Goal: Task Accomplishment & Management: Use online tool/utility

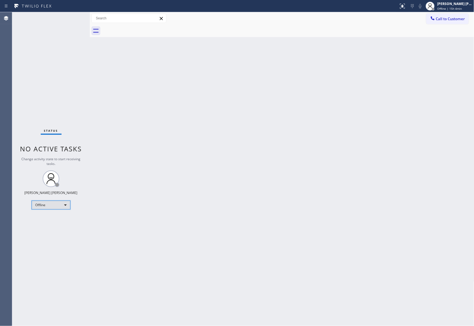
click at [62, 208] on div "Offline" at bounding box center [51, 205] width 39 height 9
click at [55, 227] on li "Unavailable" at bounding box center [50, 227] width 37 height 7
click at [455, 21] on button "Call to Customer" at bounding box center [447, 19] width 42 height 11
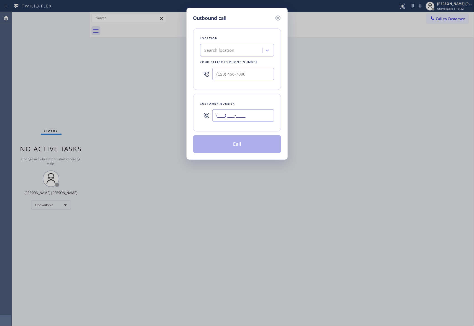
click at [249, 111] on input "(___) ___-____" at bounding box center [243, 115] width 62 height 12
paste input "925) 699-2914"
type input "(925) 699-2914"
click at [242, 49] on div "Search location" at bounding box center [232, 51] width 60 height 10
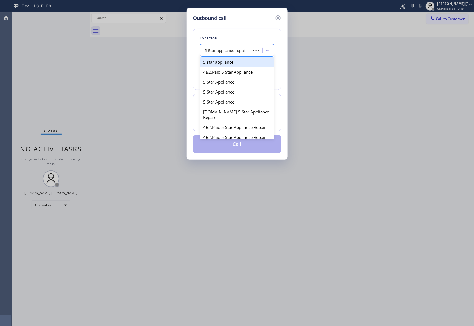
type input "5 Star appliance repair"
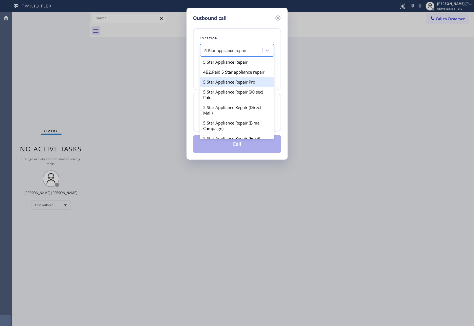
click at [243, 87] on div "5 Star Appliance Repair Pro" at bounding box center [237, 82] width 74 height 10
type input "[PHONE_NUMBER]"
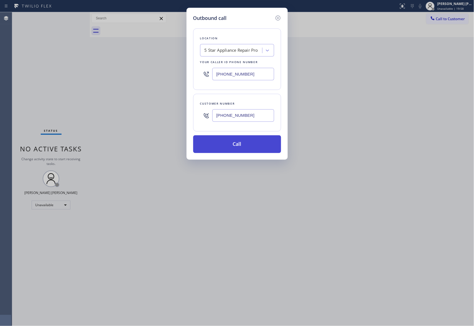
click at [266, 140] on button "Call" at bounding box center [237, 145] width 88 height 18
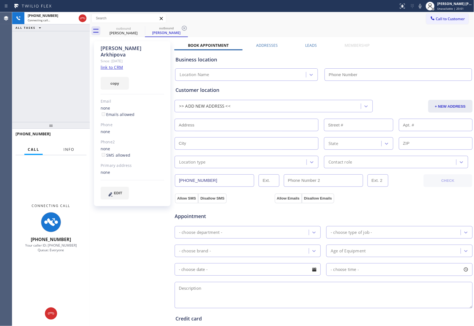
click at [72, 150] on span "Info" at bounding box center [68, 149] width 11 height 5
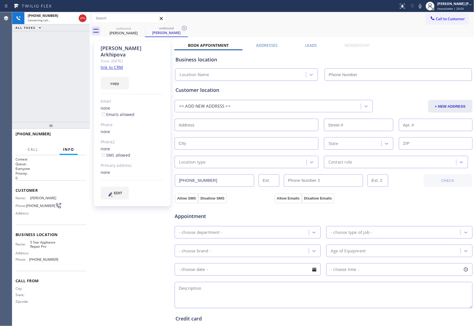
type input "[PHONE_NUMBER]"
click at [79, 137] on span "HANG UP" at bounding box center [73, 137] width 17 height 4
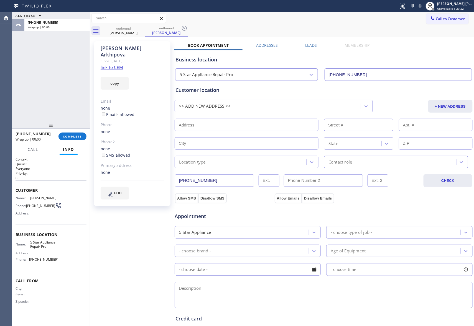
click at [316, 45] on div "Leads" at bounding box center [311, 47] width 39 height 8
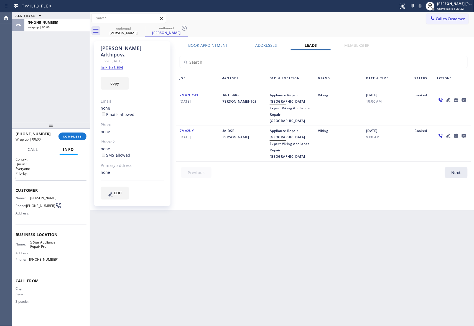
click at [464, 99] on icon at bounding box center [464, 100] width 4 height 4
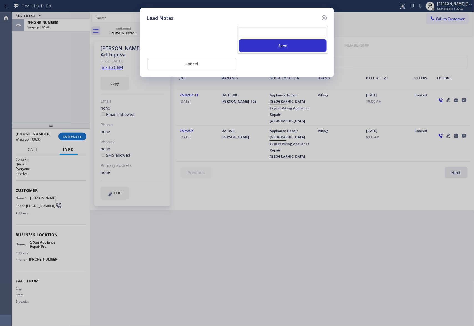
click at [310, 29] on textarea at bounding box center [282, 32] width 87 height 10
paste textarea "VM | please transfer if cx calls back"
type textarea "VM | please transfer if cx calls back"
click at [294, 45] on button "Save" at bounding box center [282, 45] width 87 height 13
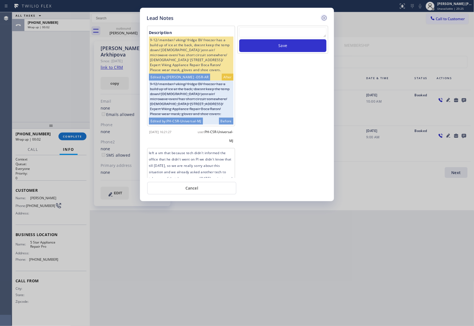
click at [323, 20] on icon at bounding box center [324, 18] width 7 height 7
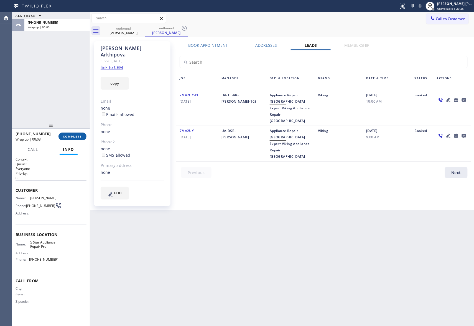
click at [72, 135] on span "COMPLETE" at bounding box center [72, 137] width 19 height 4
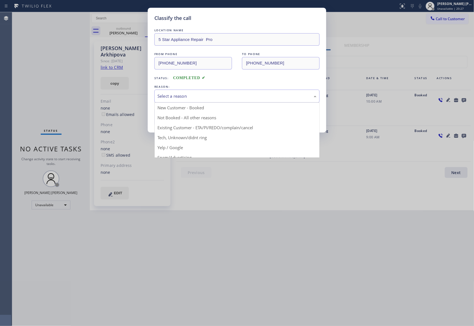
click at [202, 101] on div "Select a reason" at bounding box center [236, 96] width 165 height 13
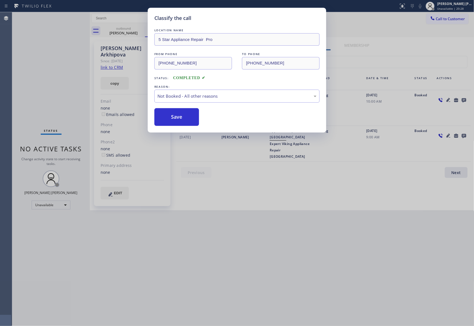
click at [192, 118] on button "Save" at bounding box center [176, 117] width 45 height 18
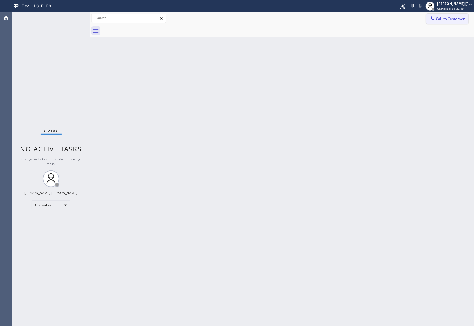
click at [460, 17] on span "Call to Customer" at bounding box center [450, 18] width 29 height 5
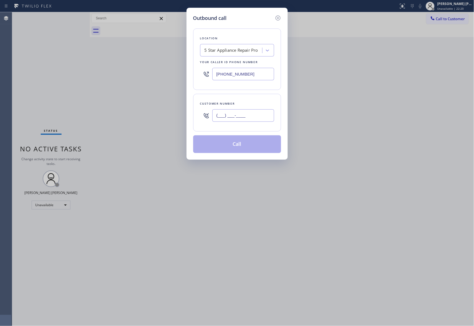
click at [236, 116] on input "(___) ___-____" at bounding box center [243, 115] width 62 height 12
paste input "510) 367-9000"
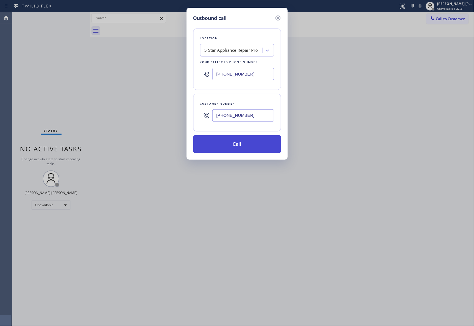
type input "(510) 367-9000"
click at [253, 146] on button "Call" at bounding box center [237, 145] width 88 height 18
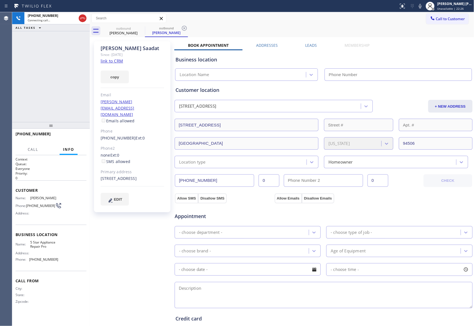
type input "[PHONE_NUMBER]"
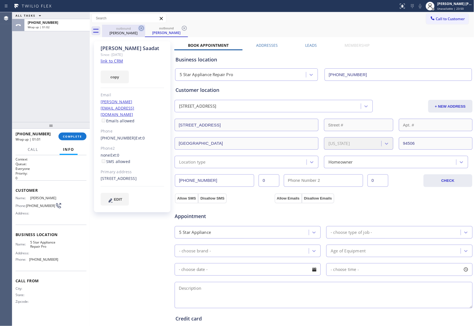
click at [140, 27] on icon at bounding box center [141, 28] width 5 height 5
click at [145, 27] on div "outbound Susan Saadat" at bounding box center [166, 31] width 43 height 12
click at [140, 27] on icon at bounding box center [141, 28] width 5 height 5
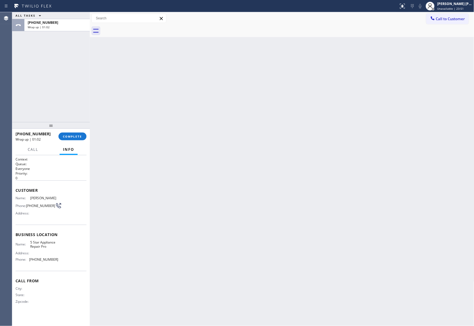
click at [140, 27] on div at bounding box center [288, 31] width 372 height 12
click at [69, 137] on span "COMPLETE" at bounding box center [72, 137] width 19 height 4
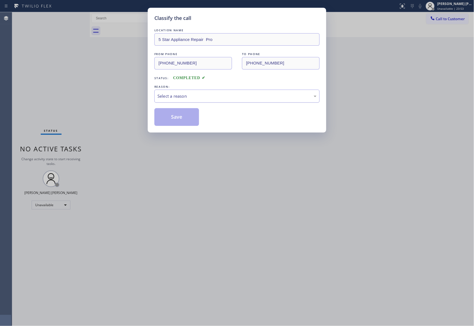
click at [210, 97] on div "Select a reason" at bounding box center [236, 96] width 159 height 6
click at [176, 119] on button "Save" at bounding box center [176, 117] width 45 height 18
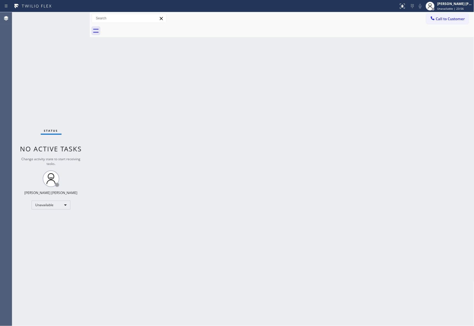
click at [460, 18] on span "Call to Customer" at bounding box center [450, 18] width 29 height 5
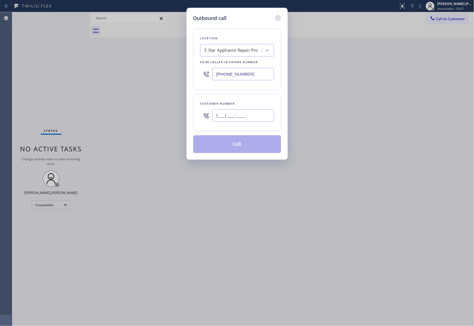
click at [243, 113] on input "(___) ___-____" at bounding box center [243, 115] width 62 height 12
paste input "310) 351-9217"
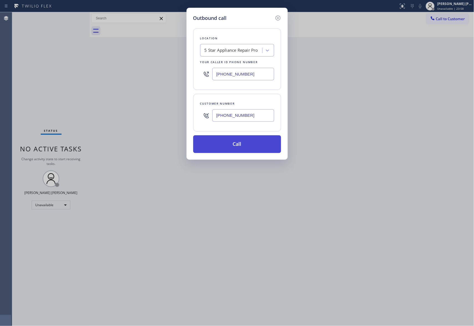
type input "(310) 351-9217"
click at [247, 146] on button "Call" at bounding box center [237, 145] width 88 height 18
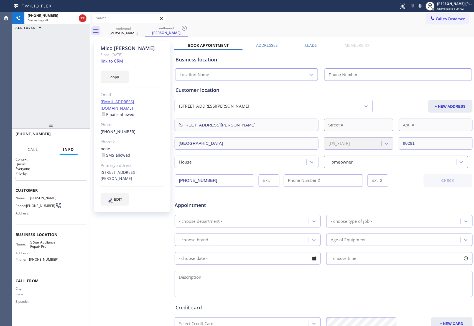
type input "[PHONE_NUMBER]"
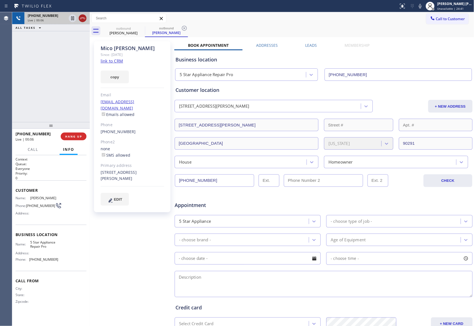
click at [83, 22] on button at bounding box center [83, 18] width 8 height 8
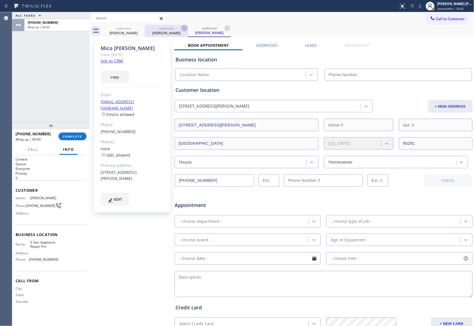
click at [0, 0] on icon at bounding box center [0, 0] width 0 height 0
click at [181, 29] on icon at bounding box center [184, 28] width 7 height 7
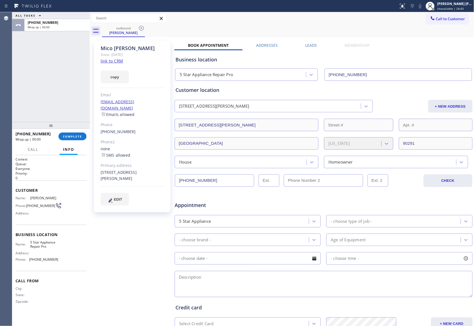
click at [141, 29] on icon at bounding box center [141, 28] width 7 height 7
click at [141, 29] on div "outbound Mico Olmos" at bounding box center [288, 31] width 372 height 12
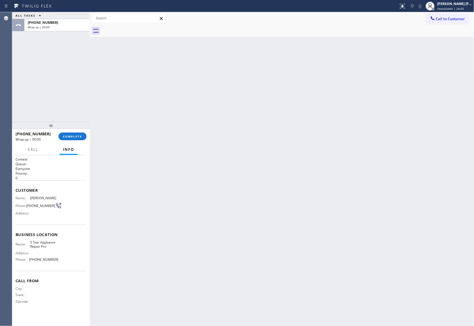
click at [141, 29] on div at bounding box center [288, 31] width 372 height 12
click at [80, 135] on span "COMPLETE" at bounding box center [72, 137] width 19 height 4
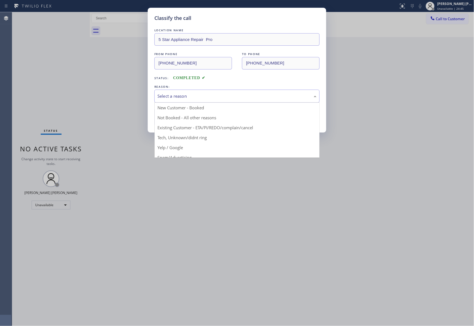
click at [203, 97] on div "Select a reason" at bounding box center [236, 96] width 159 height 6
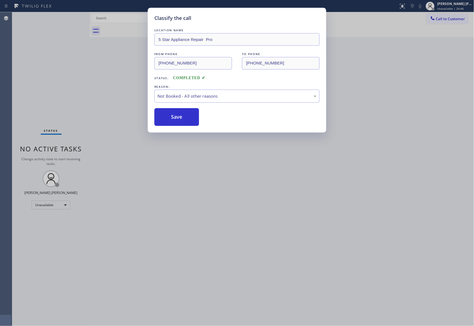
click at [167, 119] on button "Save" at bounding box center [176, 117] width 45 height 18
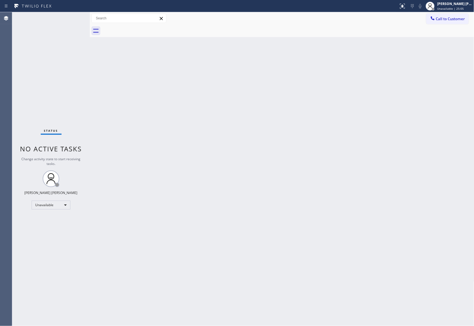
click at [462, 25] on div at bounding box center [288, 31] width 372 height 12
click at [455, 20] on span "Call to Customer" at bounding box center [450, 18] width 29 height 5
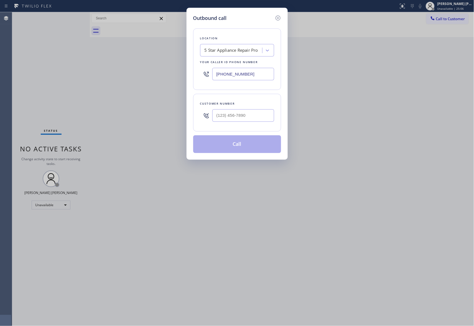
click at [236, 126] on div "Customer number" at bounding box center [237, 113] width 88 height 38
click at [248, 117] on input "(___) ___-____" at bounding box center [243, 115] width 62 height 12
paste input "805) 410-2227"
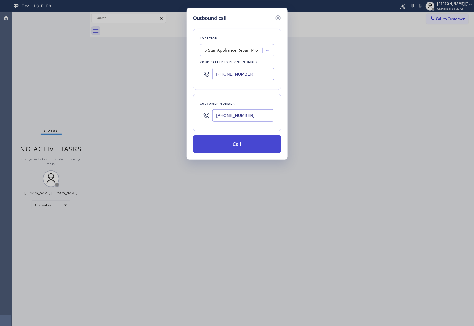
type input "(805) 410-2227"
click at [253, 146] on button "Call" at bounding box center [237, 145] width 88 height 18
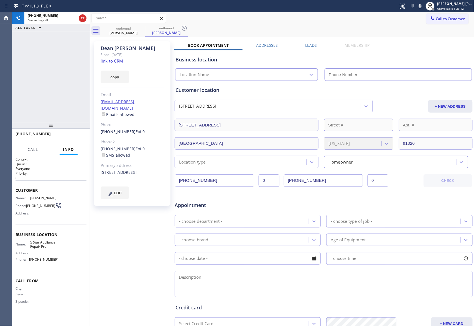
type input "[PHONE_NUMBER]"
click at [314, 42] on div "Dean Stark Since: 20 may 2020 link to CRM copy Email starkdean@hotmail.com Emai…" at bounding box center [282, 218] width 382 height 359
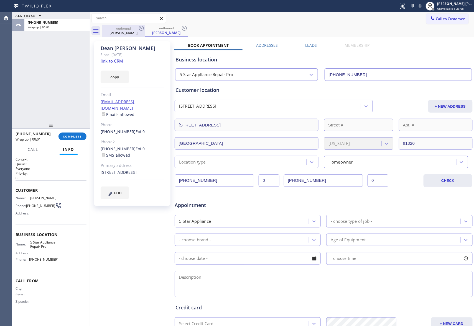
click at [137, 28] on div "outbound" at bounding box center [124, 28] width 42 height 4
click at [141, 27] on icon at bounding box center [141, 28] width 7 height 7
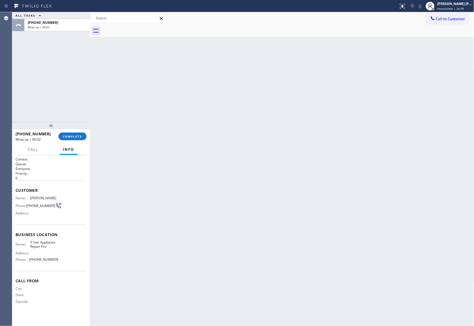
click at [141, 27] on div at bounding box center [288, 31] width 372 height 12
click at [75, 135] on span "COMPLETE" at bounding box center [72, 137] width 19 height 4
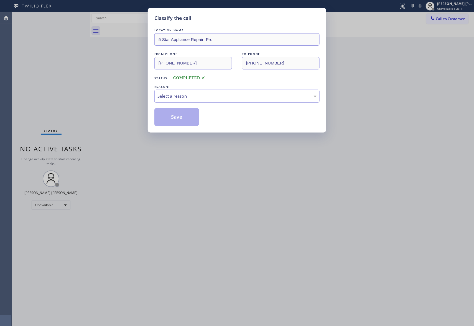
click at [242, 96] on div "Select a reason" at bounding box center [236, 96] width 159 height 6
click at [166, 118] on button "Save" at bounding box center [176, 117] width 45 height 18
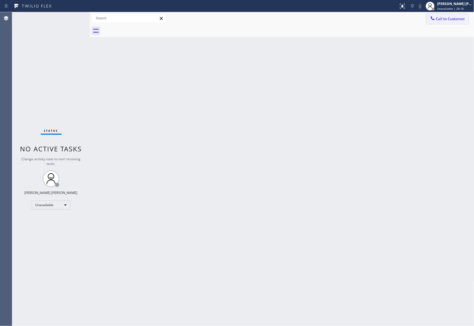
click at [456, 14] on button "Call to Customer" at bounding box center [447, 19] width 42 height 11
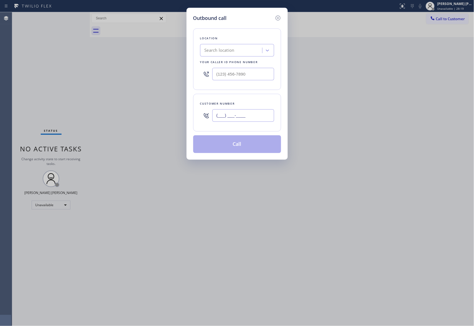
click at [246, 112] on input "(___) ___-____" at bounding box center [243, 115] width 62 height 12
paste input "949) 510-1041"
type input "(949) 510-1041"
click at [245, 53] on div "Search location" at bounding box center [232, 51] width 60 height 10
type input "5 star appliance repair"
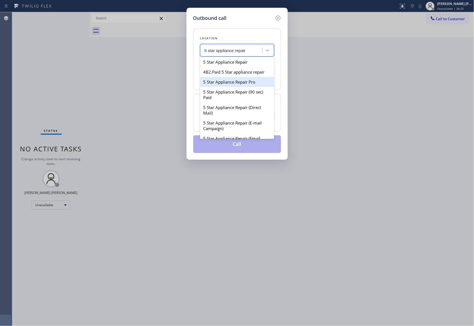
click at [247, 86] on div "5 Star Appliance Repair Pro" at bounding box center [237, 82] width 74 height 10
type input "[PHONE_NUMBER]"
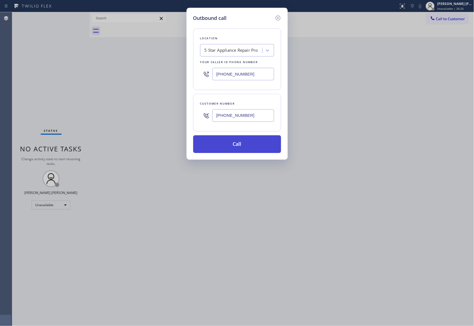
click at [248, 140] on button "Call" at bounding box center [237, 145] width 88 height 18
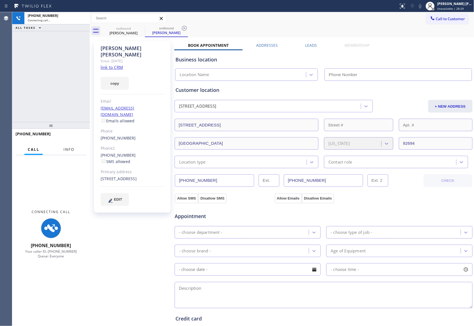
click at [71, 149] on span "Info" at bounding box center [68, 149] width 11 height 5
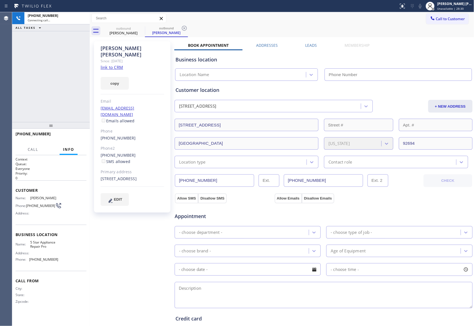
click at [311, 45] on label "Leads" at bounding box center [311, 45] width 12 height 5
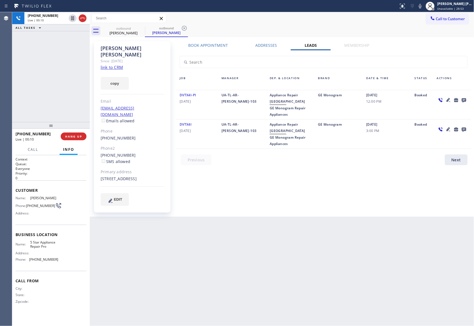
drag, startPoint x: 75, startPoint y: 135, endPoint x: 91, endPoint y: 129, distance: 16.7
click at [75, 135] on span "HANG UP" at bounding box center [73, 137] width 17 height 4
click at [462, 100] on icon at bounding box center [464, 100] width 4 height 4
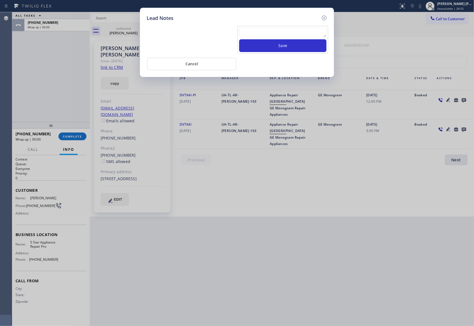
click at [274, 34] on textarea at bounding box center [282, 32] width 87 height 10
paste textarea "VM | please transfer if cx calls back"
type textarea "VM | please transfer if cx calls back"
click at [292, 49] on button "Save" at bounding box center [282, 45] width 87 height 13
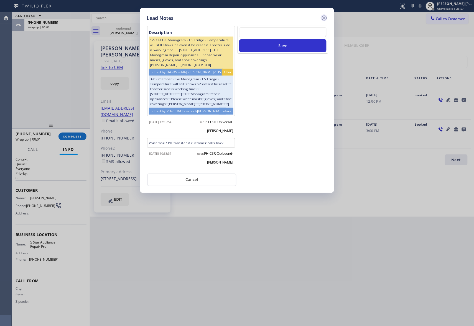
click at [325, 19] on icon at bounding box center [324, 18] width 7 height 7
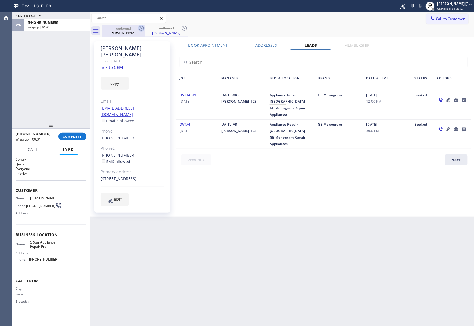
drag, startPoint x: 140, startPoint y: 32, endPoint x: 141, endPoint y: 29, distance: 3.6
click at [140, 32] on div "outbound Michael Ames" at bounding box center [123, 31] width 43 height 12
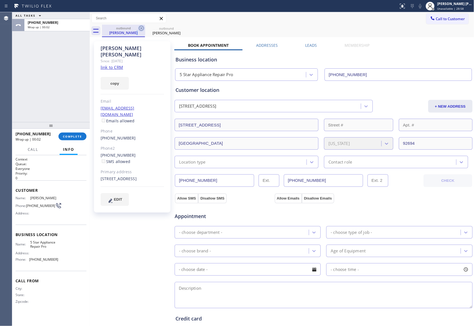
click at [141, 29] on icon at bounding box center [141, 28] width 7 height 7
click at [0, 0] on icon at bounding box center [0, 0] width 0 height 0
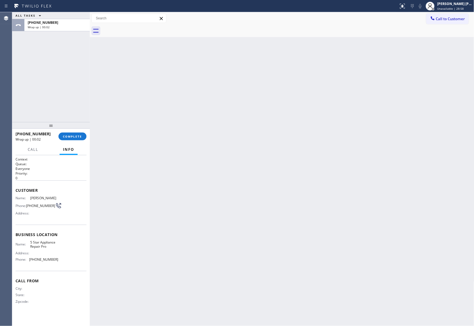
click at [141, 29] on div at bounding box center [288, 31] width 372 height 12
click at [76, 137] on span "COMPLETE" at bounding box center [72, 137] width 19 height 4
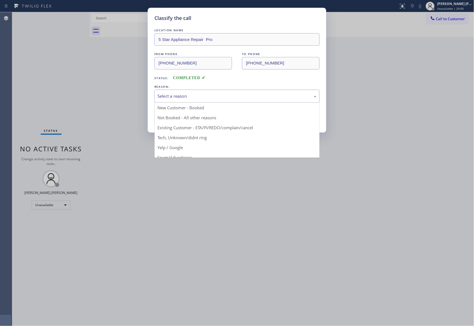
click at [186, 97] on div "Select a reason" at bounding box center [236, 96] width 159 height 6
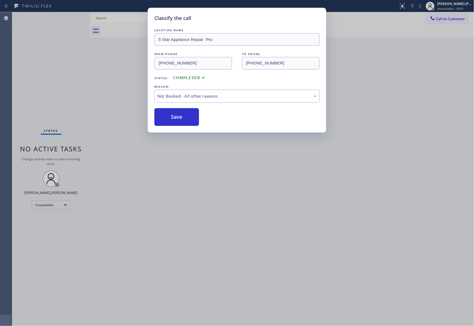
click at [167, 118] on button "Save" at bounding box center [176, 117] width 45 height 18
drag, startPoint x: 167, startPoint y: 118, endPoint x: 163, endPoint y: 113, distance: 6.5
click at [163, 113] on button "Save" at bounding box center [176, 117] width 45 height 18
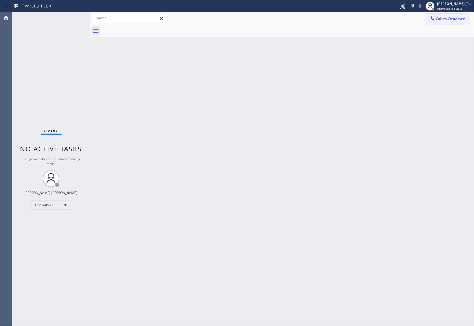
click at [458, 16] on span "Call to Customer" at bounding box center [450, 18] width 29 height 5
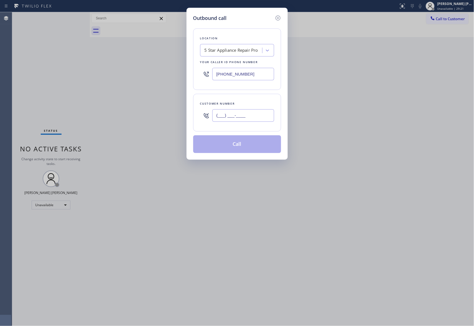
click at [251, 114] on input "(___) ___-____" at bounding box center [243, 115] width 62 height 12
paste input "562) 618-3953"
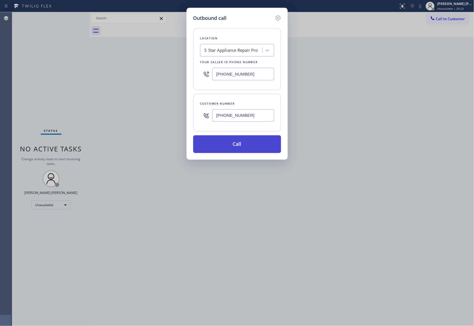
type input "(562) 618-3953"
click at [247, 148] on button "Call" at bounding box center [237, 145] width 88 height 18
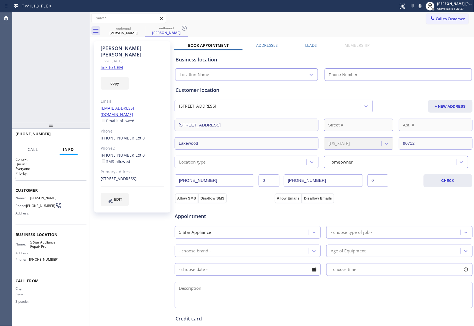
type input "[PHONE_NUMBER]"
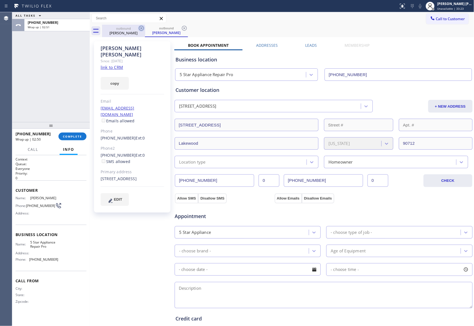
click at [139, 29] on icon at bounding box center [141, 28] width 7 height 7
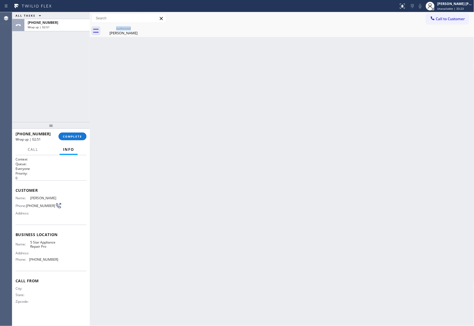
click at [139, 29] on div "outbound George Macer" at bounding box center [123, 31] width 43 height 12
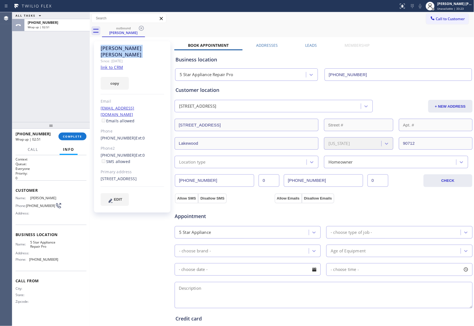
click at [139, 29] on icon at bounding box center [141, 28] width 7 height 7
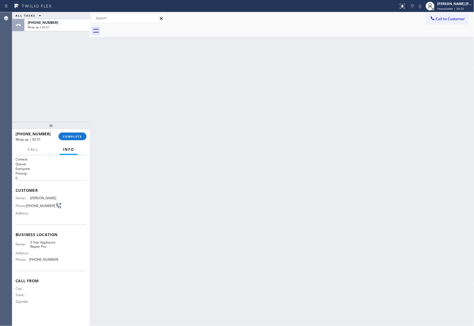
click at [139, 29] on div at bounding box center [288, 31] width 372 height 12
click at [77, 135] on span "COMPLETE" at bounding box center [72, 137] width 19 height 4
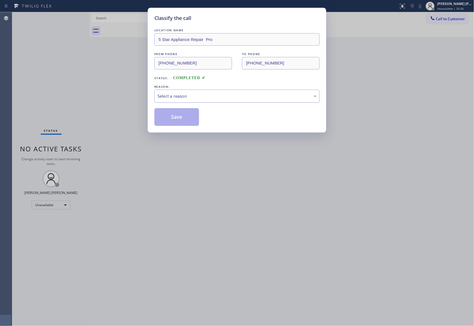
click at [201, 95] on div "Select a reason" at bounding box center [236, 96] width 159 height 6
click at [174, 120] on button "Save" at bounding box center [176, 117] width 45 height 18
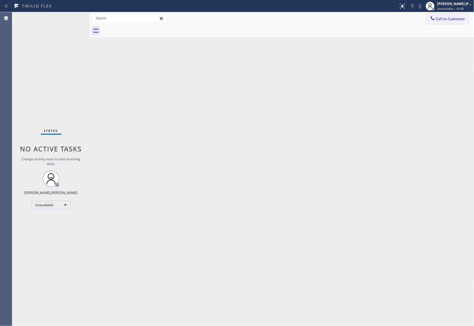
click at [453, 18] on span "Call to Customer" at bounding box center [450, 18] width 29 height 5
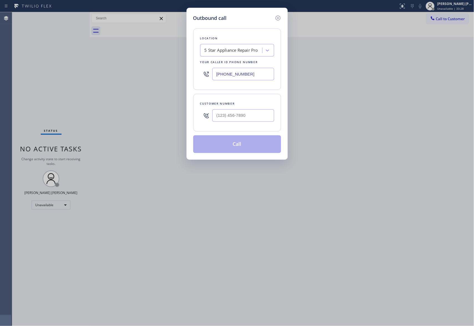
click at [259, 109] on div at bounding box center [243, 116] width 62 height 18
click at [256, 114] on input "(___) ___-____" at bounding box center [243, 115] width 62 height 12
paste input "310) 663-3696"
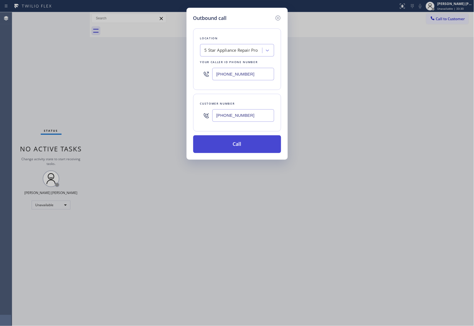
type input "(310) 663-3696"
click at [238, 141] on button "Call" at bounding box center [237, 145] width 88 height 18
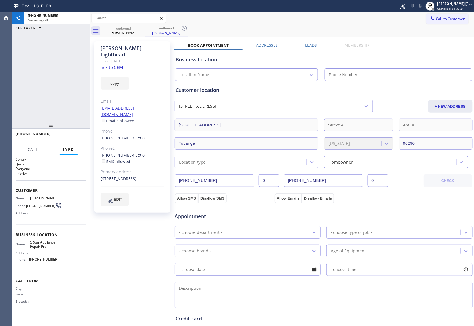
type input "[PHONE_NUMBER]"
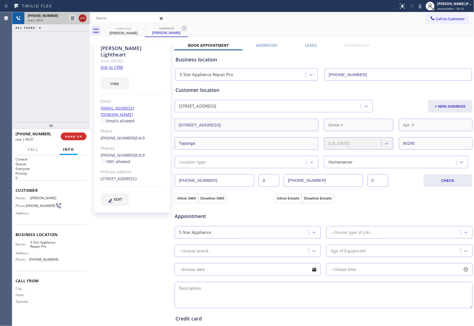
click at [82, 19] on icon at bounding box center [82, 18] width 7 height 7
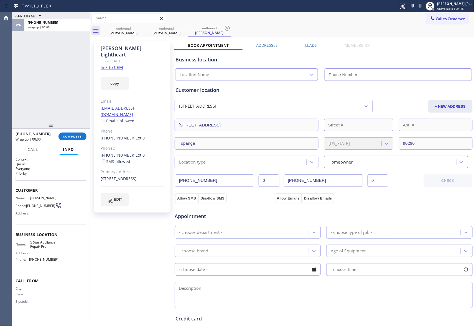
type input "[PHONE_NUMBER]"
drag, startPoint x: 146, startPoint y: 29, endPoint x: 141, endPoint y: 28, distance: 4.2
click at [146, 28] on div "outbound" at bounding box center [167, 28] width 42 height 4
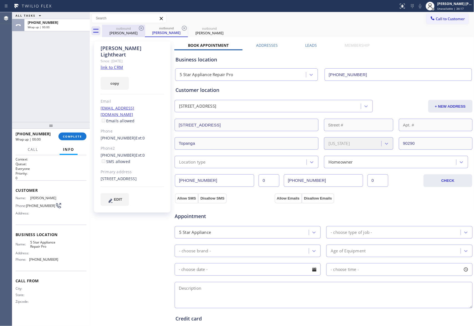
click at [141, 28] on icon at bounding box center [141, 28] width 5 height 5
click at [145, 28] on div "outbound Christine Lightheart" at bounding box center [166, 31] width 43 height 12
click at [141, 28] on icon at bounding box center [141, 28] width 5 height 5
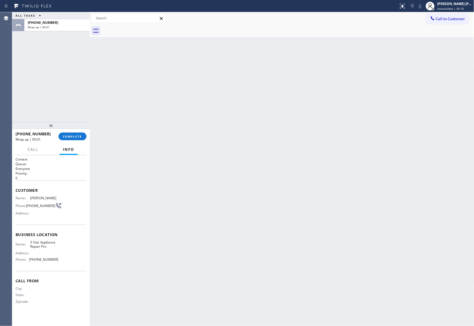
click at [141, 28] on div at bounding box center [288, 31] width 372 height 12
click at [72, 137] on span "COMPLETE" at bounding box center [72, 137] width 19 height 4
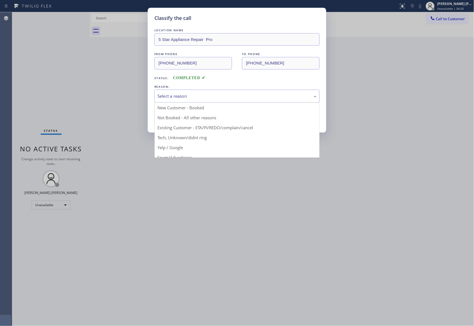
click at [200, 93] on div "Select a reason" at bounding box center [236, 96] width 159 height 6
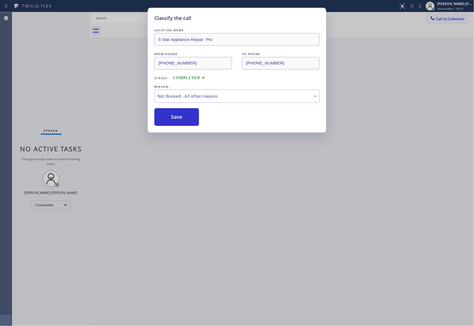
click at [174, 119] on button "Save" at bounding box center [176, 117] width 45 height 18
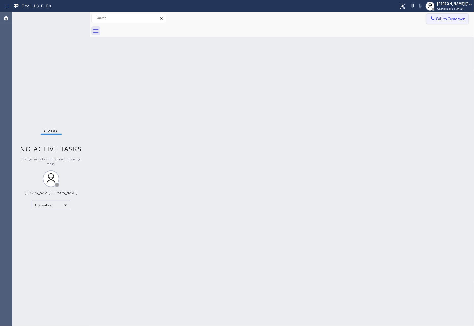
click at [460, 20] on span "Call to Customer" at bounding box center [450, 18] width 29 height 5
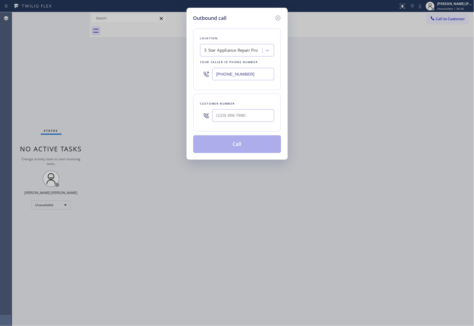
click at [254, 104] on div "Customer number" at bounding box center [237, 104] width 74 height 6
click at [251, 114] on input "(___) ___-____" at bounding box center [243, 115] width 62 height 12
paste input "203) 300-0211"
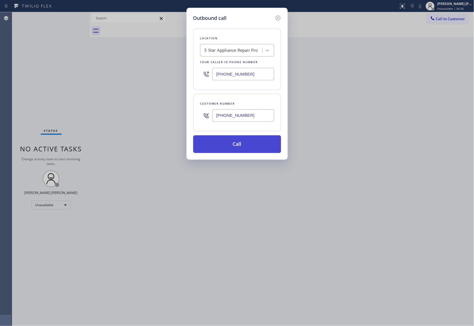
type input "(203) 300-0211"
click at [238, 150] on button "Call" at bounding box center [237, 145] width 88 height 18
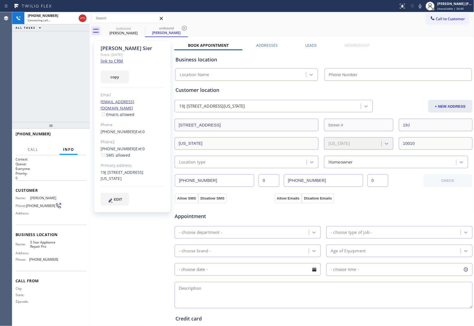
type input "[PHONE_NUMBER]"
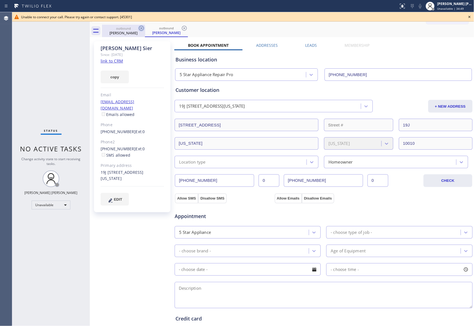
click at [140, 27] on icon at bounding box center [141, 28] width 7 height 7
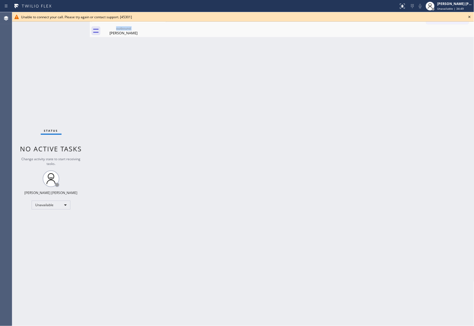
click at [140, 27] on div "outbound Lisa Sier" at bounding box center [123, 31] width 43 height 12
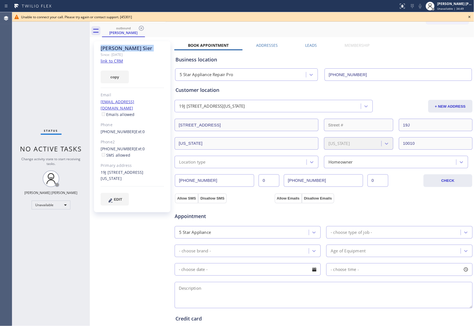
click at [140, 27] on icon at bounding box center [141, 28] width 7 height 7
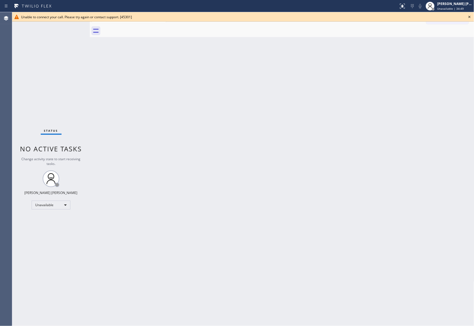
click at [140, 27] on div at bounding box center [288, 31] width 372 height 12
click at [471, 16] on icon at bounding box center [469, 17] width 7 height 7
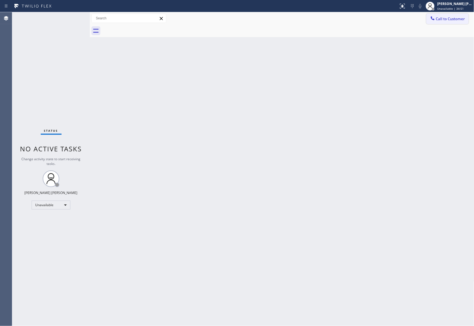
click at [450, 16] on span "Call to Customer" at bounding box center [450, 18] width 29 height 5
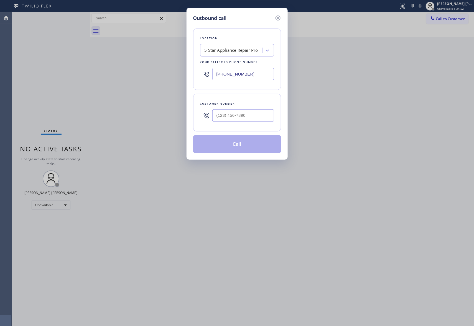
click at [255, 124] on div at bounding box center [243, 116] width 62 height 18
click at [254, 118] on input "(___) ___-____" at bounding box center [243, 115] width 62 height 12
paste input "203) 300-0211"
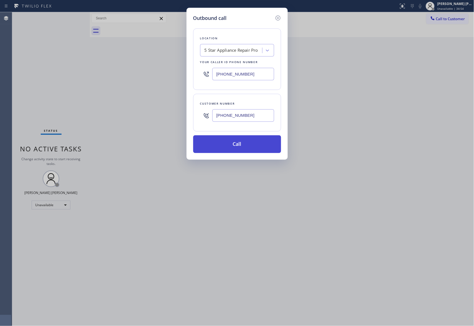
type input "(203) 300-0211"
click at [238, 149] on button "Call" at bounding box center [237, 145] width 88 height 18
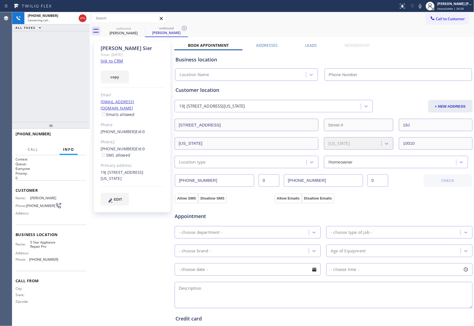
type input "[PHONE_NUMBER]"
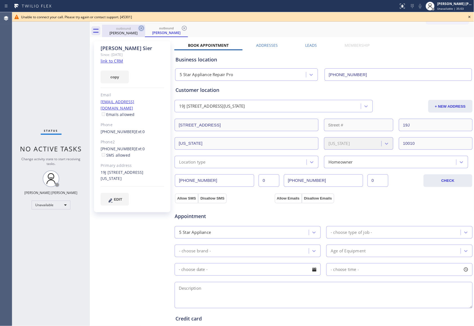
click at [144, 28] on icon at bounding box center [141, 28] width 5 height 5
click at [142, 28] on icon at bounding box center [141, 28] width 7 height 7
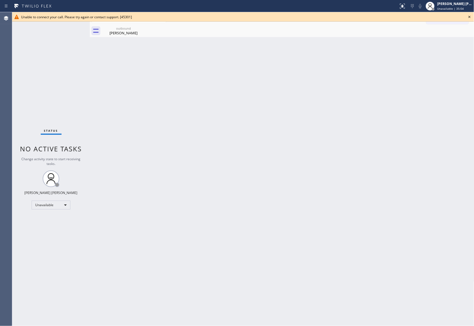
click at [142, 28] on div "outbound Lisa Sier" at bounding box center [123, 31] width 43 height 12
click at [0, 0] on icon at bounding box center [0, 0] width 0 height 0
click at [142, 28] on div at bounding box center [288, 31] width 372 height 12
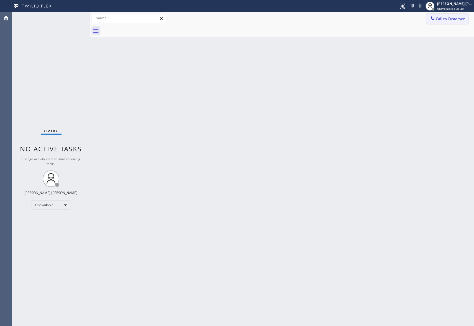
click at [456, 17] on span "Call to Customer" at bounding box center [450, 18] width 29 height 5
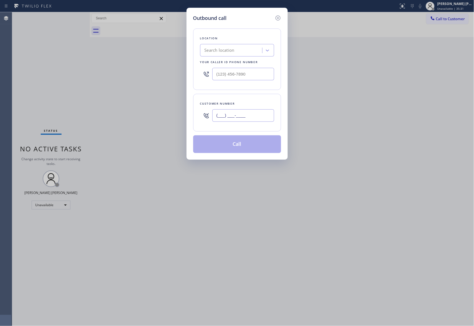
click at [260, 113] on input "(___) ___-____" at bounding box center [243, 115] width 62 height 12
paste input "425) 232-5080"
type input "[PHONE_NUMBER]"
click at [241, 48] on div "Search location" at bounding box center [232, 51] width 60 height 10
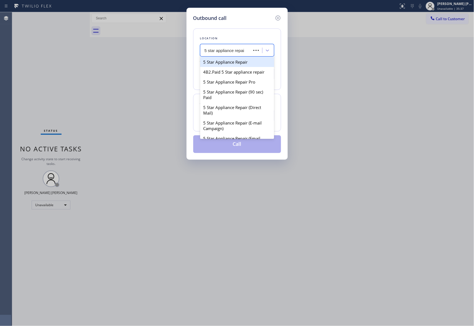
type input "5 star appliance repair"
click at [239, 85] on div "5 Star Appliance Repair Pro" at bounding box center [237, 82] width 74 height 10
type input "[PHONE_NUMBER]"
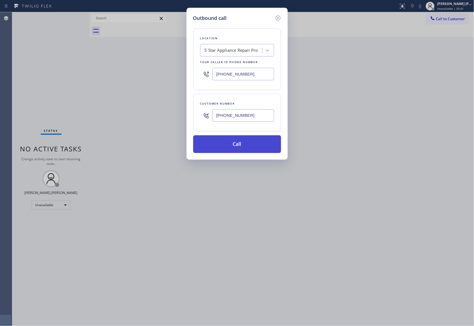
click at [241, 143] on button "Call" at bounding box center [237, 145] width 88 height 18
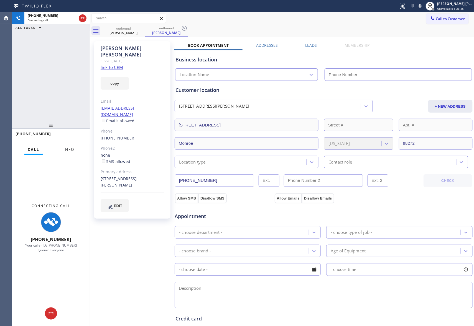
click at [67, 149] on span "Info" at bounding box center [68, 149] width 11 height 5
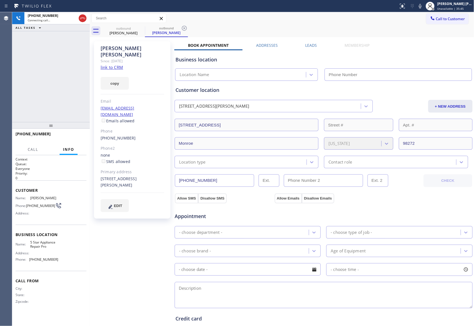
type input "[PHONE_NUMBER]"
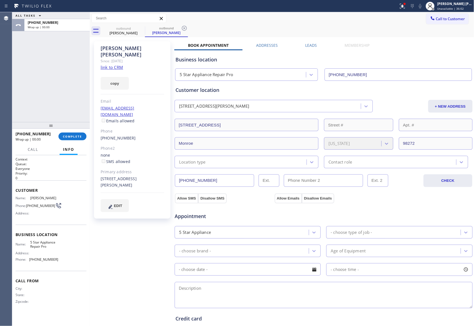
click at [312, 46] on label "Leads" at bounding box center [311, 45] width 12 height 5
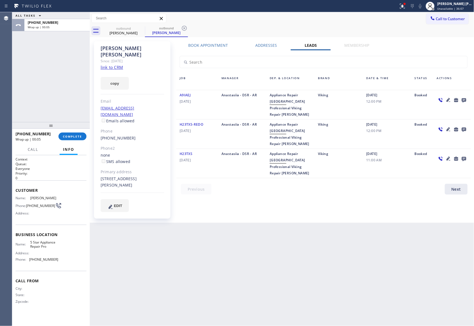
click at [463, 98] on icon at bounding box center [464, 100] width 4 height 4
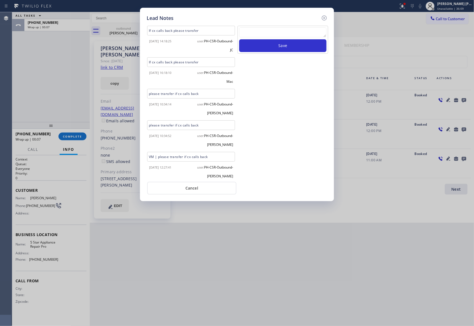
scroll to position [34, 0]
drag, startPoint x: 209, startPoint y: 151, endPoint x: 158, endPoint y: 152, distance: 51.3
click at [158, 152] on div "VM | please transfer if cx calls back" at bounding box center [191, 155] width 88 height 10
copy div "please transfer if cx calls back"
click at [281, 33] on textarea at bounding box center [282, 32] width 87 height 10
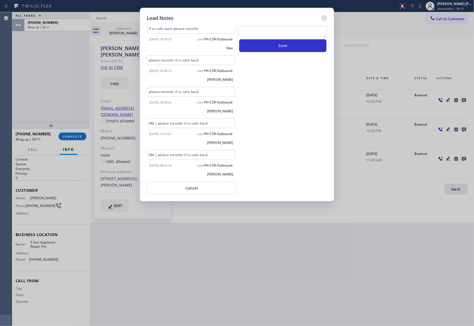
paste textarea "please transfer if cx calls back"
type textarea "please transfer if cx calls back"
click at [291, 45] on button "Save" at bounding box center [282, 45] width 87 height 13
click at [327, 18] on icon at bounding box center [324, 18] width 7 height 7
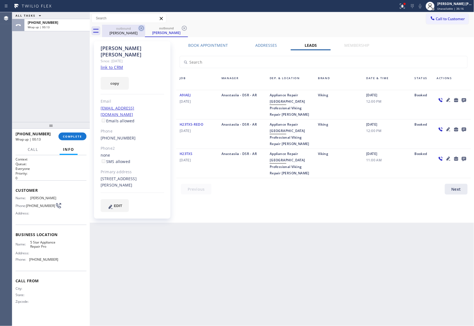
drag, startPoint x: 142, startPoint y: 31, endPoint x: 142, endPoint y: 27, distance: 4.7
click at [142, 30] on icon at bounding box center [141, 28] width 7 height 7
click at [142, 27] on icon at bounding box center [141, 28] width 7 height 7
click at [145, 27] on div "outbound [PERSON_NAME]" at bounding box center [166, 31] width 43 height 12
drag, startPoint x: 142, startPoint y: 27, endPoint x: 367, endPoint y: 9, distance: 226.0
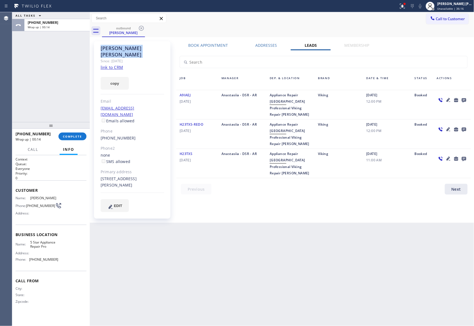
click at [149, 25] on div "outbound [PERSON_NAME]" at bounding box center [288, 31] width 372 height 12
click at [406, 4] on div at bounding box center [402, 6] width 12 height 7
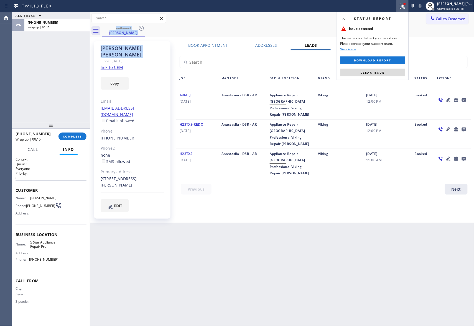
drag, startPoint x: 378, startPoint y: 72, endPoint x: 193, endPoint y: 57, distance: 185.2
click at [375, 72] on span "Clear issue" at bounding box center [373, 73] width 24 height 4
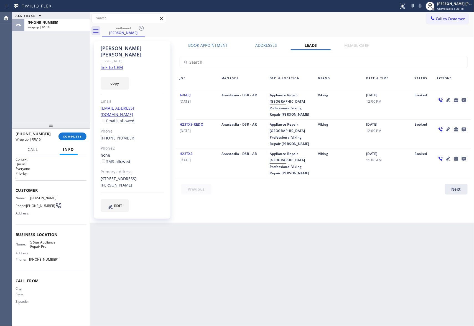
click at [142, 24] on div "Call to Customer Outbound call Location 5 Star Appliance Repair Pro Your caller…" at bounding box center [282, 18] width 384 height 12
click at [136, 35] on div "[PERSON_NAME]" at bounding box center [124, 32] width 42 height 5
click at [141, 28] on icon at bounding box center [141, 28] width 7 height 7
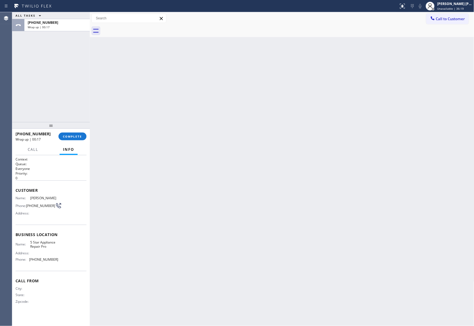
click at [141, 28] on div at bounding box center [288, 31] width 372 height 12
click at [73, 135] on span "COMPLETE" at bounding box center [72, 137] width 19 height 4
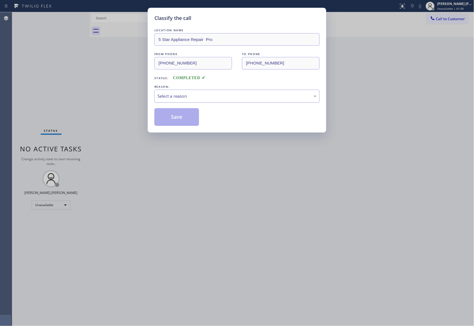
click at [203, 98] on div "Select a reason" at bounding box center [236, 96] width 159 height 6
click at [167, 119] on button "Save" at bounding box center [176, 117] width 45 height 18
click at [451, 19] on div "Classify the call LOCATION NAME 5 Star Appliance Repair Pro FROM PHONE [PHONE_N…" at bounding box center [243, 169] width 462 height 314
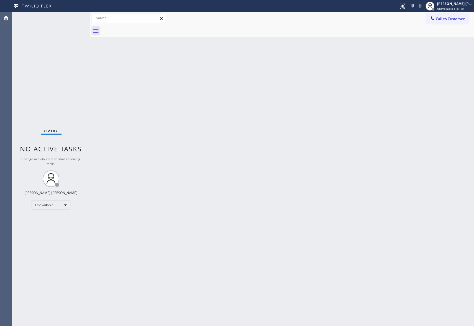
click at [451, 19] on span "Call to Customer" at bounding box center [450, 18] width 29 height 5
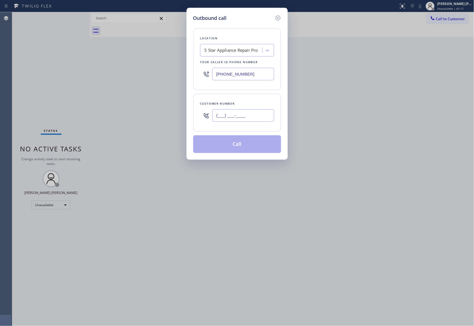
click at [247, 121] on input "(___) ___-____" at bounding box center [243, 115] width 62 height 12
paste input "650) 656-5178"
type input "[PHONE_NUMBER]"
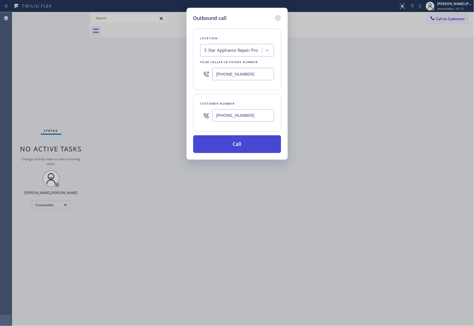
click at [240, 149] on button "Call" at bounding box center [237, 145] width 88 height 18
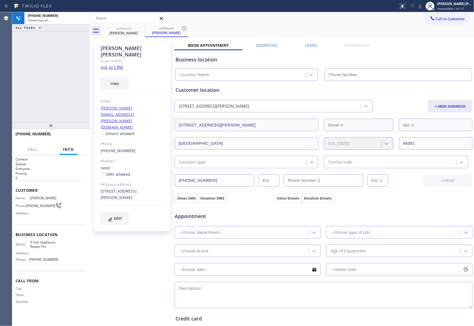
type input "[PHONE_NUMBER]"
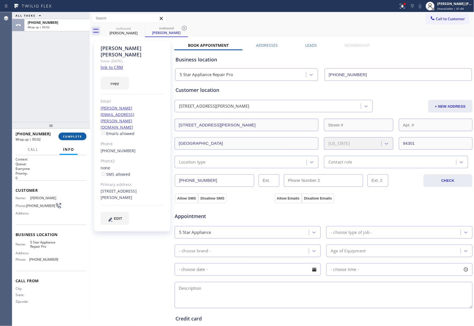
click at [71, 135] on span "COMPLETE" at bounding box center [72, 137] width 19 height 4
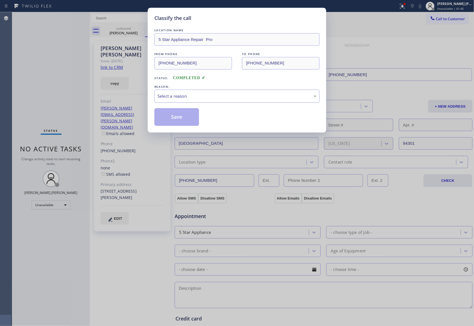
click at [178, 97] on div "Select a reason" at bounding box center [236, 96] width 159 height 6
click at [175, 118] on button "Save" at bounding box center [176, 117] width 45 height 18
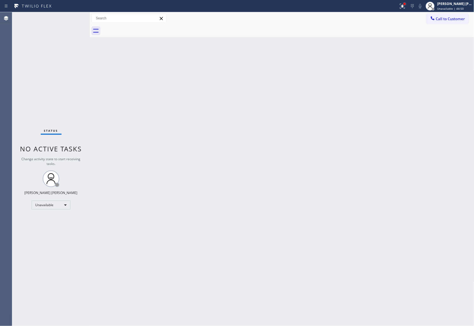
click at [404, 5] on div at bounding box center [404, 3] width 3 height 3
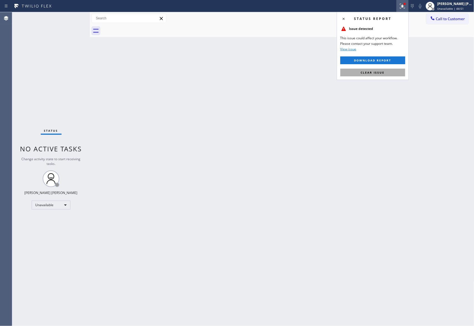
click at [370, 72] on span "Clear issue" at bounding box center [373, 73] width 24 height 4
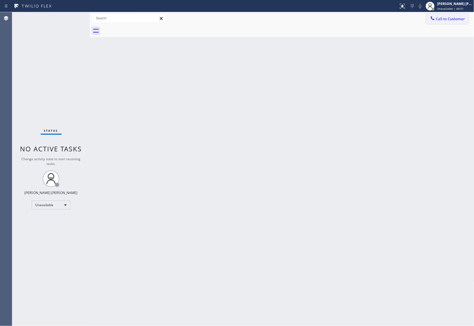
click at [448, 19] on span "Call to Customer" at bounding box center [450, 18] width 29 height 5
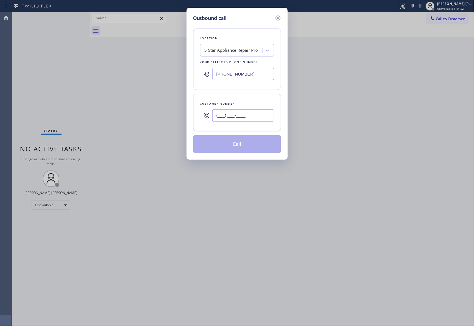
click at [244, 117] on input "(___) ___-____" at bounding box center [243, 115] width 62 height 12
paste input "714) 325-3374"
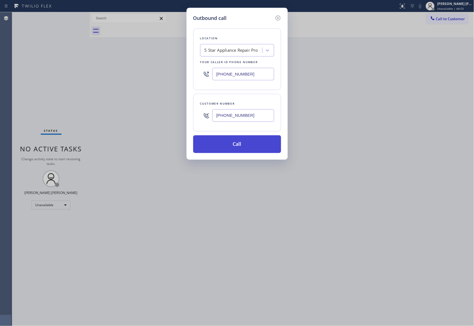
type input "[PHONE_NUMBER]"
click at [250, 145] on button "Call" at bounding box center [237, 145] width 88 height 18
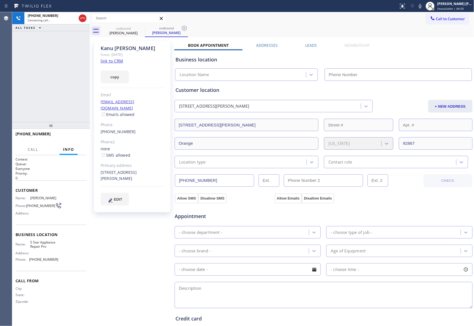
type input "[PHONE_NUMBER]"
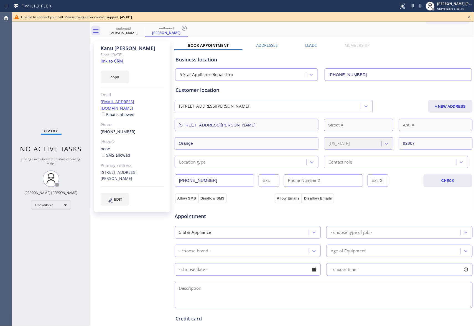
click at [469, 18] on icon at bounding box center [469, 17] width 7 height 7
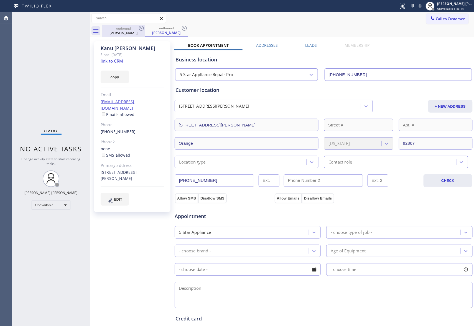
click at [135, 32] on div "[PERSON_NAME]" at bounding box center [124, 32] width 42 height 5
click at [140, 27] on icon at bounding box center [141, 28] width 5 height 5
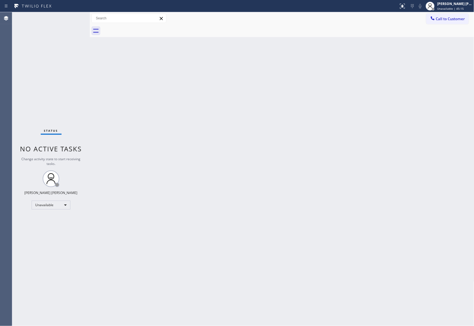
click at [140, 27] on div at bounding box center [288, 31] width 372 height 12
drag, startPoint x: 140, startPoint y: 27, endPoint x: 135, endPoint y: 20, distance: 8.5
click at [137, 22] on div "Call to Customer Outbound call Location 5 Star Appliance Repair Pro Your caller…" at bounding box center [282, 24] width 384 height 25
click at [461, 21] on span "Call to Customer" at bounding box center [450, 18] width 29 height 5
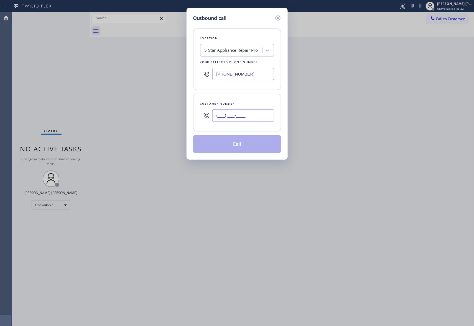
click at [247, 114] on input "(___) ___-____" at bounding box center [243, 115] width 62 height 12
paste input "805) 340-8880"
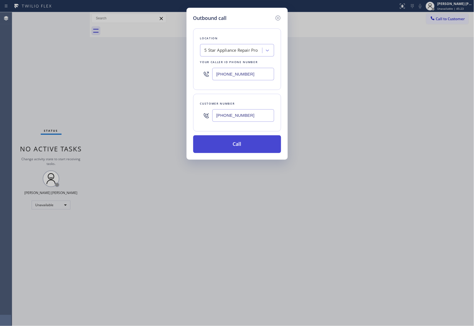
type input "[PHONE_NUMBER]"
click at [251, 144] on button "Call" at bounding box center [237, 145] width 88 height 18
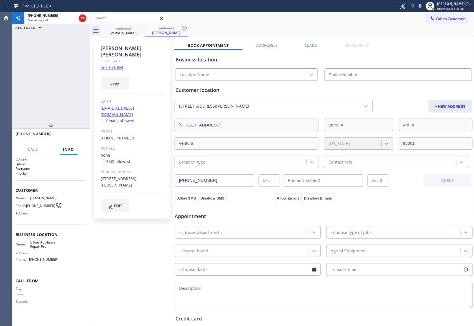
type input "[PHONE_NUMBER]"
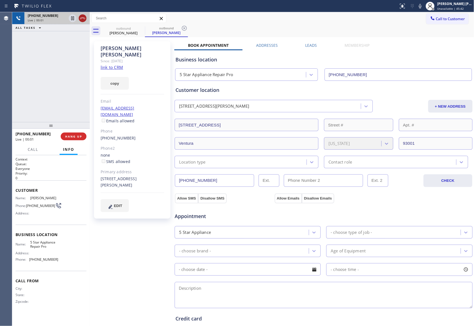
click at [84, 19] on icon at bounding box center [82, 18] width 7 height 7
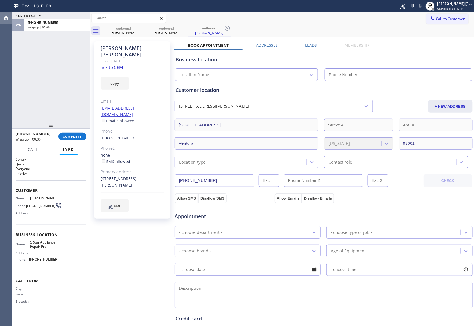
type input "[PHONE_NUMBER]"
click at [78, 135] on span "COMPLETE" at bounding box center [72, 137] width 19 height 4
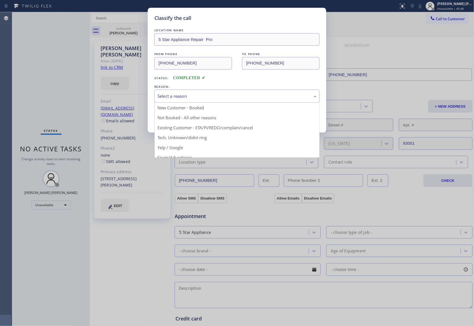
click at [212, 97] on div "Select a reason" at bounding box center [236, 96] width 159 height 6
click at [193, 101] on div "Existing Customer - ETA/PI/REDO/complain/cancel" at bounding box center [236, 96] width 165 height 13
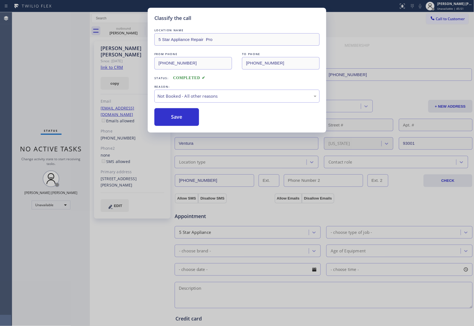
click at [169, 117] on button "Save" at bounding box center [176, 117] width 45 height 18
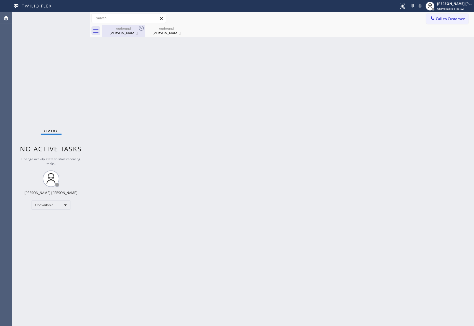
click at [126, 32] on div "[PERSON_NAME]" at bounding box center [124, 32] width 42 height 5
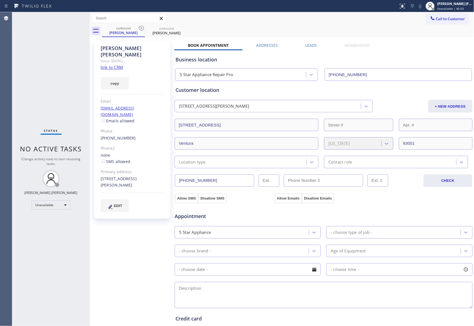
drag, startPoint x: 303, startPoint y: 47, endPoint x: 402, endPoint y: 67, distance: 100.6
click at [305, 47] on label "Leads" at bounding box center [311, 45] width 12 height 5
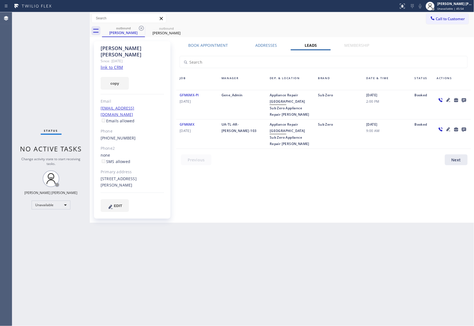
click at [464, 100] on icon at bounding box center [464, 100] width 4 height 4
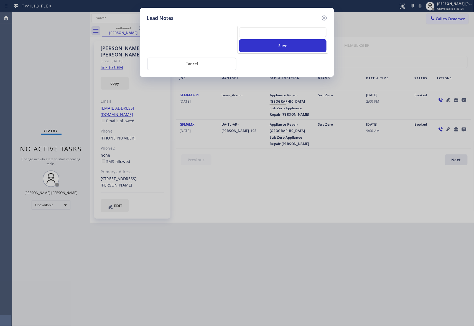
click at [256, 34] on textarea at bounding box center [282, 32] width 87 height 10
paste textarea "VM | please transfer if cx calls back"
type textarea "VM | please transfer if cx calls back"
click at [285, 46] on button "Save" at bounding box center [282, 45] width 87 height 13
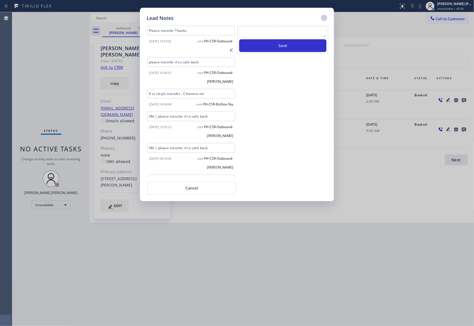
click at [326, 17] on icon at bounding box center [324, 18] width 7 height 7
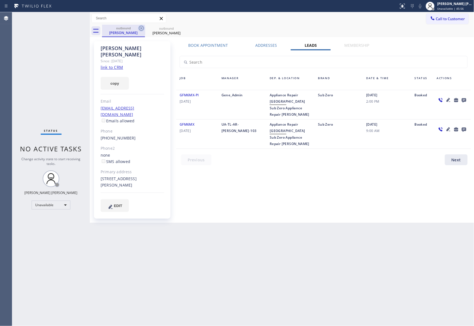
click at [138, 31] on icon at bounding box center [141, 28] width 7 height 7
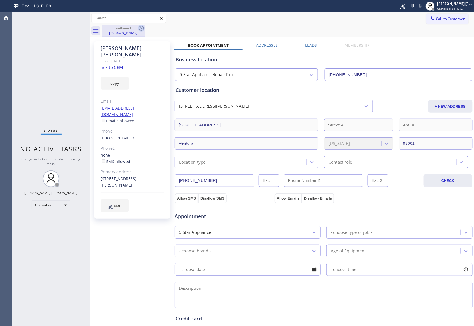
click at [142, 29] on icon at bounding box center [141, 28] width 7 height 7
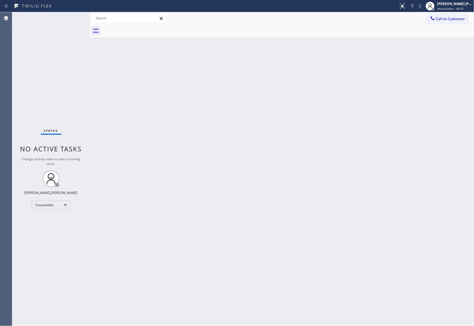
click at [142, 29] on div at bounding box center [288, 31] width 372 height 12
click at [457, 18] on span "Call to Customer" at bounding box center [450, 18] width 29 height 5
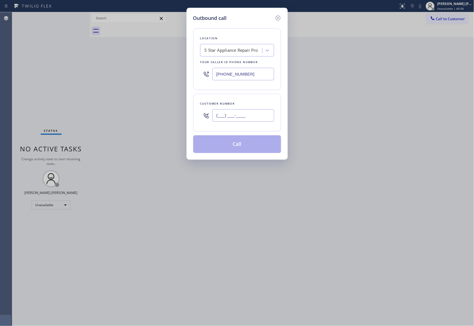
click at [245, 116] on input "(___) ___-____" at bounding box center [243, 115] width 62 height 12
paste input "760) 420-7559"
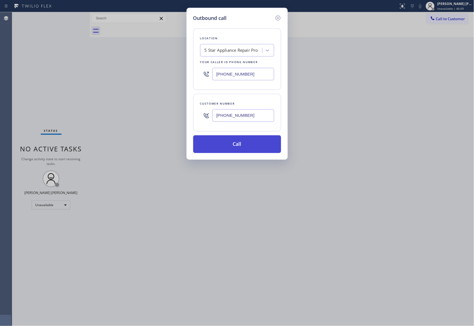
type input "[PHONE_NUMBER]"
click at [241, 145] on button "Call" at bounding box center [237, 145] width 88 height 18
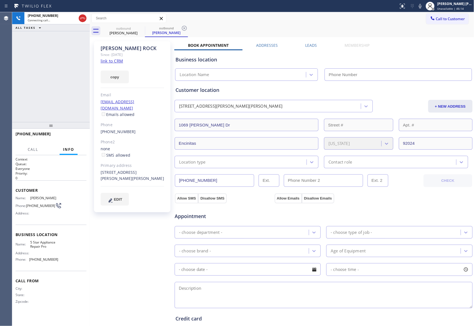
type input "[PHONE_NUMBER]"
click at [78, 137] on span "HANG UP" at bounding box center [73, 137] width 17 height 4
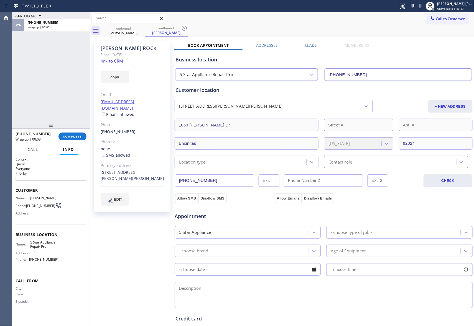
click at [307, 45] on label "Leads" at bounding box center [311, 45] width 12 height 5
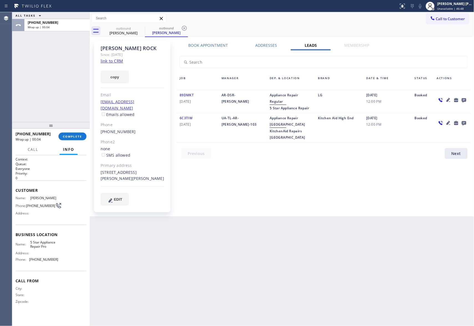
click at [465, 100] on icon at bounding box center [464, 100] width 7 height 7
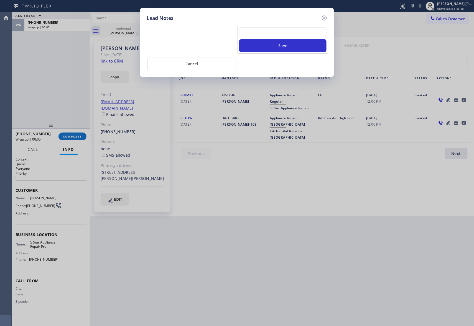
click at [288, 32] on textarea at bounding box center [282, 32] width 87 height 10
paste textarea "VM | please transfer if cx calls back"
type textarea "VM | please transfer if cx calls back"
click at [298, 48] on button "Save" at bounding box center [282, 45] width 87 height 13
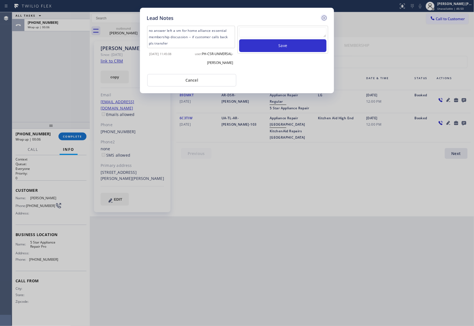
click at [323, 17] on icon at bounding box center [324, 18] width 7 height 7
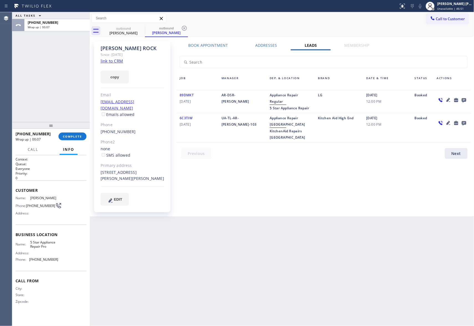
click at [72, 132] on div "[PHONE_NUMBER] Wrap up | 00:07 COMPLETE" at bounding box center [51, 136] width 71 height 14
click at [72, 135] on span "COMPLETE" at bounding box center [72, 137] width 19 height 4
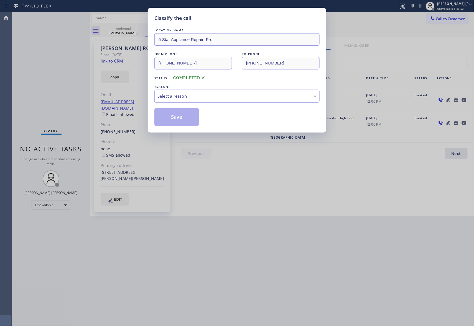
click at [231, 94] on div "Select a reason" at bounding box center [236, 96] width 159 height 6
click at [166, 117] on button "Save" at bounding box center [176, 117] width 45 height 18
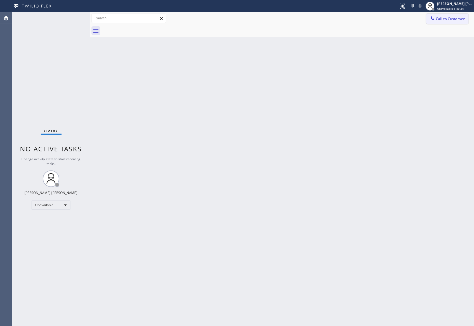
click at [456, 18] on span "Call to Customer" at bounding box center [450, 18] width 29 height 5
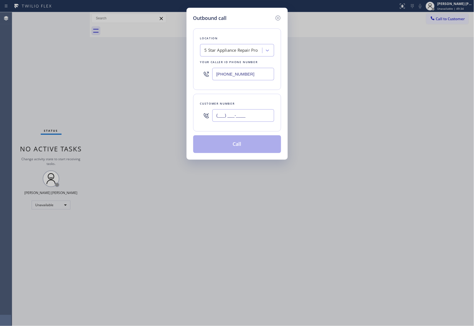
click at [258, 120] on input "(___) ___-____" at bounding box center [243, 115] width 62 height 12
drag, startPoint x: 184, startPoint y: 105, endPoint x: 175, endPoint y: 110, distance: 11.0
click at [175, 110] on div "Outbound call Location 5 Star Appliance Repair Pro Your caller id phone number …" at bounding box center [237, 163] width 474 height 326
paste input "206) 755-8290"
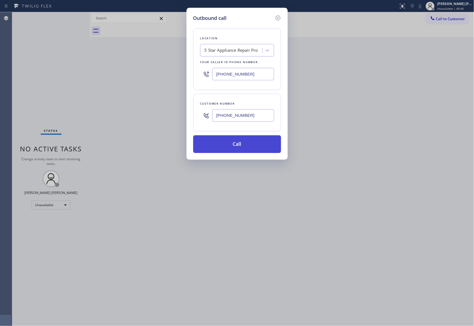
type input "[PHONE_NUMBER]"
drag, startPoint x: 252, startPoint y: 144, endPoint x: 167, endPoint y: 209, distance: 106.6
click at [252, 145] on button "Call" at bounding box center [237, 145] width 88 height 18
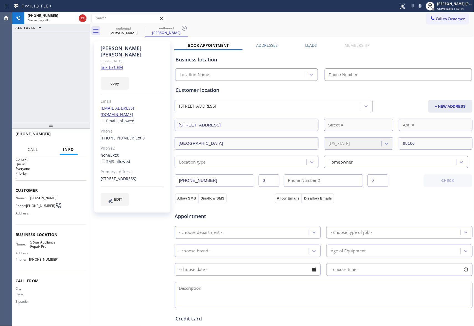
type input "[PHONE_NUMBER]"
click at [313, 48] on label "Leads" at bounding box center [311, 45] width 12 height 5
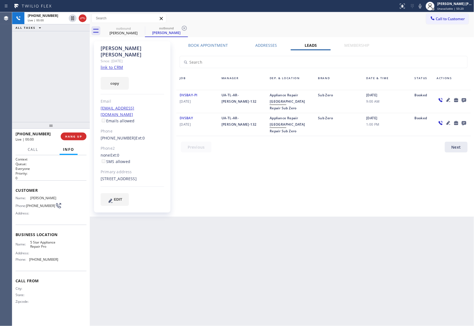
click at [465, 100] on icon at bounding box center [464, 100] width 4 height 4
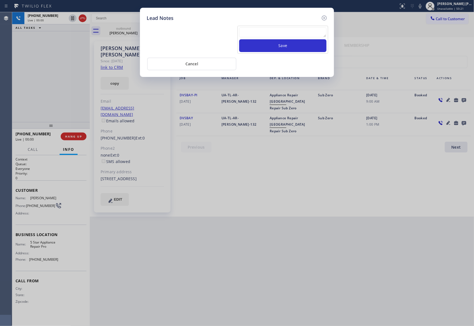
click at [274, 34] on textarea at bounding box center [282, 32] width 87 height 10
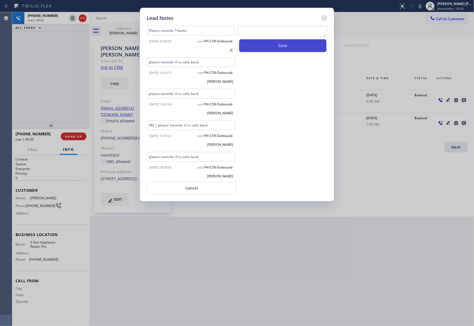
paste textarea "VM | please transfer if cx calls back"
type textarea "VM | please transfer if cx calls back"
click at [278, 48] on button "Save" at bounding box center [282, 45] width 87 height 13
click at [323, 15] on icon at bounding box center [324, 18] width 7 height 7
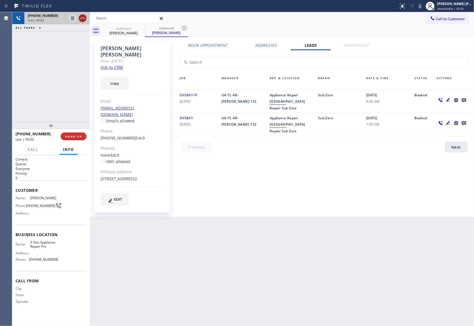
click at [85, 19] on icon at bounding box center [82, 18] width 7 height 7
click at [137, 28] on div "outbound" at bounding box center [124, 28] width 42 height 4
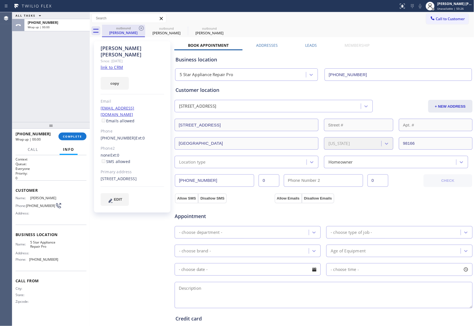
click at [137, 28] on div "outbound" at bounding box center [124, 28] width 42 height 4
click at [139, 27] on icon at bounding box center [141, 28] width 7 height 7
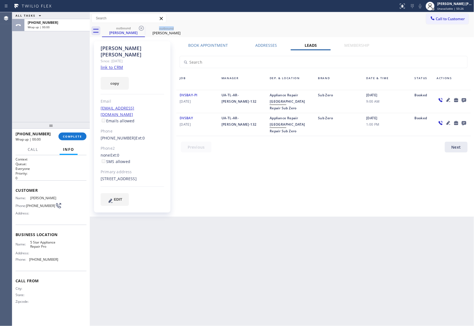
click at [139, 27] on icon at bounding box center [141, 28] width 7 height 7
click at [0, 0] on icon at bounding box center [0, 0] width 0 height 0
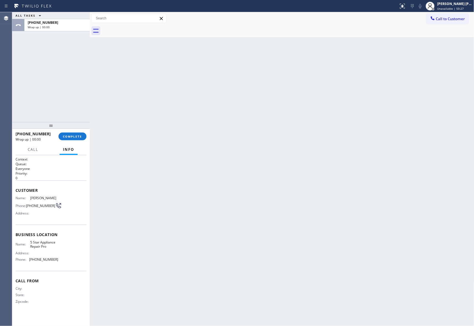
click at [139, 27] on div at bounding box center [288, 31] width 372 height 12
click at [73, 137] on span "COMPLETE" at bounding box center [72, 137] width 19 height 4
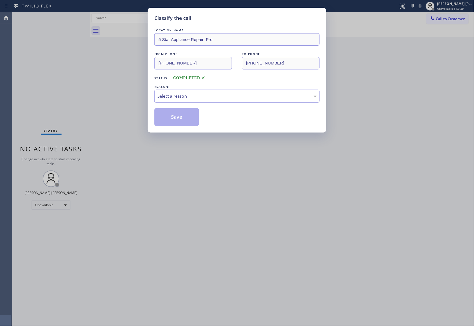
click at [180, 96] on div "Select a reason" at bounding box center [236, 96] width 159 height 6
drag, startPoint x: 165, startPoint y: 116, endPoint x: 1, endPoint y: 89, distance: 166.7
click at [165, 116] on button "Save" at bounding box center [176, 117] width 45 height 18
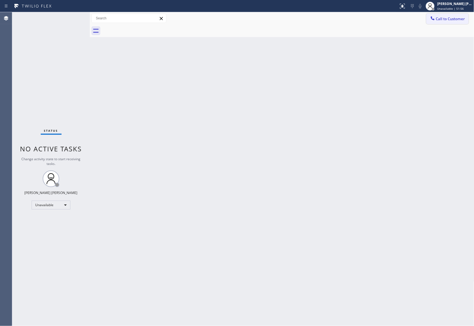
click at [457, 16] on span "Call to Customer" at bounding box center [450, 18] width 29 height 5
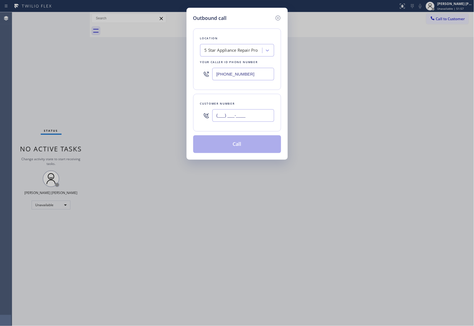
click at [263, 110] on input "(___) ___-____" at bounding box center [243, 115] width 62 height 12
paste input "424) 259-0166"
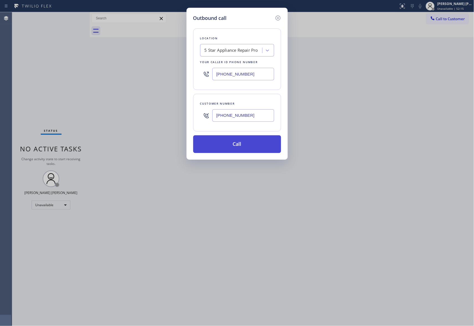
click at [253, 142] on button "Call" at bounding box center [237, 145] width 88 height 18
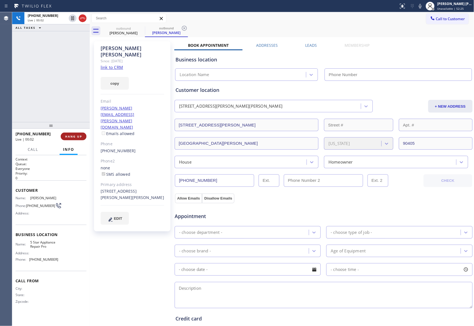
click at [76, 137] on span "HANG UP" at bounding box center [73, 137] width 17 height 4
click at [68, 136] on span "COMPLETE" at bounding box center [72, 137] width 19 height 4
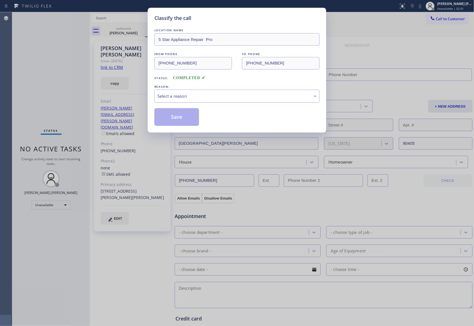
click at [194, 95] on div "Select a reason" at bounding box center [236, 96] width 159 height 6
click at [178, 117] on button "Save" at bounding box center [176, 117] width 45 height 18
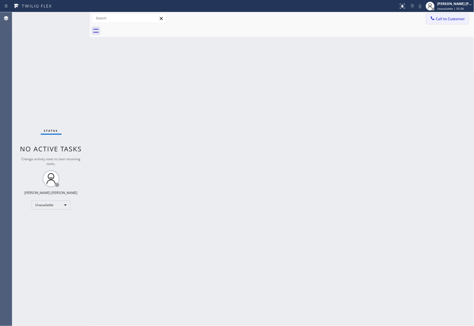
click at [456, 19] on span "Call to Customer" at bounding box center [450, 18] width 29 height 5
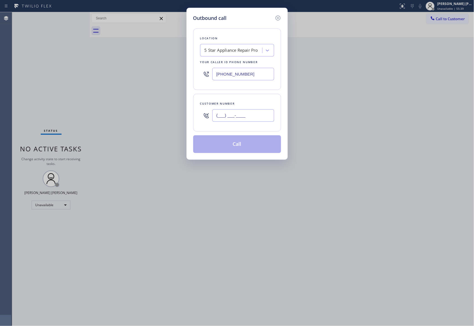
click at [249, 120] on input "(___) ___-____" at bounding box center [243, 115] width 62 height 12
paste input "714) 292-2730"
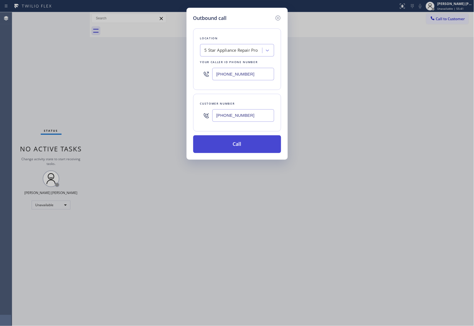
type input "[PHONE_NUMBER]"
click at [244, 145] on button "Call" at bounding box center [237, 145] width 88 height 18
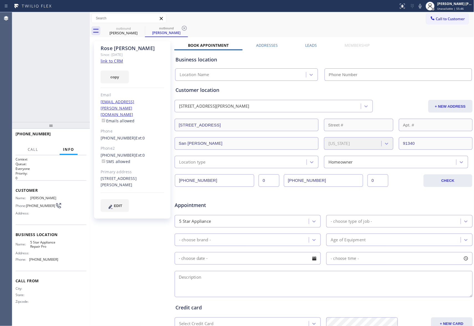
type input "[PHONE_NUMBER]"
drag, startPoint x: 82, startPoint y: 18, endPoint x: 1, endPoint y: 30, distance: 81.5
click at [81, 18] on icon at bounding box center [82, 18] width 7 height 7
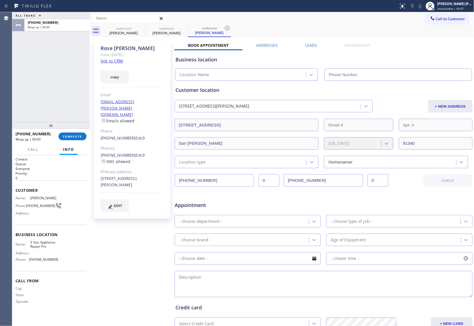
type input "[PHONE_NUMBER]"
click at [305, 47] on label "Leads" at bounding box center [311, 45] width 12 height 5
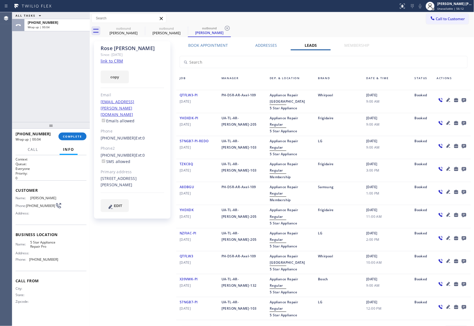
click at [462, 101] on icon at bounding box center [464, 100] width 4 height 4
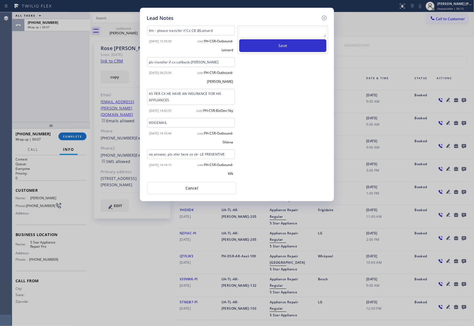
scroll to position [936, 0]
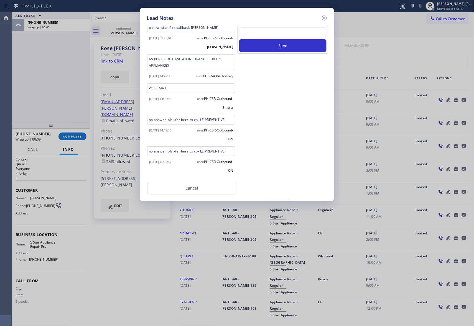
click at [283, 33] on textarea at bounding box center [282, 32] width 87 height 10
paste textarea "please transfer if cx calls back"
type textarea "please transfer if cx calls back"
click at [300, 47] on button "Save" at bounding box center [282, 45] width 87 height 13
click at [325, 17] on icon at bounding box center [324, 18] width 7 height 7
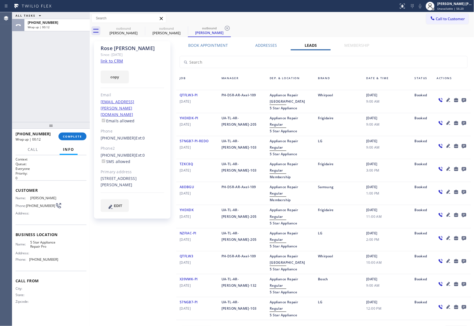
click at [71, 141] on div "[PHONE_NUMBER] Wrap up | 00:12 COMPLETE" at bounding box center [51, 136] width 71 height 14
click at [77, 138] on span "COMPLETE" at bounding box center [72, 137] width 19 height 4
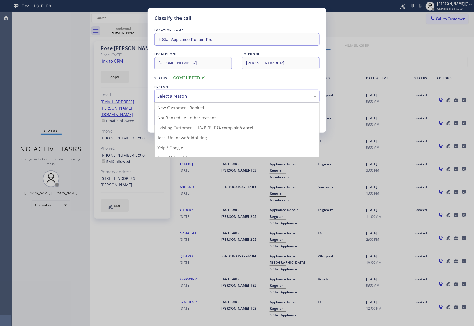
click at [232, 97] on div "Select a reason" at bounding box center [236, 96] width 159 height 6
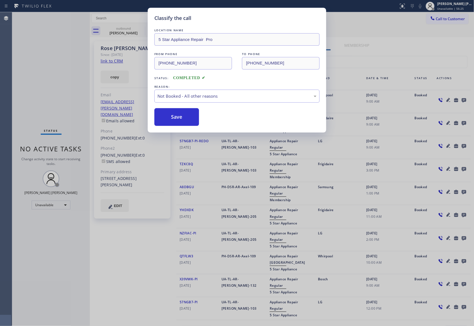
click at [182, 119] on button "Save" at bounding box center [176, 117] width 45 height 18
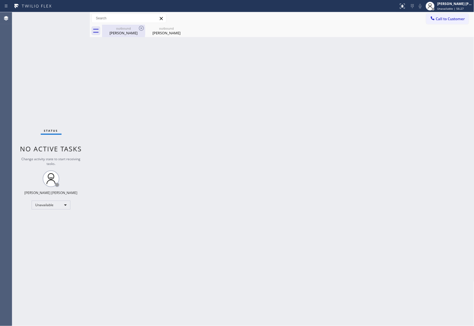
click at [135, 30] on div "[PERSON_NAME]" at bounding box center [124, 32] width 42 height 5
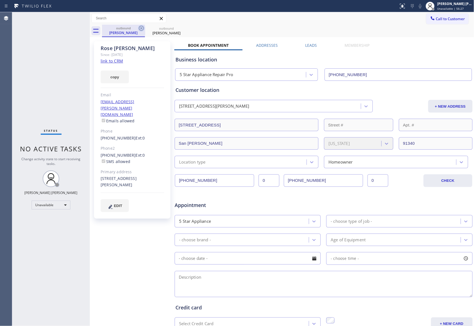
click at [139, 28] on icon at bounding box center [141, 28] width 5 height 5
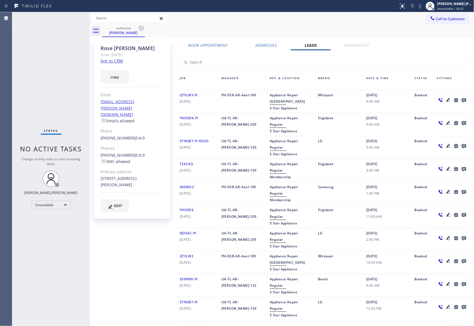
click at [139, 28] on icon at bounding box center [141, 28] width 5 height 5
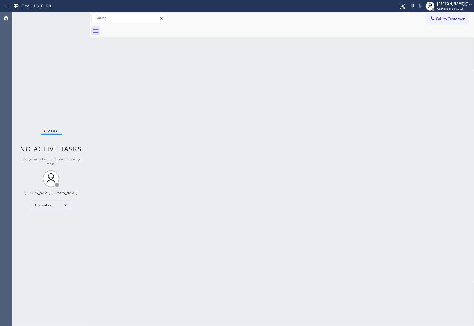
click at [139, 28] on div at bounding box center [288, 31] width 372 height 12
click at [458, 21] on span "Call to Customer" at bounding box center [450, 18] width 29 height 5
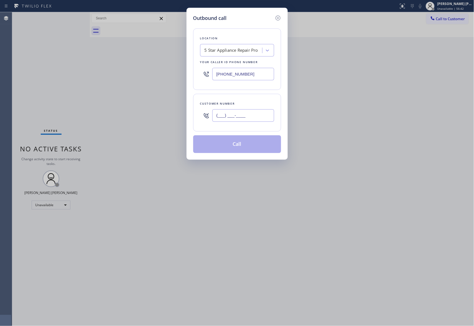
click at [250, 119] on input "(___) ___-____" at bounding box center [243, 115] width 62 height 12
paste input "310) 743-4381"
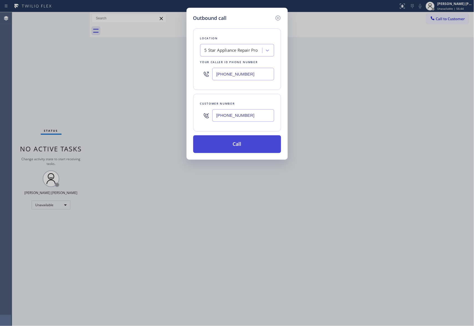
type input "[PHONE_NUMBER]"
click at [248, 144] on button "Call" at bounding box center [237, 145] width 88 height 18
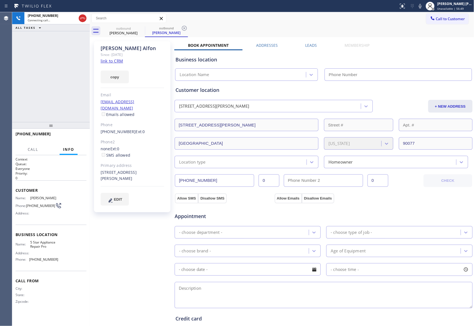
type input "[PHONE_NUMBER]"
click at [306, 47] on label "Leads" at bounding box center [311, 45] width 12 height 5
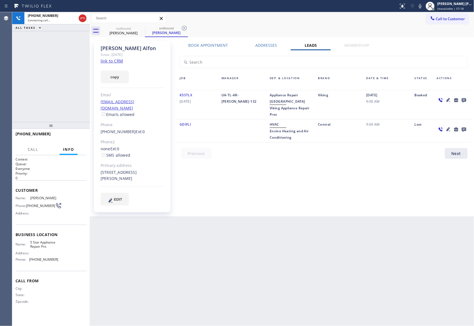
click at [461, 97] on icon at bounding box center [464, 100] width 7 height 7
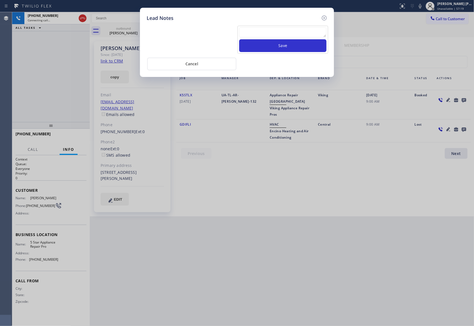
click at [301, 32] on textarea at bounding box center [282, 32] width 87 height 10
paste textarea "please transfer if cx calls back"
type textarea "please transfer if cx calls back"
click at [300, 45] on button "Save" at bounding box center [282, 45] width 87 height 13
click at [323, 16] on icon at bounding box center [324, 18] width 7 height 7
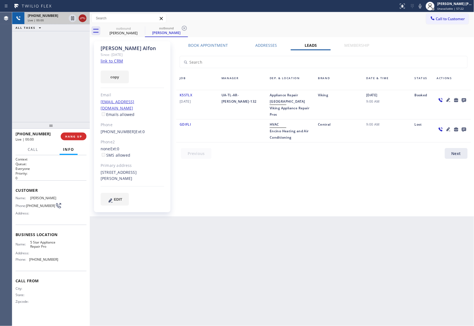
click at [81, 16] on icon at bounding box center [82, 18] width 7 height 7
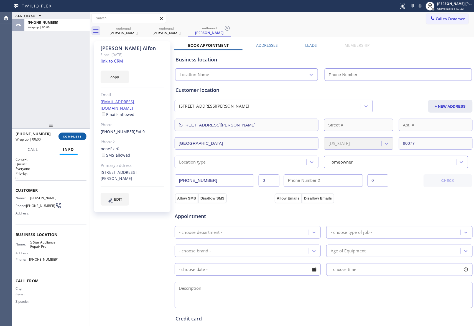
click at [69, 137] on span "COMPLETE" at bounding box center [72, 137] width 19 height 4
type input "[PHONE_NUMBER]"
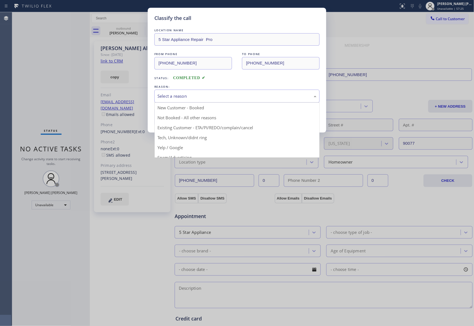
click at [188, 99] on div "Select a reason" at bounding box center [236, 96] width 159 height 6
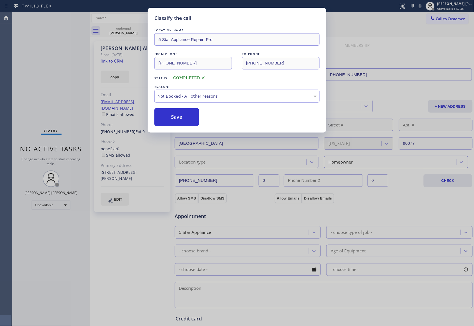
click at [166, 119] on button "Save" at bounding box center [176, 117] width 45 height 18
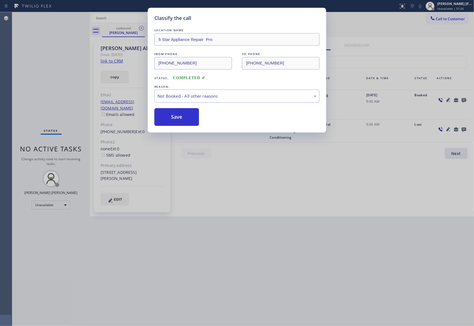
click at [166, 119] on button "Save" at bounding box center [176, 117] width 45 height 18
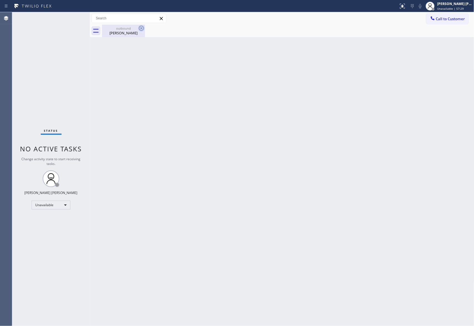
drag, startPoint x: 131, startPoint y: 26, endPoint x: 141, endPoint y: 29, distance: 11.0
click at [132, 26] on div "outbound [PERSON_NAME]" at bounding box center [124, 31] width 42 height 12
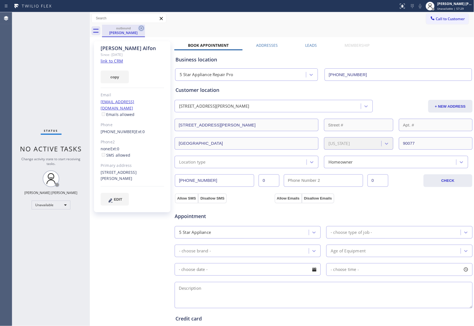
click at [141, 29] on icon at bounding box center [141, 28] width 7 height 7
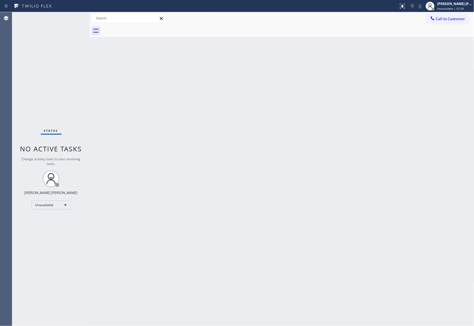
click at [141, 29] on div at bounding box center [288, 31] width 372 height 12
click at [453, 18] on span "Call to Customer" at bounding box center [450, 18] width 29 height 5
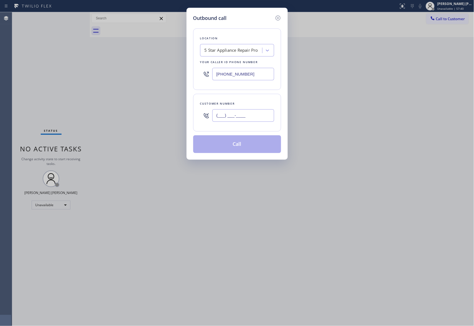
click at [239, 119] on input "(___) ___-____" at bounding box center [243, 115] width 62 height 12
paste input "425) 775-7238"
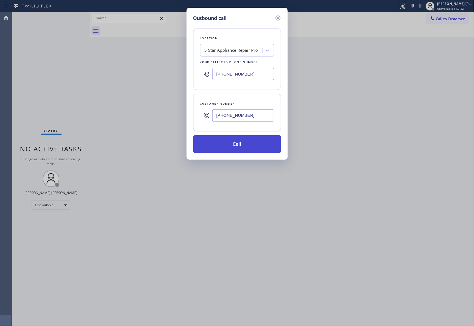
type input "[PHONE_NUMBER]"
click at [253, 148] on button "Call" at bounding box center [237, 145] width 88 height 18
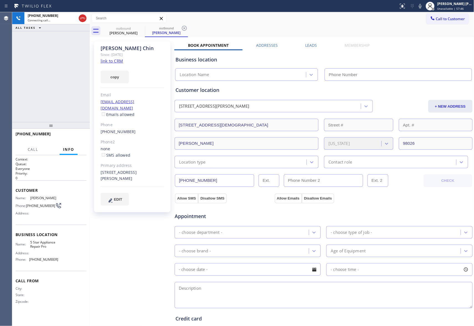
type input "[PHONE_NUMBER]"
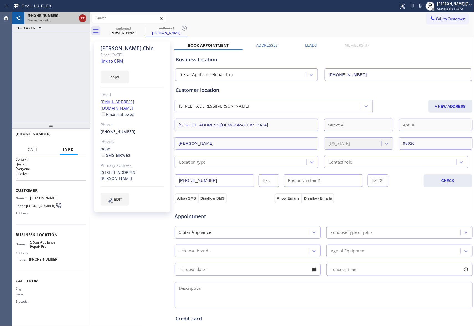
click at [81, 18] on icon at bounding box center [82, 18] width 5 height 2
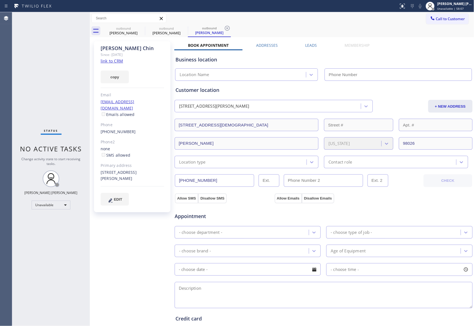
type input "[PHONE_NUMBER]"
click at [318, 47] on div "Leads" at bounding box center [311, 47] width 39 height 8
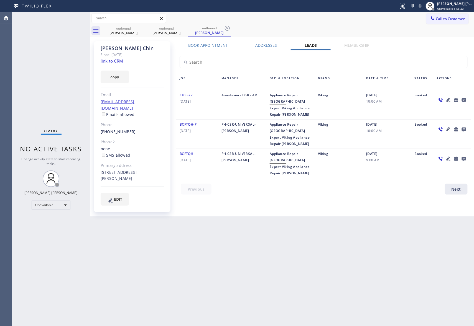
click at [462, 99] on icon at bounding box center [464, 100] width 4 height 4
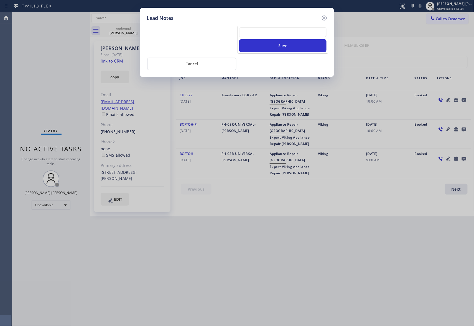
click at [258, 32] on textarea at bounding box center [282, 32] width 87 height 10
paste textarea "please transfer if cx calls back"
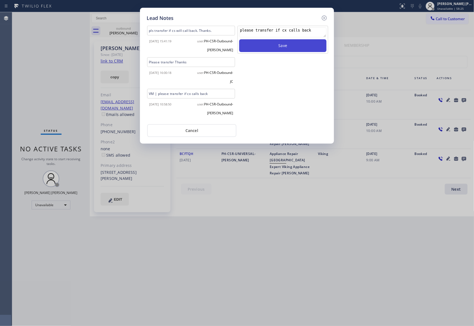
type textarea "please transfer if cx calls back"
click at [290, 42] on button "Save" at bounding box center [282, 45] width 87 height 13
click at [326, 17] on icon at bounding box center [324, 18] width 7 height 7
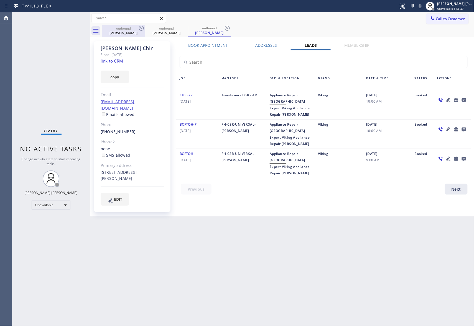
click at [134, 28] on div "outbound" at bounding box center [124, 28] width 42 height 4
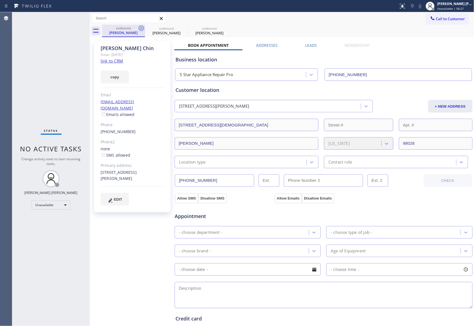
click at [137, 28] on div "outbound" at bounding box center [124, 28] width 42 height 4
click at [143, 28] on icon at bounding box center [141, 28] width 7 height 7
click at [0, 0] on icon at bounding box center [0, 0] width 0 height 0
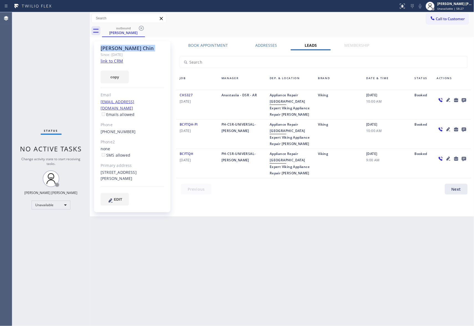
click at [143, 28] on icon at bounding box center [141, 28] width 7 height 7
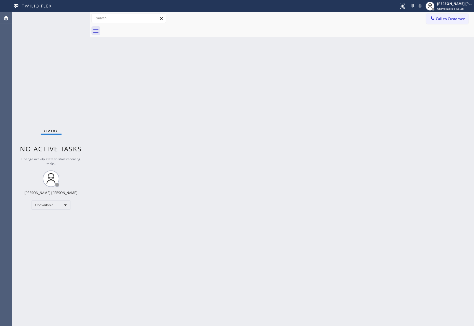
click at [143, 28] on div at bounding box center [288, 31] width 372 height 12
click at [451, 18] on span "Call to Customer" at bounding box center [450, 18] width 29 height 5
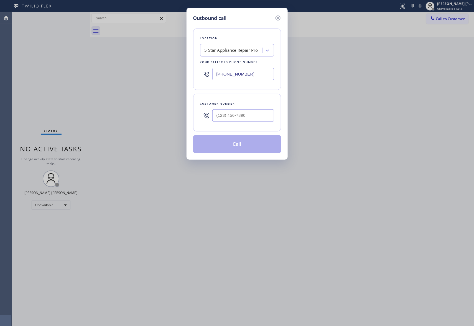
click at [275, 117] on div "Customer number" at bounding box center [237, 113] width 88 height 38
click at [268, 118] on input "(___) ___-____" at bounding box center [243, 115] width 62 height 12
paste input "310) 600-4725"
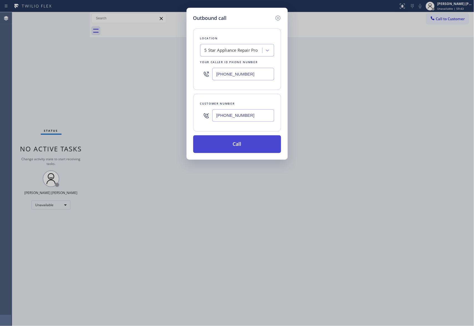
type input "[PHONE_NUMBER]"
click at [258, 141] on button "Call" at bounding box center [237, 145] width 88 height 18
click at [261, 145] on button "Call" at bounding box center [237, 145] width 88 height 18
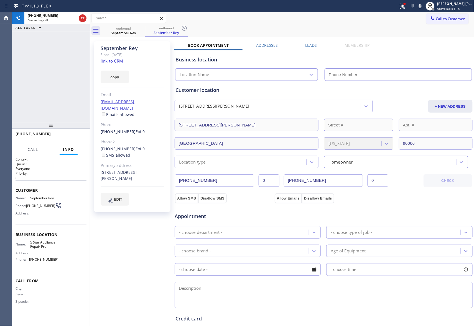
click at [405, 6] on icon at bounding box center [402, 6] width 7 height 7
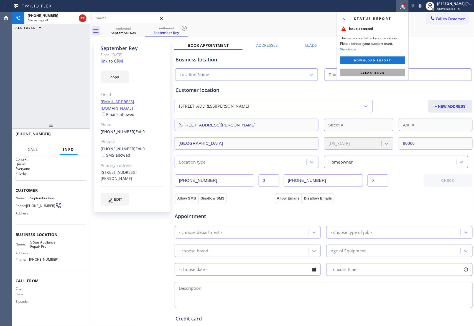
click at [379, 74] on span "Clear issue" at bounding box center [373, 73] width 24 height 4
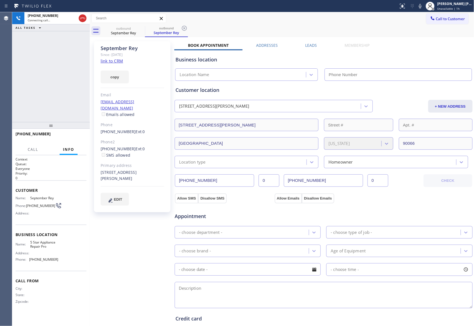
type input "[PHONE_NUMBER]"
drag, startPoint x: 81, startPoint y: 137, endPoint x: 206, endPoint y: 93, distance: 132.3
click at [81, 137] on span "HANG UP" at bounding box center [73, 137] width 17 height 4
click at [310, 44] on label "Leads" at bounding box center [311, 45] width 12 height 5
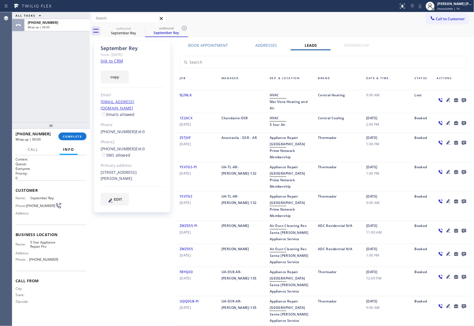
click at [461, 98] on icon at bounding box center [464, 100] width 7 height 7
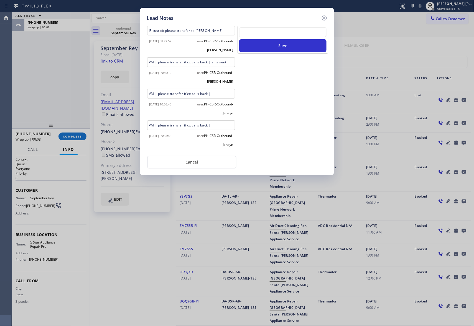
click at [265, 34] on textarea at bounding box center [282, 32] width 87 height 10
paste textarea "| please transfer if cx calls back"
type textarea "| please transfer if cx calls back"
click at [275, 50] on button "Save" at bounding box center [282, 45] width 87 height 13
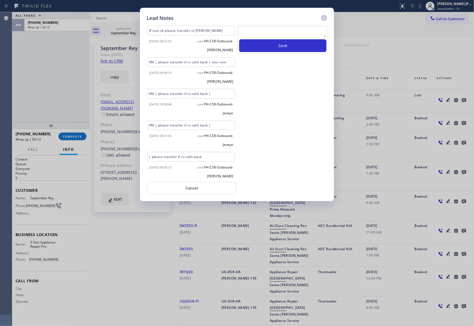
click at [323, 15] on icon at bounding box center [324, 18] width 7 height 7
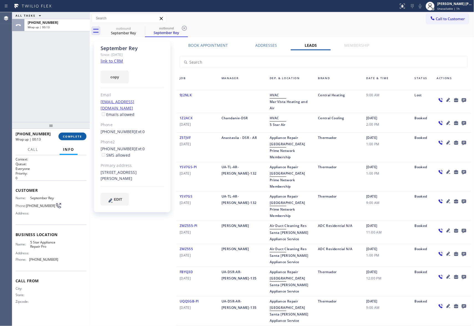
click at [81, 139] on button "COMPLETE" at bounding box center [72, 137] width 28 height 8
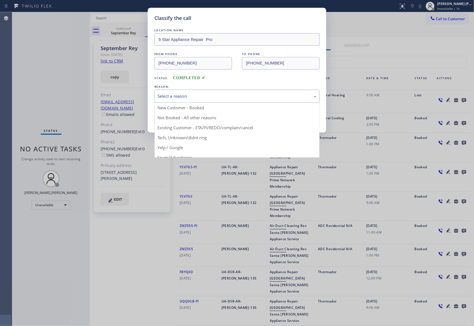
click at [173, 97] on div "Select a reason" at bounding box center [236, 96] width 159 height 6
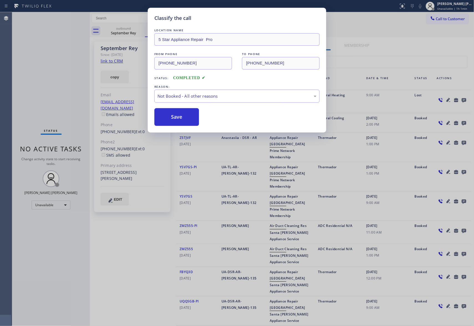
click at [173, 115] on button "Save" at bounding box center [176, 117] width 45 height 18
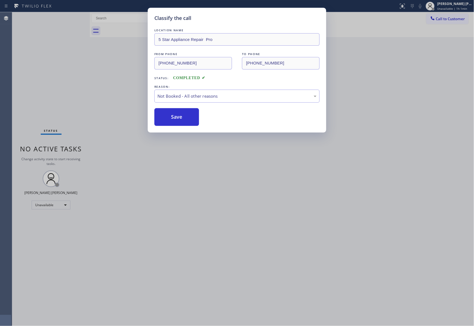
click at [131, 29] on div at bounding box center [288, 31] width 372 height 12
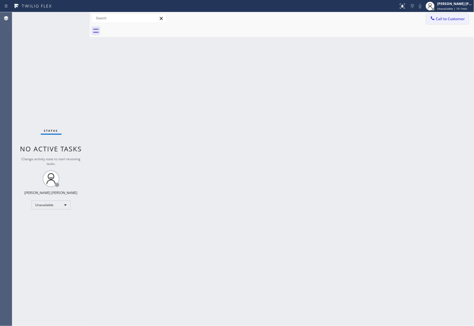
click at [457, 20] on span "Call to Customer" at bounding box center [450, 18] width 29 height 5
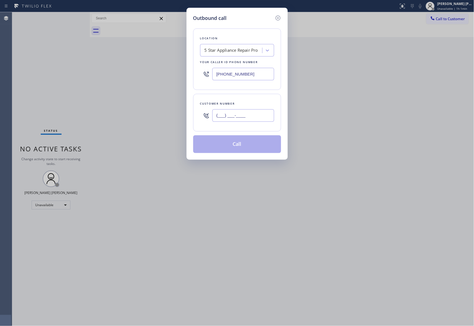
click at [236, 114] on input "(___) ___-____" at bounding box center [243, 115] width 62 height 12
paste input "425) 531-0105"
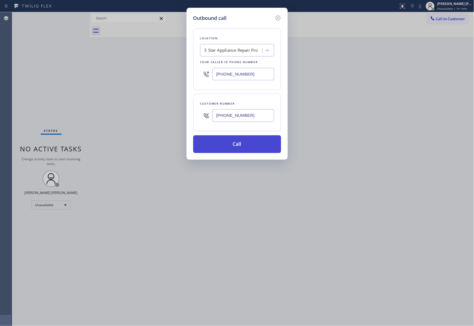
type input "[PHONE_NUMBER]"
click at [242, 147] on button "Call" at bounding box center [237, 145] width 88 height 18
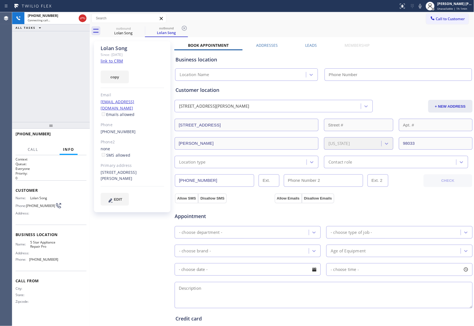
type input "[PHONE_NUMBER]"
click at [73, 138] on span "HANG UP" at bounding box center [73, 137] width 17 height 4
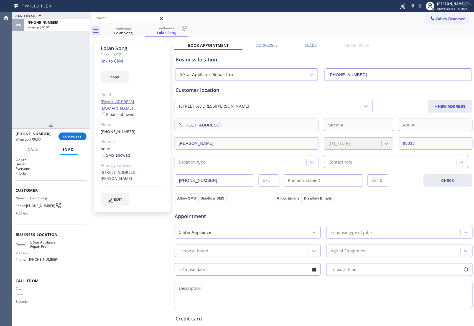
click at [305, 47] on label "Leads" at bounding box center [311, 45] width 12 height 5
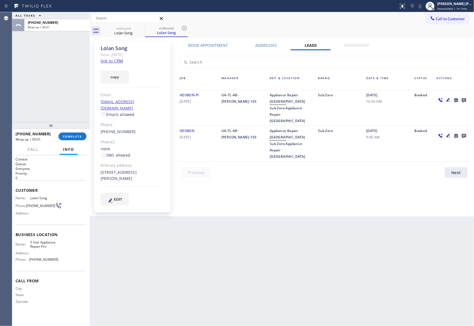
click at [466, 100] on icon at bounding box center [464, 100] width 7 height 7
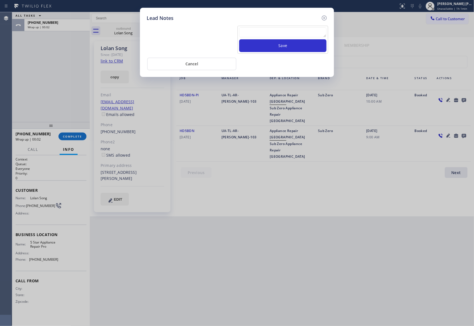
click at [279, 34] on textarea at bounding box center [282, 32] width 87 height 10
paste textarea "please transfer if cx calls back"
type textarea "please transfer if cx calls back"
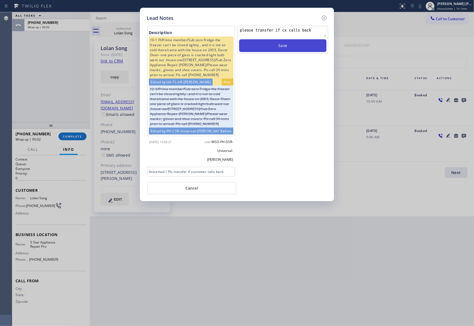
click at [285, 48] on button "Save" at bounding box center [282, 45] width 87 height 13
click at [325, 17] on icon at bounding box center [324, 18] width 7 height 7
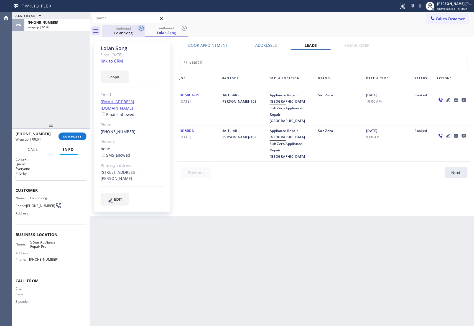
drag, startPoint x: 127, startPoint y: 29, endPoint x: 139, endPoint y: 28, distance: 11.1
click at [129, 29] on div "outbound" at bounding box center [124, 28] width 42 height 4
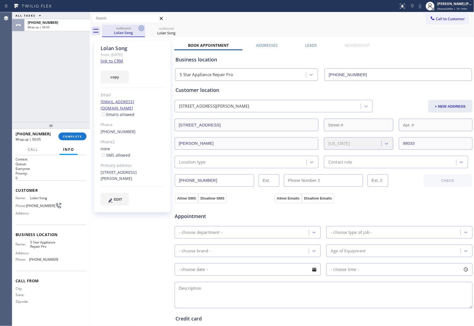
click at [139, 28] on icon at bounding box center [141, 28] width 7 height 7
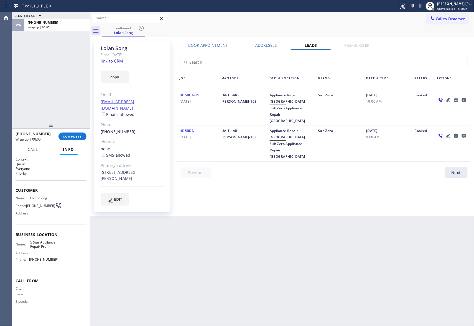
click at [139, 28] on icon at bounding box center [141, 28] width 7 height 7
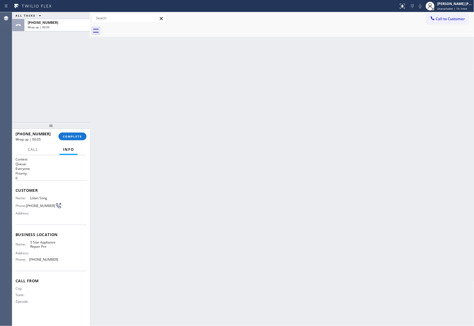
click at [139, 28] on div at bounding box center [288, 31] width 372 height 12
click at [73, 139] on button "COMPLETE" at bounding box center [72, 137] width 28 height 8
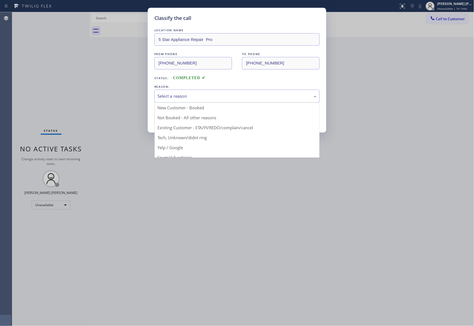
click at [242, 96] on div "Select a reason" at bounding box center [236, 96] width 159 height 6
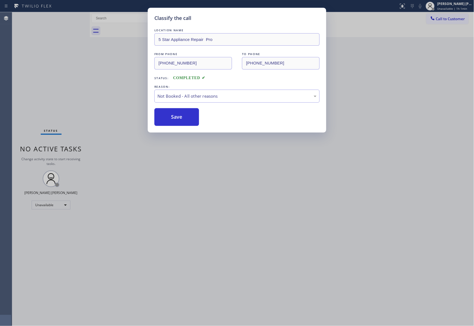
click at [163, 118] on button "Save" at bounding box center [176, 117] width 45 height 18
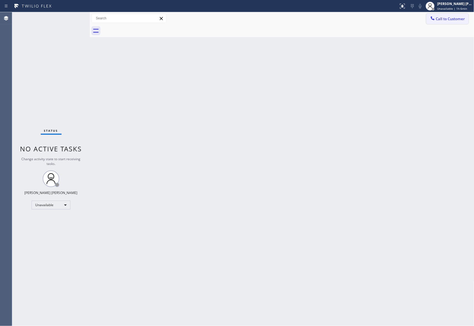
click at [463, 19] on span "Call to Customer" at bounding box center [450, 18] width 29 height 5
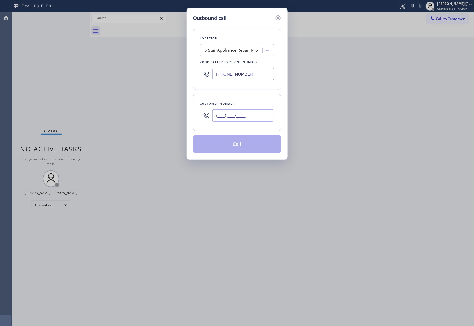
click at [259, 115] on input "(___) ___-____" at bounding box center [243, 115] width 62 height 12
paste input "360) 280-4642"
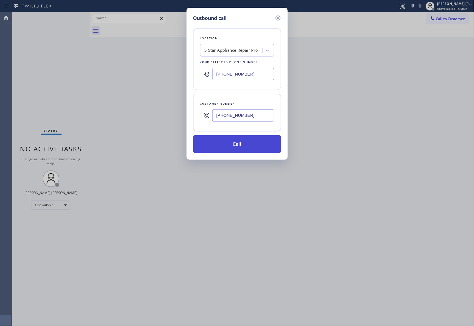
type input "[PHONE_NUMBER]"
click at [251, 143] on button "Call" at bounding box center [237, 145] width 88 height 18
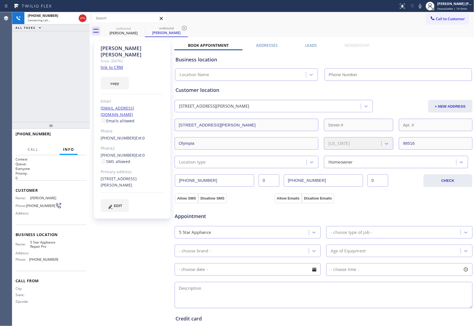
type input "[PHONE_NUMBER]"
click at [84, 18] on icon at bounding box center [82, 18] width 7 height 7
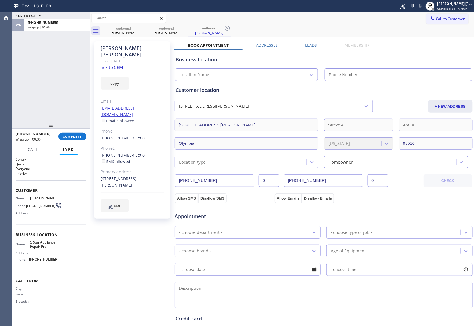
type input "[PHONE_NUMBER]"
click at [137, 30] on div "[PERSON_NAME]" at bounding box center [124, 32] width 42 height 5
click at [136, 28] on div "outbound" at bounding box center [124, 28] width 42 height 4
click at [143, 27] on icon at bounding box center [141, 28] width 5 height 5
click at [0, 0] on icon at bounding box center [0, 0] width 0 height 0
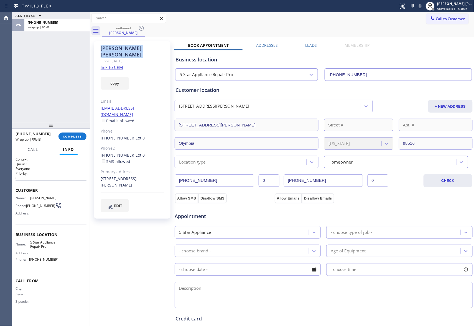
click at [143, 27] on icon at bounding box center [141, 28] width 5 height 5
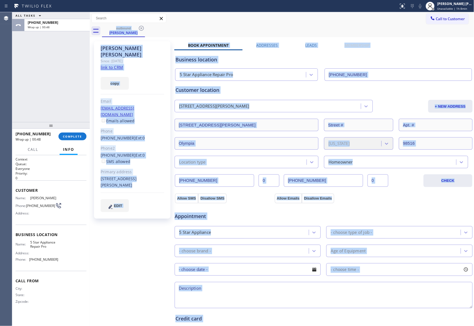
click at [143, 27] on div "outbound [PERSON_NAME]" at bounding box center [288, 31] width 372 height 12
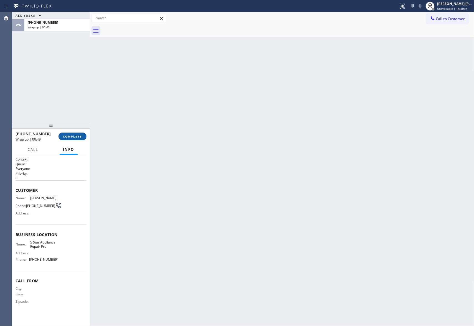
click at [81, 136] on span "COMPLETE" at bounding box center [72, 137] width 19 height 4
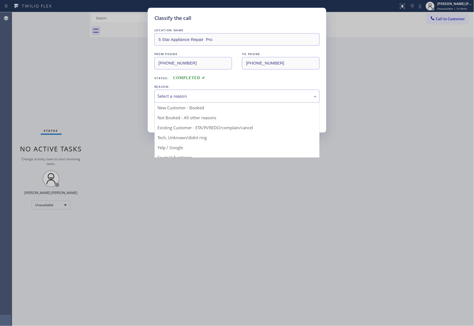
click at [203, 98] on div "Select a reason" at bounding box center [236, 96] width 159 height 6
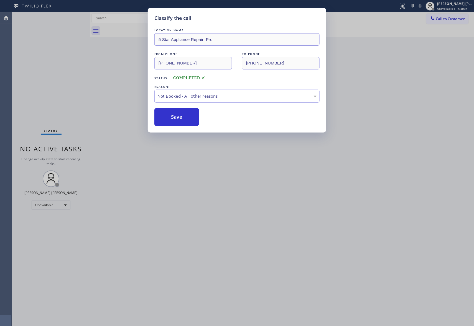
click at [157, 120] on button "Save" at bounding box center [176, 117] width 45 height 18
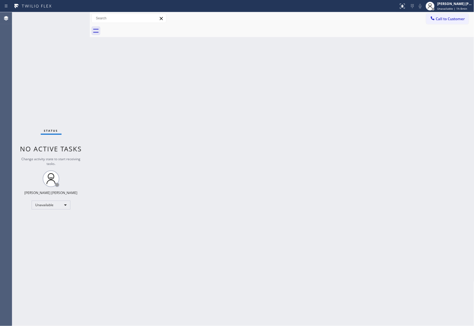
click at [451, 18] on span "Call to Customer" at bounding box center [450, 18] width 29 height 5
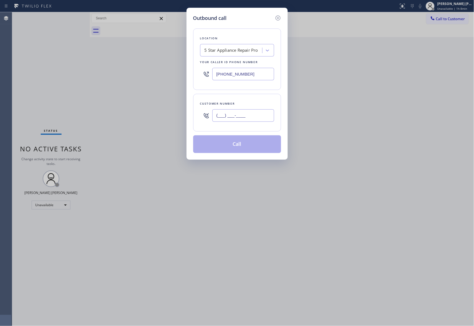
click at [243, 113] on input "(___) ___-____" at bounding box center [243, 115] width 62 height 12
paste input "360) 561-5135"
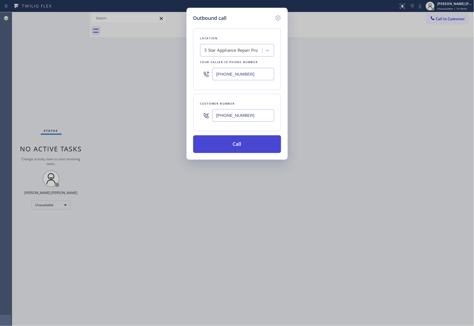
type input "[PHONE_NUMBER]"
click at [228, 142] on button "Call" at bounding box center [237, 145] width 88 height 18
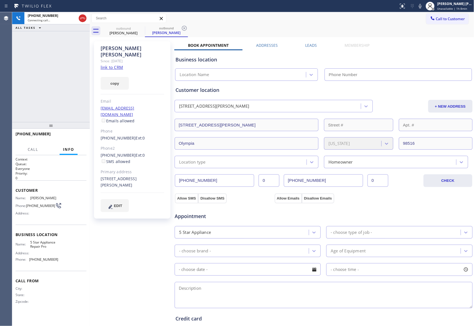
type input "[PHONE_NUMBER]"
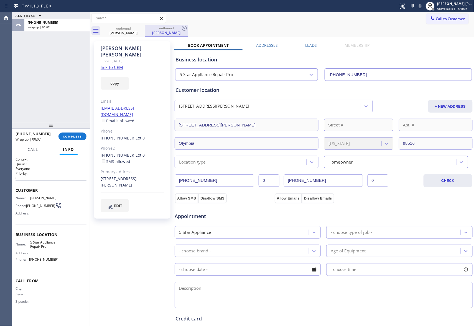
click at [155, 29] on div "outbound" at bounding box center [167, 28] width 42 height 4
drag, startPoint x: 134, startPoint y: 28, endPoint x: 145, endPoint y: 28, distance: 11.1
click at [137, 28] on div "outbound" at bounding box center [124, 28] width 42 height 4
click at [145, 28] on div at bounding box center [145, 31] width 0 height 9
click at [141, 28] on icon at bounding box center [141, 28] width 7 height 7
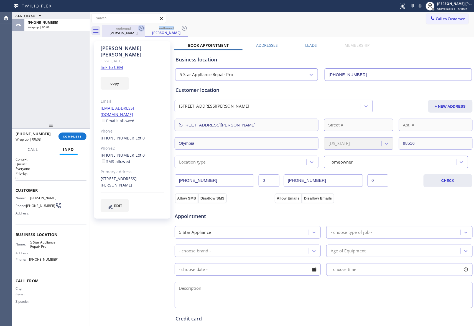
click at [141, 28] on icon at bounding box center [141, 28] width 7 height 7
click at [145, 28] on div "outbound [PERSON_NAME]" at bounding box center [166, 31] width 43 height 12
click at [141, 28] on icon at bounding box center [141, 28] width 7 height 7
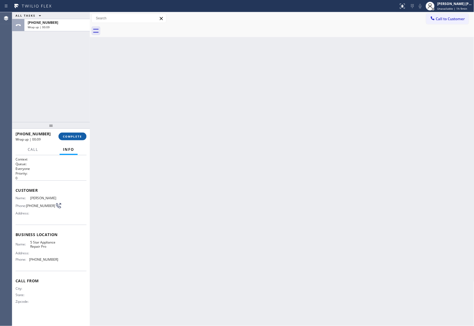
click at [76, 139] on button "COMPLETE" at bounding box center [72, 137] width 28 height 8
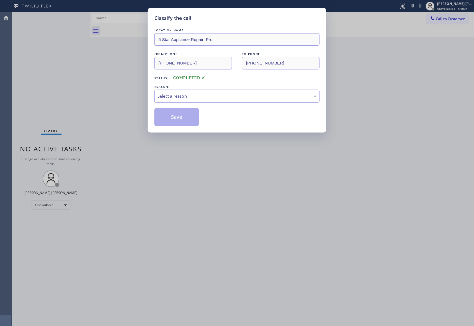
click at [222, 95] on div "Select a reason" at bounding box center [236, 96] width 159 height 6
click at [181, 86] on div "REASON:" at bounding box center [236, 87] width 165 height 6
click at [181, 97] on div "New Customer - Booked" at bounding box center [236, 96] width 159 height 6
click at [180, 114] on button "Save" at bounding box center [176, 117] width 45 height 18
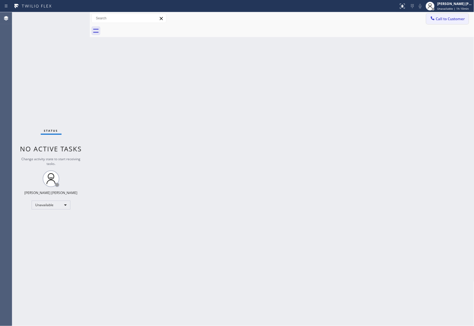
click at [450, 19] on span "Call to Customer" at bounding box center [450, 18] width 29 height 5
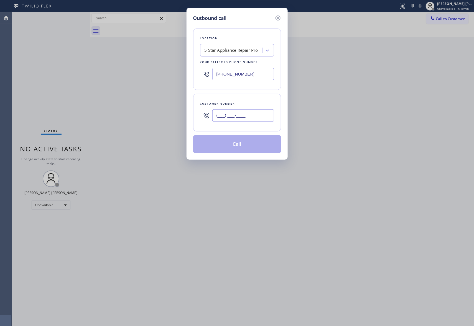
click at [242, 114] on input "(___) ___-____" at bounding box center [243, 115] width 62 height 12
paste input "858) 229-6862"
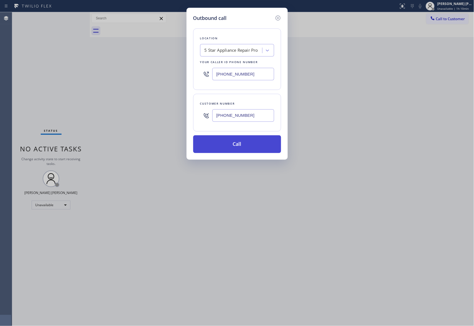
type input "[PHONE_NUMBER]"
click at [251, 147] on button "Call" at bounding box center [237, 145] width 88 height 18
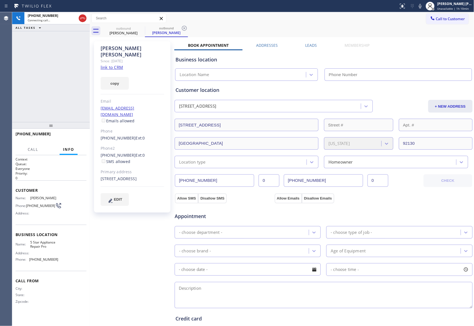
type input "[PHONE_NUMBER]"
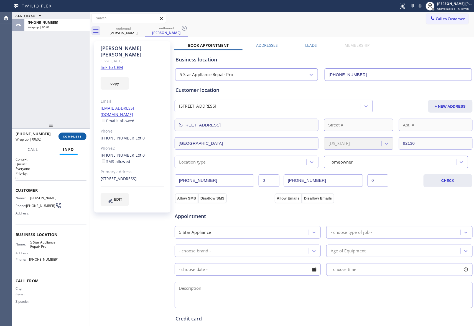
click at [74, 136] on span "COMPLETE" at bounding box center [72, 137] width 19 height 4
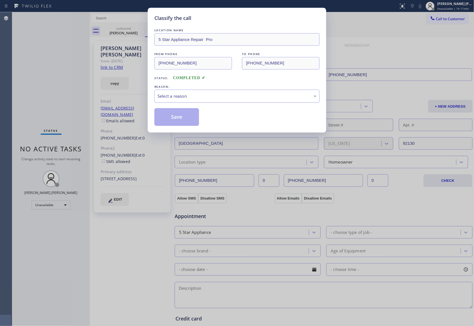
click at [233, 93] on div "Select a reason" at bounding box center [236, 96] width 165 height 13
click at [179, 119] on button "Save" at bounding box center [176, 117] width 45 height 18
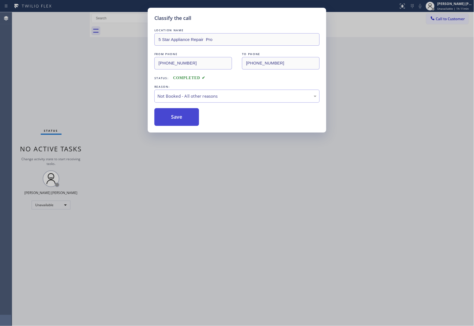
click at [179, 119] on button "Save" at bounding box center [176, 117] width 45 height 18
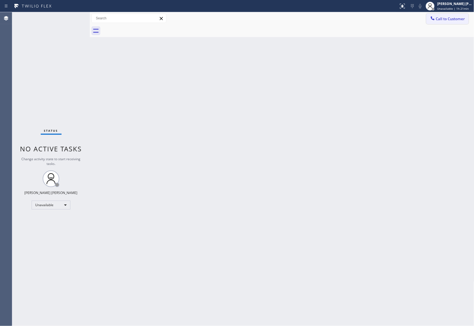
drag, startPoint x: 457, startPoint y: 21, endPoint x: 449, endPoint y: 27, distance: 9.8
click at [457, 21] on span "Call to Customer" at bounding box center [450, 18] width 29 height 5
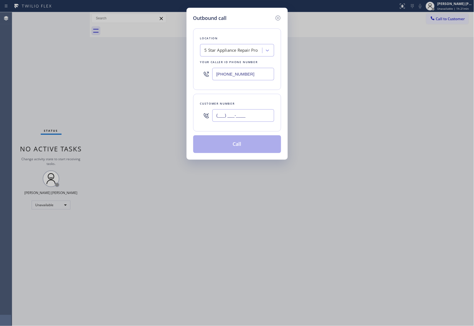
click at [252, 119] on input "(___) ___-____" at bounding box center [243, 115] width 62 height 12
paste input "702) 408-6422"
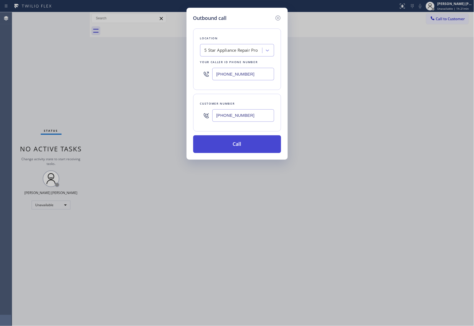
type input "[PHONE_NUMBER]"
click at [236, 142] on button "Call" at bounding box center [237, 145] width 88 height 18
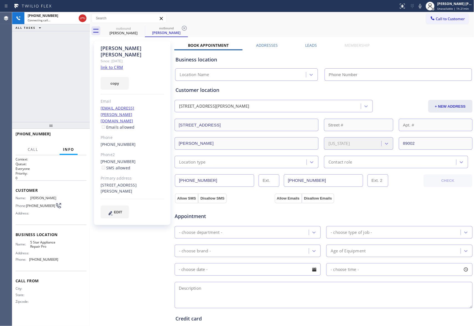
type input "[PHONE_NUMBER]"
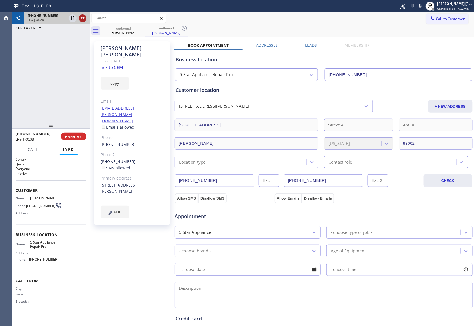
click at [84, 19] on icon at bounding box center [82, 18] width 5 height 2
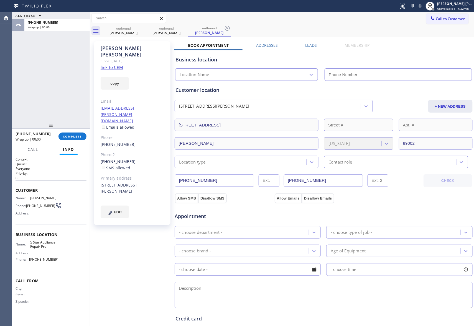
type input "[PHONE_NUMBER]"
click at [311, 45] on label "Leads" at bounding box center [311, 45] width 12 height 5
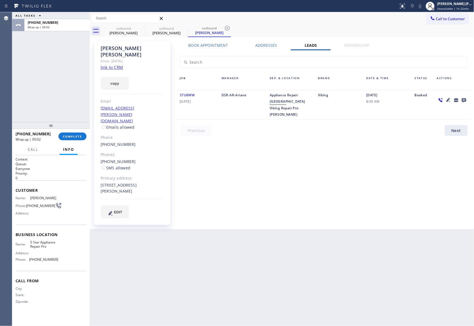
click at [465, 101] on icon at bounding box center [464, 100] width 4 height 4
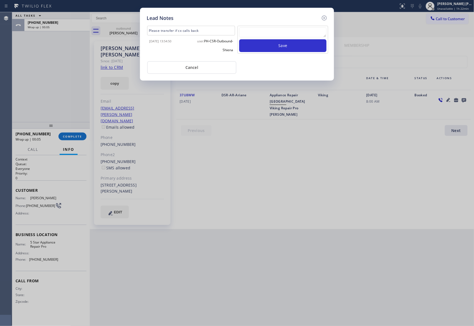
click at [255, 30] on textarea at bounding box center [282, 32] width 87 height 10
paste textarea "please transfer if cx calls back"
type textarea "please transfer if cx calls back"
click at [281, 45] on button "Save" at bounding box center [282, 45] width 87 height 13
click at [325, 18] on icon at bounding box center [324, 18] width 7 height 7
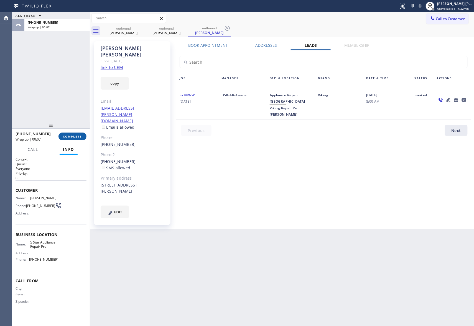
click at [70, 138] on span "COMPLETE" at bounding box center [72, 137] width 19 height 4
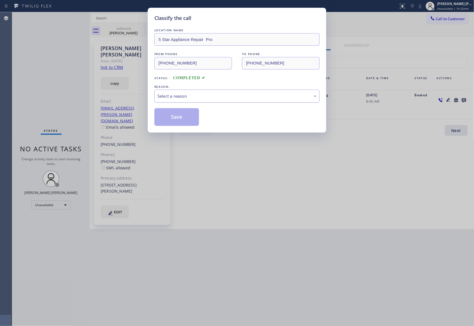
click at [185, 96] on div "Select a reason" at bounding box center [236, 96] width 159 height 6
click at [172, 117] on button "Save" at bounding box center [176, 117] width 45 height 18
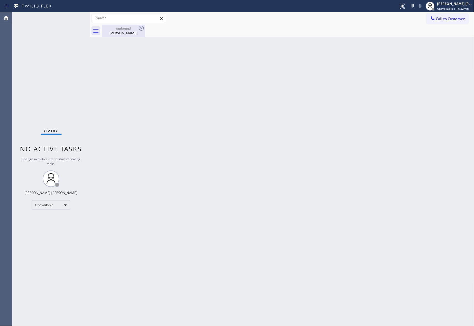
click at [131, 33] on div "[PERSON_NAME]" at bounding box center [124, 32] width 42 height 5
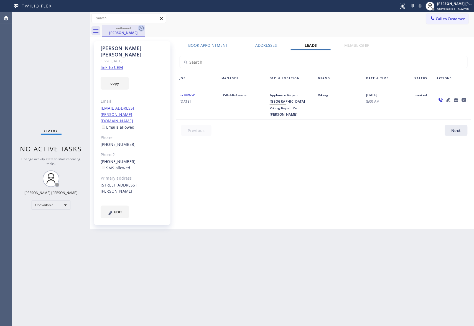
click at [144, 31] on icon at bounding box center [141, 28] width 7 height 7
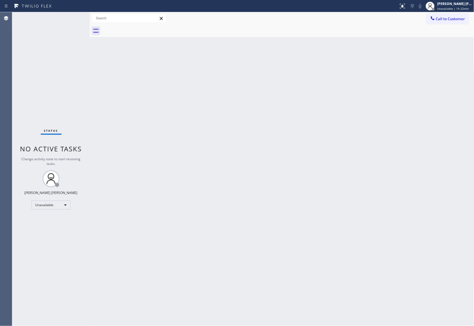
click at [142, 28] on div at bounding box center [288, 31] width 372 height 12
click at [455, 18] on span "Call to Customer" at bounding box center [450, 18] width 29 height 5
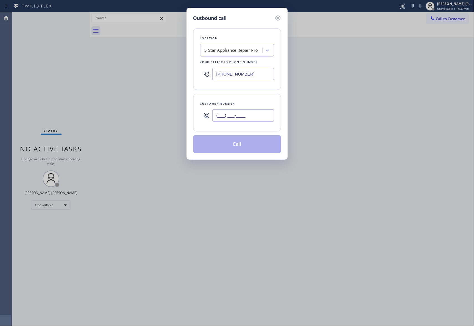
click at [253, 115] on input "(___) ___-____" at bounding box center [243, 115] width 62 height 12
paste input "310) 621-7108"
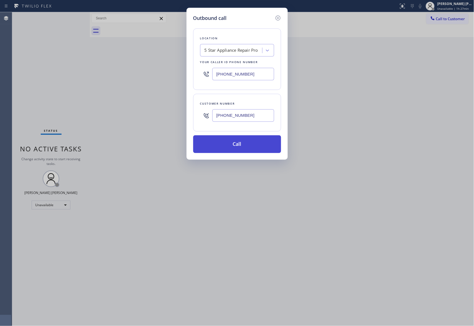
type input "[PHONE_NUMBER]"
click at [251, 145] on button "Call" at bounding box center [237, 145] width 88 height 18
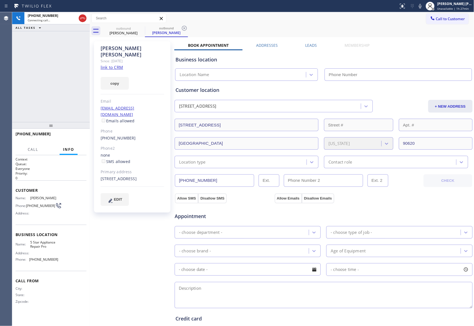
type input "[PHONE_NUMBER]"
click at [75, 136] on span "HANG UP" at bounding box center [73, 137] width 17 height 4
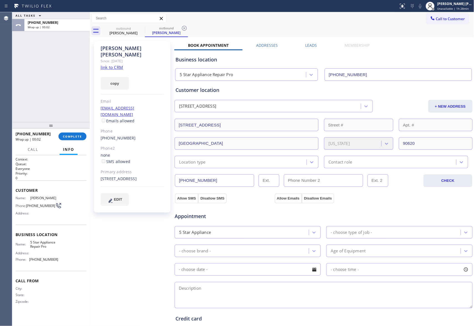
click at [307, 46] on label "Leads" at bounding box center [311, 45] width 12 height 5
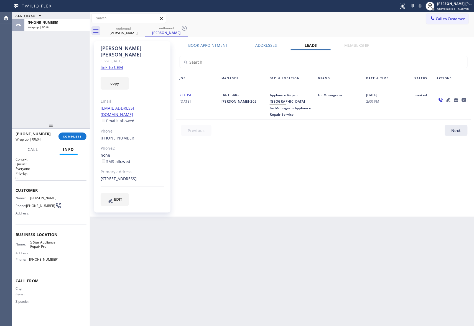
click at [464, 99] on icon at bounding box center [464, 100] width 4 height 4
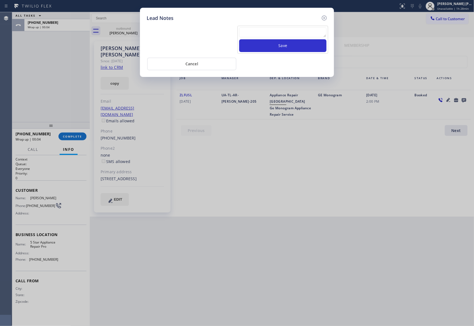
click at [290, 35] on textarea at bounding box center [282, 32] width 87 height 10
paste textarea "VM | please transfer if cx calls back"
type textarea "VM | please transfer if cx calls back"
click at [298, 44] on button "Save" at bounding box center [282, 45] width 87 height 13
click at [325, 19] on icon at bounding box center [324, 18] width 7 height 7
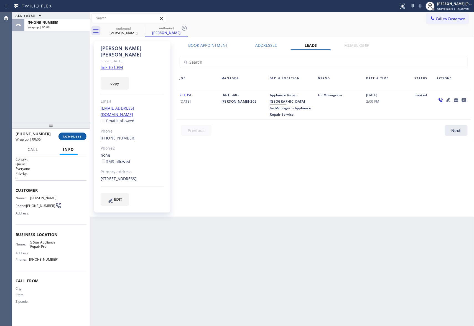
click at [84, 138] on button "COMPLETE" at bounding box center [72, 137] width 28 height 8
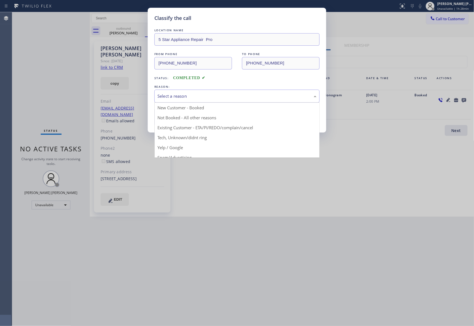
click at [189, 95] on div "Select a reason" at bounding box center [236, 96] width 159 height 6
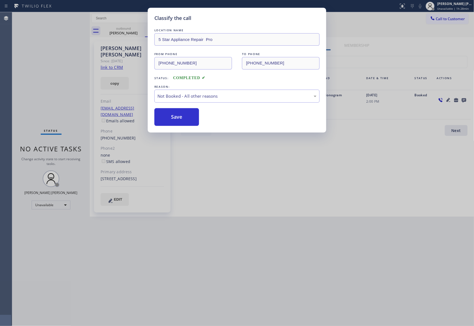
click at [175, 116] on button "Save" at bounding box center [176, 117] width 45 height 18
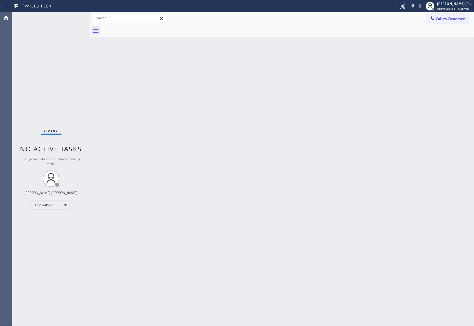
click at [443, 18] on span "Call to Customer" at bounding box center [450, 18] width 29 height 5
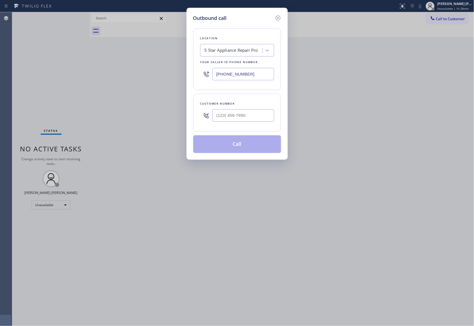
click at [253, 107] on div "Customer number" at bounding box center [237, 104] width 74 height 6
click at [252, 115] on input "(___) ___-____" at bounding box center [243, 115] width 62 height 12
paste input "650) 208-4569"
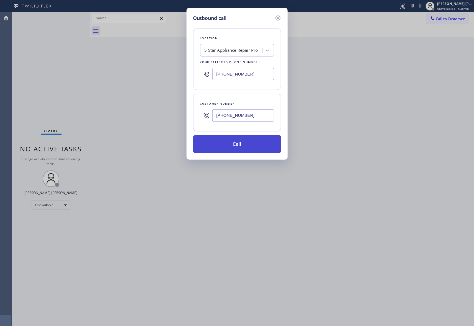
type input "[PHONE_NUMBER]"
click at [247, 141] on button "Call" at bounding box center [237, 145] width 88 height 18
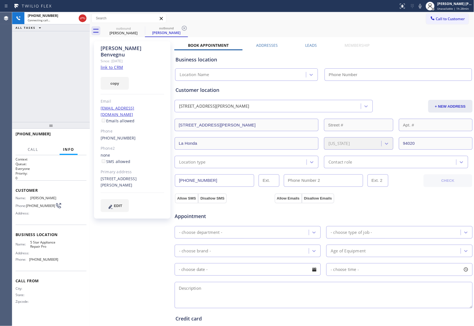
type input "[PHONE_NUMBER]"
click at [314, 48] on div "Business location 5 Star Appliance Repair Pro [PHONE_NUMBER]" at bounding box center [323, 64] width 298 height 33
click at [314, 46] on label "Leads" at bounding box center [311, 45] width 12 height 5
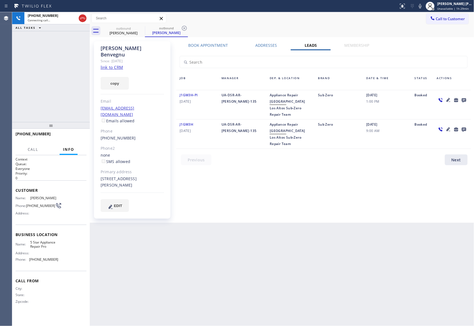
click at [464, 100] on icon at bounding box center [464, 100] width 4 height 4
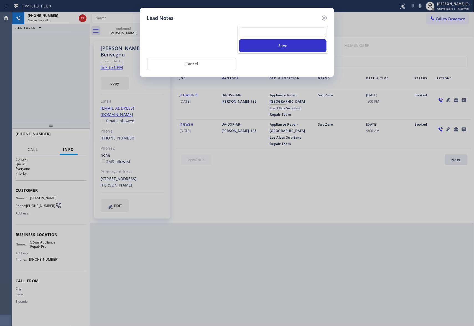
click at [275, 35] on textarea at bounding box center [282, 32] width 87 height 10
paste textarea "VM | please transfer if cx calls back"
type textarea "VM | please transfer if cx calls back"
click at [279, 48] on button "Save" at bounding box center [282, 45] width 87 height 13
click at [325, 18] on icon at bounding box center [324, 18] width 5 height 5
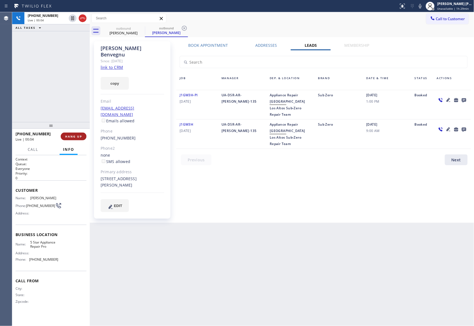
click at [71, 136] on span "HANG UP" at bounding box center [73, 137] width 17 height 4
click at [72, 140] on button "COMPLETE" at bounding box center [72, 137] width 28 height 8
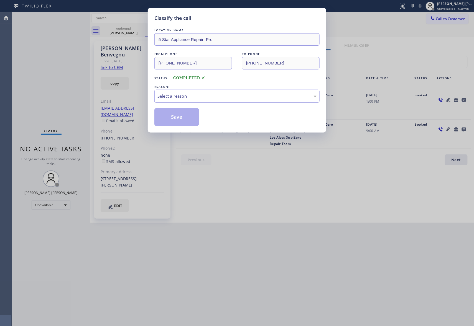
click at [220, 98] on div "Select a reason" at bounding box center [236, 96] width 159 height 6
click at [186, 120] on button "Save" at bounding box center [176, 117] width 45 height 18
click at [186, 118] on button "Save" at bounding box center [176, 117] width 45 height 18
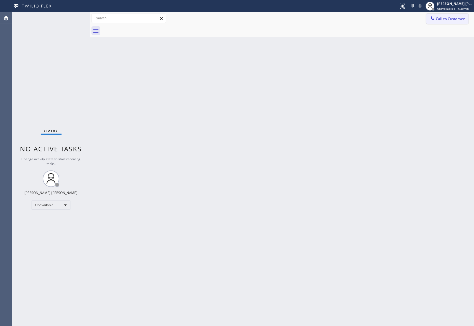
drag, startPoint x: 445, startPoint y: 17, endPoint x: 262, endPoint y: 73, distance: 191.7
click at [446, 16] on span "Call to Customer" at bounding box center [450, 18] width 29 height 5
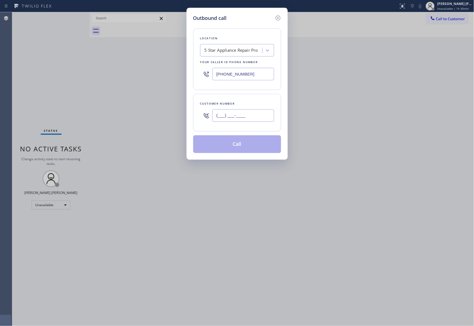
click at [241, 116] on input "(___) ___-____" at bounding box center [243, 115] width 62 height 12
paste input "206) 234-1801"
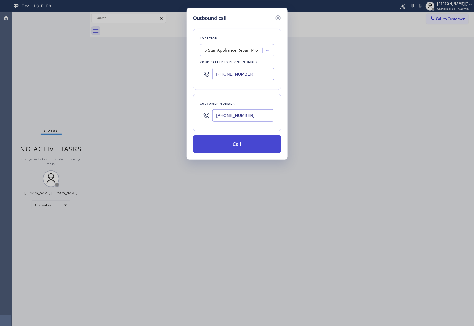
type input "[PHONE_NUMBER]"
click at [241, 147] on button "Call" at bounding box center [237, 145] width 88 height 18
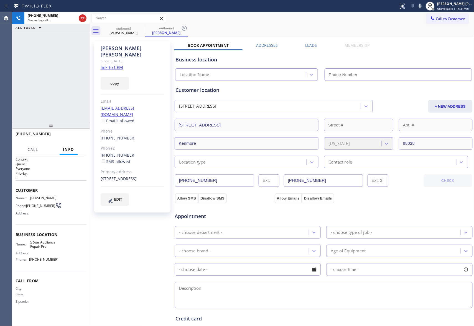
type input "[PHONE_NUMBER]"
drag, startPoint x: 81, startPoint y: 139, endPoint x: 54, endPoint y: 132, distance: 27.6
click at [81, 139] on button "HANG UP" at bounding box center [74, 137] width 26 height 8
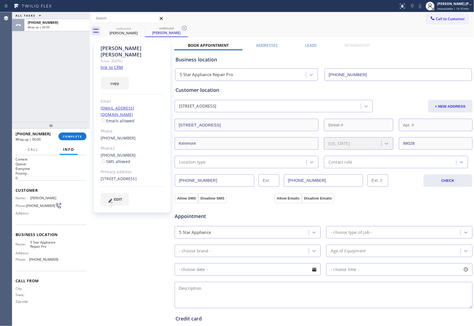
click at [305, 43] on label "Leads" at bounding box center [311, 45] width 12 height 5
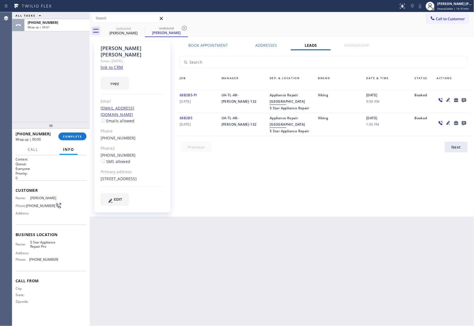
click at [464, 100] on icon at bounding box center [464, 100] width 4 height 4
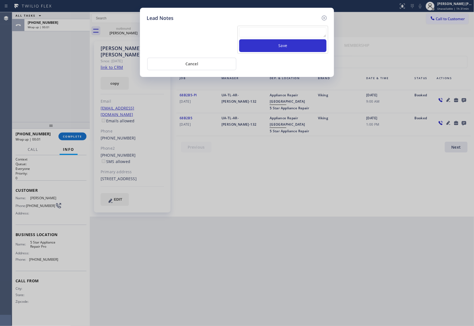
click at [276, 30] on textarea at bounding box center [282, 32] width 87 height 10
paste textarea "VM | please transfer if cx calls back"
type textarea "VM | please transfer if cx calls back"
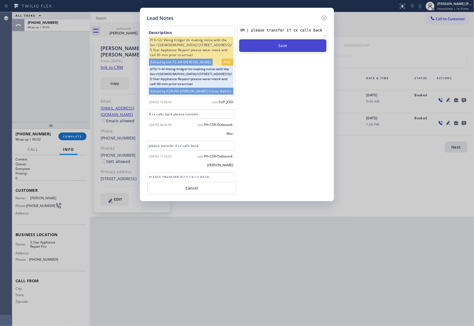
click at [290, 49] on button "Save" at bounding box center [282, 45] width 87 height 13
drag, startPoint x: 322, startPoint y: 16, endPoint x: 146, endPoint y: 48, distance: 179.1
click at [320, 15] on div "Lead Notes" at bounding box center [237, 17] width 181 height 7
click at [66, 134] on div "Lead Notes Description PI 9-12/ Viking fridge/ its making noise with the fan / …" at bounding box center [237, 163] width 474 height 326
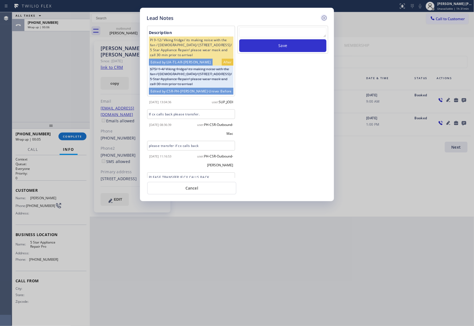
click at [325, 15] on icon at bounding box center [324, 18] width 7 height 7
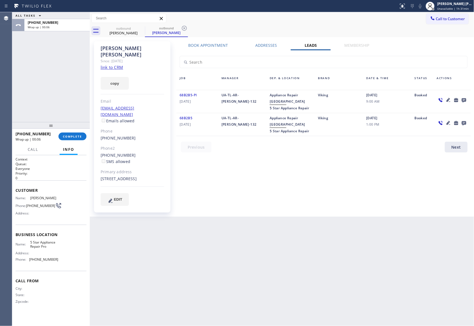
click at [325, 18] on div "Call to Customer Outbound call Location 5 Star Appliance Repair Pro Your caller…" at bounding box center [282, 19] width 384 height 10
click at [75, 135] on span "COMPLETE" at bounding box center [72, 137] width 19 height 4
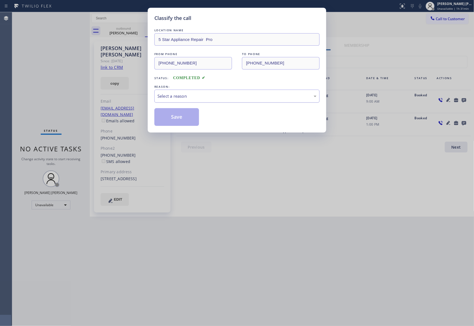
click at [190, 97] on div "Select a reason" at bounding box center [236, 96] width 159 height 6
click at [167, 118] on button "Save" at bounding box center [176, 117] width 45 height 18
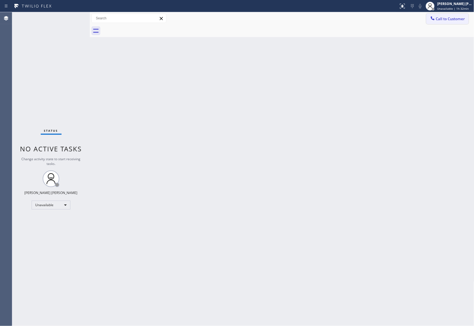
click at [454, 16] on button "Call to Customer" at bounding box center [447, 19] width 42 height 11
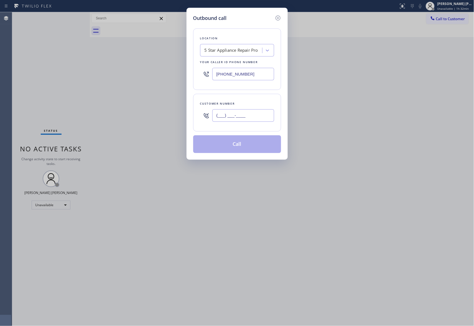
click at [251, 118] on input "(___) ___-____" at bounding box center [243, 115] width 62 height 12
paste input "949) 254-6435"
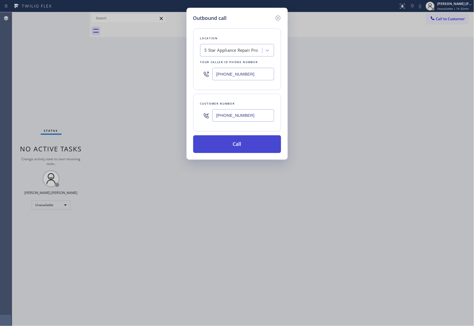
type input "[PHONE_NUMBER]"
click at [248, 146] on button "Call" at bounding box center [237, 145] width 88 height 18
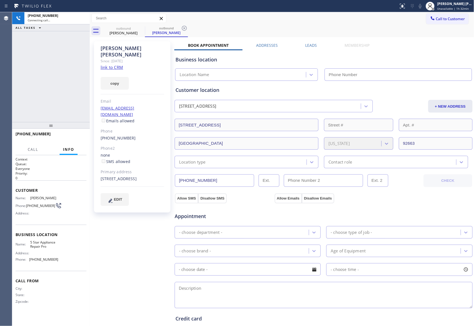
type input "[PHONE_NUMBER]"
click at [75, 139] on button "HANG UP" at bounding box center [74, 137] width 26 height 8
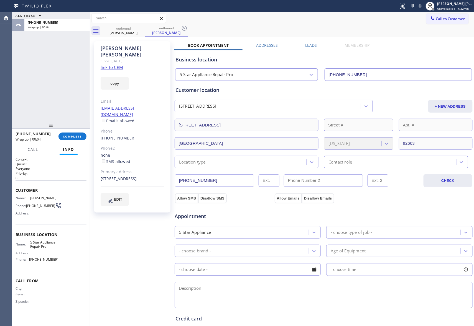
click at [318, 40] on div "[PERSON_NAME] Since: [DATE] link to CRM copy Email [EMAIL_ADDRESS][DOMAIN_NAME]…" at bounding box center [282, 224] width 382 height 370
click at [310, 44] on label "Leads" at bounding box center [311, 45] width 12 height 5
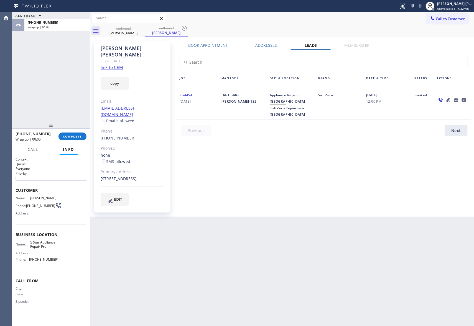
click at [464, 97] on icon at bounding box center [464, 100] width 7 height 7
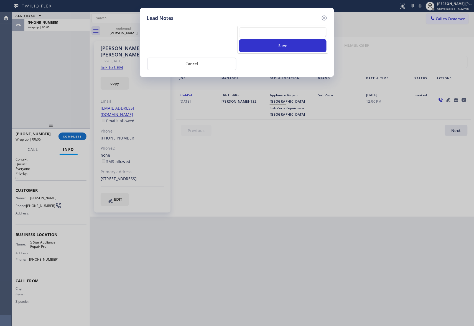
click at [304, 35] on textarea at bounding box center [282, 32] width 87 height 10
paste textarea "please transfer if cx calls back"
type textarea "please transfer if cx calls back"
click at [306, 48] on button "Save" at bounding box center [282, 45] width 87 height 13
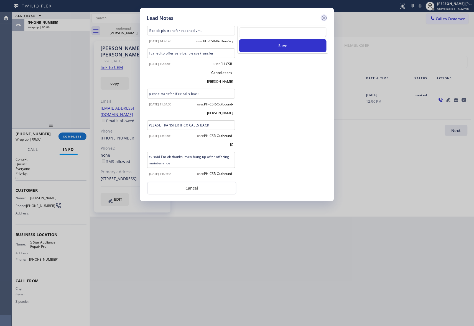
scroll to position [0, 0]
drag, startPoint x: 324, startPoint y: 17, endPoint x: 270, endPoint y: 25, distance: 54.1
click at [324, 17] on icon at bounding box center [324, 18] width 7 height 7
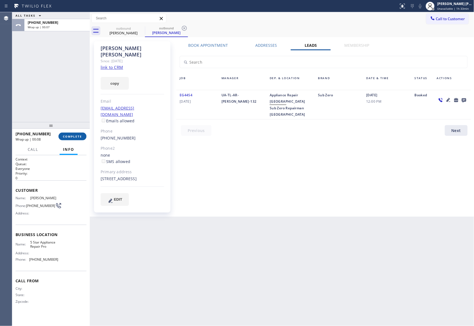
click at [68, 137] on span "COMPLETE" at bounding box center [72, 137] width 19 height 4
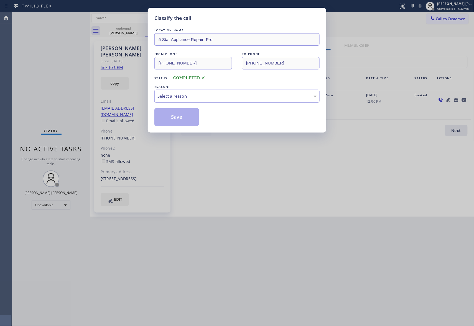
click at [227, 99] on div "Select a reason" at bounding box center [236, 96] width 159 height 6
click at [188, 121] on button "Save" at bounding box center [176, 117] width 45 height 18
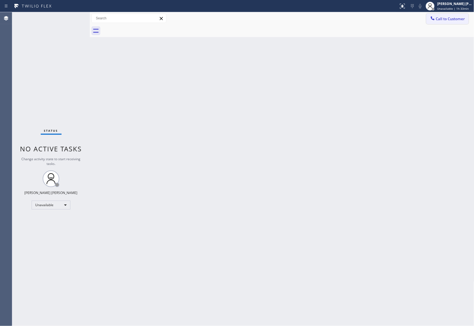
click at [451, 15] on button "Call to Customer" at bounding box center [447, 19] width 42 height 11
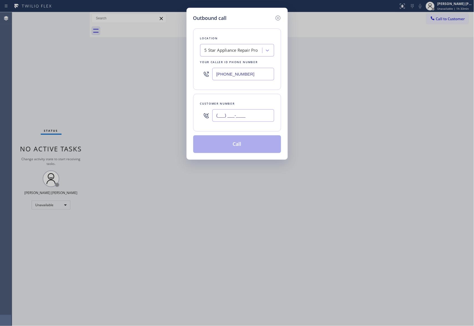
click at [250, 118] on input "(___) ___-____" at bounding box center [243, 115] width 62 height 12
paste input "305) 788-4044"
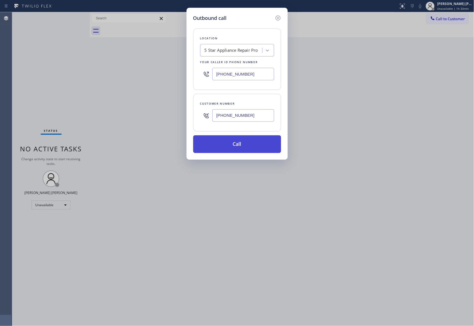
type input "[PHONE_NUMBER]"
click at [252, 148] on button "Call" at bounding box center [237, 145] width 88 height 18
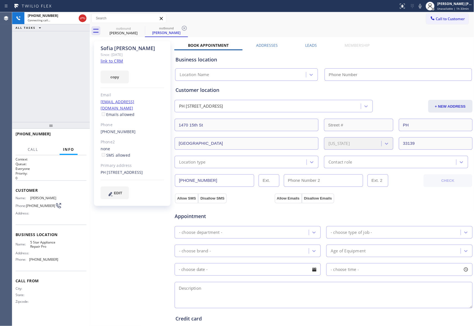
type input "[PHONE_NUMBER]"
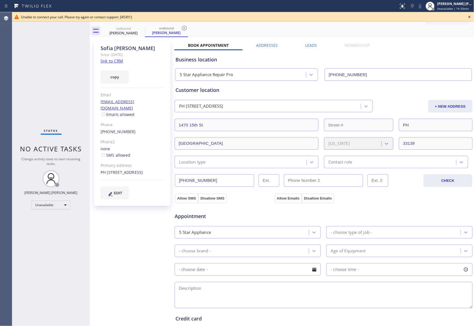
click at [471, 16] on icon at bounding box center [469, 17] width 7 height 7
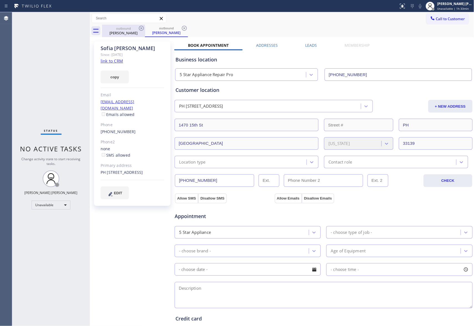
click at [137, 29] on div "outbound" at bounding box center [124, 28] width 42 height 4
click at [142, 27] on icon at bounding box center [141, 28] width 5 height 5
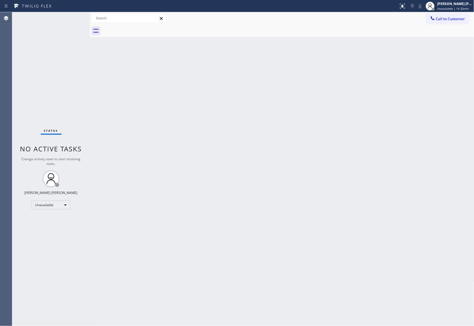
click at [142, 27] on div at bounding box center [288, 31] width 372 height 12
click at [455, 18] on span "Call to Customer" at bounding box center [450, 18] width 29 height 5
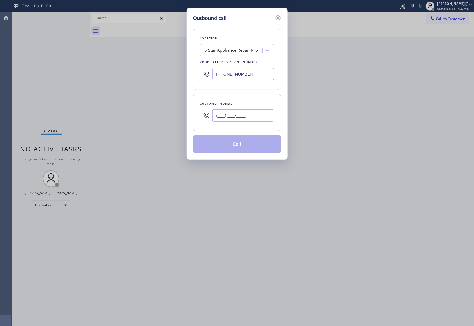
click at [239, 111] on input "(___) ___-____" at bounding box center [243, 115] width 62 height 12
paste input "949) 230-2969"
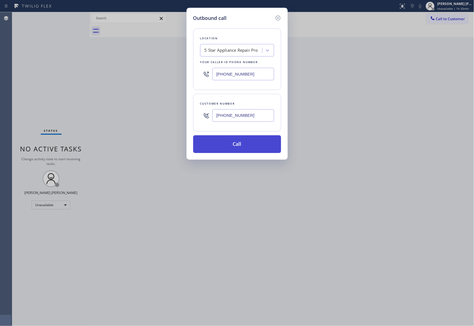
type input "[PHONE_NUMBER]"
click at [241, 145] on button "Call" at bounding box center [237, 145] width 88 height 18
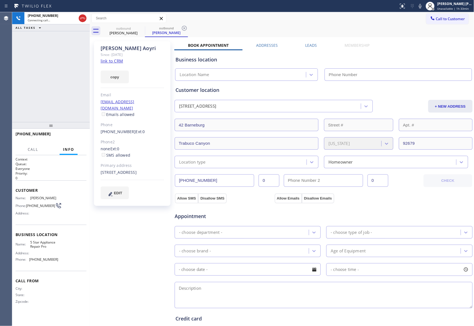
type input "[PHONE_NUMBER]"
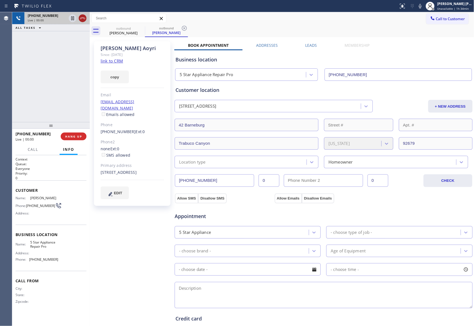
click at [83, 19] on icon at bounding box center [82, 18] width 7 height 7
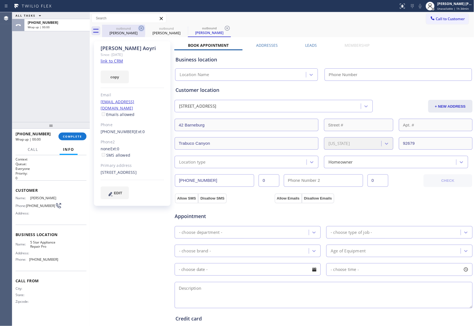
click at [141, 29] on icon at bounding box center [141, 28] width 7 height 7
click at [181, 29] on icon at bounding box center [184, 28] width 7 height 7
click at [224, 29] on icon at bounding box center [227, 28] width 7 height 7
click at [141, 29] on div "outbound [PERSON_NAME] outbound [PERSON_NAME] outbound [PERSON_NAME]" at bounding box center [288, 31] width 372 height 12
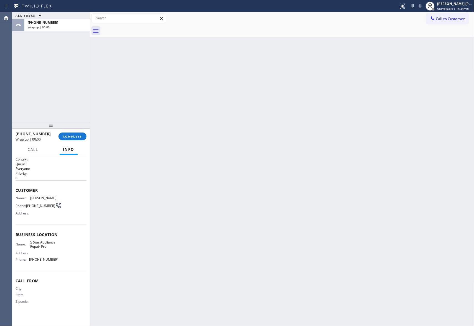
click at [141, 29] on div at bounding box center [288, 31] width 372 height 12
click at [78, 133] on button "COMPLETE" at bounding box center [72, 137] width 28 height 8
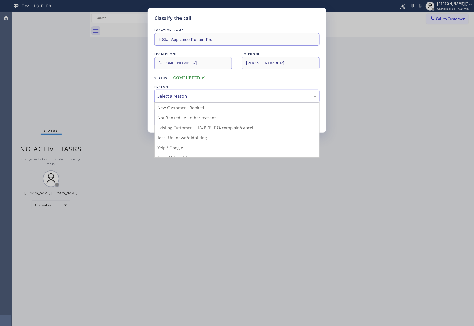
click at [191, 93] on div "Select a reason" at bounding box center [236, 96] width 159 height 6
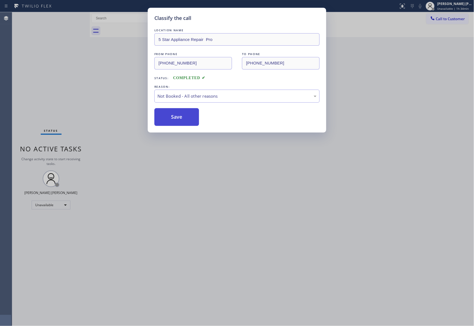
click at [183, 114] on button "Save" at bounding box center [176, 117] width 45 height 18
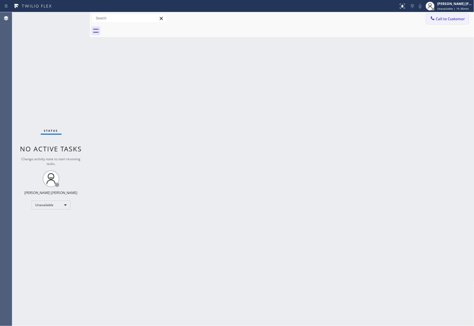
click at [457, 19] on span "Call to Customer" at bounding box center [450, 18] width 29 height 5
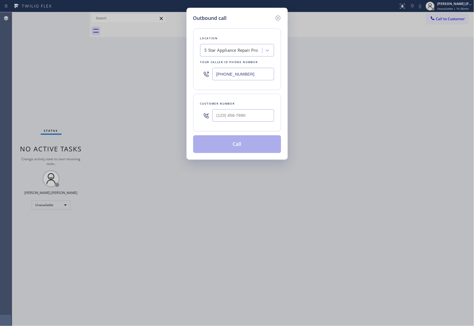
click at [241, 125] on div at bounding box center [243, 116] width 62 height 18
click at [243, 119] on input "(___) ___-____" at bounding box center [243, 115] width 62 height 12
paste input "626) 841-6899"
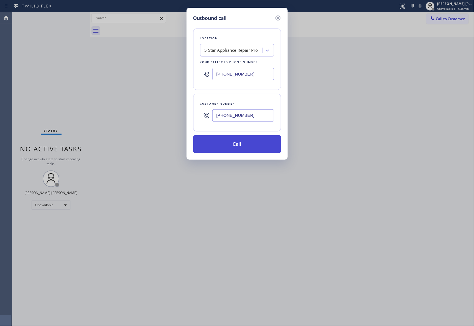
type input "[PHONE_NUMBER]"
click at [242, 147] on button "Call" at bounding box center [237, 145] width 88 height 18
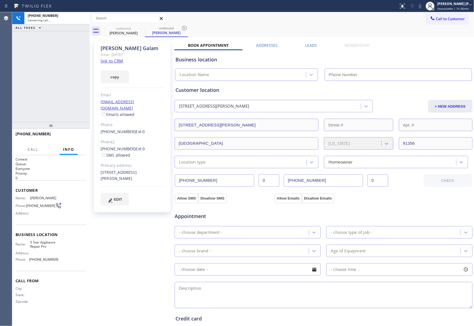
type input "[PHONE_NUMBER]"
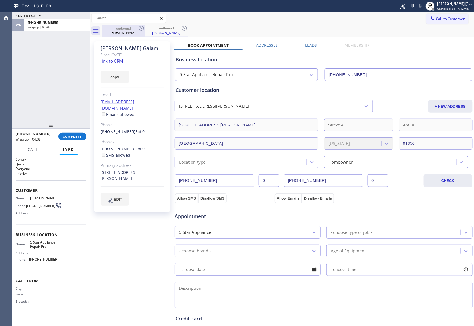
drag, startPoint x: 134, startPoint y: 29, endPoint x: 140, endPoint y: 27, distance: 6.4
click at [134, 29] on div "outbound" at bounding box center [124, 28] width 42 height 4
click at [140, 27] on icon at bounding box center [141, 28] width 5 height 5
click at [140, 27] on div "outbound [PERSON_NAME]" at bounding box center [288, 31] width 372 height 12
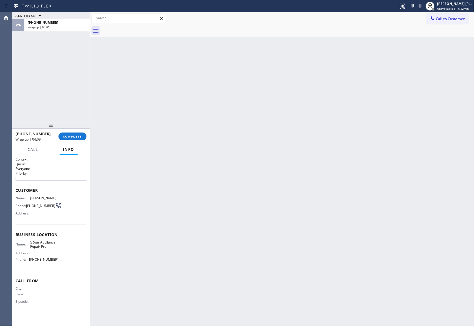
click at [140, 27] on div at bounding box center [288, 31] width 372 height 12
click at [73, 137] on span "COMPLETE" at bounding box center [72, 137] width 19 height 4
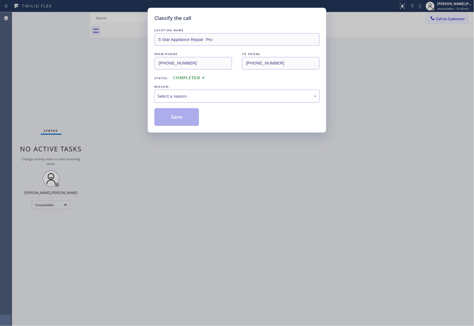
click at [219, 97] on div "Select a reason" at bounding box center [236, 96] width 159 height 6
click at [168, 119] on button "Save" at bounding box center [176, 117] width 45 height 18
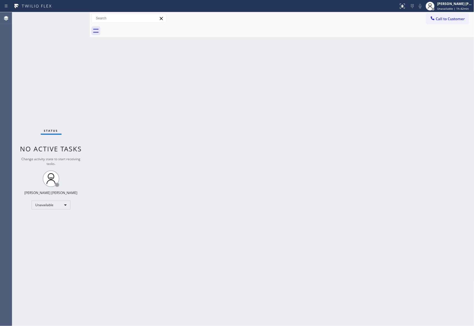
click at [455, 21] on span "Call to Customer" at bounding box center [450, 18] width 29 height 5
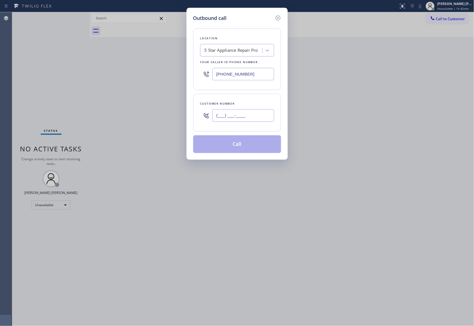
click at [240, 113] on input "(___) ___-____" at bounding box center [243, 115] width 62 height 12
paste input "425) 232-6931"
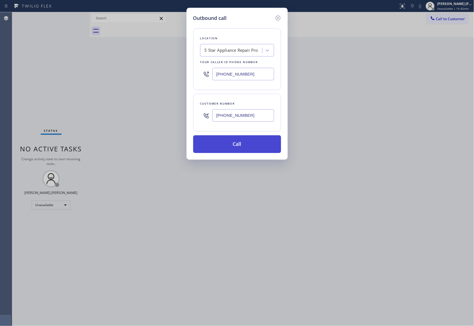
type input "[PHONE_NUMBER]"
click at [240, 145] on button "Call" at bounding box center [237, 145] width 88 height 18
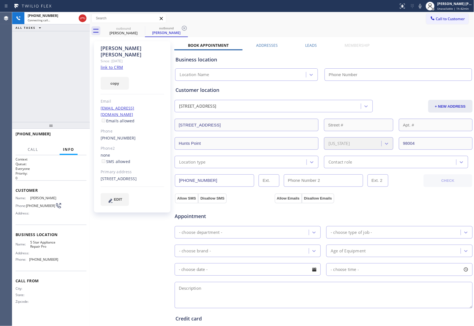
type input "[PHONE_NUMBER]"
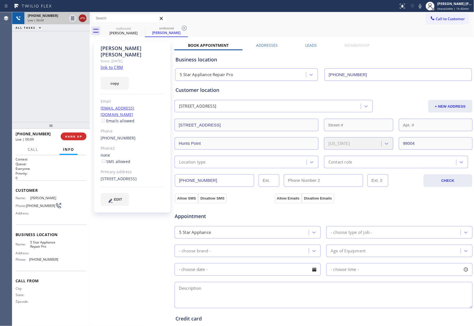
click at [84, 18] on icon at bounding box center [82, 18] width 7 height 7
click at [142, 29] on icon at bounding box center [141, 28] width 5 height 5
click at [182, 29] on icon at bounding box center [184, 28] width 5 height 5
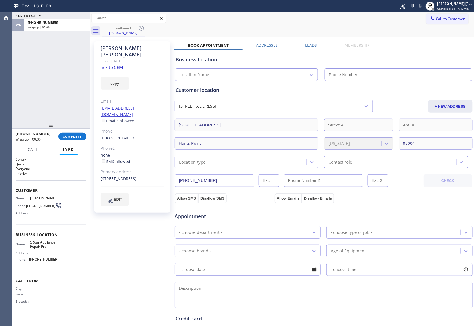
click at [142, 29] on icon at bounding box center [141, 28] width 5 height 5
click at [142, 29] on div "outbound [PERSON_NAME]" at bounding box center [288, 31] width 372 height 12
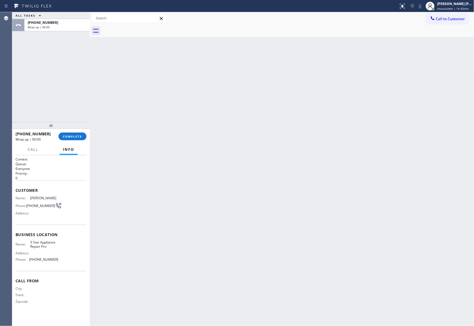
click at [142, 29] on div at bounding box center [288, 31] width 372 height 12
click at [74, 131] on div "[PHONE_NUMBER] Wrap up | 00:00 COMPLETE" at bounding box center [51, 136] width 71 height 14
click at [74, 134] on button "COMPLETE" at bounding box center [72, 137] width 28 height 8
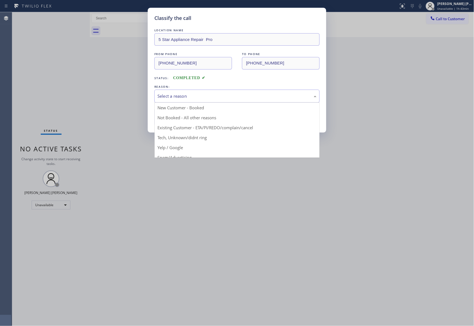
click at [183, 99] on div "Select a reason" at bounding box center [236, 96] width 159 height 6
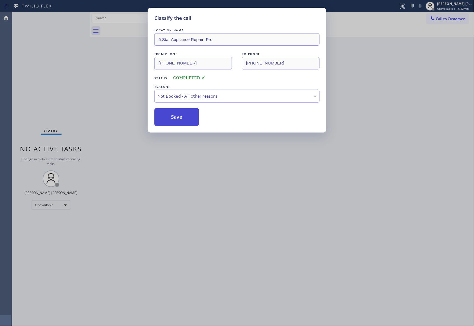
click at [170, 118] on button "Save" at bounding box center [176, 117] width 45 height 18
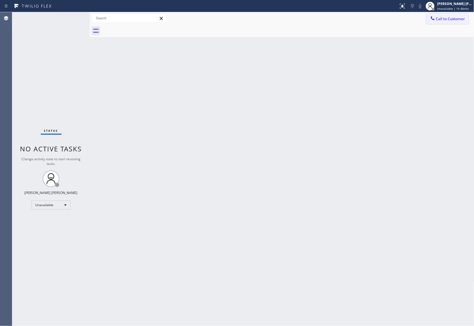
click at [458, 17] on span "Call to Customer" at bounding box center [450, 18] width 29 height 5
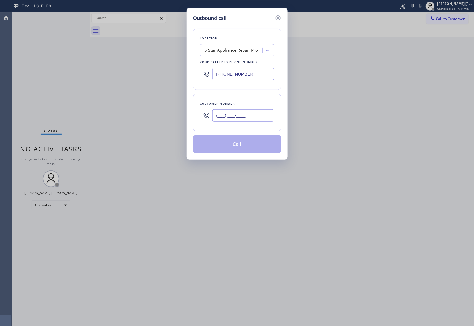
click at [246, 111] on input "(___) ___-____" at bounding box center [243, 115] width 62 height 12
paste input "714) 997-3076"
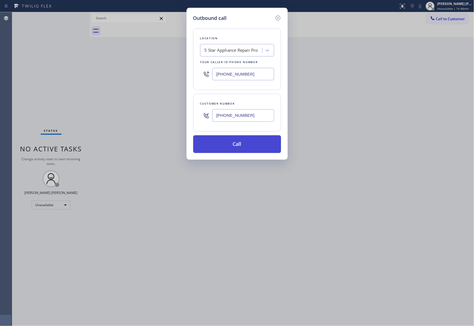
type input "[PHONE_NUMBER]"
click at [254, 145] on button "Call" at bounding box center [237, 145] width 88 height 18
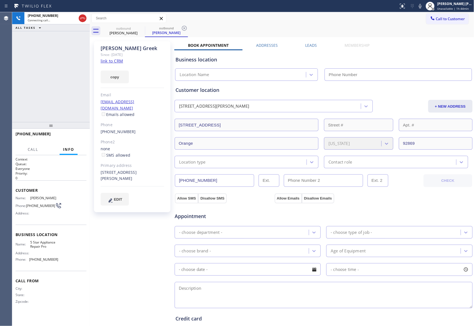
type input "[PHONE_NUMBER]"
click at [78, 136] on span "HANG UP" at bounding box center [73, 137] width 17 height 4
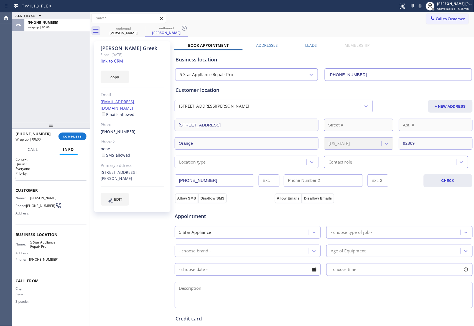
click at [312, 48] on label "Leads" at bounding box center [311, 45] width 12 height 5
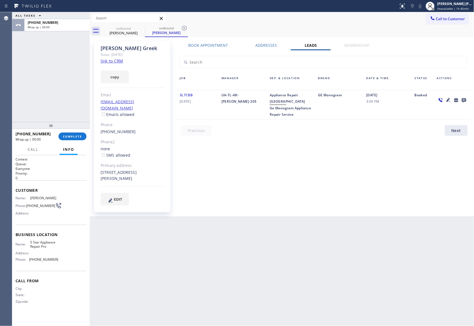
click at [463, 99] on icon at bounding box center [464, 100] width 4 height 4
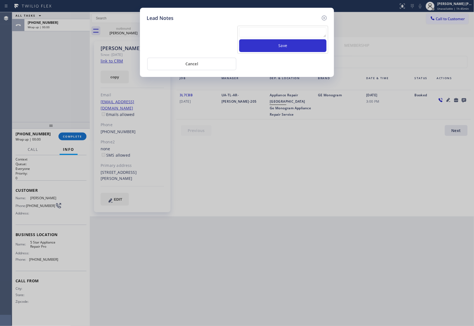
click at [262, 30] on textarea at bounding box center [282, 32] width 87 height 10
paste textarea "VM | please transfer if cx calls back"
type textarea "VM | please transfer if cx calls back"
click at [277, 43] on button "Save" at bounding box center [282, 45] width 87 height 13
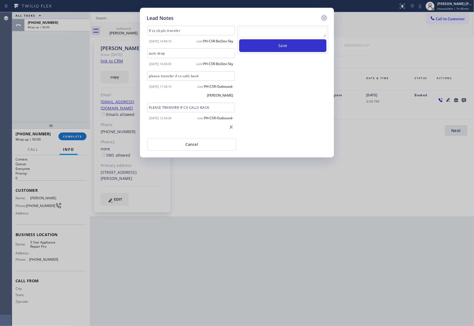
click at [323, 19] on icon at bounding box center [324, 18] width 7 height 7
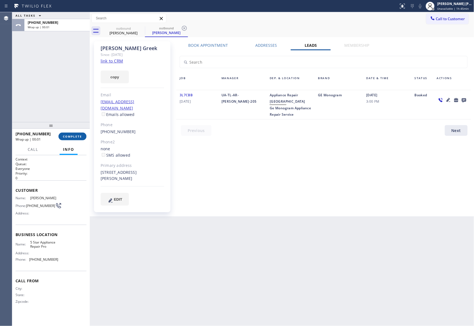
click at [78, 135] on span "COMPLETE" at bounding box center [72, 137] width 19 height 4
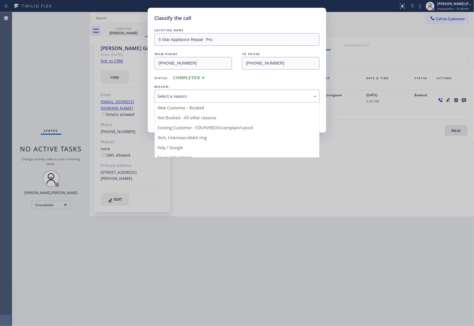
click at [193, 96] on div "Select a reason" at bounding box center [236, 96] width 159 height 6
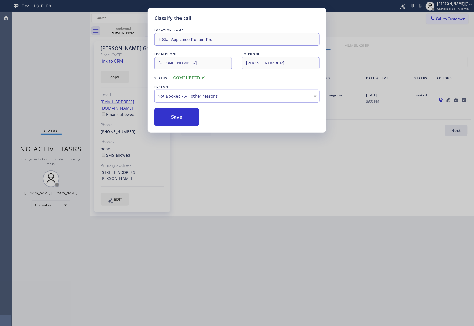
click at [171, 116] on button "Save" at bounding box center [176, 117] width 45 height 18
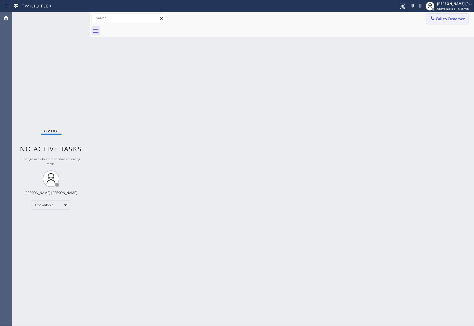
click at [461, 22] on button "Call to Customer" at bounding box center [447, 19] width 42 height 11
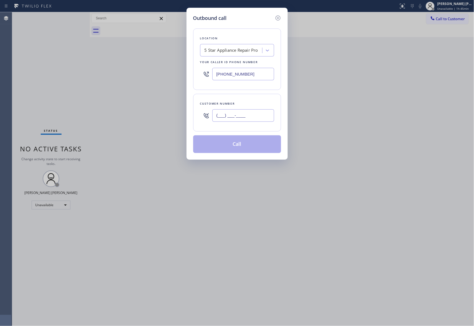
click at [247, 119] on input "(___) ___-____" at bounding box center [243, 115] width 62 height 12
paste input "480) 292-2135"
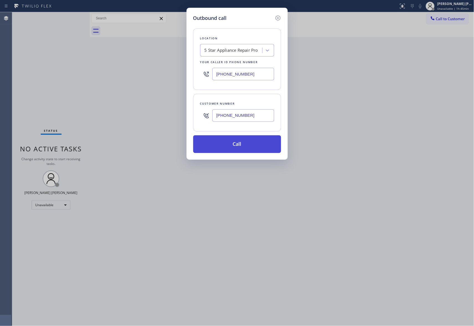
type input "[PHONE_NUMBER]"
click at [242, 142] on button "Call" at bounding box center [237, 145] width 88 height 18
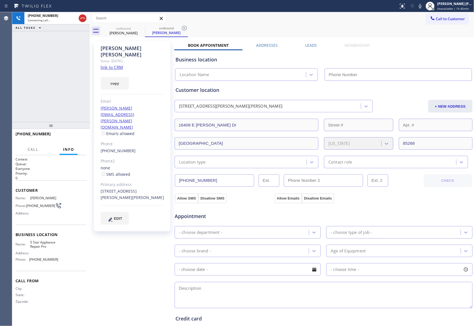
type input "[PHONE_NUMBER]"
click at [77, 135] on span "HANG UP" at bounding box center [73, 137] width 17 height 4
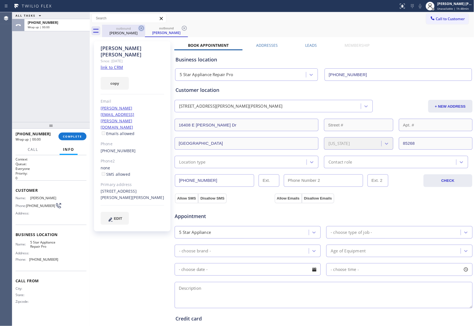
click at [139, 28] on icon at bounding box center [141, 28] width 7 height 7
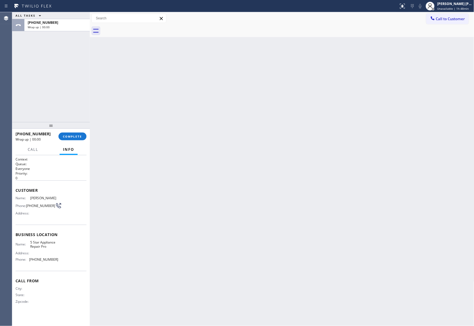
click at [139, 28] on div at bounding box center [288, 31] width 372 height 12
drag, startPoint x: 75, startPoint y: 138, endPoint x: 77, endPoint y: 140, distance: 3.3
click at [75, 138] on span "COMPLETE" at bounding box center [72, 137] width 19 height 4
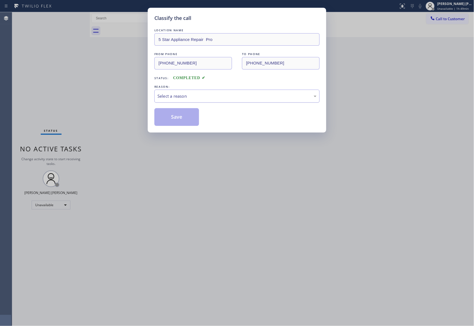
click at [196, 96] on div "Select a reason" at bounding box center [236, 96] width 159 height 6
click at [177, 116] on button "Save" at bounding box center [176, 117] width 45 height 18
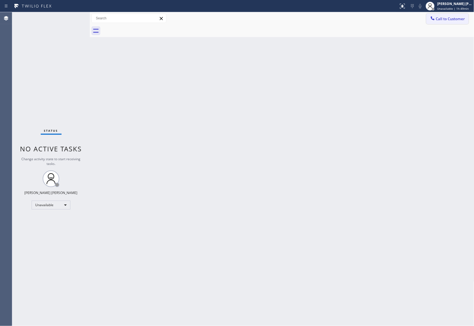
click at [455, 19] on span "Call to Customer" at bounding box center [450, 18] width 29 height 5
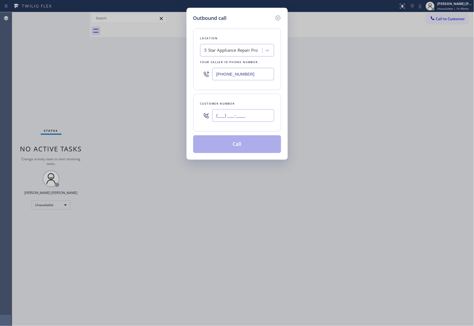
click at [240, 120] on input "(___) ___-____" at bounding box center [243, 115] width 62 height 12
paste input "510) 377-1818"
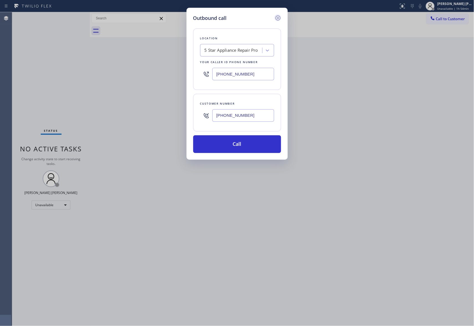
click at [279, 17] on icon at bounding box center [278, 18] width 7 height 7
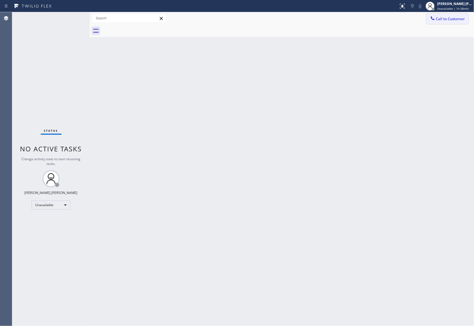
click at [452, 20] on span "Call to Customer" at bounding box center [450, 18] width 29 height 5
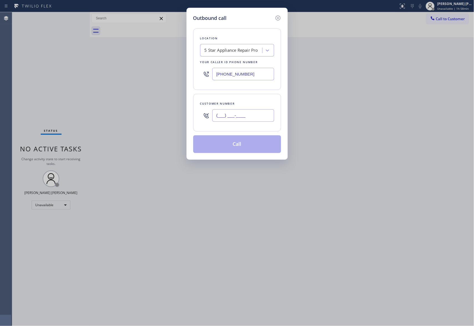
click at [248, 117] on input "(___) ___-____" at bounding box center [243, 115] width 62 height 12
paste input "650) 576-6144"
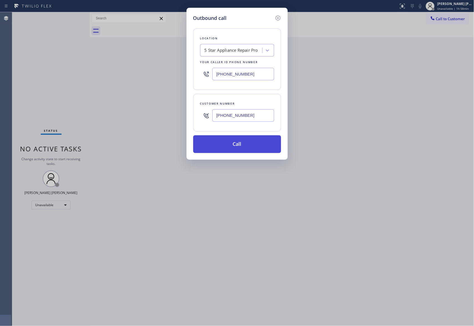
type input "[PHONE_NUMBER]"
click at [244, 143] on button "Call" at bounding box center [237, 145] width 88 height 18
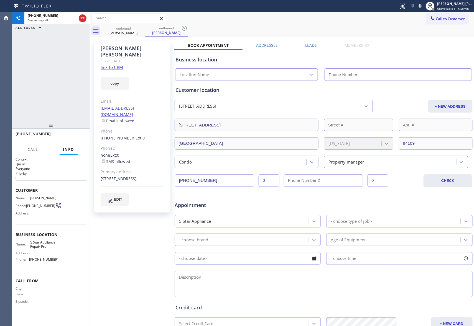
type input "[PHONE_NUMBER]"
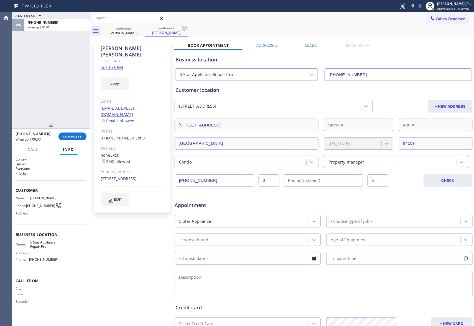
click at [305, 47] on label "Leads" at bounding box center [311, 45] width 12 height 5
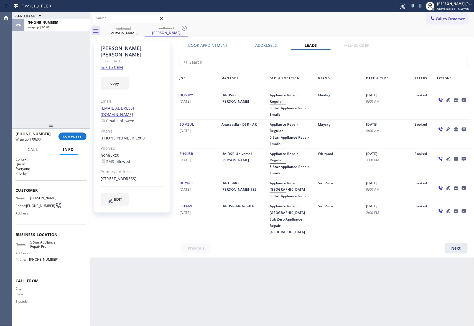
click at [463, 101] on icon at bounding box center [464, 100] width 4 height 4
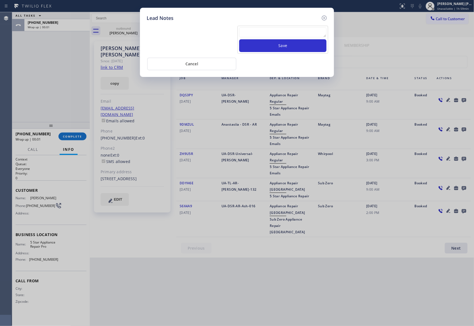
click at [252, 28] on textarea at bounding box center [282, 32] width 87 height 10
paste textarea "VM | please transfer if cx calls back"
type textarea "VM | please transfer if cx calls back"
click at [287, 47] on button "Save" at bounding box center [282, 45] width 87 height 13
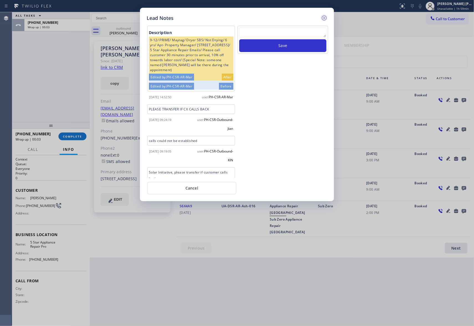
click at [327, 16] on icon at bounding box center [324, 18] width 7 height 7
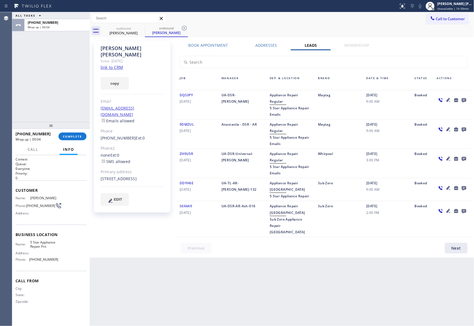
click at [71, 128] on div at bounding box center [51, 125] width 78 height 7
click at [69, 136] on span "COMPLETE" at bounding box center [72, 137] width 19 height 4
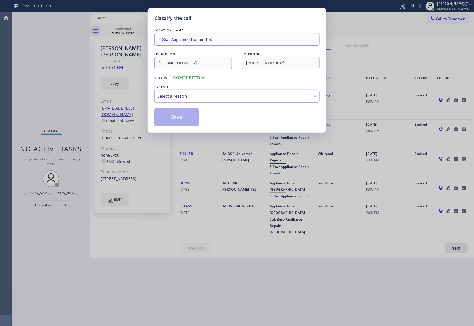
click at [193, 95] on div "Select a reason" at bounding box center [236, 96] width 159 height 6
click at [169, 117] on button "Save" at bounding box center [176, 117] width 45 height 18
drag, startPoint x: 169, startPoint y: 117, endPoint x: 127, endPoint y: 9, distance: 115.4
click at [168, 111] on button "Save" at bounding box center [176, 117] width 45 height 18
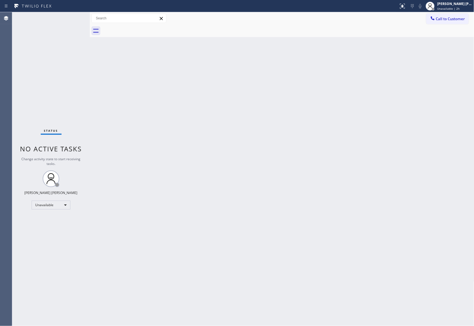
drag, startPoint x: 452, startPoint y: 21, endPoint x: 441, endPoint y: 22, distance: 10.9
click at [452, 20] on span "Call to Customer" at bounding box center [450, 18] width 29 height 5
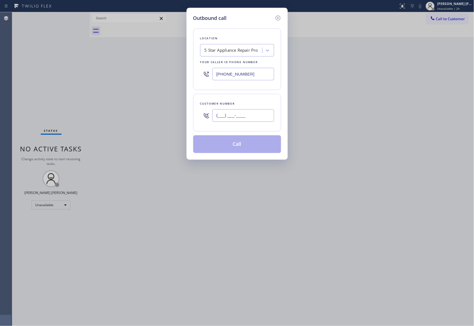
click at [259, 116] on input "(___) ___-____" at bounding box center [243, 115] width 62 height 12
paste input "404) 824-8620"
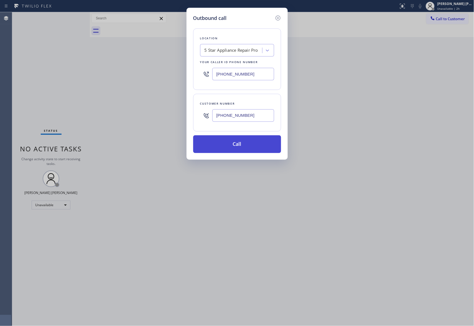
type input "[PHONE_NUMBER]"
click at [241, 142] on button "Call" at bounding box center [237, 145] width 88 height 18
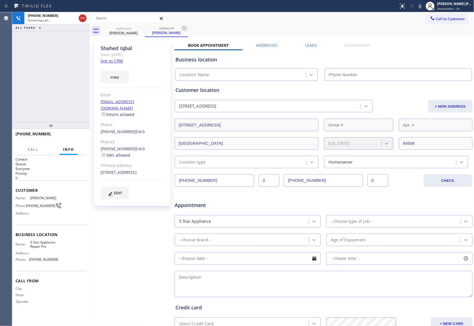
type input "[PHONE_NUMBER]"
click at [71, 136] on span "HANG UP" at bounding box center [73, 137] width 17 height 4
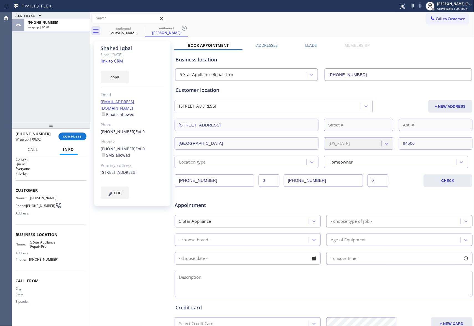
click at [312, 45] on label "Leads" at bounding box center [311, 45] width 12 height 5
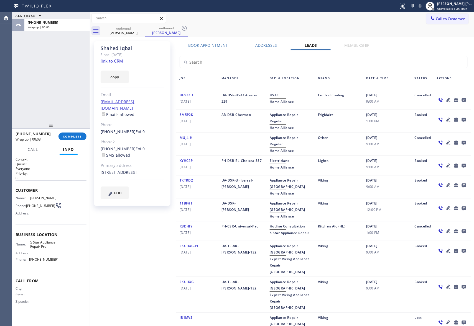
click at [461, 98] on icon at bounding box center [464, 100] width 7 height 7
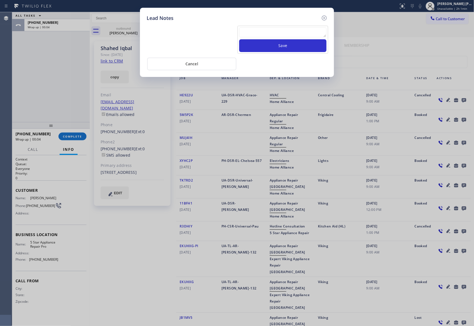
click at [266, 33] on textarea at bounding box center [282, 32] width 87 height 10
paste textarea "VM | please transfer if cx calls back"
type textarea "VM | please transfer if cx calls back"
click at [270, 44] on button "Save" at bounding box center [282, 45] width 87 height 13
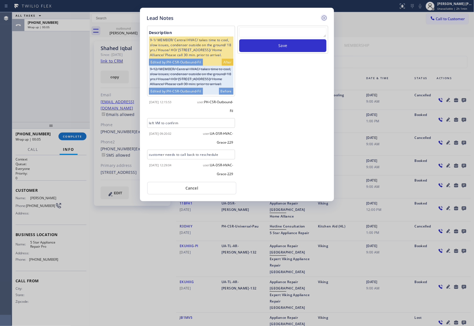
scroll to position [0, 0]
click at [323, 17] on icon at bounding box center [324, 18] width 7 height 7
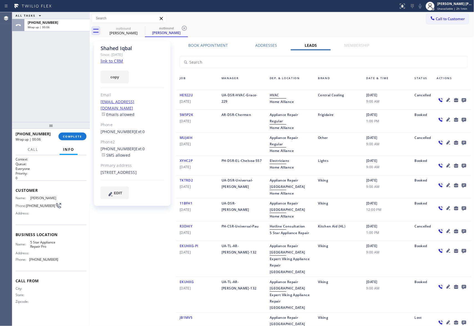
click at [73, 132] on div "[PHONE_NUMBER] Wrap up | 00:06 COMPLETE" at bounding box center [51, 136] width 71 height 14
click at [74, 134] on button "COMPLETE" at bounding box center [72, 137] width 28 height 8
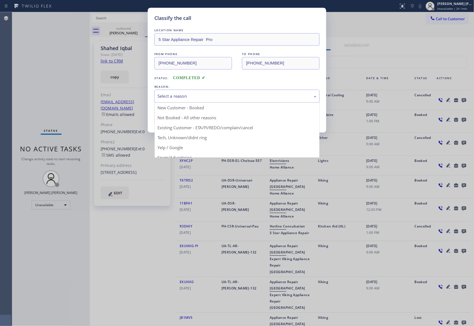
click at [215, 94] on div "Select a reason" at bounding box center [236, 96] width 159 height 6
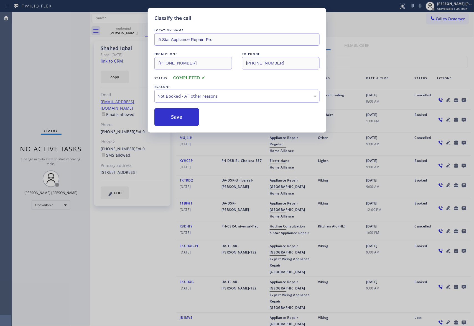
click at [174, 118] on button "Save" at bounding box center [176, 117] width 45 height 18
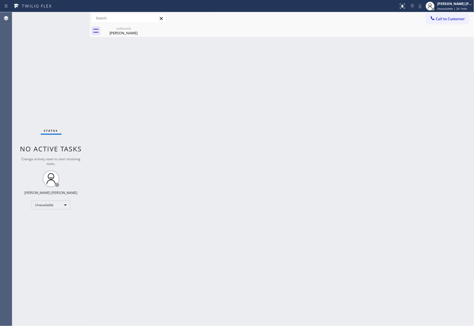
click at [127, 30] on div "[PERSON_NAME]" at bounding box center [124, 32] width 42 height 5
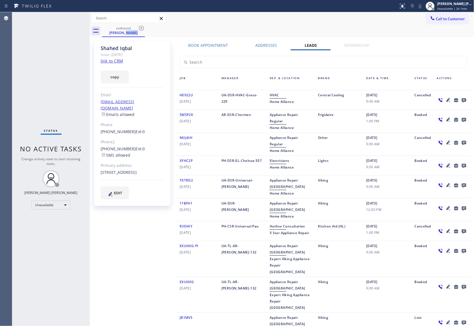
click at [127, 30] on div "[PERSON_NAME]" at bounding box center [124, 32] width 42 height 5
click at [145, 29] on div "outbound [PERSON_NAME]" at bounding box center [123, 31] width 43 height 12
click at [145, 28] on div "outbound [PERSON_NAME]" at bounding box center [288, 31] width 372 height 12
click at [142, 28] on icon at bounding box center [141, 28] width 7 height 7
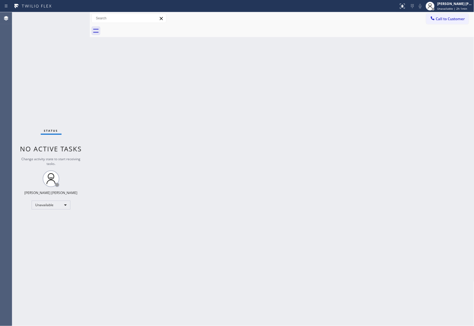
click at [140, 28] on div at bounding box center [288, 31] width 372 height 12
click at [452, 17] on span "Call to Customer" at bounding box center [450, 18] width 29 height 5
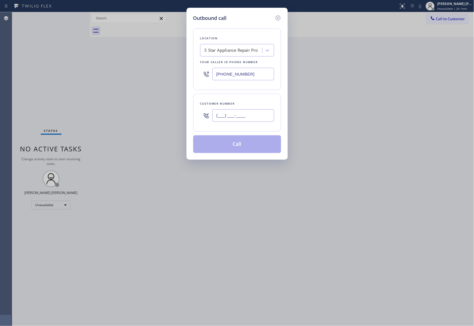
click at [239, 110] on input "(___) ___-____" at bounding box center [243, 115] width 62 height 12
paste input "602) 315-1500"
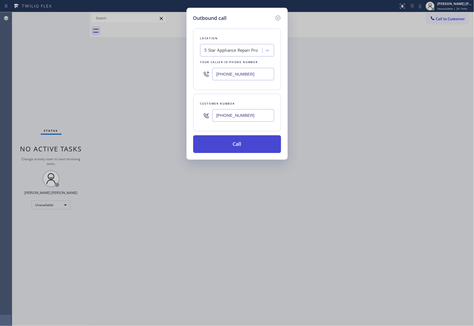
type input "[PHONE_NUMBER]"
click at [249, 145] on button "Call" at bounding box center [237, 145] width 88 height 18
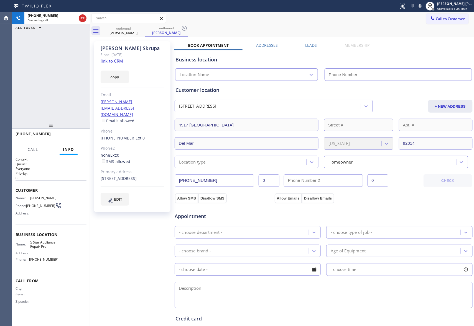
type input "[PHONE_NUMBER]"
click at [78, 136] on span "HANG UP" at bounding box center [73, 137] width 17 height 4
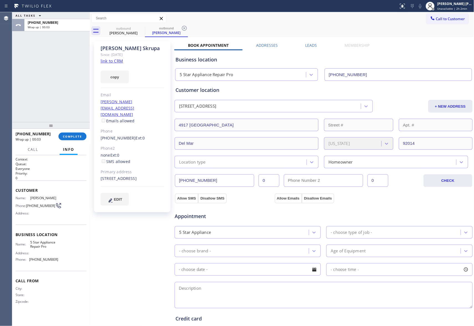
click at [310, 47] on label "Leads" at bounding box center [311, 45] width 12 height 5
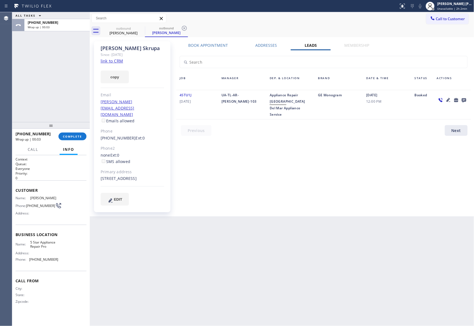
click at [464, 101] on icon at bounding box center [464, 100] width 4 height 4
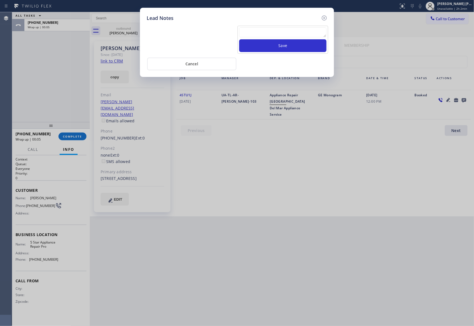
click at [284, 34] on textarea at bounding box center [282, 32] width 87 height 10
paste textarea "VM | please transfer if cx calls back"
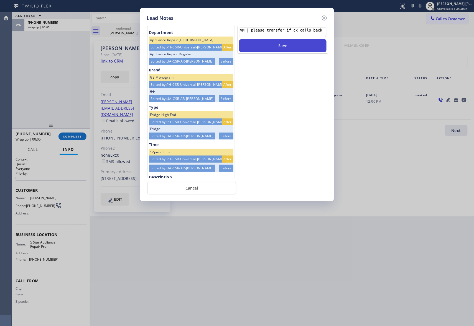
type textarea "VM | please transfer if cx calls back"
click at [287, 47] on button "Save" at bounding box center [282, 45] width 87 height 13
drag, startPoint x: 325, startPoint y: 17, endPoint x: 320, endPoint y: 18, distance: 4.5
click at [323, 17] on icon at bounding box center [324, 18] width 7 height 7
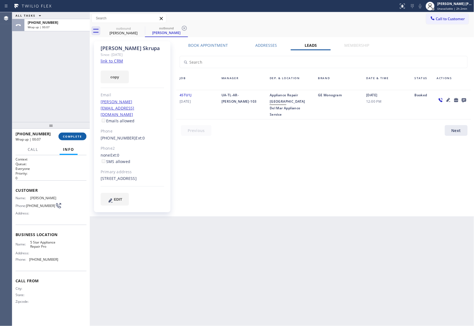
click at [76, 134] on button "COMPLETE" at bounding box center [72, 137] width 28 height 8
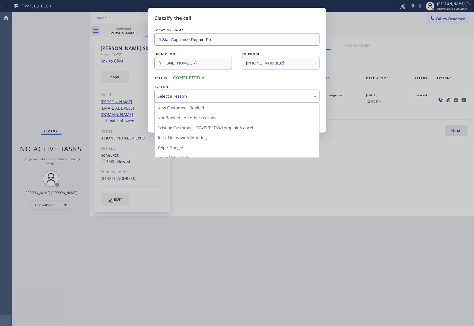
click at [179, 93] on div "Select a reason" at bounding box center [236, 96] width 159 height 6
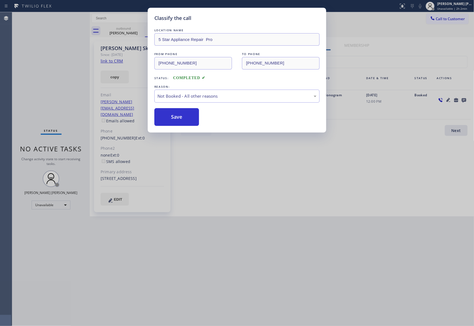
click at [179, 115] on button "Save" at bounding box center [176, 117] width 45 height 18
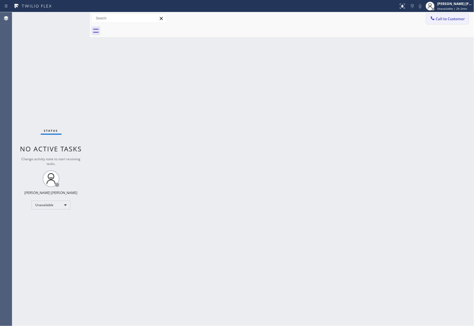
click at [458, 16] on button "Call to Customer" at bounding box center [447, 19] width 42 height 11
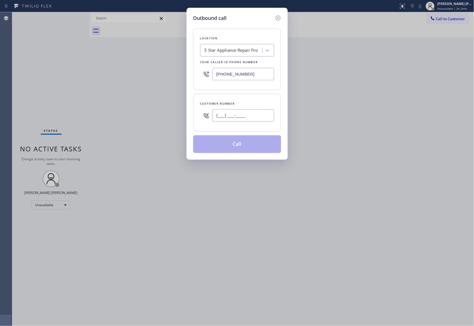
click at [231, 115] on input "(___) ___-____" at bounding box center [243, 115] width 62 height 12
paste input "206) 718-5177"
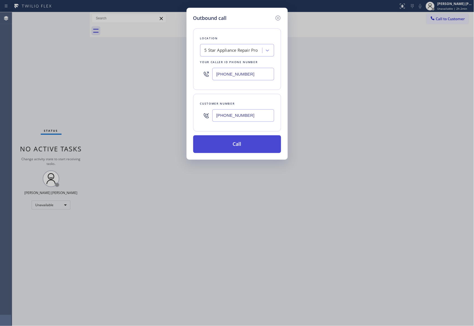
type input "[PHONE_NUMBER]"
click at [239, 143] on button "Call" at bounding box center [237, 145] width 88 height 18
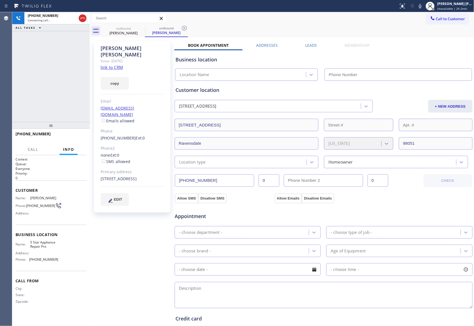
type input "[PHONE_NUMBER]"
click at [308, 45] on label "Leads" at bounding box center [311, 45] width 12 height 5
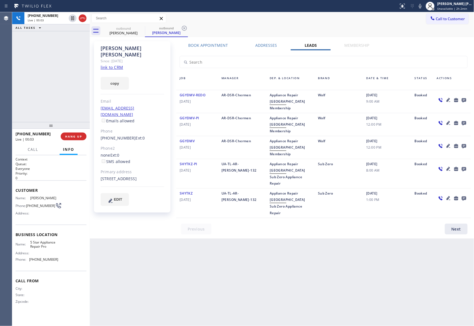
click at [464, 101] on icon at bounding box center [464, 100] width 4 height 4
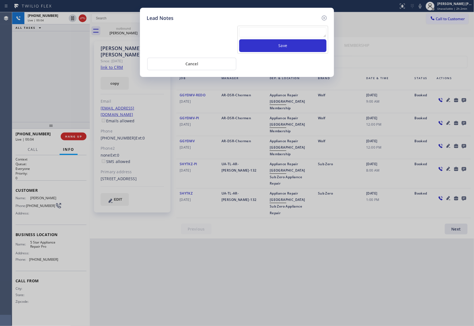
click at [268, 25] on div "Save" at bounding box center [236, 39] width 183 height 29
click at [269, 31] on textarea at bounding box center [282, 32] width 87 height 10
paste textarea "VM | please transfer if cx calls back"
type textarea "VM | please transfer if cx calls back"
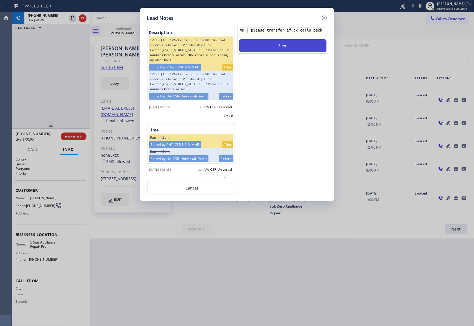
click at [283, 47] on button "Save" at bounding box center [282, 45] width 87 height 13
drag, startPoint x: 325, startPoint y: 17, endPoint x: 50, endPoint y: 18, distance: 275.2
click at [320, 17] on div "Lead Notes" at bounding box center [237, 17] width 181 height 7
click at [323, 17] on icon at bounding box center [324, 18] width 7 height 7
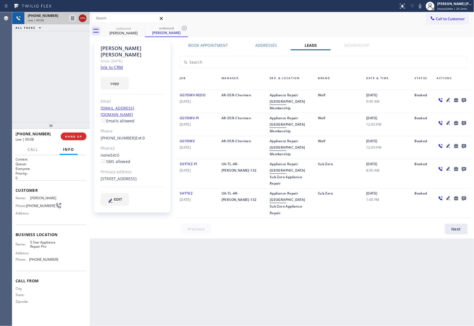
click at [83, 18] on icon at bounding box center [82, 18] width 7 height 7
click at [0, 0] on icon at bounding box center [0, 0] width 0 height 0
click at [181, 28] on icon at bounding box center [184, 28] width 7 height 7
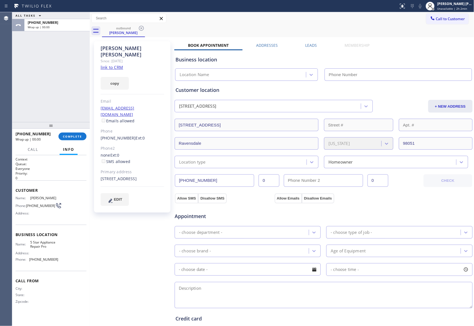
click at [140, 28] on icon at bounding box center [141, 28] width 7 height 7
click at [140, 28] on div "outbound [PERSON_NAME]" at bounding box center [288, 31] width 372 height 12
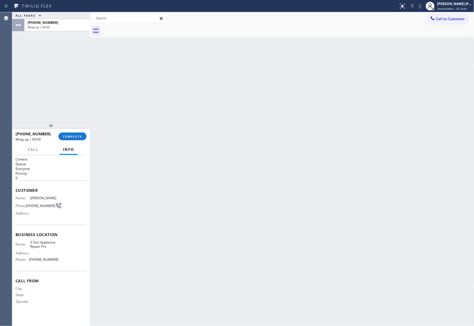
click at [140, 28] on div at bounding box center [288, 31] width 372 height 12
click at [72, 133] on button "COMPLETE" at bounding box center [72, 137] width 28 height 8
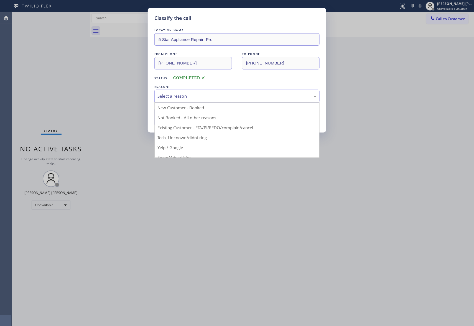
click at [189, 98] on div "Select a reason" at bounding box center [236, 96] width 159 height 6
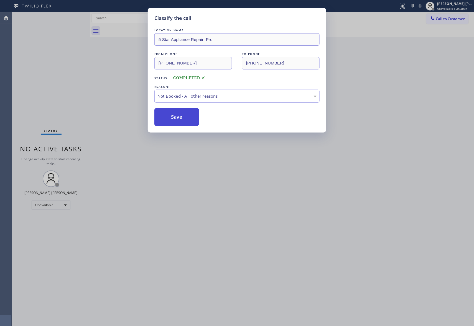
click at [173, 117] on button "Save" at bounding box center [176, 117] width 45 height 18
drag, startPoint x: 173, startPoint y: 117, endPoint x: 98, endPoint y: 2, distance: 136.8
click at [171, 113] on button "Save" at bounding box center [176, 117] width 45 height 18
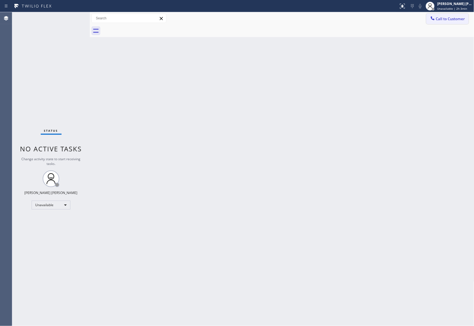
click at [450, 19] on span "Call to Customer" at bounding box center [450, 18] width 29 height 5
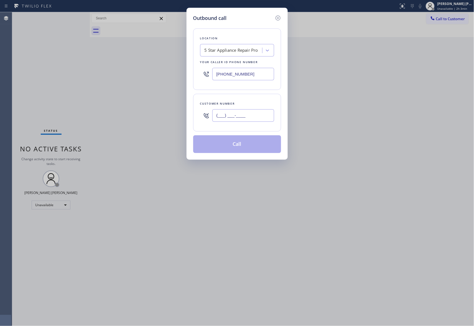
click at [255, 114] on input "(___) ___-____" at bounding box center [243, 115] width 62 height 12
paste input "617) 515-8358"
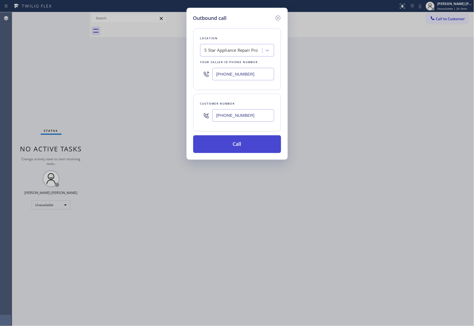
type input "[PHONE_NUMBER]"
click at [246, 143] on button "Call" at bounding box center [237, 145] width 88 height 18
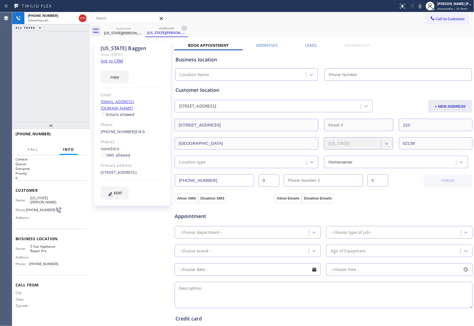
type input "[PHONE_NUMBER]"
click at [78, 135] on span "HANG UP" at bounding box center [73, 137] width 17 height 4
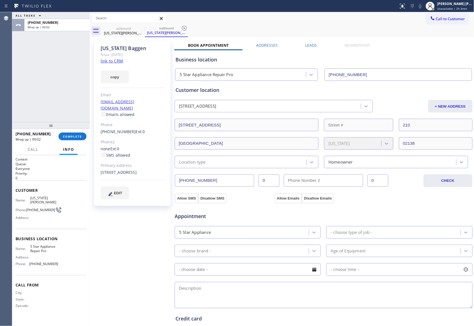
click at [310, 45] on label "Leads" at bounding box center [311, 45] width 12 height 5
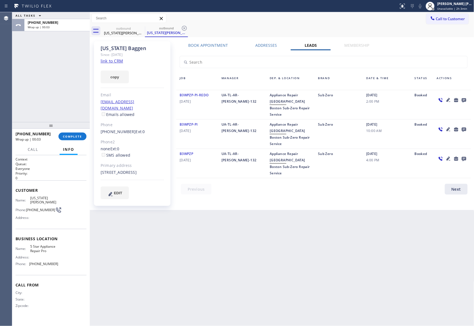
click at [465, 99] on icon at bounding box center [464, 100] width 4 height 4
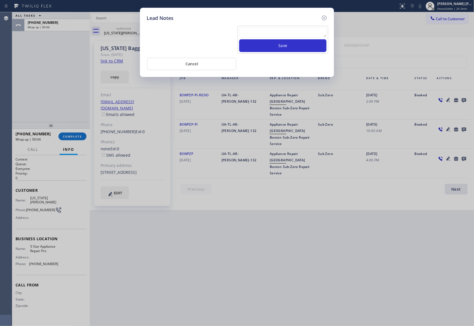
click at [242, 32] on textarea at bounding box center [282, 32] width 87 height 10
paste textarea "VM | please transfer if cx calls back"
type textarea "VM | please transfer if cx calls back"
click at [285, 46] on button "Save" at bounding box center [282, 45] width 87 height 13
click at [325, 17] on icon at bounding box center [324, 18] width 7 height 7
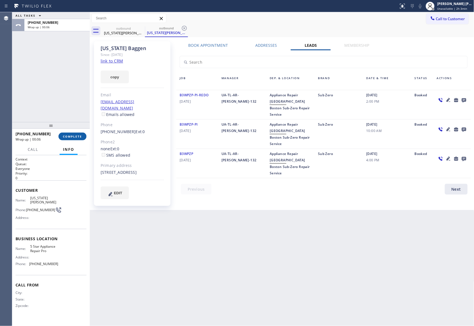
click at [74, 136] on span "COMPLETE" at bounding box center [72, 137] width 19 height 4
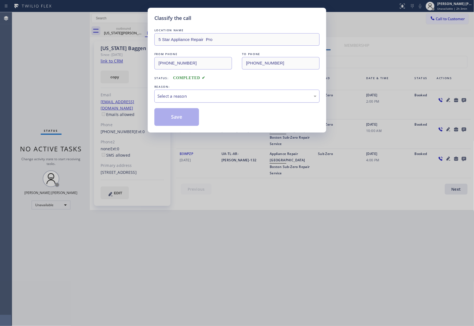
click at [226, 98] on div "Select a reason" at bounding box center [236, 96] width 159 height 6
click at [174, 118] on button "Save" at bounding box center [176, 117] width 45 height 18
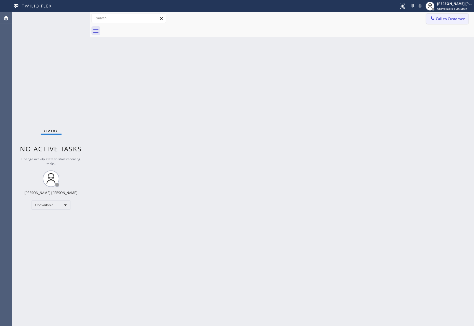
click at [457, 17] on span "Call to Customer" at bounding box center [450, 18] width 29 height 5
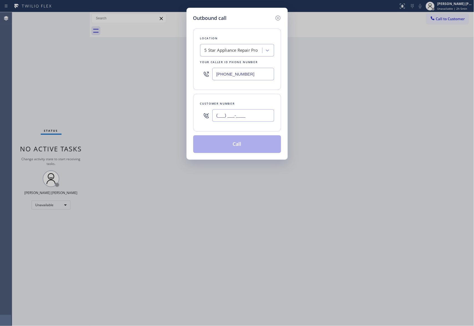
click at [246, 118] on input "(___) ___-____" at bounding box center [243, 115] width 62 height 12
paste input "480) 332-2290"
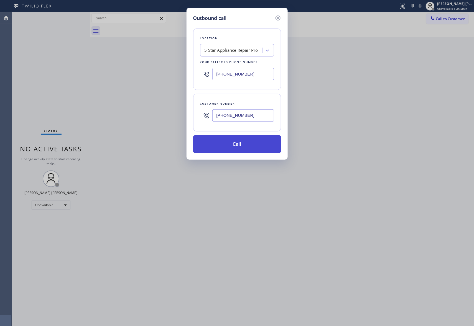
type input "[PHONE_NUMBER]"
click at [253, 147] on button "Call" at bounding box center [237, 145] width 88 height 18
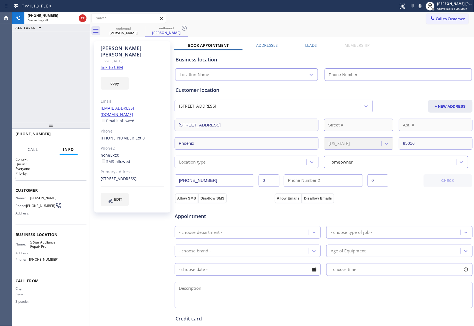
type input "[PHONE_NUMBER]"
click at [78, 139] on button "HANG UP" at bounding box center [74, 137] width 26 height 8
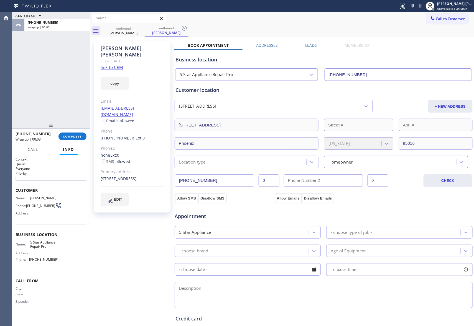
click at [314, 43] on label "Leads" at bounding box center [311, 45] width 12 height 5
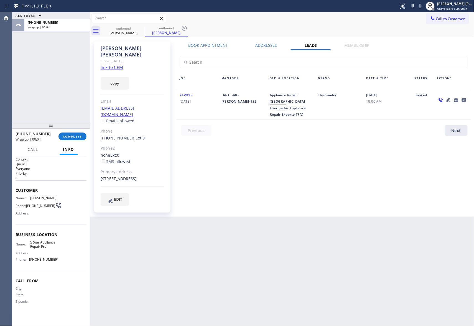
click at [465, 98] on icon at bounding box center [464, 100] width 4 height 4
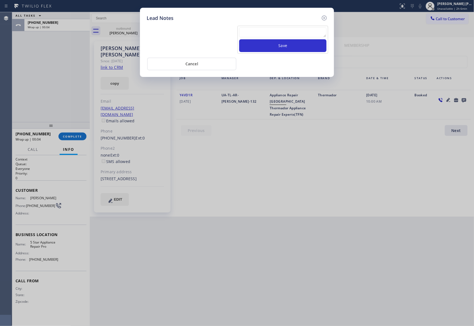
click at [277, 33] on textarea at bounding box center [282, 32] width 87 height 10
paste textarea "VM | please transfer if cx calls back"
type textarea "VM | please transfer if cx calls back"
click at [291, 46] on button "Save" at bounding box center [282, 45] width 87 height 13
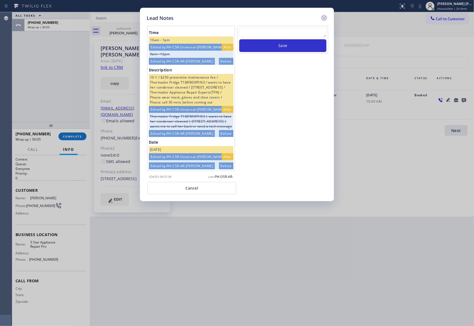
click at [324, 17] on icon at bounding box center [324, 18] width 5 height 5
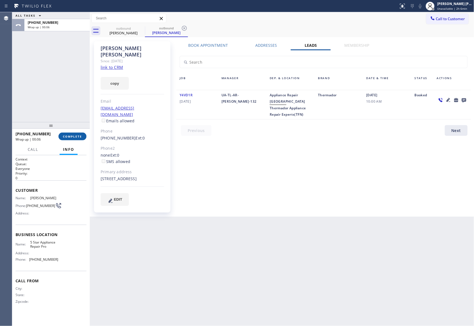
click at [75, 137] on span "COMPLETE" at bounding box center [72, 137] width 19 height 4
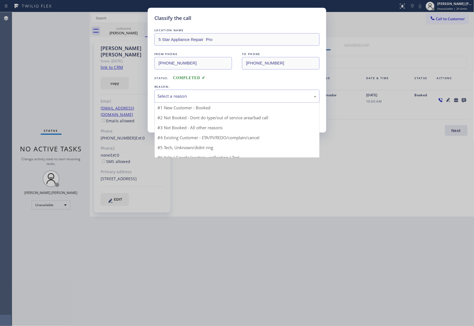
click at [182, 102] on div "Select a reason" at bounding box center [236, 96] width 165 height 13
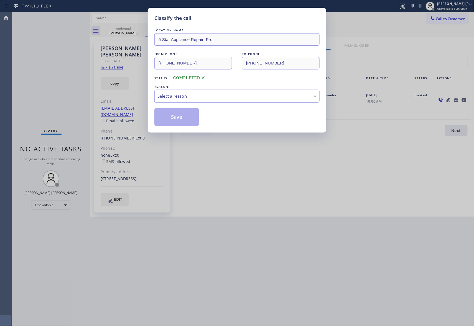
click at [175, 98] on div "Select a reason" at bounding box center [236, 96] width 159 height 6
click at [177, 112] on button "Save" at bounding box center [176, 117] width 45 height 18
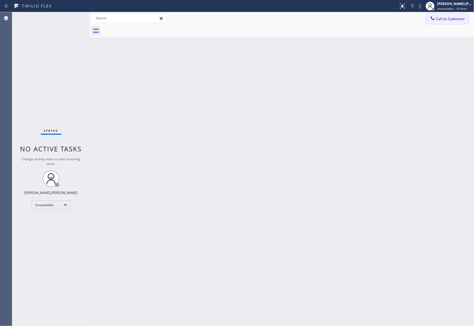
click at [444, 17] on span "Call to Customer" at bounding box center [450, 18] width 29 height 5
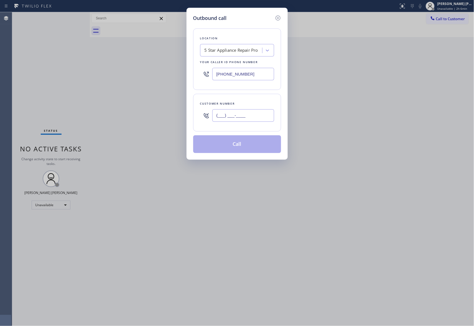
click at [255, 112] on input "(___) ___-____" at bounding box center [243, 115] width 62 height 12
paste input "408) 590-6530"
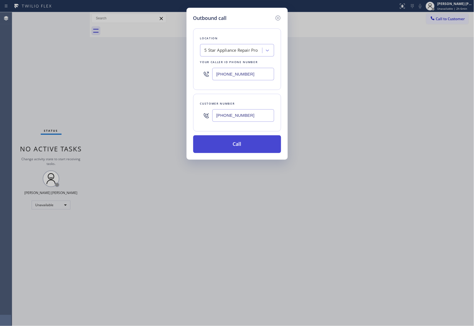
type input "[PHONE_NUMBER]"
click at [254, 145] on button "Call" at bounding box center [237, 145] width 88 height 18
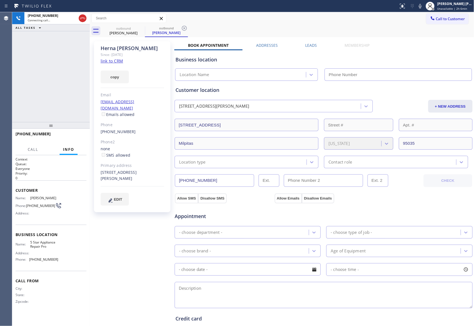
type input "[PHONE_NUMBER]"
click at [74, 134] on button "HANG UP" at bounding box center [74, 137] width 26 height 8
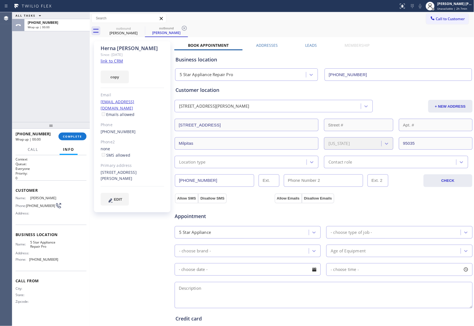
click at [313, 46] on label "Leads" at bounding box center [311, 45] width 12 height 5
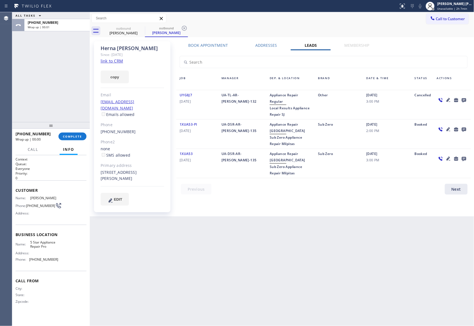
click at [463, 99] on icon at bounding box center [464, 100] width 4 height 4
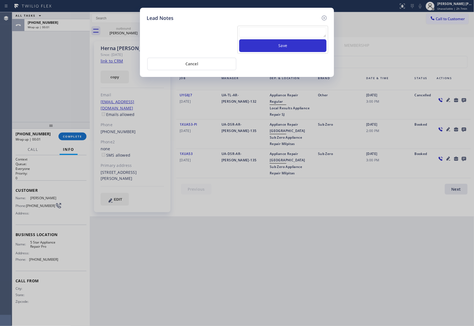
click at [282, 33] on textarea at bounding box center [282, 32] width 87 height 10
paste textarea "VM | please transfer if cx calls back"
type textarea "VM | please transfer if cx calls back"
click at [289, 47] on button "Save" at bounding box center [282, 45] width 87 height 13
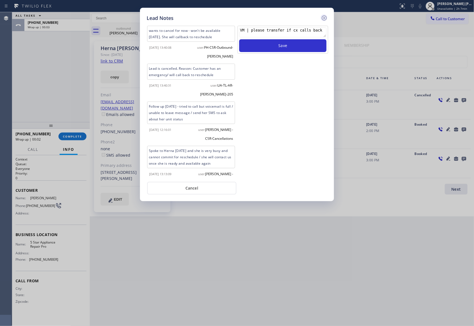
click at [324, 20] on icon at bounding box center [324, 18] width 7 height 7
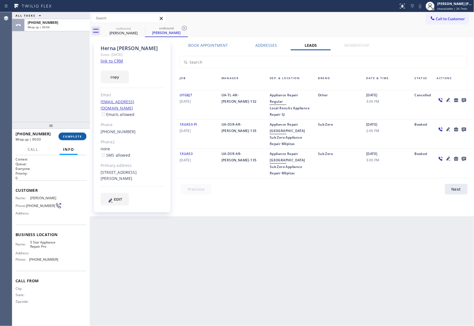
click at [72, 137] on span "COMPLETE" at bounding box center [72, 137] width 19 height 4
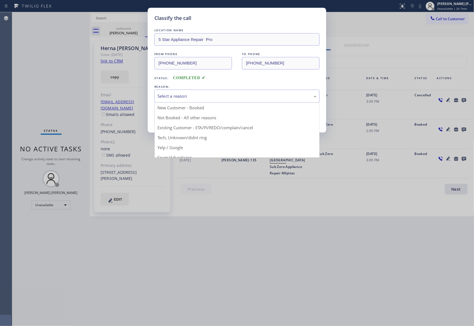
click at [215, 95] on div "Select a reason" at bounding box center [236, 96] width 159 height 6
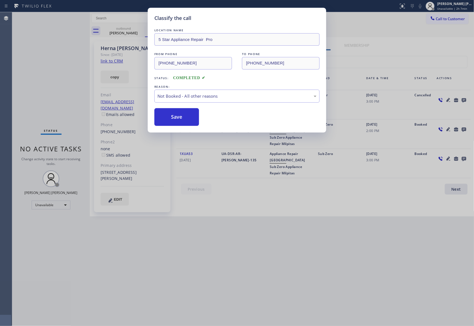
click at [171, 117] on button "Save" at bounding box center [176, 117] width 45 height 18
drag, startPoint x: 171, startPoint y: 117, endPoint x: 134, endPoint y: 41, distance: 84.0
click at [171, 115] on button "Save" at bounding box center [176, 117] width 45 height 18
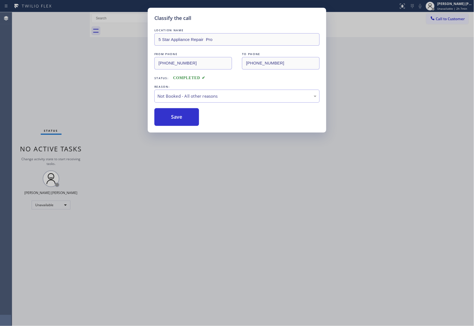
click at [134, 33] on div "Classify the call LOCATION NAME 5 Star Appliance Repair Pro FROM PHONE [PHONE_N…" at bounding box center [237, 163] width 474 height 326
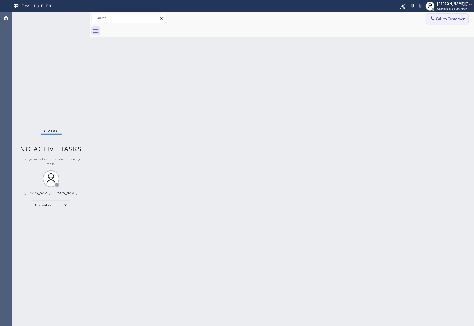
click at [459, 19] on span "Call to Customer" at bounding box center [450, 18] width 29 height 5
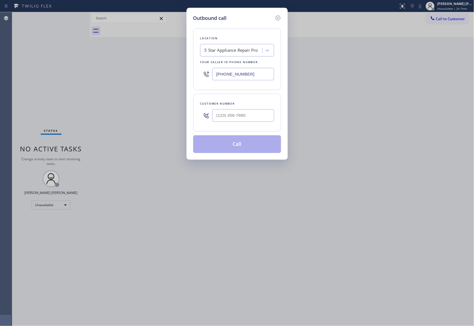
click at [248, 123] on div at bounding box center [243, 116] width 62 height 18
click at [250, 120] on input "(___) ___-____" at bounding box center [243, 115] width 62 height 12
paste input "813) 640-0410"
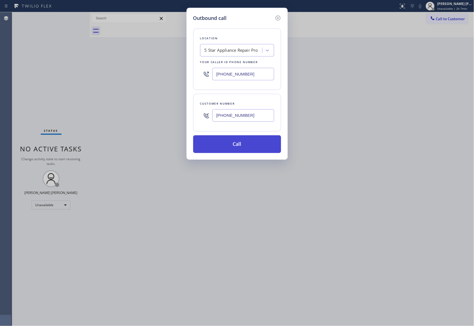
type input "[PHONE_NUMBER]"
click at [238, 148] on button "Call" at bounding box center [237, 145] width 88 height 18
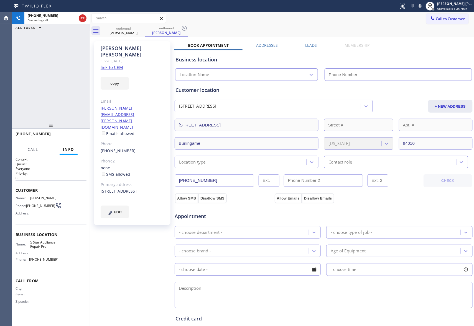
type input "[PHONE_NUMBER]"
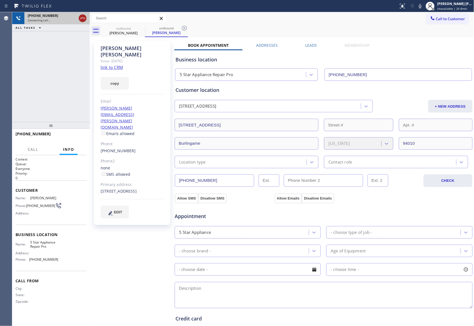
click at [82, 18] on icon at bounding box center [82, 18] width 7 height 7
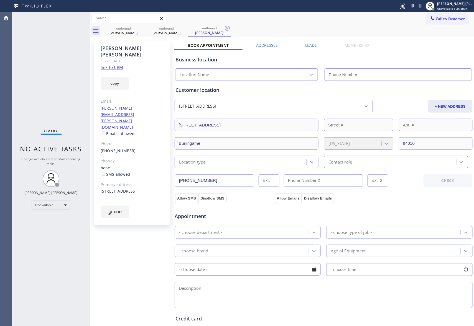
type input "[PHONE_NUMBER]"
drag, startPoint x: 147, startPoint y: 32, endPoint x: 140, endPoint y: 33, distance: 6.9
click at [142, 32] on div "outbound [PERSON_NAME] outbound [PERSON_NAME] outbound [PERSON_NAME]" at bounding box center [288, 31] width 372 height 12
drag, startPoint x: 130, startPoint y: 32, endPoint x: 144, endPoint y: 28, distance: 14.0
click at [132, 31] on div "[PERSON_NAME]" at bounding box center [124, 32] width 42 height 5
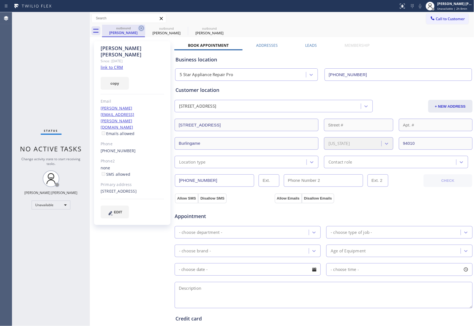
click at [144, 28] on icon at bounding box center [141, 28] width 5 height 5
click at [0, 0] on icon at bounding box center [0, 0] width 0 height 0
click at [144, 28] on icon at bounding box center [141, 28] width 5 height 5
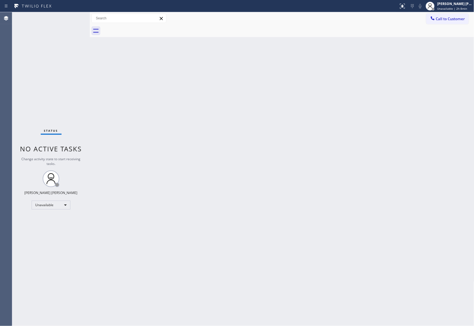
click at [144, 28] on div at bounding box center [288, 31] width 372 height 12
click at [461, 17] on span "Call to Customer" at bounding box center [450, 18] width 29 height 5
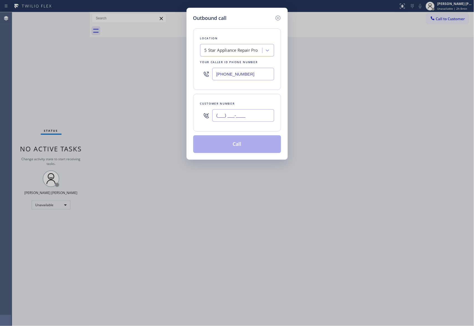
click at [257, 112] on input "(___) ___-____" at bounding box center [243, 115] width 62 height 12
paste input "602) 758-7271"
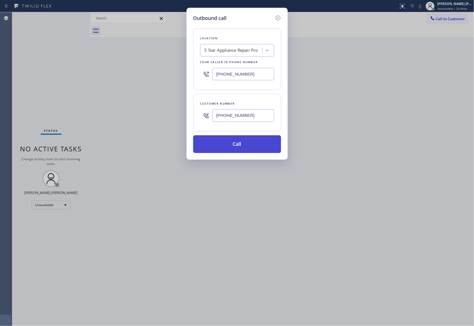
type input "[PHONE_NUMBER]"
click at [234, 146] on button "Call" at bounding box center [237, 145] width 88 height 18
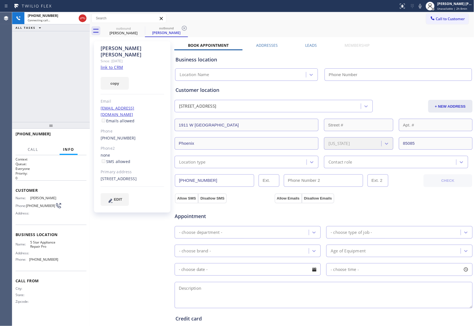
type input "[PHONE_NUMBER]"
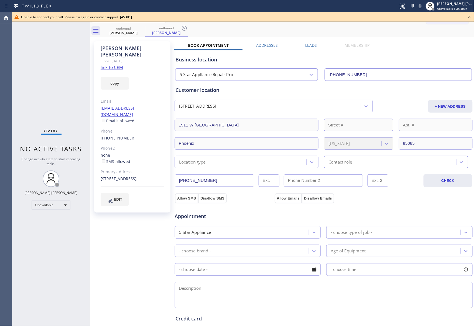
click at [472, 16] on icon at bounding box center [469, 17] width 7 height 7
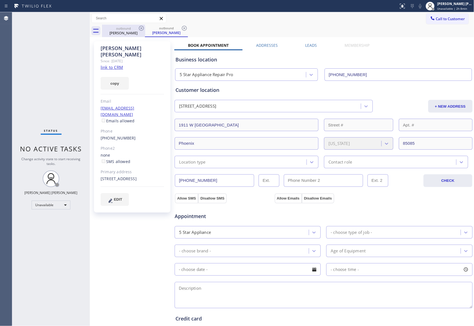
drag, startPoint x: 123, startPoint y: 32, endPoint x: 137, endPoint y: 29, distance: 13.6
click at [127, 30] on div "[PERSON_NAME]" at bounding box center [124, 32] width 42 height 5
click at [137, 29] on div "outbound" at bounding box center [124, 28] width 42 height 4
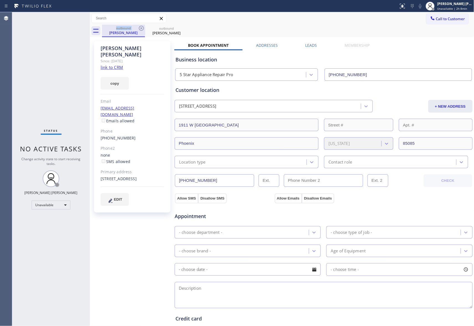
click at [137, 29] on div "outbound" at bounding box center [124, 28] width 42 height 4
drag, startPoint x: 129, startPoint y: 33, endPoint x: 134, endPoint y: 33, distance: 4.4
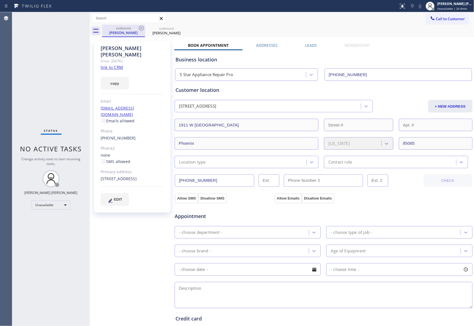
click at [130, 33] on div "[PERSON_NAME]" at bounding box center [124, 32] width 42 height 5
click at [139, 31] on icon at bounding box center [141, 28] width 7 height 7
click at [141, 29] on icon at bounding box center [141, 28] width 7 height 7
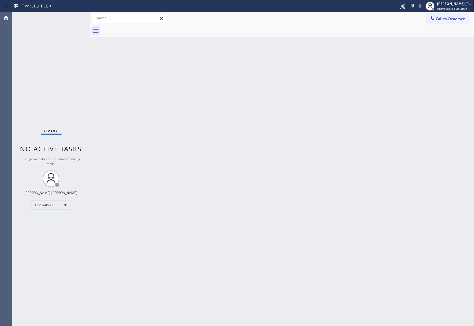
click at [141, 29] on div at bounding box center [288, 31] width 372 height 12
click at [459, 15] on button "Call to Customer" at bounding box center [447, 19] width 42 height 11
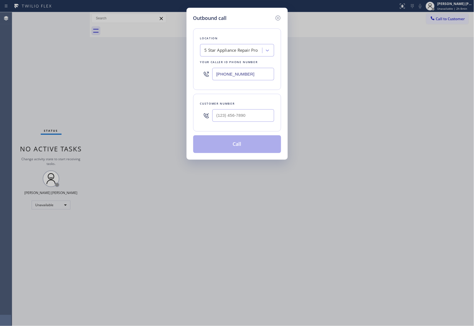
click at [244, 109] on div at bounding box center [243, 116] width 62 height 18
click at [253, 118] on input "(___) ___-____" at bounding box center [243, 115] width 62 height 12
paste input "858) 352-8225"
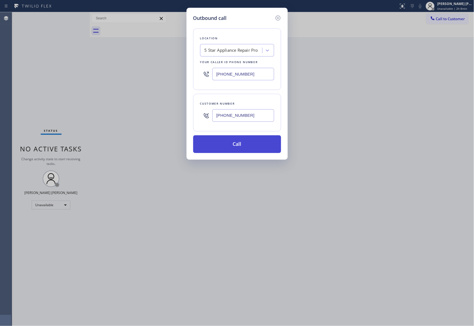
type input "[PHONE_NUMBER]"
click at [245, 148] on button "Call" at bounding box center [237, 145] width 88 height 18
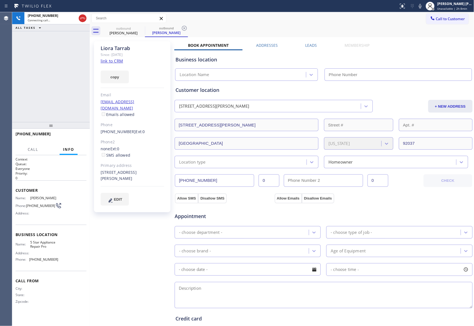
type input "[PHONE_NUMBER]"
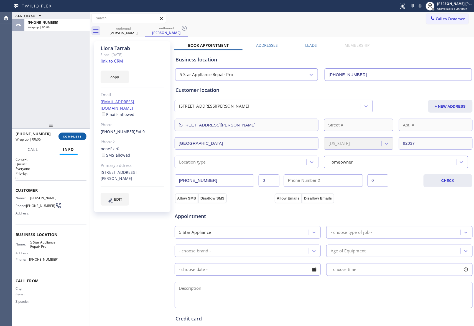
click at [76, 137] on span "COMPLETE" at bounding box center [72, 137] width 19 height 4
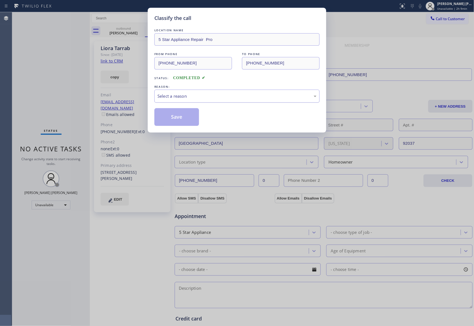
click at [216, 98] on div "Select a reason" at bounding box center [236, 96] width 159 height 6
click at [181, 118] on button "Save" at bounding box center [176, 117] width 45 height 18
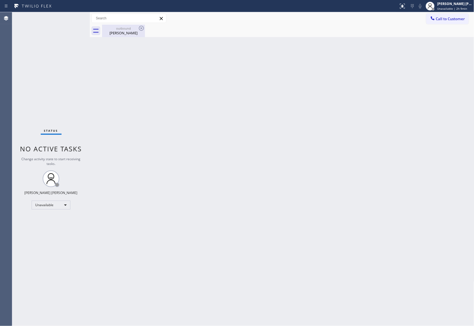
click at [130, 33] on div "[PERSON_NAME]" at bounding box center [124, 32] width 42 height 5
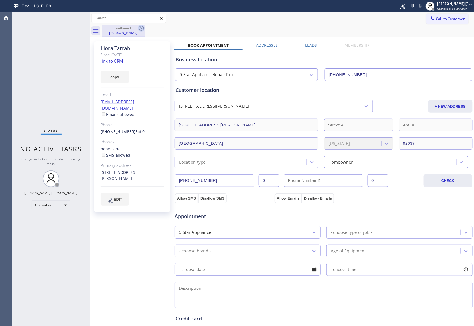
click at [142, 27] on icon at bounding box center [141, 28] width 7 height 7
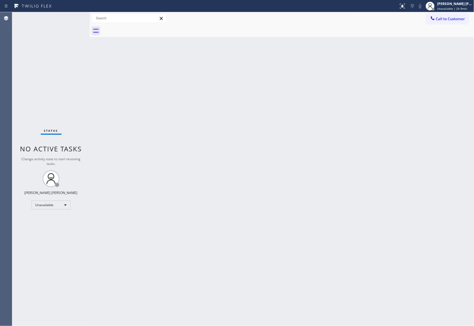
click at [142, 27] on div at bounding box center [288, 31] width 372 height 12
click at [460, 20] on span "Call to Customer" at bounding box center [450, 18] width 29 height 5
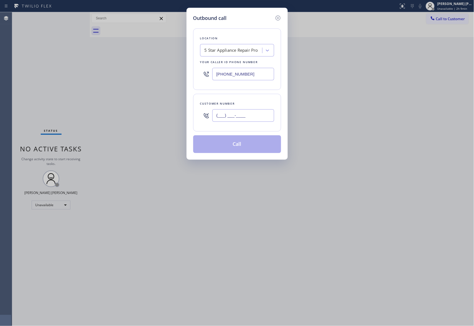
click at [253, 110] on input "(___) ___-____" at bounding box center [243, 115] width 62 height 12
paste input "425) 223-0478"
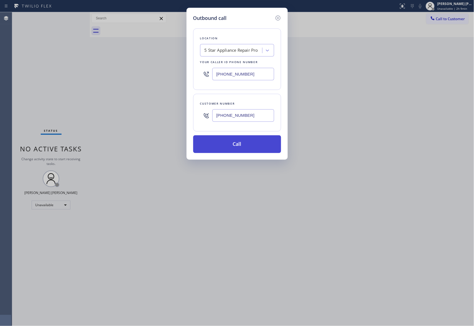
type input "[PHONE_NUMBER]"
click at [251, 144] on button "Call" at bounding box center [237, 145] width 88 height 18
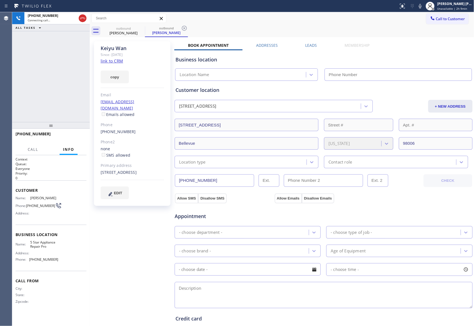
type input "[PHONE_NUMBER]"
click at [85, 134] on button "HANG UP" at bounding box center [74, 137] width 26 height 8
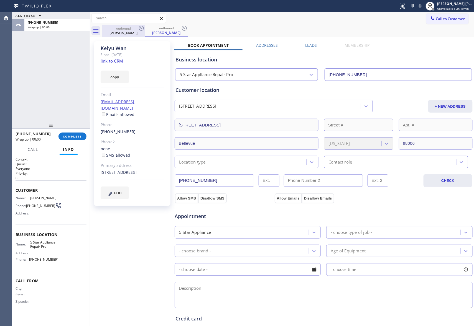
click at [134, 26] on div "outbound [PERSON_NAME]" at bounding box center [124, 31] width 42 height 12
click at [139, 26] on icon at bounding box center [141, 28] width 7 height 7
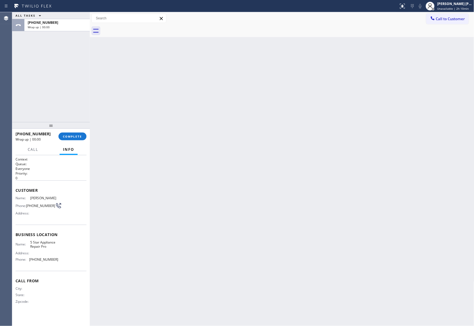
click at [139, 26] on div at bounding box center [288, 31] width 372 height 12
click at [69, 133] on button "COMPLETE" at bounding box center [72, 137] width 28 height 8
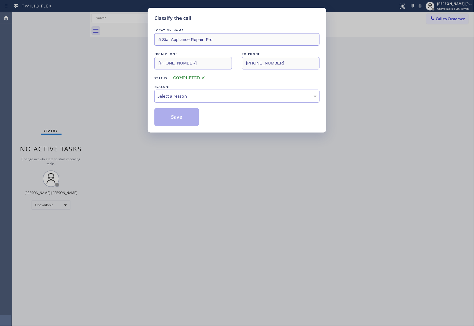
click at [250, 96] on div "Select a reason" at bounding box center [236, 96] width 159 height 6
click at [179, 118] on button "Save" at bounding box center [176, 117] width 45 height 18
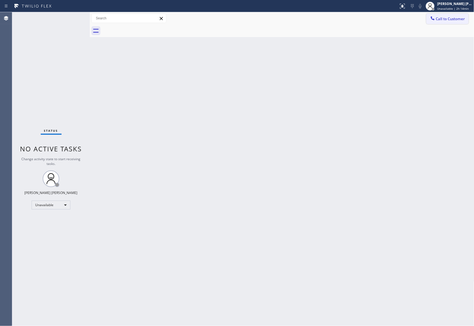
click at [461, 16] on button "Call to Customer" at bounding box center [447, 19] width 42 height 11
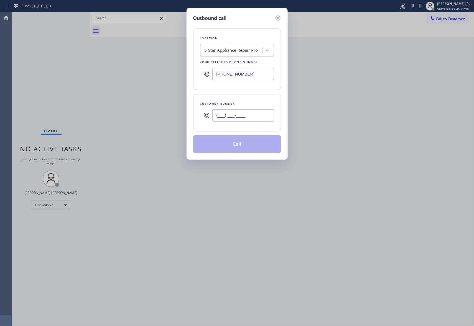
click at [256, 115] on input "(___) ___-____" at bounding box center [243, 115] width 62 height 12
paste input "702) 985-3704"
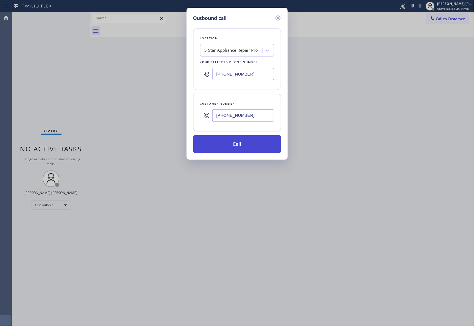
type input "[PHONE_NUMBER]"
click at [236, 147] on button "Call" at bounding box center [237, 145] width 88 height 18
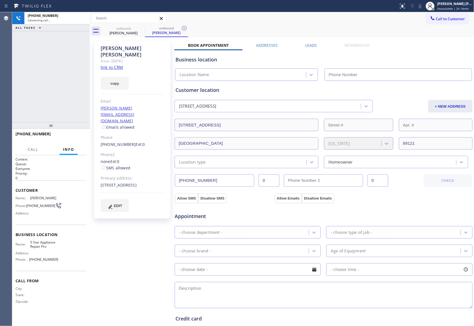
type input "[PHONE_NUMBER]"
click at [402, 5] on icon at bounding box center [402, 6] width 7 height 7
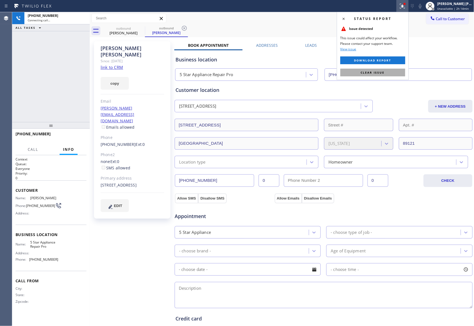
click at [371, 70] on button "Clear issue" at bounding box center [372, 73] width 65 height 8
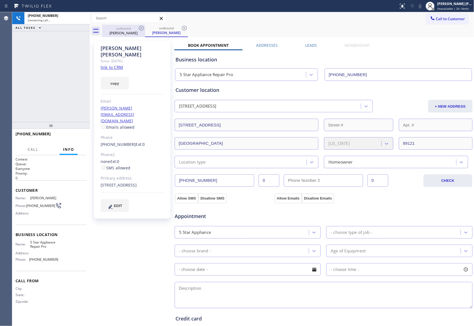
click at [120, 28] on div "outbound" at bounding box center [124, 28] width 42 height 4
click at [140, 27] on icon at bounding box center [141, 28] width 7 height 7
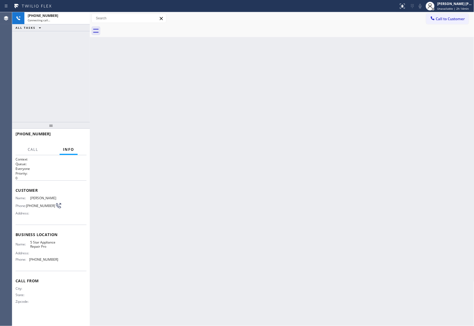
click at [140, 27] on div at bounding box center [288, 31] width 372 height 12
click at [452, 3] on div "[PERSON_NAME] [PERSON_NAME]" at bounding box center [454, 3] width 35 height 5
click at [439, 30] on button "Available" at bounding box center [446, 29] width 55 height 7
click at [450, 7] on span "Unavailable | 2h 14min" at bounding box center [453, 9] width 32 height 4
click at [440, 25] on button "Offline" at bounding box center [446, 22] width 55 height 7
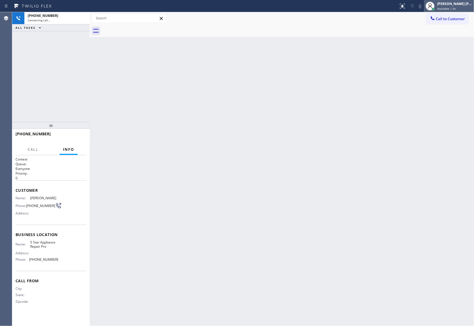
click at [449, 8] on span "Available | 0s" at bounding box center [446, 9] width 19 height 4
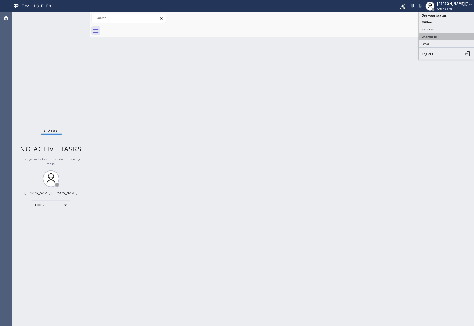
click at [438, 37] on button "Unavailable" at bounding box center [446, 36] width 55 height 7
click at [468, 20] on button "Call to Customer" at bounding box center [447, 19] width 42 height 11
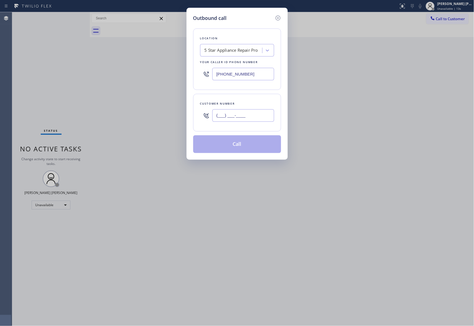
click at [253, 116] on input "(___) ___-____" at bounding box center [243, 115] width 62 height 12
paste input "480) 466-5563"
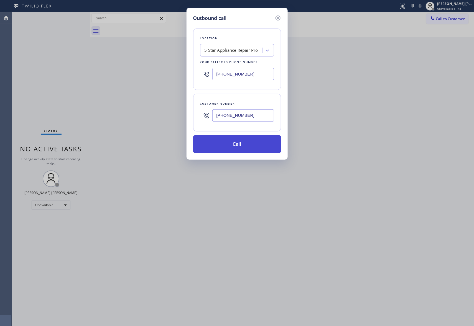
type input "[PHONE_NUMBER]"
click at [243, 151] on button "Call" at bounding box center [237, 145] width 88 height 18
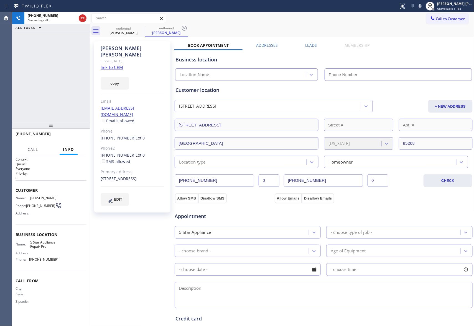
type input "[PHONE_NUMBER]"
drag, startPoint x: 74, startPoint y: 135, endPoint x: 1, endPoint y: 86, distance: 87.7
click at [74, 135] on span "HANG UP" at bounding box center [73, 137] width 17 height 4
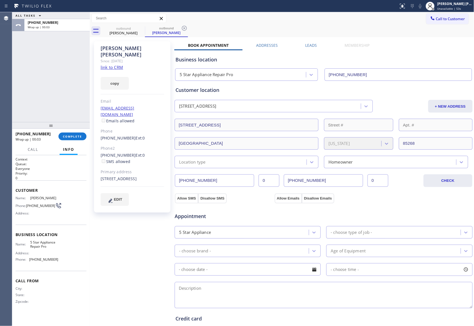
click at [311, 47] on label "Leads" at bounding box center [311, 45] width 12 height 5
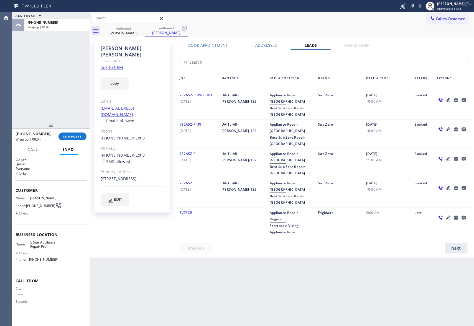
click at [464, 99] on icon at bounding box center [464, 100] width 4 height 4
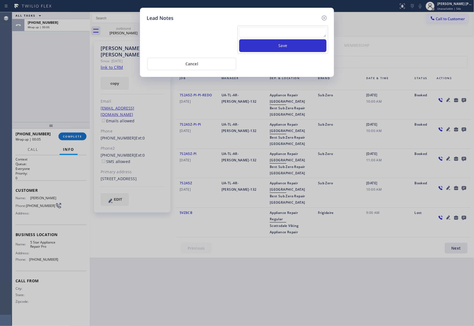
click at [282, 32] on textarea at bounding box center [282, 32] width 87 height 10
paste textarea "VM | please transfer if cx calls back"
type textarea "VM | please transfer if cx calls back"
click at [295, 45] on button "Save" at bounding box center [282, 45] width 87 height 13
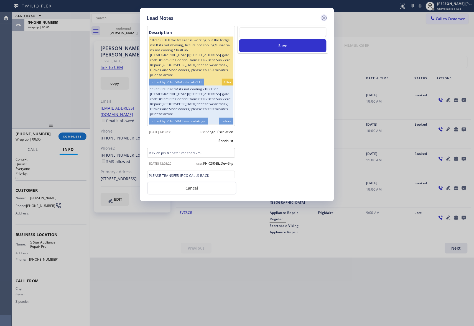
click at [324, 17] on icon at bounding box center [324, 18] width 5 height 5
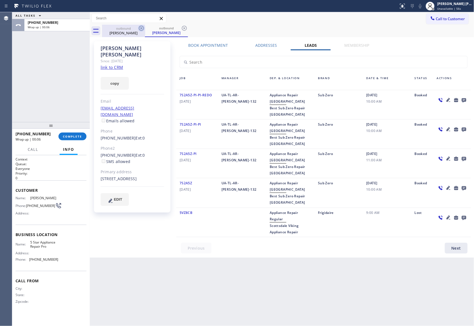
drag, startPoint x: 133, startPoint y: 32, endPoint x: 142, endPoint y: 30, distance: 9.7
click at [133, 32] on div "[PERSON_NAME]" at bounding box center [124, 32] width 42 height 5
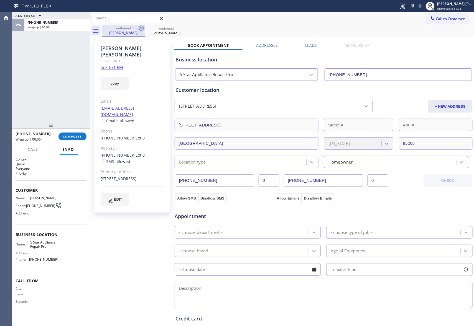
click at [142, 30] on icon at bounding box center [141, 28] width 5 height 5
click at [0, 0] on icon at bounding box center [0, 0] width 0 height 0
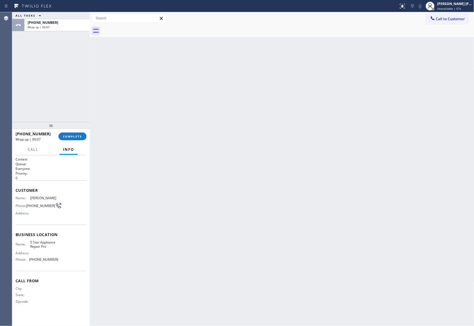
click at [142, 30] on div at bounding box center [288, 31] width 372 height 12
click at [73, 137] on span "COMPLETE" at bounding box center [72, 137] width 19 height 4
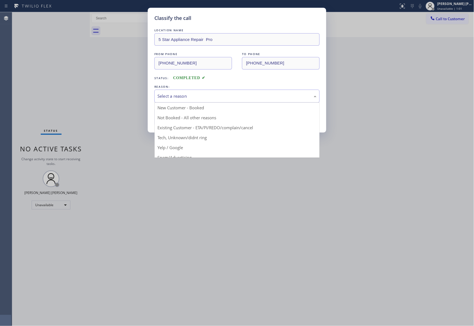
click at [191, 93] on div "Select a reason" at bounding box center [236, 96] width 165 height 13
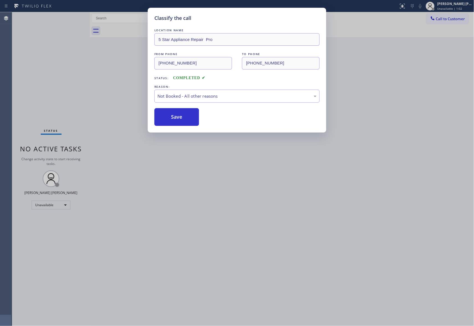
click at [176, 116] on button "Save" at bounding box center [176, 117] width 45 height 18
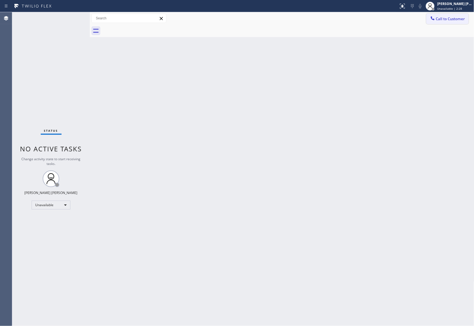
click at [441, 18] on span "Call to Customer" at bounding box center [450, 18] width 29 height 5
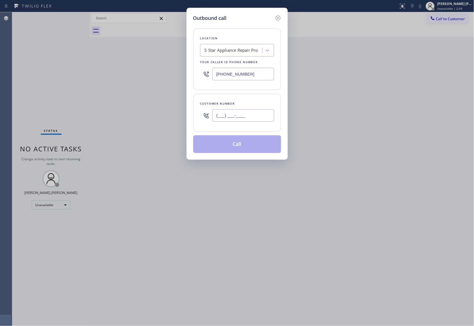
click at [242, 117] on input "(___) ___-____" at bounding box center [243, 115] width 62 height 12
paste input "626) 927-7678"
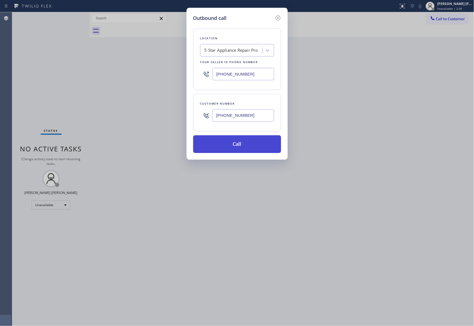
type input "[PHONE_NUMBER]"
click at [250, 142] on button "Call" at bounding box center [237, 145] width 88 height 18
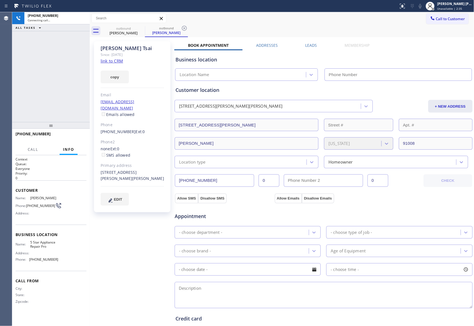
type input "[PHONE_NUMBER]"
click at [63, 134] on button "HANG UP" at bounding box center [74, 137] width 26 height 8
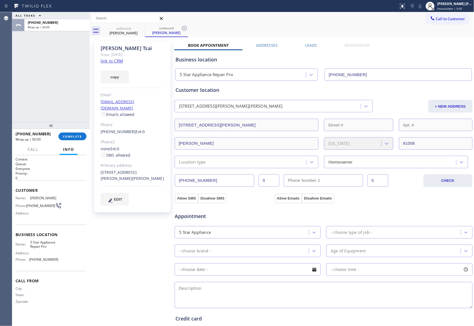
click at [305, 43] on label "Leads" at bounding box center [311, 45] width 12 height 5
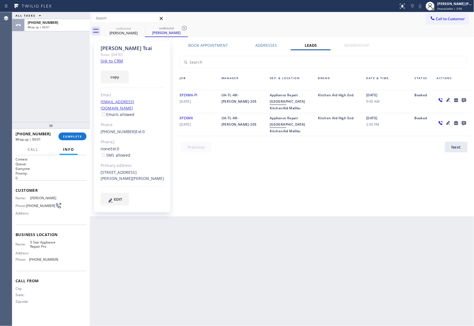
click at [463, 99] on icon at bounding box center [464, 100] width 4 height 4
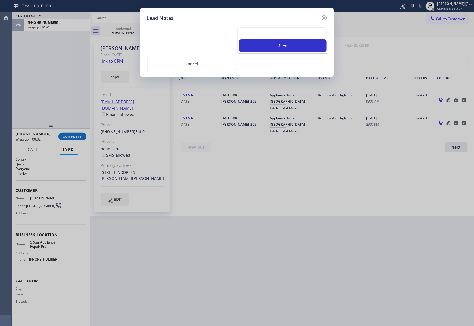
click at [290, 31] on textarea at bounding box center [282, 32] width 87 height 10
paste textarea "VM | please transfer if cx calls back"
type textarea "VM | please transfer if cx calls back"
click at [298, 46] on button "Save" at bounding box center [282, 45] width 87 height 13
click at [324, 17] on icon at bounding box center [324, 18] width 5 height 5
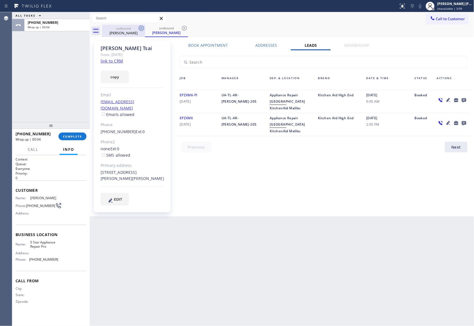
click at [142, 30] on icon at bounding box center [141, 28] width 5 height 5
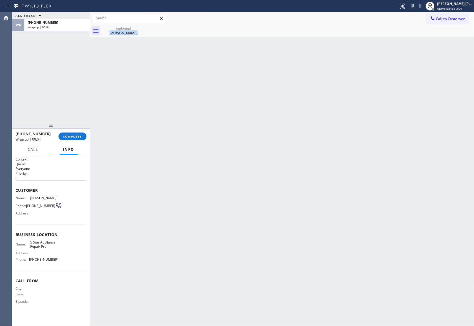
click at [142, 30] on div "outbound [PERSON_NAME]" at bounding box center [123, 31] width 43 height 12
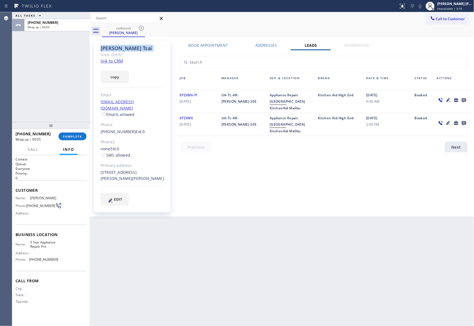
click at [142, 30] on icon at bounding box center [141, 28] width 5 height 5
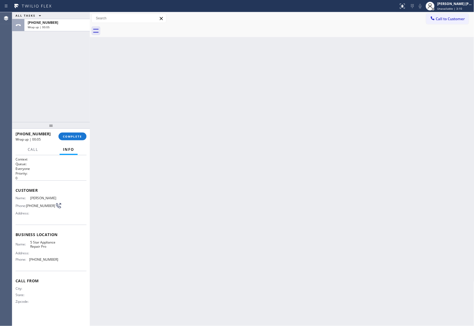
click at [142, 30] on div at bounding box center [288, 31] width 372 height 12
click at [69, 136] on span "COMPLETE" at bounding box center [72, 137] width 19 height 4
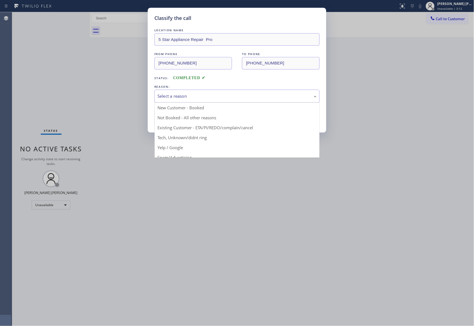
click at [193, 96] on div "Select a reason" at bounding box center [236, 96] width 159 height 6
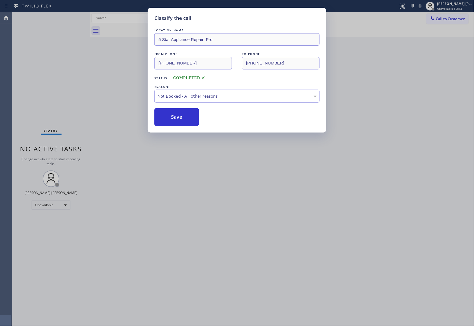
click at [180, 115] on button "Save" at bounding box center [176, 117] width 45 height 18
drag, startPoint x: 180, startPoint y: 115, endPoint x: 92, endPoint y: 6, distance: 140.4
click at [179, 114] on button "Save" at bounding box center [176, 117] width 45 height 18
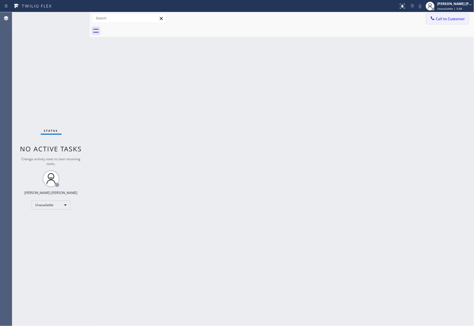
click at [449, 22] on button "Call to Customer" at bounding box center [447, 19] width 42 height 11
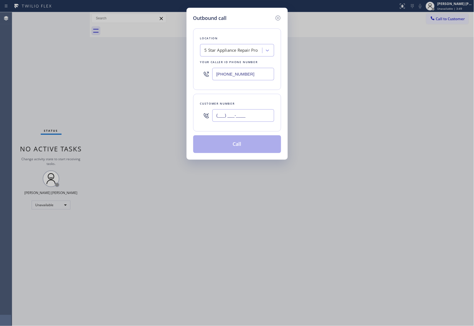
click at [249, 115] on input "(___) ___-____" at bounding box center [243, 115] width 62 height 12
paste input "650) 255-5810"
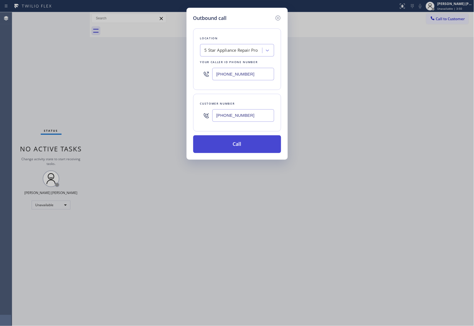
type input "[PHONE_NUMBER]"
click at [242, 143] on button "Call" at bounding box center [237, 145] width 88 height 18
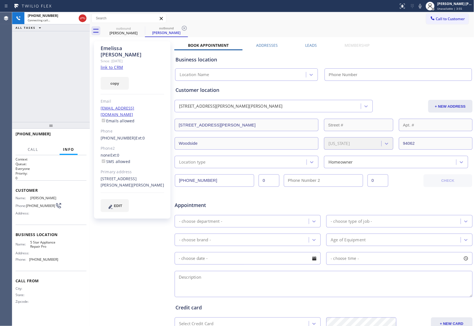
type input "[PHONE_NUMBER]"
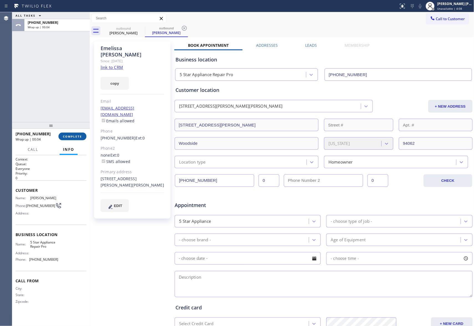
click at [73, 136] on span "COMPLETE" at bounding box center [72, 137] width 19 height 4
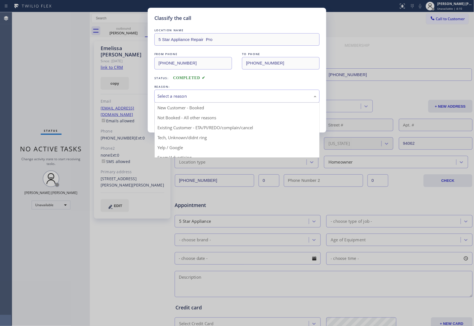
click at [195, 95] on div "Select a reason" at bounding box center [236, 96] width 159 height 6
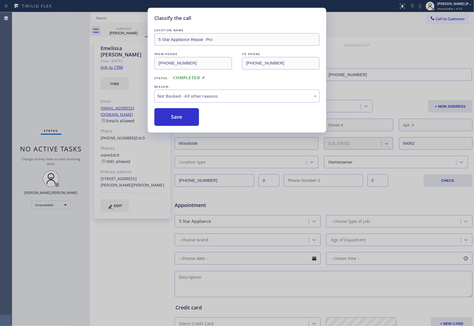
click at [178, 117] on button "Save" at bounding box center [176, 117] width 45 height 18
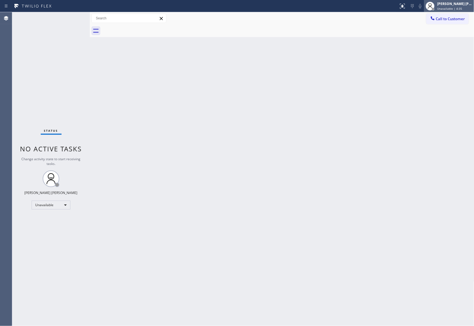
click at [458, 2] on div "[PERSON_NAME] [PERSON_NAME]" at bounding box center [454, 3] width 35 height 5
click at [446, 30] on button "Available" at bounding box center [446, 29] width 55 height 7
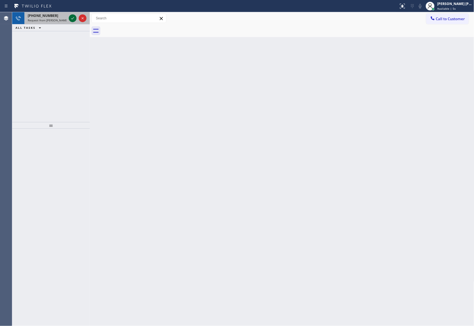
click at [74, 18] on icon at bounding box center [72, 18] width 7 height 7
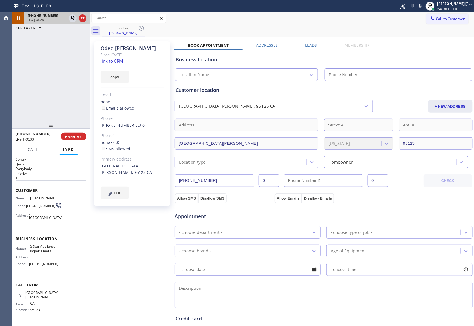
type input "[PHONE_NUMBER]"
click at [84, 18] on icon at bounding box center [82, 18] width 7 height 7
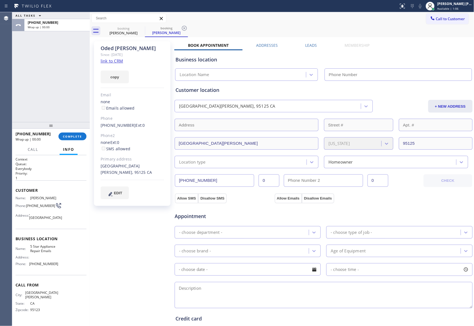
type input "[PHONE_NUMBER]"
click at [144, 28] on icon at bounding box center [141, 28] width 5 height 5
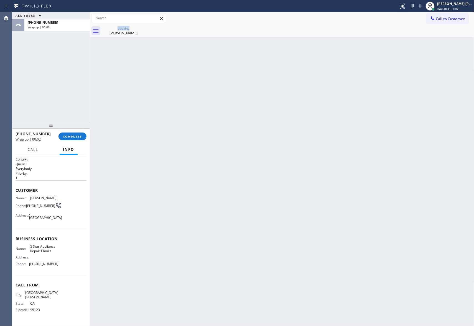
click at [0, 0] on icon at bounding box center [0, 0] width 0 height 0
click at [144, 28] on div at bounding box center [288, 31] width 372 height 12
click at [79, 131] on div "[PHONE_NUMBER] Wrap up | 00:04 COMPLETE" at bounding box center [51, 136] width 71 height 14
click at [79, 133] on button "COMPLETE" at bounding box center [72, 137] width 28 height 8
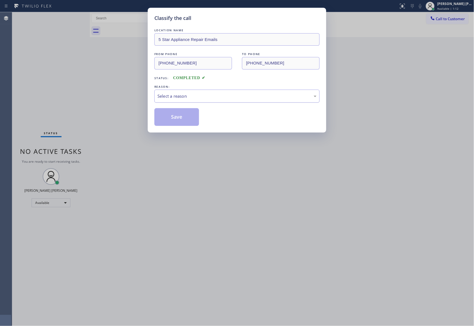
click at [218, 98] on div "Select a reason" at bounding box center [236, 96] width 159 height 6
click at [173, 116] on button "Save" at bounding box center [176, 117] width 45 height 18
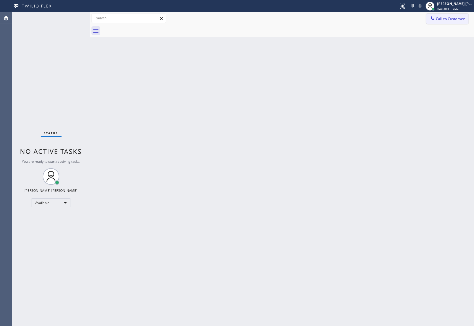
click at [452, 20] on span "Call to Customer" at bounding box center [450, 18] width 29 height 5
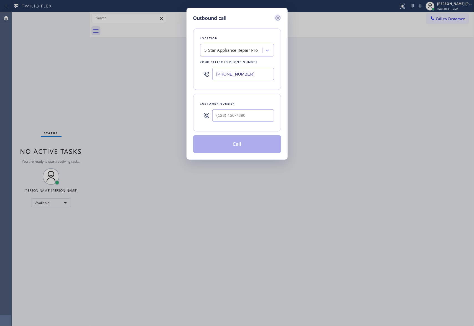
click at [279, 16] on icon at bounding box center [278, 18] width 7 height 7
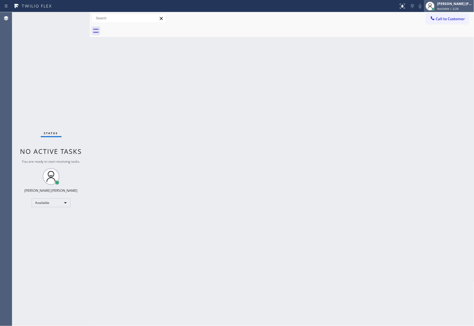
click at [447, 3] on div "[PERSON_NAME] [PERSON_NAME]" at bounding box center [454, 3] width 35 height 5
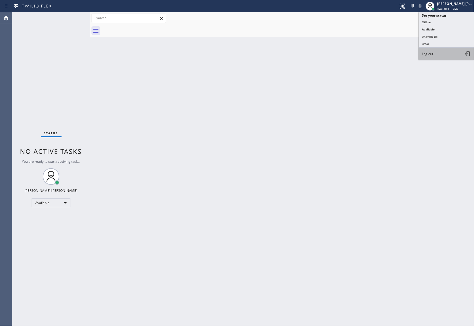
type input "[PHONE_NUMBER]"
click at [435, 36] on button "Unavailable" at bounding box center [446, 36] width 55 height 7
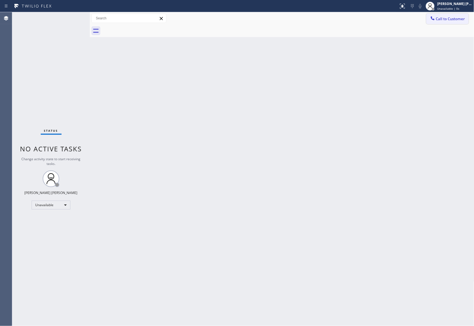
click at [460, 19] on span "Call to Customer" at bounding box center [450, 18] width 29 height 5
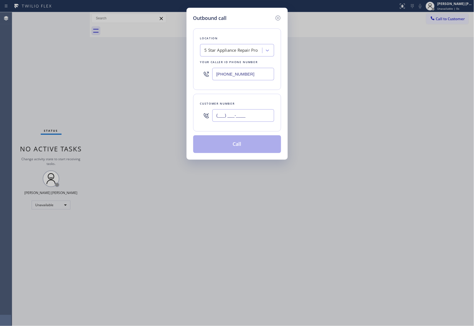
click at [237, 117] on input "(___) ___-____" at bounding box center [243, 115] width 62 height 12
paste input "949) 533-3120"
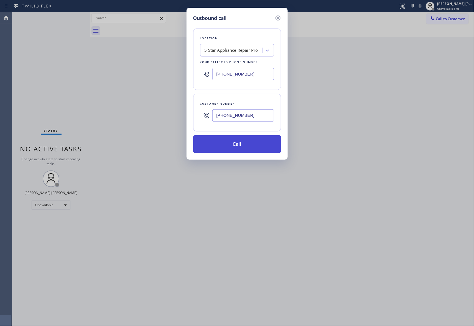
type input "[PHONE_NUMBER]"
click at [248, 144] on button "Call" at bounding box center [237, 145] width 88 height 18
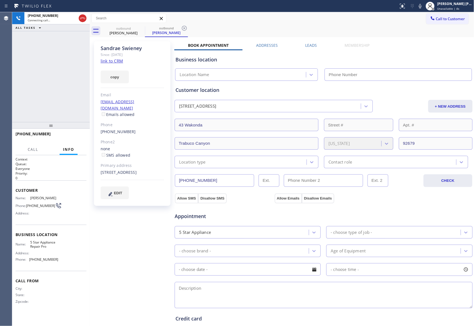
type input "[PHONE_NUMBER]"
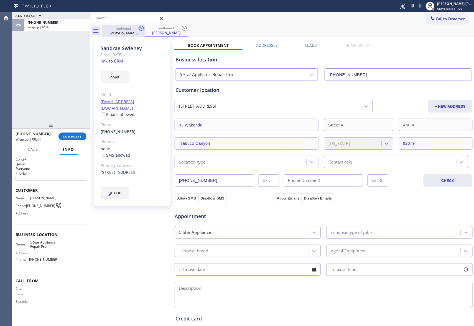
click at [139, 28] on icon at bounding box center [141, 28] width 5 height 5
click at [145, 28] on div "outbound [PERSON_NAME]" at bounding box center [166, 31] width 43 height 12
click at [182, 28] on icon at bounding box center [184, 28] width 5 height 5
click at [139, 28] on div "outbound [PERSON_NAME] outbound [PERSON_NAME]" at bounding box center [288, 31] width 372 height 12
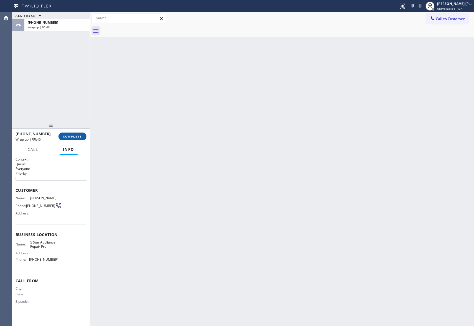
click at [75, 136] on span "COMPLETE" at bounding box center [72, 137] width 19 height 4
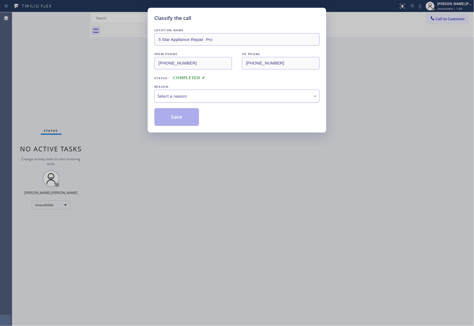
click at [242, 93] on div "Select a reason" at bounding box center [236, 96] width 159 height 6
click at [183, 118] on button "Save" at bounding box center [176, 117] width 45 height 18
click at [457, 4] on div "Classify the call LOCATION NAME 5 Star Appliance Repair Pro FROM PHONE [PHONE_N…" at bounding box center [237, 163] width 474 height 326
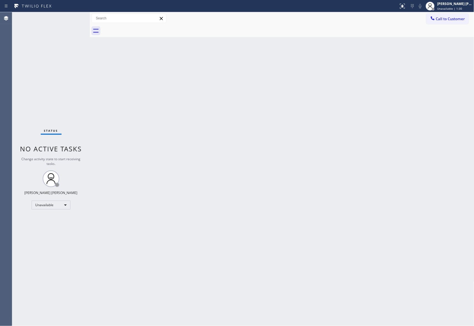
click at [457, 4] on div "[PERSON_NAME] [PERSON_NAME]" at bounding box center [454, 3] width 35 height 5
click at [438, 43] on button "Break" at bounding box center [446, 43] width 55 height 7
click at [466, 9] on div "Break | 11:06" at bounding box center [454, 9] width 35 height 4
click at [444, 33] on button "Unavailable" at bounding box center [446, 36] width 55 height 7
click at [461, 22] on button "Call to Customer" at bounding box center [447, 19] width 42 height 11
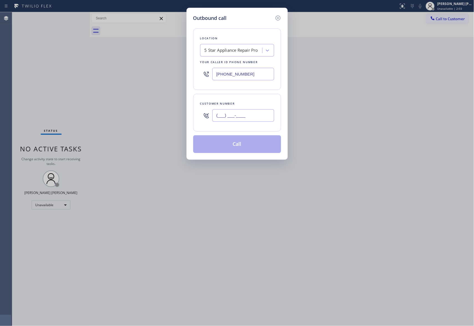
click at [247, 116] on input "(___) ___-____" at bounding box center [243, 115] width 62 height 12
paste input "805) 708-3905"
type input "[PHONE_NUMBER]"
click at [241, 144] on button "Call" at bounding box center [237, 145] width 88 height 18
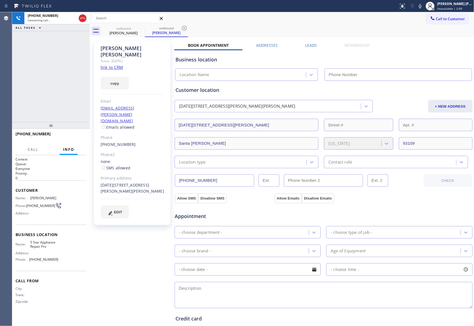
type input "[PHONE_NUMBER]"
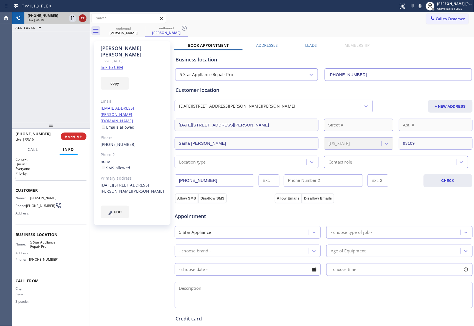
click at [83, 20] on icon at bounding box center [82, 18] width 7 height 7
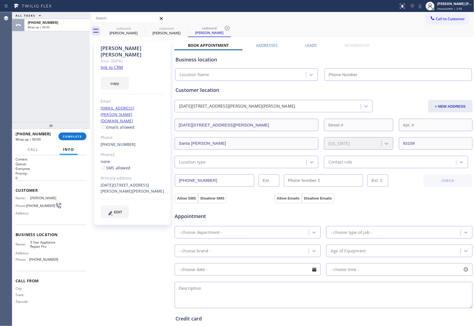
type input "[PHONE_NUMBER]"
click at [313, 44] on label "Leads" at bounding box center [311, 45] width 12 height 5
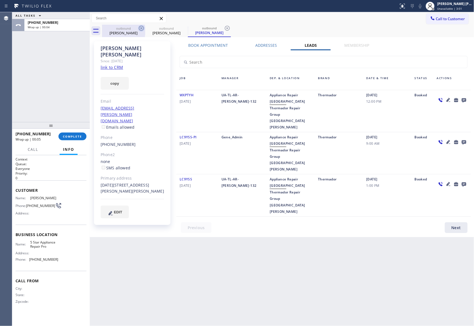
click at [140, 28] on icon at bounding box center [141, 28] width 7 height 7
click at [0, 0] on icon at bounding box center [0, 0] width 0 height 0
click at [224, 28] on icon at bounding box center [227, 28] width 7 height 7
click at [140, 28] on div "outbound [PERSON_NAME] outbound [PERSON_NAME] outbound [PERSON_NAME]" at bounding box center [288, 31] width 372 height 12
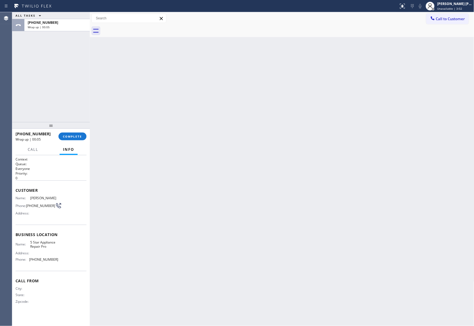
click at [140, 28] on div at bounding box center [288, 31] width 372 height 12
click at [73, 136] on span "COMPLETE" at bounding box center [72, 137] width 19 height 4
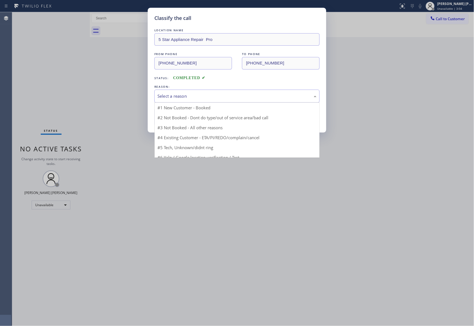
click at [196, 95] on div "Select a reason" at bounding box center [236, 96] width 159 height 6
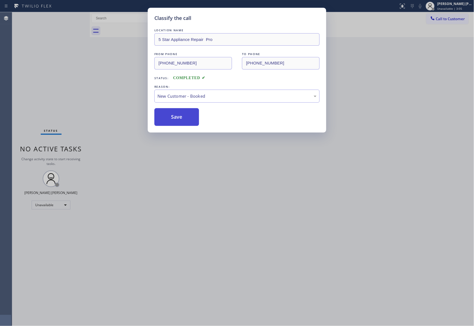
click at [173, 115] on button "Save" at bounding box center [176, 117] width 45 height 18
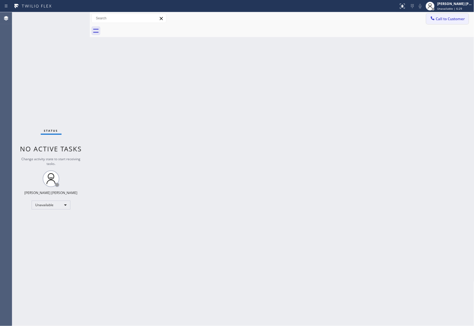
click at [443, 16] on button "Call to Customer" at bounding box center [447, 19] width 42 height 11
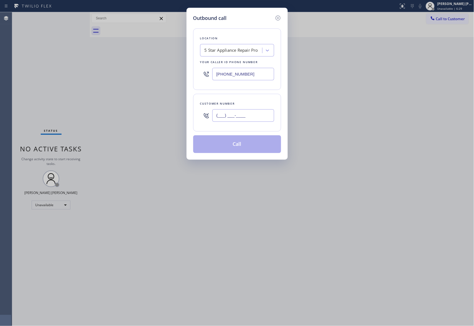
click at [262, 118] on input "(___) ___-____" at bounding box center [243, 115] width 62 height 12
paste input "661) 212-6406"
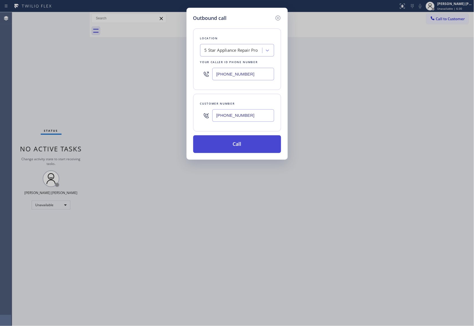
type input "[PHONE_NUMBER]"
click at [254, 147] on button "Call" at bounding box center [237, 145] width 88 height 18
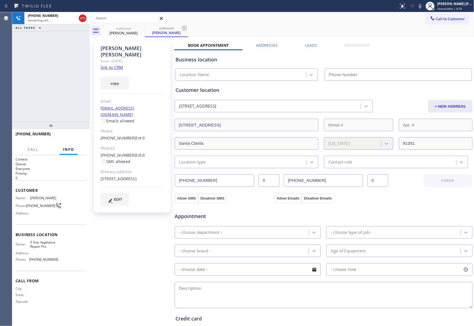
type input "[PHONE_NUMBER]"
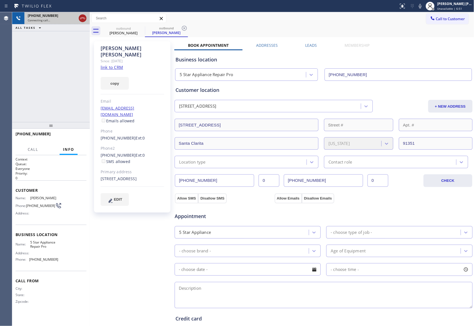
click at [85, 18] on icon at bounding box center [82, 18] width 5 height 2
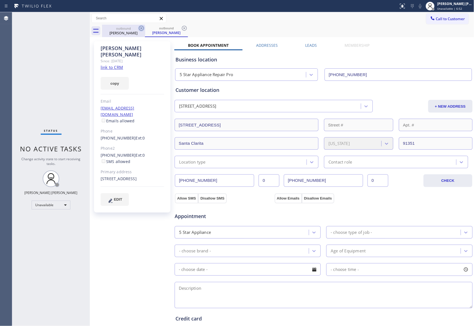
click at [140, 28] on icon at bounding box center [141, 28] width 7 height 7
click at [182, 28] on icon at bounding box center [184, 28] width 5 height 5
click at [139, 28] on div "outbound [PERSON_NAME] outbound [PERSON_NAME]" at bounding box center [288, 31] width 372 height 12
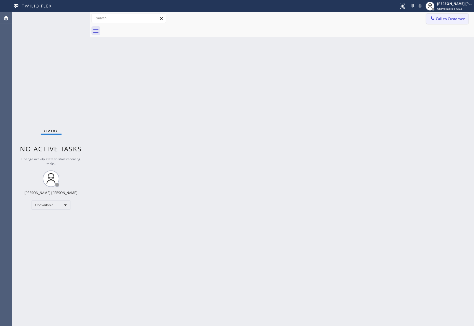
click at [458, 20] on span "Call to Customer" at bounding box center [450, 18] width 29 height 5
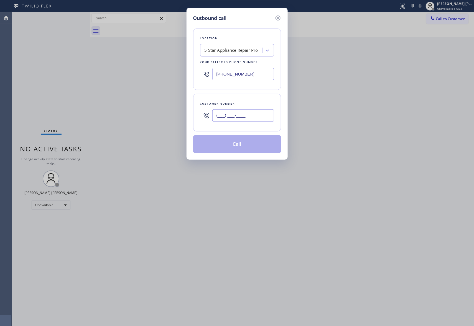
click at [252, 122] on input "(___) ___-____" at bounding box center [243, 115] width 62 height 12
paste input "847) 344-4034"
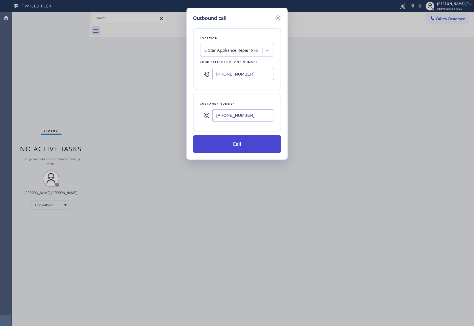
type input "[PHONE_NUMBER]"
click at [243, 147] on button "Call" at bounding box center [237, 145] width 88 height 18
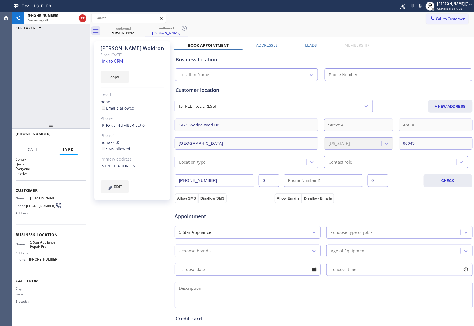
type input "[PHONE_NUMBER]"
click at [80, 18] on icon at bounding box center [82, 18] width 7 height 7
click at [0, 0] on icon at bounding box center [0, 0] width 0 height 0
click at [181, 30] on icon at bounding box center [184, 28] width 7 height 7
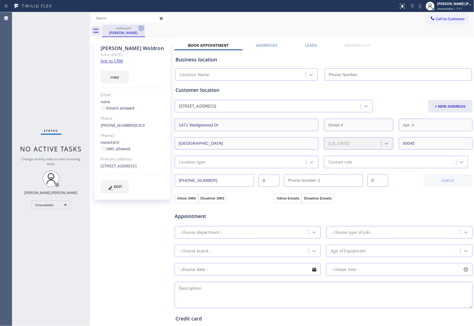
click at [141, 30] on icon at bounding box center [141, 28] width 7 height 7
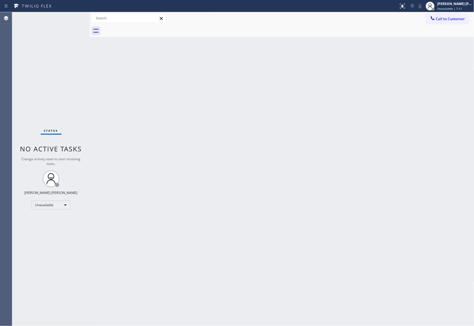
click at [141, 30] on div at bounding box center [288, 31] width 372 height 12
click at [455, 25] on div at bounding box center [288, 31] width 372 height 12
click at [468, 19] on button "Call to Customer" at bounding box center [447, 19] width 42 height 11
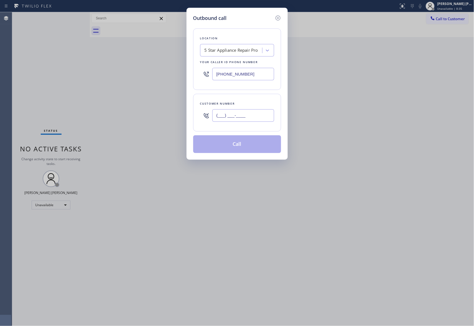
click at [253, 112] on input "(___) ___-____" at bounding box center [243, 115] width 62 height 12
paste input "760) 815-3623"
type input "[PHONE_NUMBER]"
click at [249, 115] on input "[PHONE_NUMBER]" at bounding box center [243, 115] width 62 height 12
click at [280, 18] on icon at bounding box center [277, 18] width 5 height 5
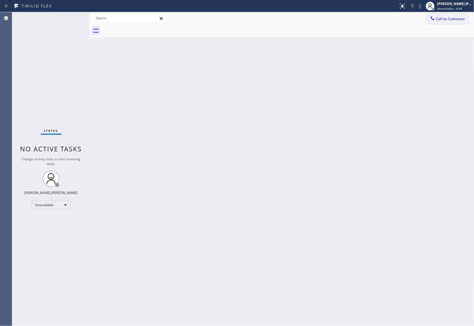
click at [456, 21] on button "Call to Customer" at bounding box center [447, 19] width 42 height 11
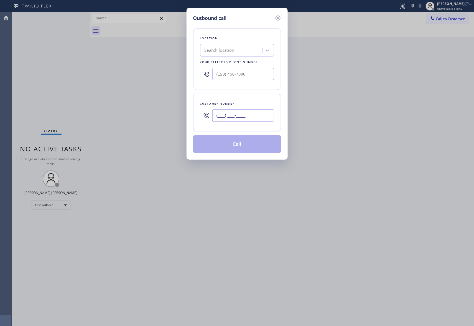
click at [249, 116] on input "(___) ___-____" at bounding box center [243, 115] width 62 height 12
paste input "760) 815-3623"
type input "[PHONE_NUMBER]"
click at [234, 43] on div "Location Search location Your caller id phone number" at bounding box center [237, 60] width 88 height 62
drag, startPoint x: 242, startPoint y: 62, endPoint x: 251, endPoint y: 58, distance: 10.0
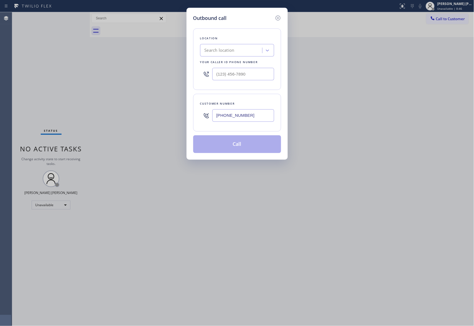
click at [244, 62] on div "Your caller id phone number" at bounding box center [237, 62] width 74 height 6
click at [252, 57] on div "Search location" at bounding box center [237, 50] width 74 height 12
type input "5 star appliance repair"
type input "[PHONE_NUMBER]"
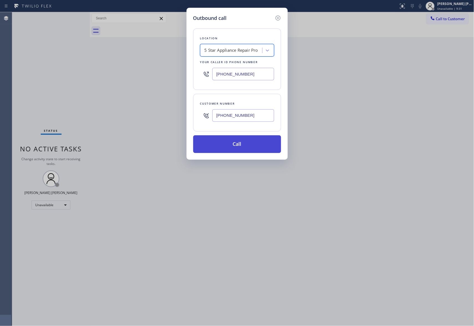
click at [257, 142] on button "Call" at bounding box center [237, 145] width 88 height 18
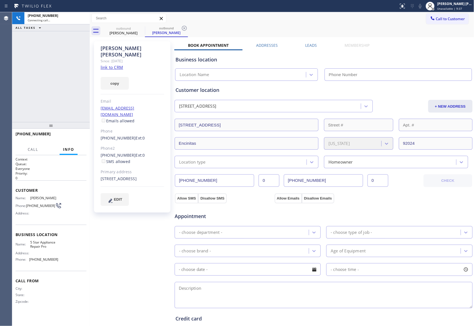
type input "[PHONE_NUMBER]"
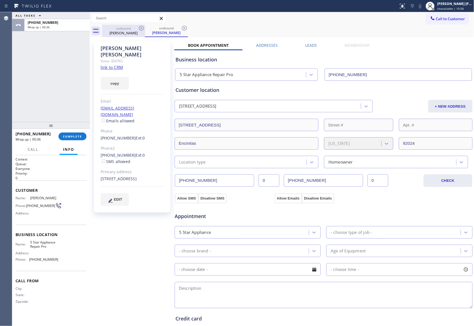
click at [141, 32] on div "[PERSON_NAME]" at bounding box center [124, 32] width 42 height 5
click at [143, 29] on icon at bounding box center [141, 28] width 7 height 7
click at [142, 28] on icon at bounding box center [141, 28] width 7 height 7
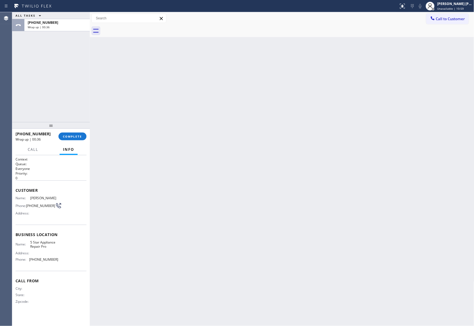
click at [142, 28] on div at bounding box center [288, 31] width 372 height 12
click at [80, 135] on span "COMPLETE" at bounding box center [72, 137] width 19 height 4
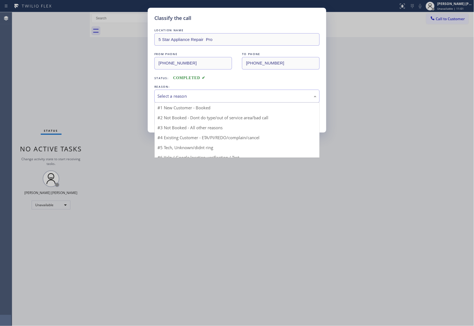
click at [207, 96] on div "Select a reason" at bounding box center [236, 96] width 159 height 6
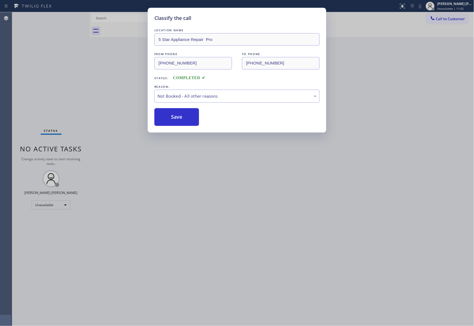
click at [182, 117] on button "Save" at bounding box center [176, 117] width 45 height 18
drag, startPoint x: 182, startPoint y: 117, endPoint x: 474, endPoint y: 53, distance: 298.6
click at [200, 113] on div "Save" at bounding box center [236, 117] width 165 height 18
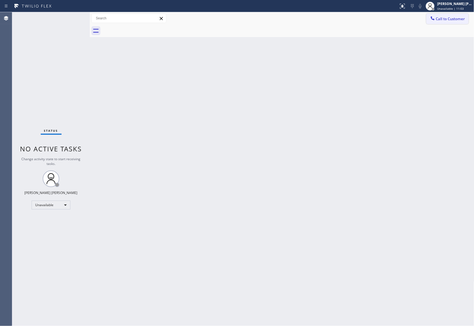
click at [455, 18] on span "Call to Customer" at bounding box center [450, 18] width 29 height 5
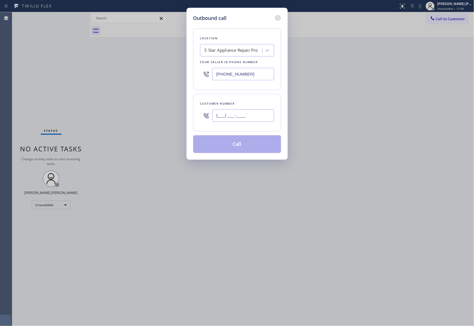
click at [245, 116] on input "(___) ___-____" at bounding box center [243, 115] width 62 height 12
paste input "480) 667-2780"
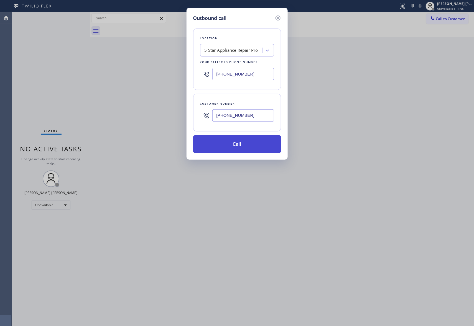
type input "[PHONE_NUMBER]"
click at [252, 143] on button "Call" at bounding box center [237, 145] width 88 height 18
click at [257, 149] on button "Call" at bounding box center [237, 145] width 88 height 18
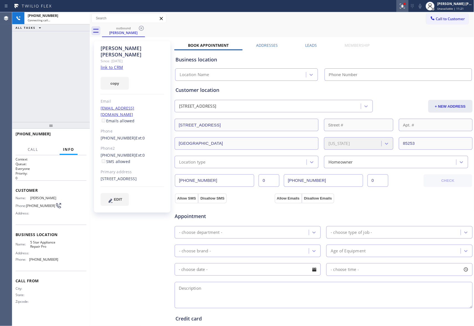
click at [402, 8] on icon at bounding box center [402, 6] width 7 height 7
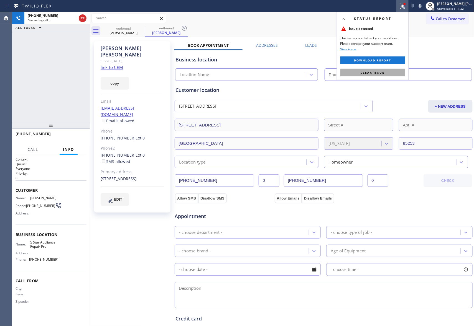
click at [397, 73] on button "Clear issue" at bounding box center [372, 73] width 65 height 8
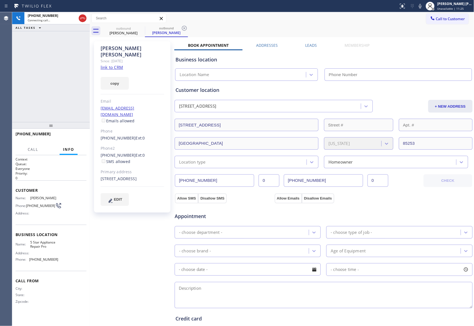
type input "[PHONE_NUMBER]"
click at [72, 132] on div "[PHONE_NUMBER] Live | 00:04 HANG UP" at bounding box center [51, 136] width 71 height 14
click at [73, 137] on span "HANG UP" at bounding box center [73, 137] width 17 height 4
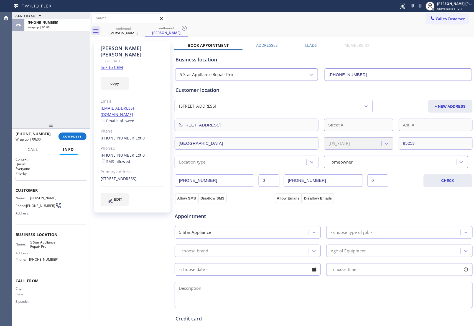
click at [309, 43] on label "Leads" at bounding box center [311, 45] width 12 height 5
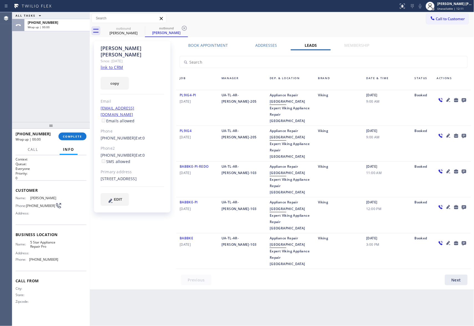
click at [464, 98] on icon at bounding box center [464, 100] width 4 height 4
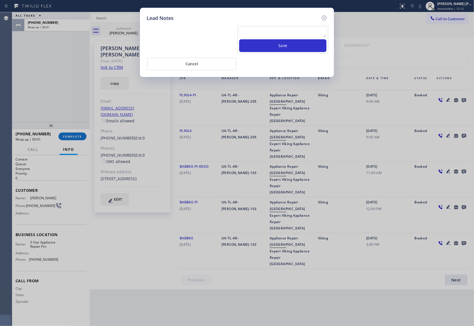
click at [303, 36] on textarea at bounding box center [282, 32] width 87 height 10
paste textarea "VM | please transfer if cx calls back"
type textarea "VM | please transfer if cx calls back"
click at [300, 47] on button "Save" at bounding box center [282, 45] width 87 height 13
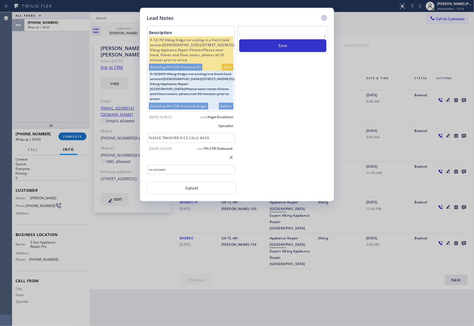
scroll to position [0, 0]
drag, startPoint x: 324, startPoint y: 18, endPoint x: 103, endPoint y: 53, distance: 223.7
click at [325, 18] on icon at bounding box center [324, 18] width 5 height 5
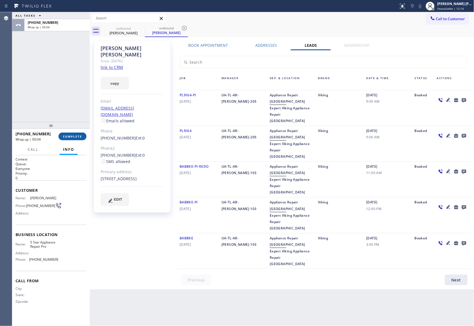
click at [66, 135] on span "COMPLETE" at bounding box center [72, 137] width 19 height 4
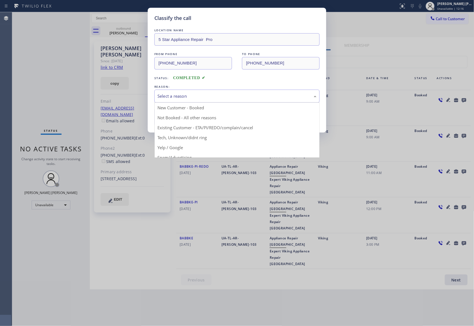
click at [222, 98] on div "Select a reason" at bounding box center [236, 96] width 159 height 6
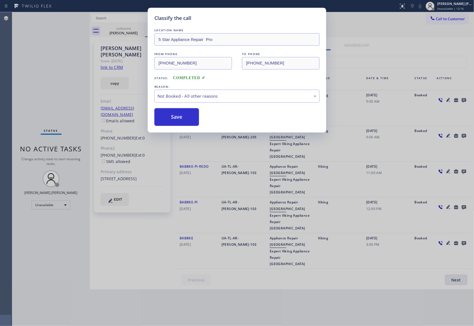
click at [181, 117] on button "Save" at bounding box center [176, 117] width 45 height 18
click at [150, 65] on div "Classify the call LOCATION NAME 5 Star Appliance Repair Pro FROM PHONE [PHONE_N…" at bounding box center [237, 70] width 178 height 125
click at [173, 113] on div "Classify the call LOCATION NAME 5 Star Appliance Repair Pro FROM PHONE [PHONE_N…" at bounding box center [243, 169] width 462 height 314
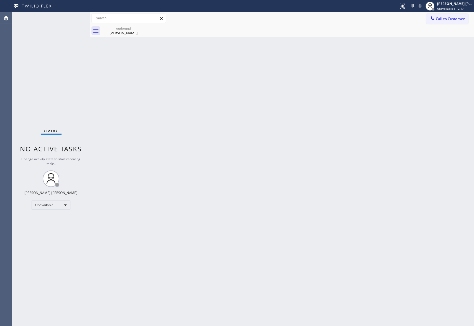
click at [173, 113] on div "Back to Dashboard Change Sender ID Customers Technicians Select a contact Outbo…" at bounding box center [282, 169] width 384 height 314
drag, startPoint x: 118, startPoint y: 30, endPoint x: 139, endPoint y: 27, distance: 21.1
click at [122, 30] on div "outbound [PERSON_NAME]" at bounding box center [124, 31] width 42 height 12
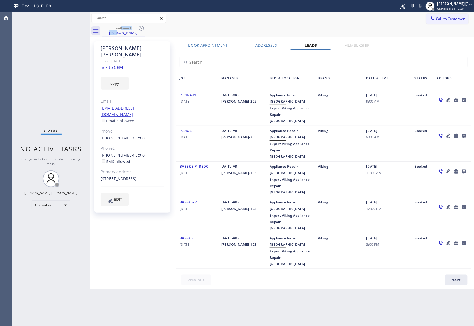
drag, startPoint x: 147, startPoint y: 26, endPoint x: 145, endPoint y: 29, distance: 3.8
click at [147, 27] on div "outbound [PERSON_NAME]" at bounding box center [288, 31] width 372 height 12
click at [144, 29] on icon at bounding box center [141, 28] width 7 height 7
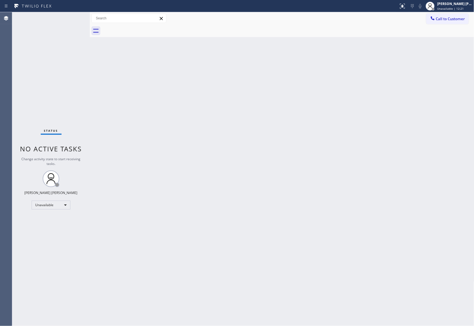
click at [143, 29] on div at bounding box center [288, 31] width 372 height 12
drag, startPoint x: 143, startPoint y: 29, endPoint x: 128, endPoint y: 1, distance: 32.0
click at [142, 28] on div at bounding box center [288, 31] width 372 height 12
drag, startPoint x: 447, startPoint y: 15, endPoint x: 446, endPoint y: 18, distance: 3.2
click at [448, 16] on button "Call to Customer" at bounding box center [447, 19] width 42 height 11
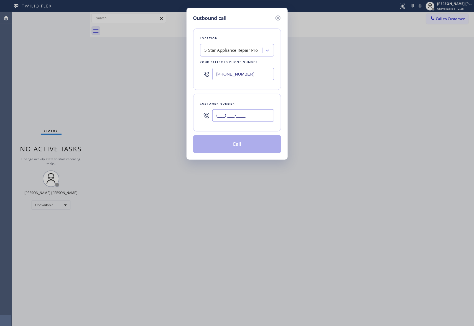
click at [259, 122] on input "(___) ___-____" at bounding box center [243, 115] width 62 height 12
paste input "917) 797-8307"
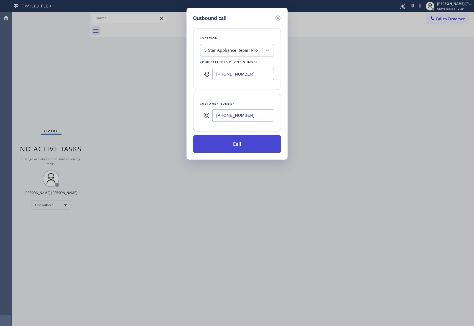
type input "[PHONE_NUMBER]"
click at [250, 146] on button "Call" at bounding box center [237, 145] width 88 height 18
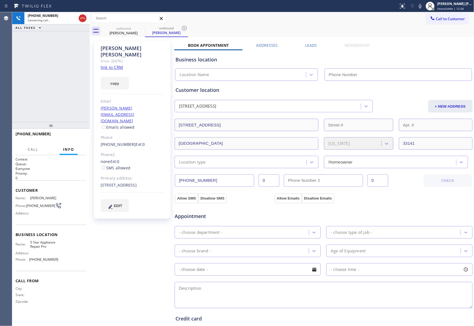
type input "[PHONE_NUMBER]"
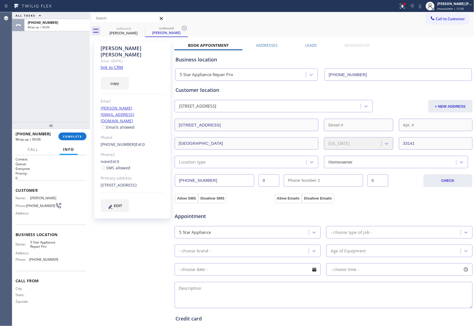
click at [311, 45] on label "Leads" at bounding box center [311, 45] width 12 height 5
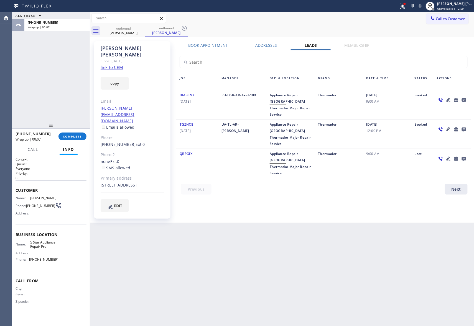
click at [466, 99] on icon at bounding box center [464, 100] width 7 height 7
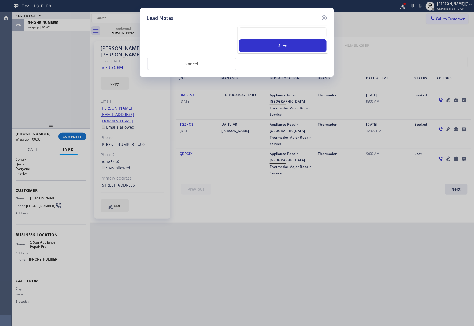
click at [289, 35] on textarea at bounding box center [282, 32] width 87 height 10
paste textarea "VM | please transfer if cx calls back"
type textarea "VM | please transfer if cx calls back"
click at [293, 47] on button "Save" at bounding box center [282, 45] width 87 height 13
click at [326, 18] on icon at bounding box center [324, 18] width 7 height 7
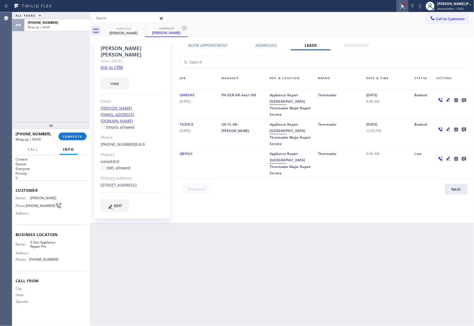
click at [403, 6] on icon at bounding box center [401, 6] width 3 height 4
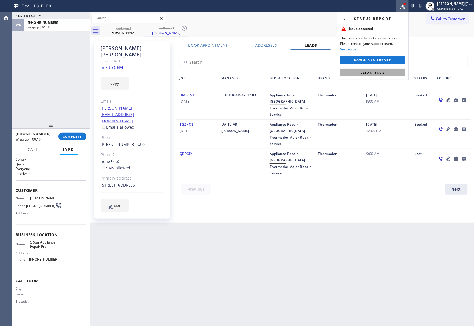
click at [373, 72] on span "Clear issue" at bounding box center [373, 73] width 24 height 4
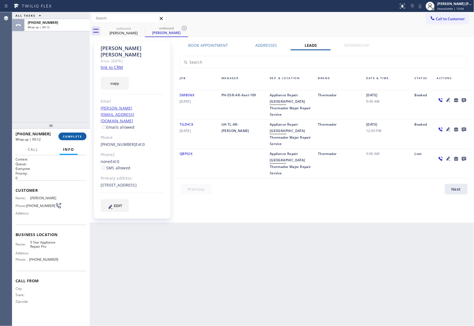
click at [76, 134] on button "COMPLETE" at bounding box center [72, 137] width 28 height 8
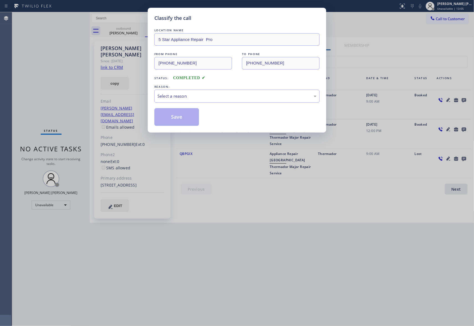
click at [198, 94] on div "Select a reason" at bounding box center [236, 96] width 159 height 6
click at [183, 118] on button "Save" at bounding box center [176, 117] width 45 height 18
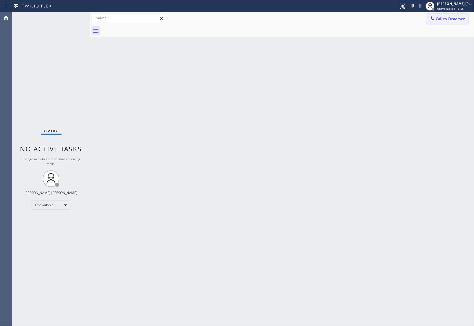
click at [456, 15] on button "Call to Customer" at bounding box center [447, 19] width 42 height 11
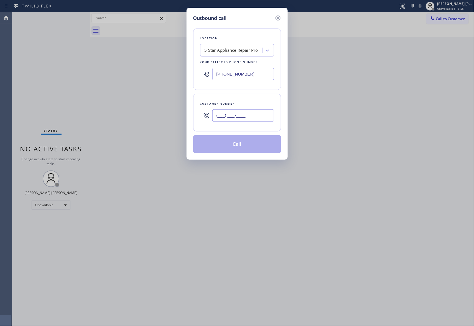
click at [253, 121] on input "(___) ___-____" at bounding box center [243, 115] width 62 height 12
paste input "602) 781-9675"
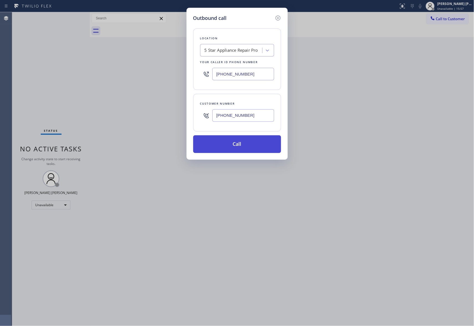
type input "[PHONE_NUMBER]"
click at [246, 147] on button "Call" at bounding box center [237, 145] width 88 height 18
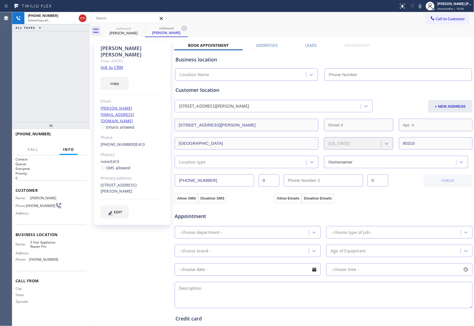
type input "[PHONE_NUMBER]"
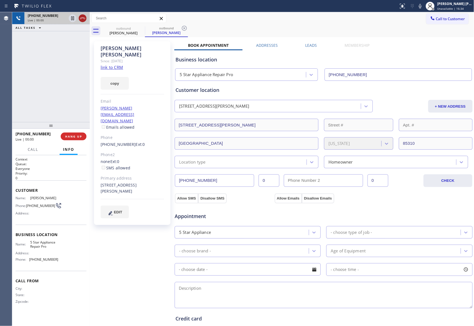
click at [81, 18] on icon at bounding box center [82, 18] width 7 height 7
click at [313, 44] on label "Leads" at bounding box center [311, 45] width 12 height 5
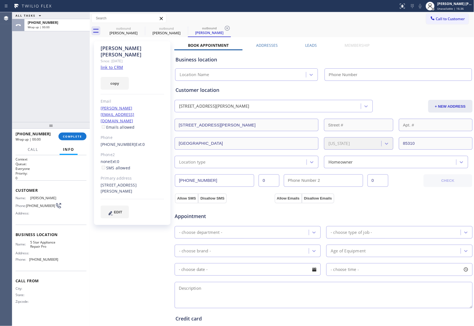
type input "[PHONE_NUMBER]"
click at [313, 45] on label "Leads" at bounding box center [311, 45] width 12 height 5
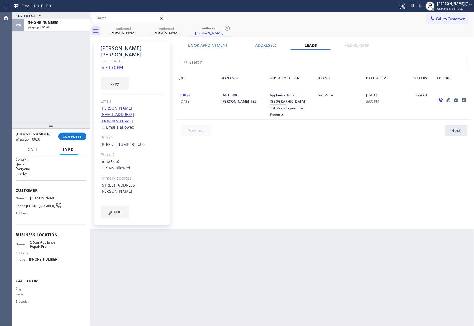
click at [468, 102] on div at bounding box center [451, 105] width 37 height 26
click at [462, 102] on icon at bounding box center [464, 100] width 7 height 7
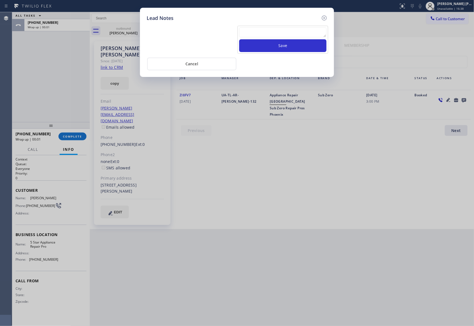
click at [263, 35] on textarea at bounding box center [282, 32] width 87 height 10
paste textarea "VM | please transfer if cx calls back"
type textarea "VM | please transfer if cx calls back"
click at [277, 45] on button "Save" at bounding box center [282, 45] width 87 height 13
click at [323, 18] on icon at bounding box center [324, 18] width 7 height 7
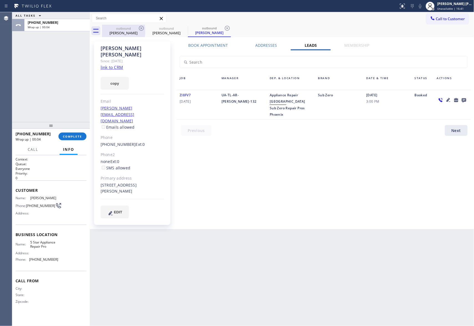
click at [131, 30] on div "[PERSON_NAME]" at bounding box center [124, 32] width 42 height 5
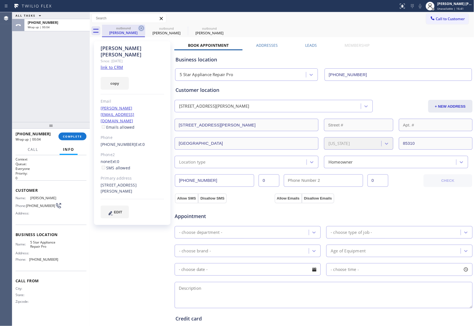
click at [142, 29] on icon at bounding box center [141, 28] width 7 height 7
click at [0, 0] on icon at bounding box center [0, 0] width 0 height 0
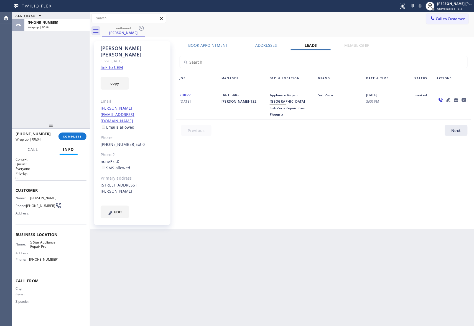
click at [142, 29] on icon at bounding box center [141, 28] width 7 height 7
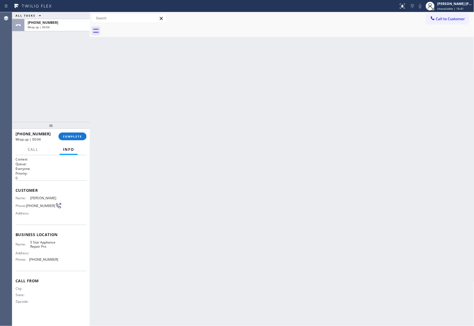
drag, startPoint x: 142, startPoint y: 29, endPoint x: 109, endPoint y: 63, distance: 47.4
click at [142, 29] on div at bounding box center [288, 31] width 372 height 12
click at [72, 139] on button "COMPLETE" at bounding box center [72, 137] width 28 height 8
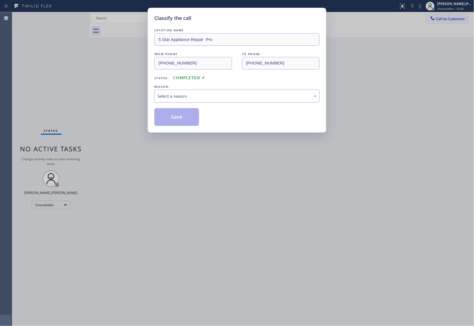
click at [226, 96] on div "Select a reason" at bounding box center [236, 96] width 159 height 6
click at [177, 115] on button "Save" at bounding box center [176, 117] width 45 height 18
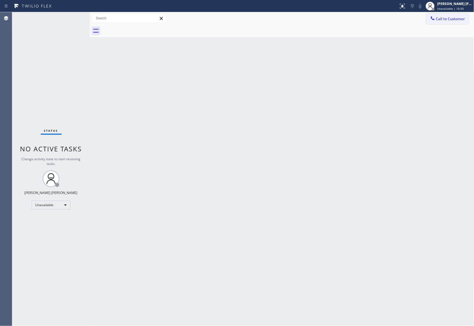
click at [458, 18] on span "Call to Customer" at bounding box center [450, 18] width 29 height 5
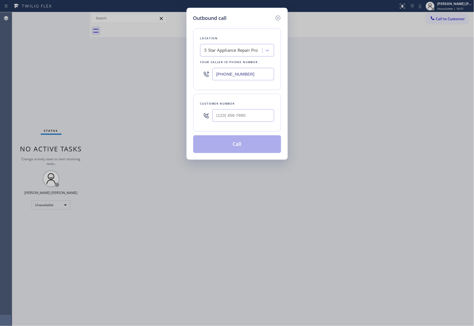
click at [277, 109] on div "Customer number" at bounding box center [237, 113] width 88 height 38
click at [252, 115] on input "(___) ___-____" at bounding box center [243, 115] width 62 height 12
paste input "818) 652-7304"
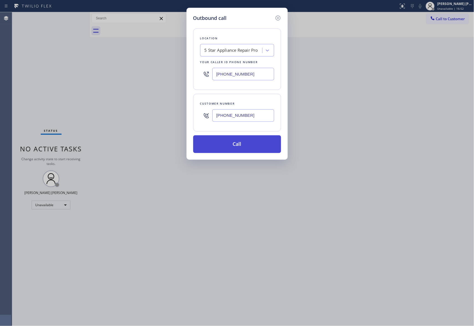
type input "[PHONE_NUMBER]"
click at [245, 147] on button "Call" at bounding box center [237, 145] width 88 height 18
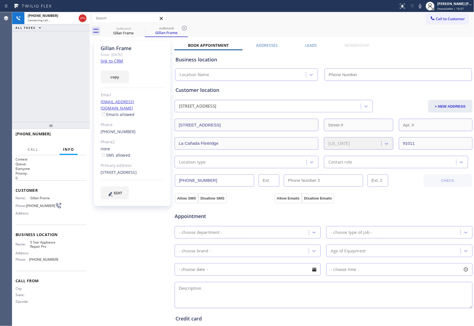
type input "[PHONE_NUMBER]"
click at [76, 135] on span "HANG UP" at bounding box center [73, 137] width 17 height 4
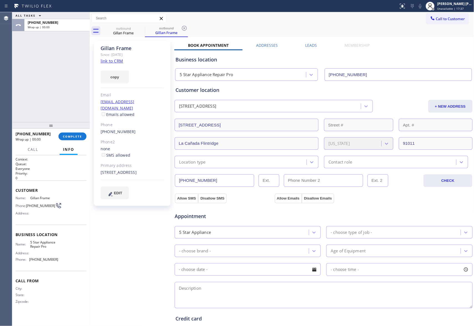
click at [308, 47] on label "Leads" at bounding box center [311, 45] width 12 height 5
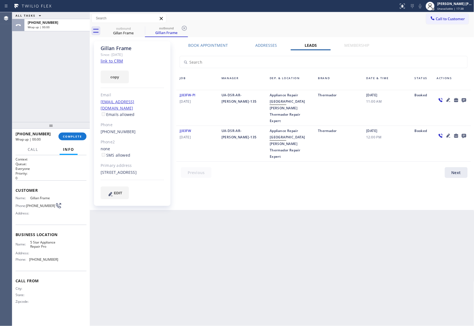
click at [466, 97] on icon at bounding box center [464, 100] width 7 height 7
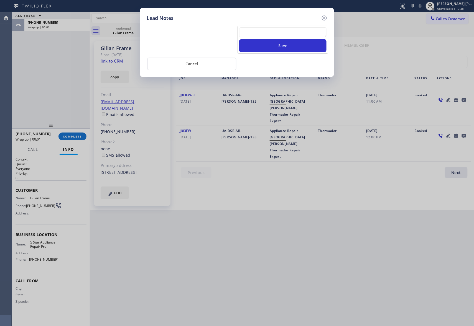
click at [298, 34] on textarea at bounding box center [282, 32] width 87 height 10
paste textarea "VM | please transfer if cx calls back"
type textarea "VM | please transfer if cx calls back"
click at [308, 45] on button "Save" at bounding box center [282, 45] width 87 height 13
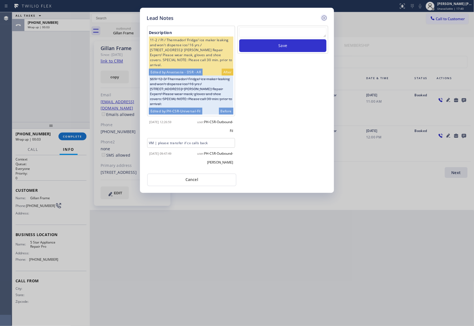
click at [324, 17] on icon at bounding box center [324, 18] width 5 height 5
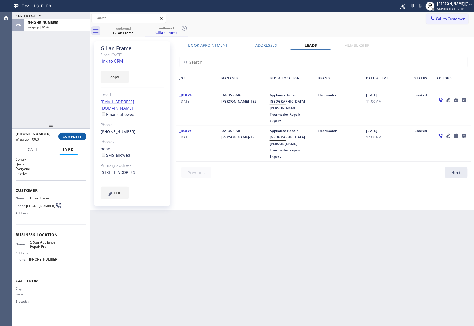
click at [74, 137] on span "COMPLETE" at bounding box center [72, 137] width 19 height 4
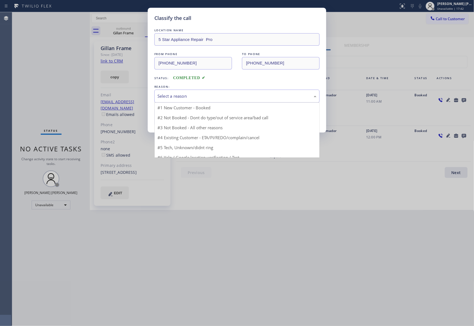
click at [216, 94] on div "Select a reason" at bounding box center [236, 96] width 159 height 6
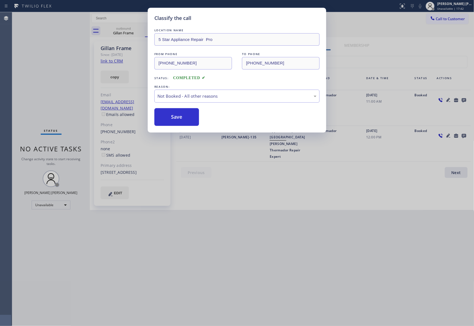
click at [180, 120] on button "Save" at bounding box center [176, 117] width 45 height 18
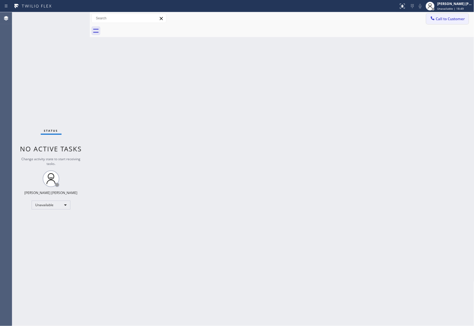
drag, startPoint x: 456, startPoint y: 22, endPoint x: 229, endPoint y: 53, distance: 228.8
click at [456, 22] on button "Call to Customer" at bounding box center [447, 19] width 42 height 11
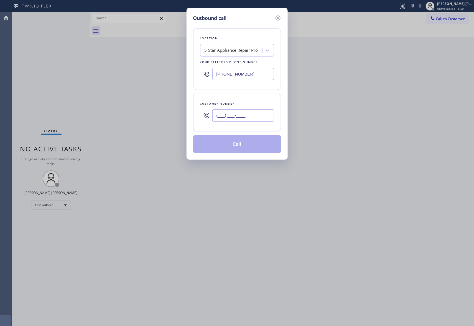
click at [240, 120] on input "(___) ___-____" at bounding box center [243, 115] width 62 height 12
paste input "805) 368-3962"
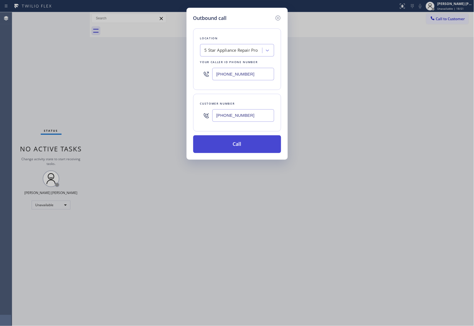
type input "[PHONE_NUMBER]"
click at [237, 150] on button "Call" at bounding box center [237, 145] width 88 height 18
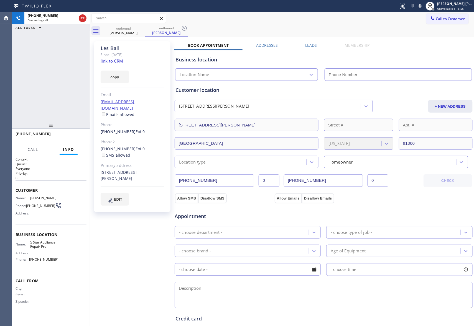
type input "[PHONE_NUMBER]"
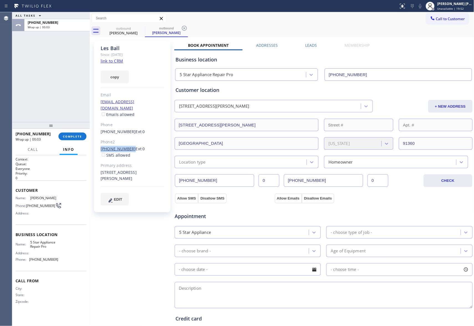
drag, startPoint x: 94, startPoint y: 143, endPoint x: 126, endPoint y: 129, distance: 35.0
click at [127, 145] on div "[PERSON_NAME] Since: [DATE] link to CRM copy Email [EMAIL_ADDRESS][DOMAIN_NAME]…" at bounding box center [132, 126] width 76 height 171
copy link "[PHONE_NUMBER]"
drag, startPoint x: 130, startPoint y: 29, endPoint x: 142, endPoint y: 29, distance: 11.9
click at [132, 31] on div "outbound [PERSON_NAME]" at bounding box center [124, 31] width 42 height 12
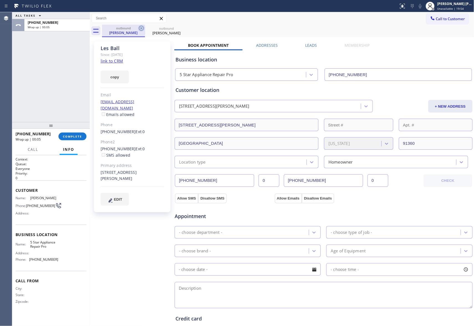
click at [142, 29] on icon at bounding box center [141, 28] width 7 height 7
click at [0, 0] on icon at bounding box center [0, 0] width 0 height 0
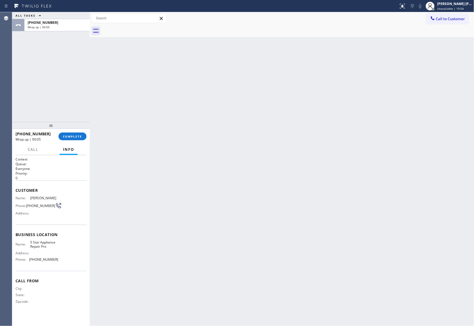
click at [142, 29] on div at bounding box center [288, 31] width 372 height 12
click at [77, 136] on span "COMPLETE" at bounding box center [72, 137] width 19 height 4
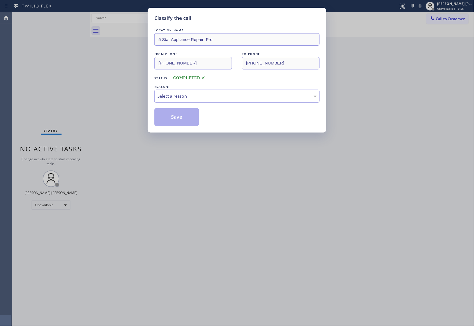
click at [241, 91] on div "Select a reason" at bounding box center [236, 96] width 165 height 13
click at [175, 116] on button "Save" at bounding box center [176, 117] width 45 height 18
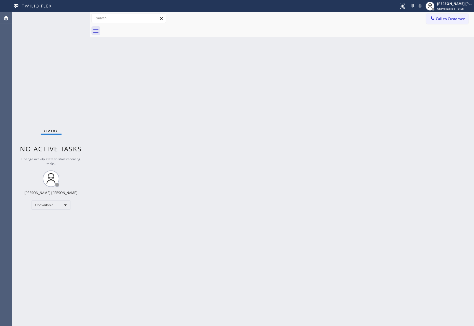
click at [454, 20] on span "Call to Customer" at bounding box center [450, 18] width 29 height 5
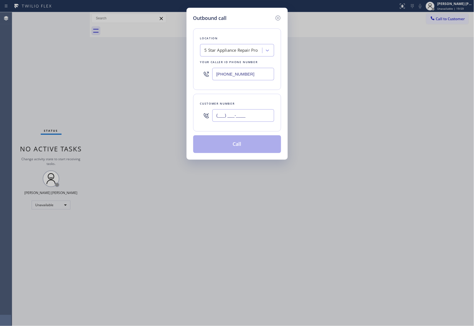
click at [258, 111] on input "(___) ___-____" at bounding box center [243, 115] width 62 height 12
paste input "805) 241-5887"
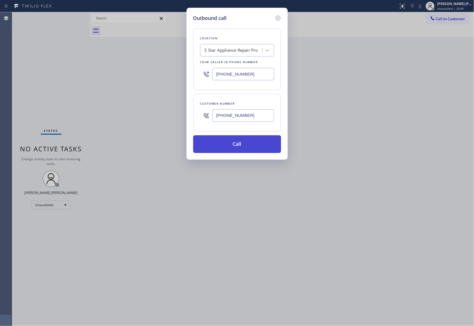
type input "[PHONE_NUMBER]"
click at [253, 144] on button "Call" at bounding box center [237, 145] width 88 height 18
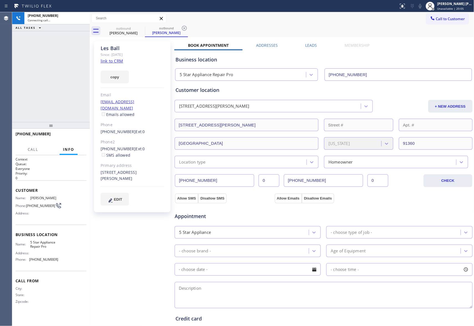
type input "[PHONE_NUMBER]"
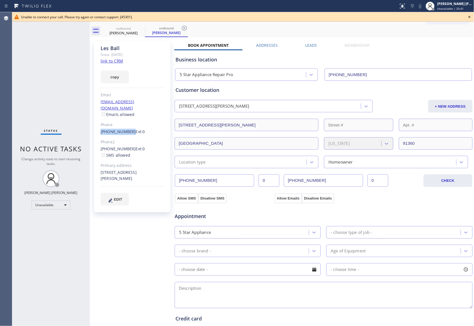
drag, startPoint x: 97, startPoint y: 125, endPoint x: 127, endPoint y: 128, distance: 30.3
click at [127, 128] on div "[PERSON_NAME] Since: [DATE] link to CRM copy Email [EMAIL_ADDRESS][DOMAIN_NAME]…" at bounding box center [132, 126] width 76 height 171
copy link "[PHONE_NUMBER]"
click at [314, 46] on label "Leads" at bounding box center [311, 45] width 12 height 5
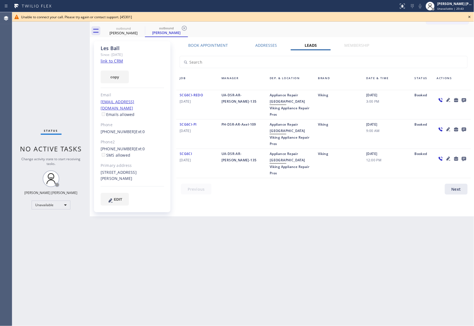
click at [461, 99] on icon at bounding box center [464, 100] width 7 height 7
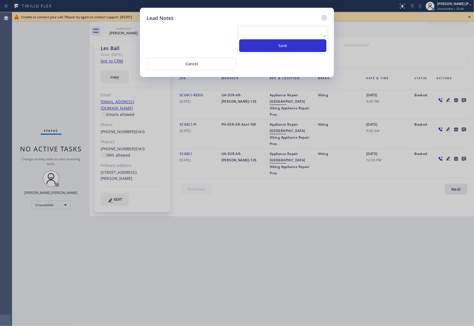
click at [251, 35] on textarea at bounding box center [282, 32] width 87 height 10
paste textarea "[PHONE_NUMBER]"
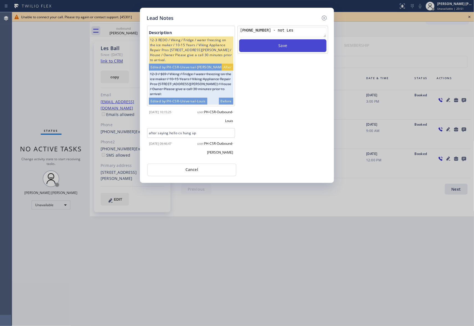
type textarea "[PHONE_NUMBER] - not Les"
click at [297, 47] on button "Save" at bounding box center [282, 45] width 87 height 13
click at [325, 18] on icon at bounding box center [324, 18] width 5 height 5
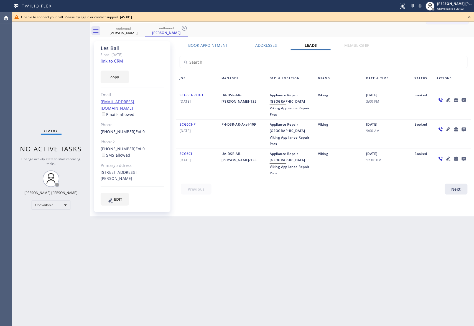
click at [471, 17] on icon at bounding box center [469, 17] width 7 height 7
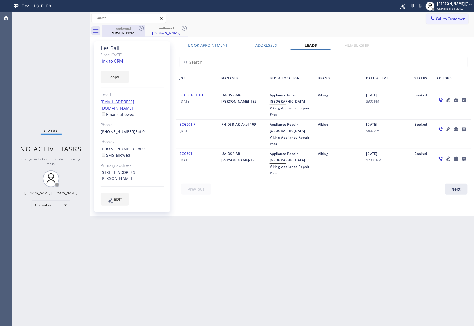
click at [141, 33] on div "[PERSON_NAME]" at bounding box center [124, 32] width 42 height 5
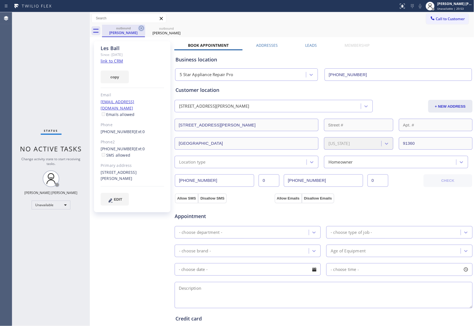
click at [143, 30] on icon at bounding box center [141, 28] width 7 height 7
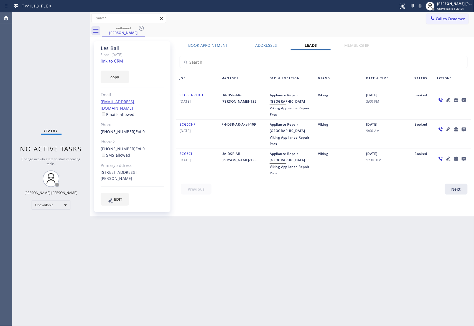
click at [143, 30] on icon at bounding box center [141, 28] width 7 height 7
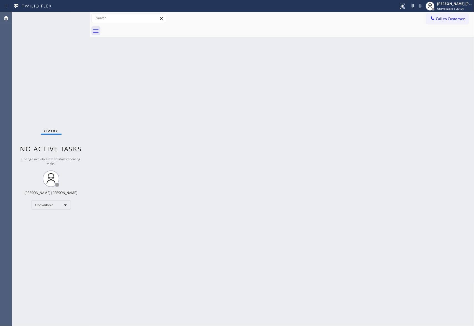
click at [143, 30] on div at bounding box center [288, 31] width 372 height 12
click at [464, 21] on button "Call to Customer" at bounding box center [447, 19] width 42 height 11
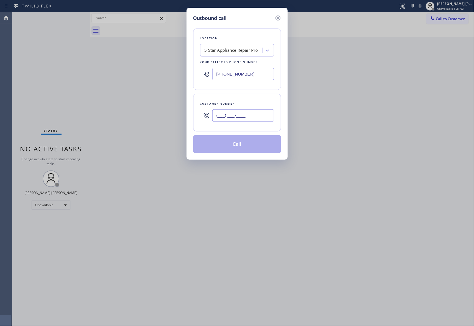
click at [263, 120] on input "(___) ___-____" at bounding box center [243, 115] width 62 height 12
paste input "847) 867-4692"
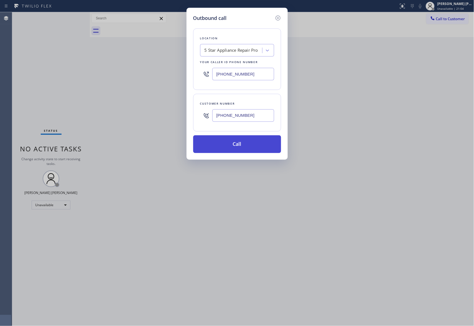
type input "[PHONE_NUMBER]"
click at [253, 147] on button "Call" at bounding box center [237, 145] width 88 height 18
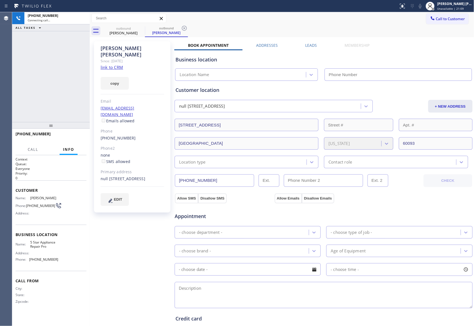
type input "[PHONE_NUMBER]"
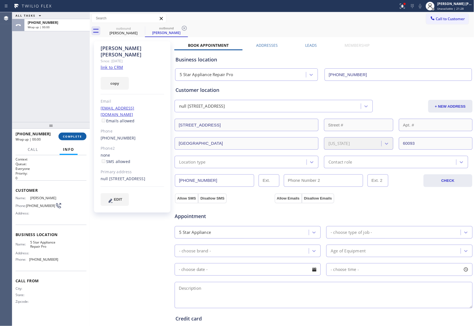
click at [72, 137] on span "COMPLETE" at bounding box center [72, 137] width 19 height 4
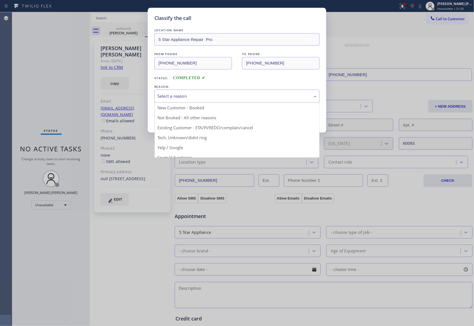
click at [209, 97] on div "Select a reason" at bounding box center [236, 96] width 159 height 6
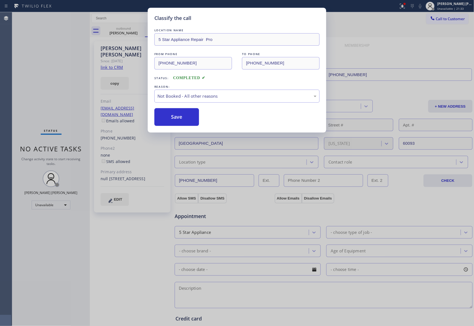
click at [182, 120] on button "Save" at bounding box center [176, 117] width 45 height 18
drag, startPoint x: 121, startPoint y: 26, endPoint x: 121, endPoint y: 33, distance: 6.7
click at [120, 26] on div "Classify the call LOCATION NAME 5 Star Appliance Repair Pro FROM PHONE [PHONE_N…" at bounding box center [237, 163] width 474 height 326
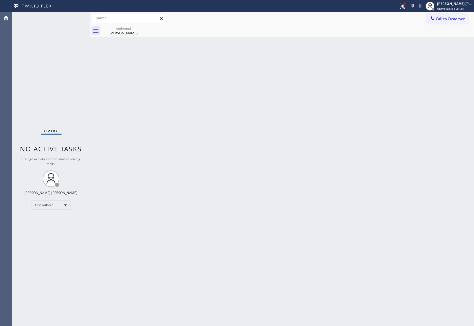
click at [121, 33] on div "[PERSON_NAME]" at bounding box center [124, 32] width 42 height 5
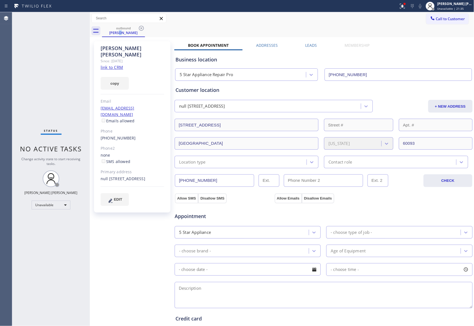
click at [121, 33] on div "[PERSON_NAME]" at bounding box center [124, 32] width 42 height 5
click at [314, 47] on label "Leads" at bounding box center [311, 45] width 12 height 5
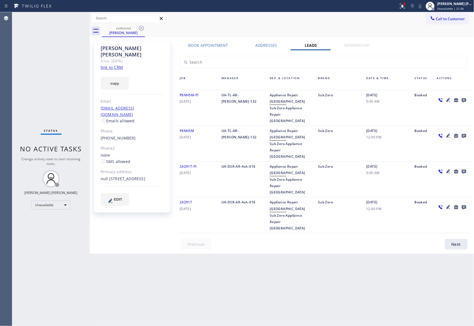
click at [463, 100] on icon at bounding box center [464, 100] width 4 height 4
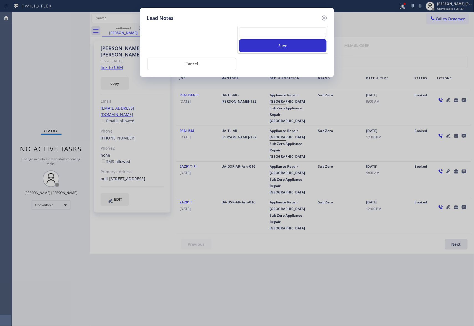
click at [265, 33] on textarea at bounding box center [282, 32] width 87 height 10
paste textarea "VM | please transfer if cx calls back"
type textarea "VM | please transfer if cx calls back"
click at [276, 47] on button "Save" at bounding box center [282, 45] width 87 height 13
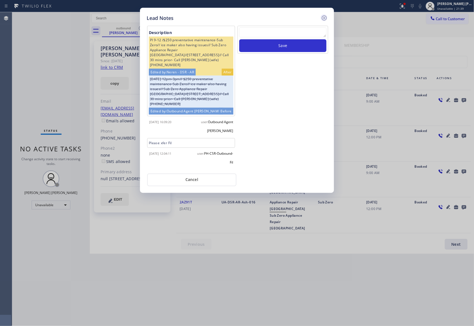
drag, startPoint x: 324, startPoint y: 19, endPoint x: 175, endPoint y: 31, distance: 149.6
click at [323, 18] on icon at bounding box center [324, 18] width 7 height 7
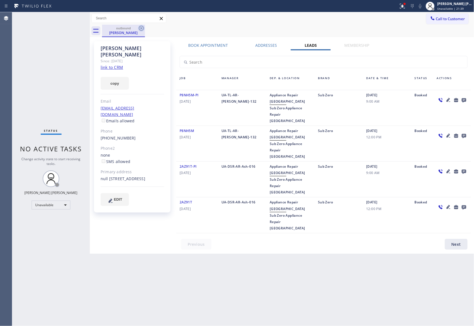
click at [138, 25] on icon at bounding box center [141, 28] width 7 height 7
click at [139, 28] on div "outbound [PERSON_NAME]" at bounding box center [288, 31] width 372 height 12
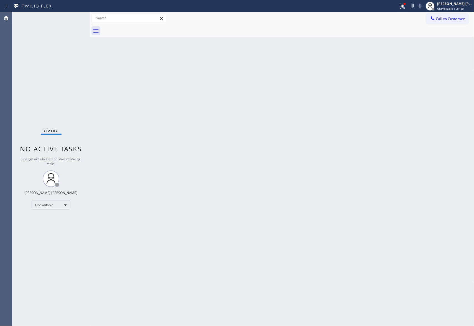
click at [139, 28] on div at bounding box center [288, 31] width 372 height 12
click at [399, 5] on icon at bounding box center [402, 6] width 7 height 7
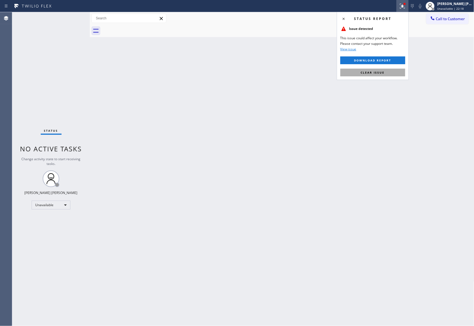
click at [370, 71] on span "Clear issue" at bounding box center [373, 73] width 24 height 4
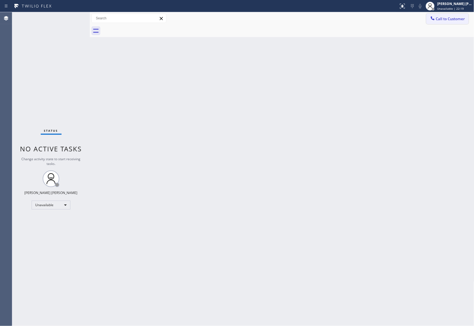
click at [452, 20] on span "Call to Customer" at bounding box center [450, 18] width 29 height 5
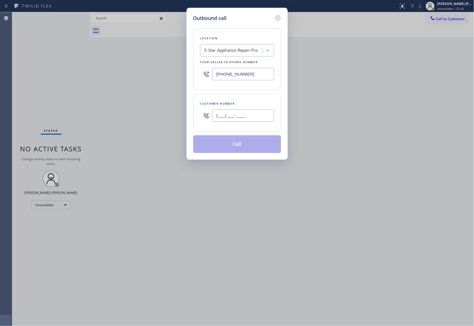
click at [266, 113] on input "(___) ___-____" at bounding box center [243, 115] width 62 height 12
paste input "818) 309-8711"
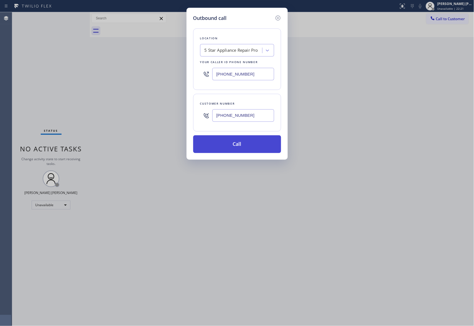
type input "[PHONE_NUMBER]"
click at [247, 147] on button "Call" at bounding box center [237, 145] width 88 height 18
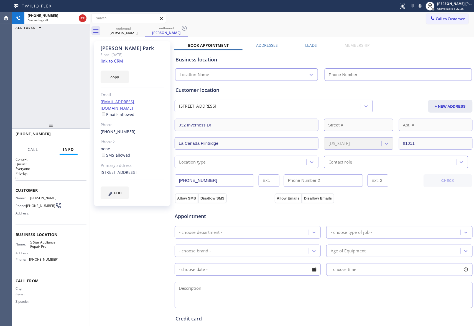
type input "[PHONE_NUMBER]"
click at [72, 133] on button "HANG UP" at bounding box center [74, 137] width 26 height 8
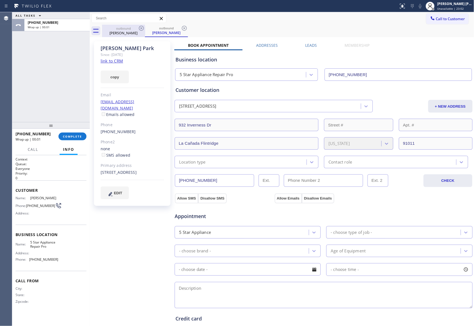
click at [131, 31] on div "[PERSON_NAME]" at bounding box center [124, 32] width 42 height 5
click at [138, 29] on icon at bounding box center [141, 28] width 7 height 7
click at [139, 28] on icon at bounding box center [141, 28] width 7 height 7
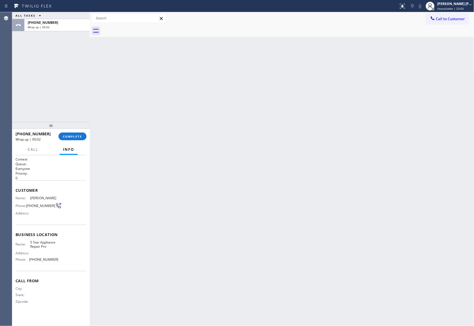
click at [139, 28] on div at bounding box center [288, 31] width 372 height 12
drag, startPoint x: 71, startPoint y: 131, endPoint x: 77, endPoint y: 129, distance: 6.1
click at [71, 131] on div "[PHONE_NUMBER] Wrap up | 00:03 COMPLETE" at bounding box center [51, 136] width 71 height 14
click at [70, 139] on button "COMPLETE" at bounding box center [72, 137] width 28 height 8
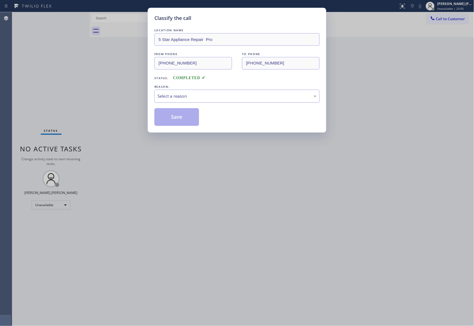
drag, startPoint x: 238, startPoint y: 95, endPoint x: 220, endPoint y: 98, distance: 18.2
click at [237, 95] on div "Select a reason" at bounding box center [236, 96] width 159 height 6
click at [171, 117] on button "Save" at bounding box center [176, 117] width 45 height 18
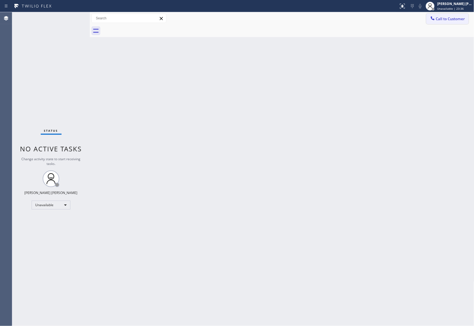
click at [456, 19] on span "Call to Customer" at bounding box center [450, 18] width 29 height 5
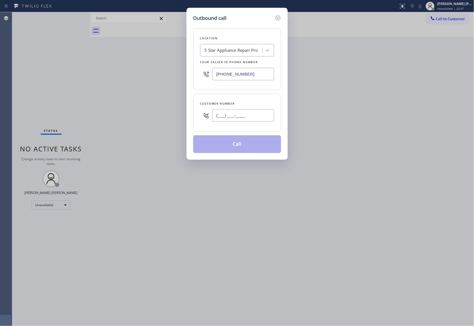
click at [262, 117] on input "(___) ___-____" at bounding box center [243, 115] width 62 height 12
paste input "305) 606-1553"
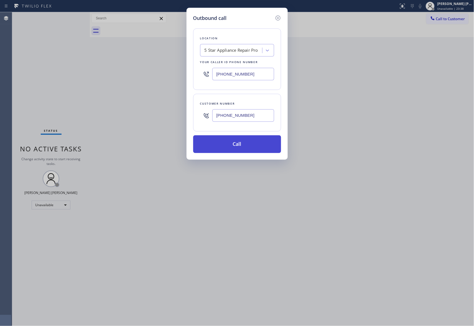
type input "[PHONE_NUMBER]"
click at [252, 147] on button "Call" at bounding box center [237, 145] width 88 height 18
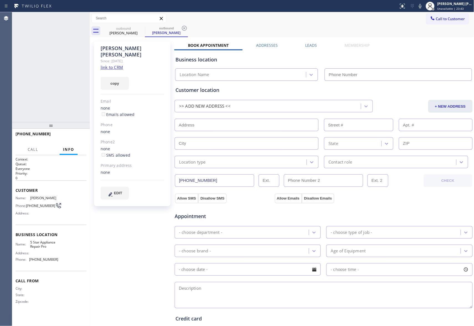
type input "[PHONE_NUMBER]"
click at [314, 47] on label "Leads" at bounding box center [311, 45] width 12 height 5
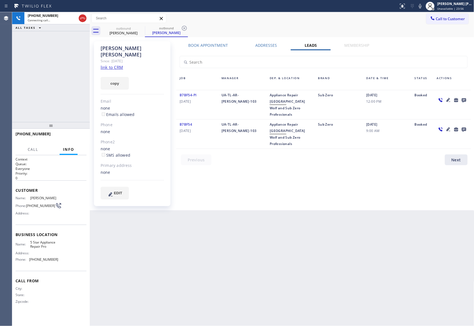
click at [466, 99] on icon at bounding box center [464, 100] width 4 height 4
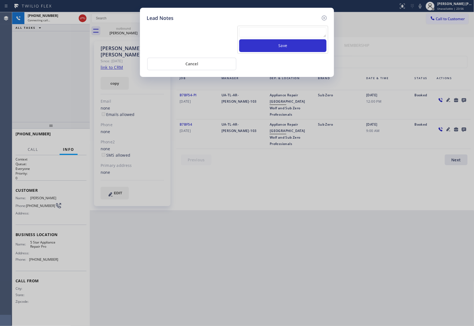
click at [272, 30] on textarea at bounding box center [282, 32] width 87 height 10
paste textarea "please transfer if cx calls back"
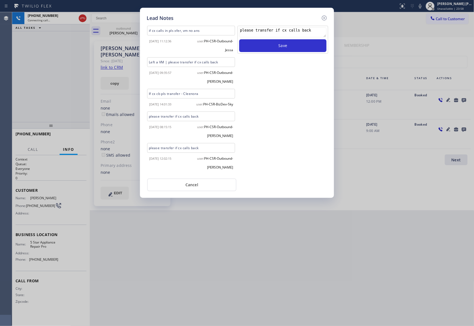
scroll to position [2, 0]
type textarea "please transfer if cx calls back"
click at [301, 47] on button "Save" at bounding box center [282, 45] width 87 height 13
click at [324, 20] on icon at bounding box center [324, 18] width 5 height 5
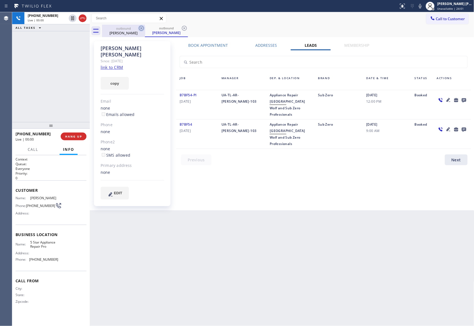
click at [142, 28] on icon at bounding box center [141, 28] width 7 height 7
click at [145, 28] on div "outbound [PERSON_NAME]" at bounding box center [166, 31] width 43 height 12
click at [142, 28] on icon at bounding box center [141, 28] width 7 height 7
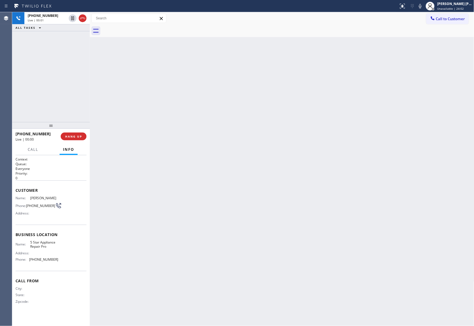
click at [142, 28] on div at bounding box center [288, 31] width 372 height 12
click at [72, 136] on span "HANG UP" at bounding box center [73, 137] width 17 height 4
click at [74, 137] on span "COMPLETE" at bounding box center [72, 137] width 19 height 4
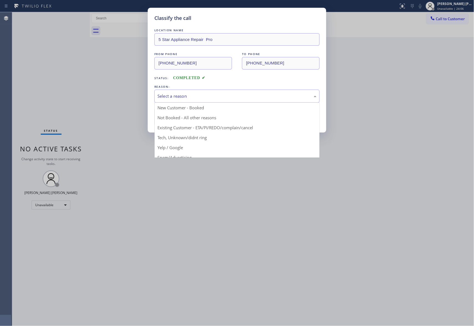
click at [192, 96] on div "Select a reason" at bounding box center [236, 96] width 159 height 6
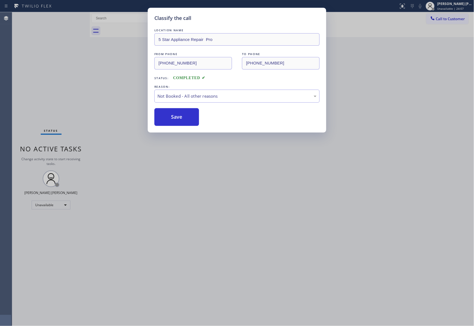
click at [170, 115] on button "Save" at bounding box center [176, 117] width 45 height 18
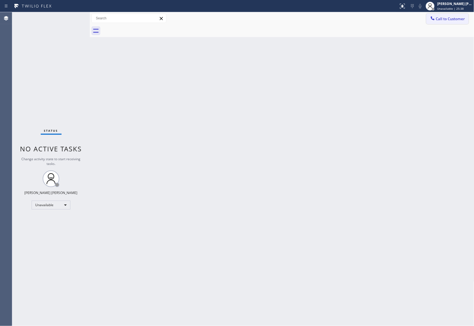
click at [462, 17] on span "Call to Customer" at bounding box center [450, 18] width 29 height 5
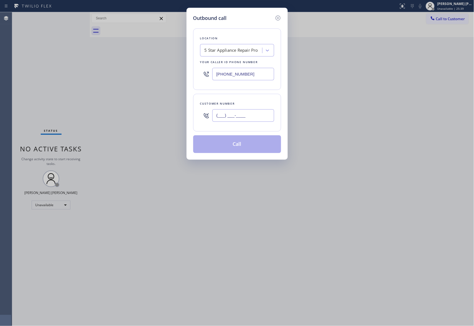
click at [253, 118] on input "(___) ___-____" at bounding box center [243, 115] width 62 height 12
paste input "408) 335-9468"
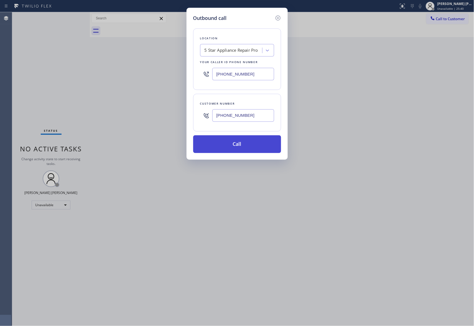
type input "[PHONE_NUMBER]"
click at [245, 146] on button "Call" at bounding box center [237, 145] width 88 height 18
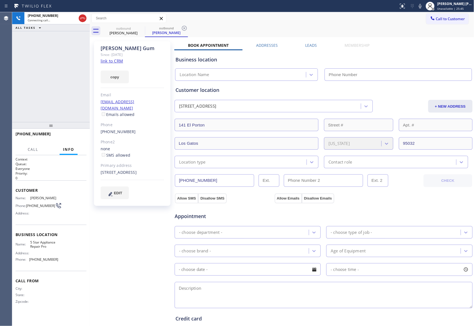
type input "[PHONE_NUMBER]"
click at [311, 43] on div "[PERSON_NAME] Since: [DATE] link to CRM copy Email [EMAIL_ADDRESS][DOMAIN_NAME]…" at bounding box center [282, 224] width 382 height 370
click at [305, 47] on label "Leads" at bounding box center [311, 45] width 12 height 5
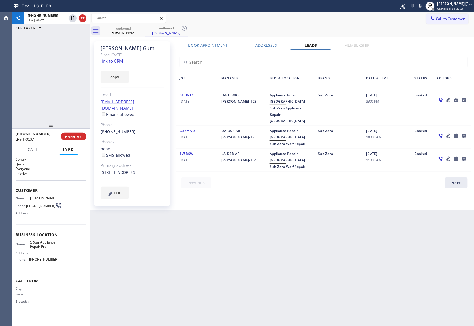
click at [466, 99] on icon at bounding box center [464, 100] width 7 height 7
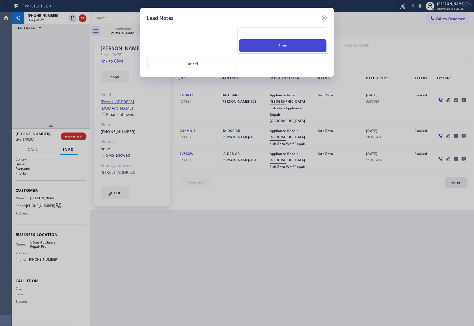
click at [280, 40] on button "Save" at bounding box center [282, 45] width 87 height 13
click at [278, 34] on textarea at bounding box center [282, 32] width 87 height 10
paste textarea "VM | please transfer if cx calls back"
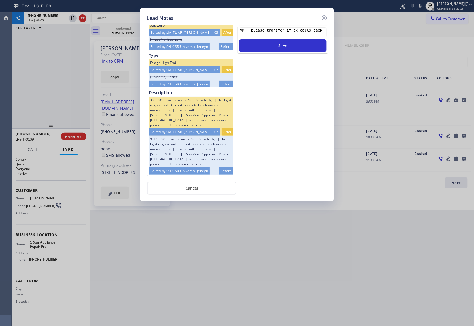
scroll to position [102, 0]
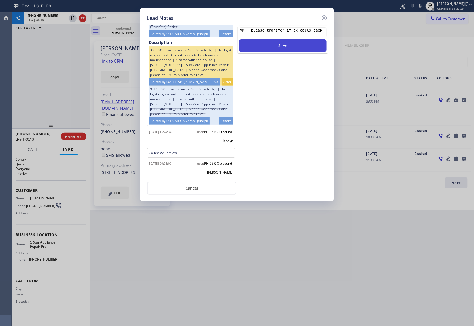
type textarea "VM | please transfer if cx calls back"
drag, startPoint x: 289, startPoint y: 46, endPoint x: 293, endPoint y: 46, distance: 3.9
click at [290, 46] on button "Save" at bounding box center [282, 45] width 87 height 13
click at [325, 18] on icon at bounding box center [324, 18] width 5 height 5
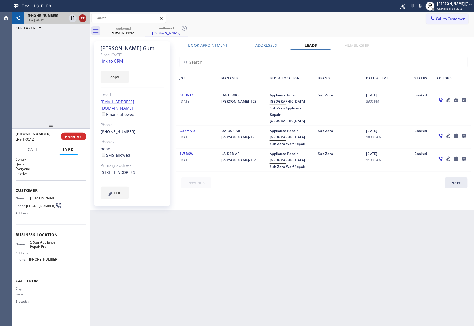
click at [80, 18] on icon at bounding box center [82, 18] width 7 height 7
click at [141, 30] on icon at bounding box center [141, 28] width 7 height 7
click at [181, 30] on icon at bounding box center [184, 28] width 7 height 7
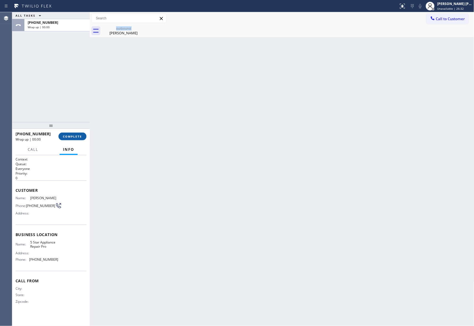
click at [79, 135] on span "COMPLETE" at bounding box center [72, 137] width 19 height 4
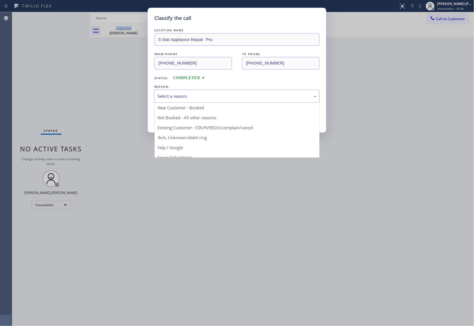
click at [221, 95] on div "Select a reason" at bounding box center [236, 96] width 159 height 6
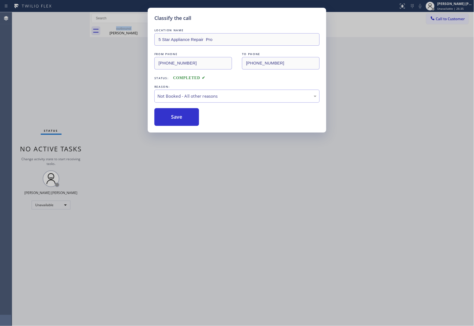
click at [179, 118] on button "Save" at bounding box center [176, 117] width 45 height 18
drag, startPoint x: 179, startPoint y: 118, endPoint x: 136, endPoint y: 40, distance: 88.6
click at [179, 118] on button "Save" at bounding box center [176, 117] width 45 height 18
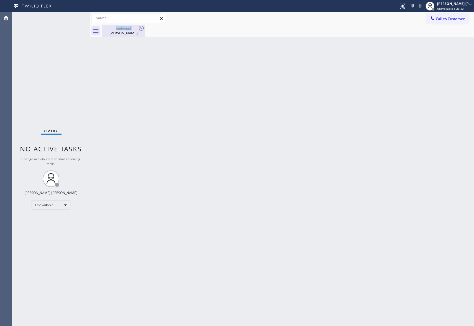
click at [113, 32] on div "[PERSON_NAME]" at bounding box center [124, 32] width 42 height 5
click at [142, 31] on div at bounding box center [288, 31] width 372 height 12
click at [459, 21] on span "Call to Customer" at bounding box center [450, 18] width 29 height 5
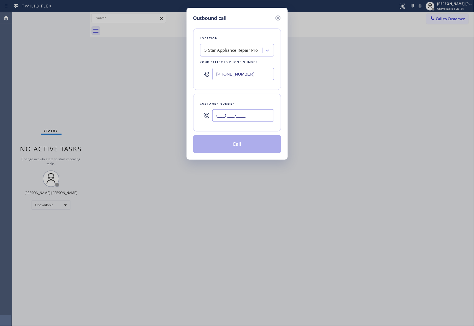
click at [251, 118] on input "(___) ___-____" at bounding box center [243, 115] width 62 height 12
paste input "602) 758-7271"
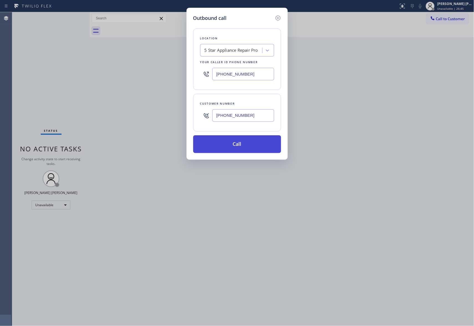
type input "[PHONE_NUMBER]"
click at [246, 147] on button "Call" at bounding box center [237, 145] width 88 height 18
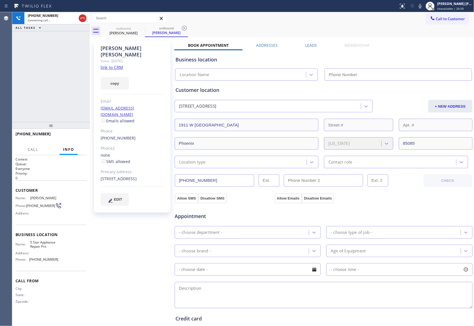
type input "[PHONE_NUMBER]"
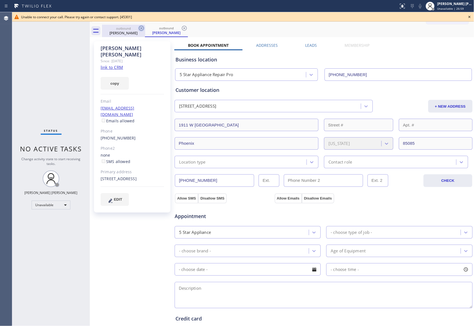
drag, startPoint x: 141, startPoint y: 29, endPoint x: 144, endPoint y: 27, distance: 3.8
click at [142, 28] on icon at bounding box center [141, 28] width 7 height 7
click at [144, 27] on icon at bounding box center [141, 28] width 7 height 7
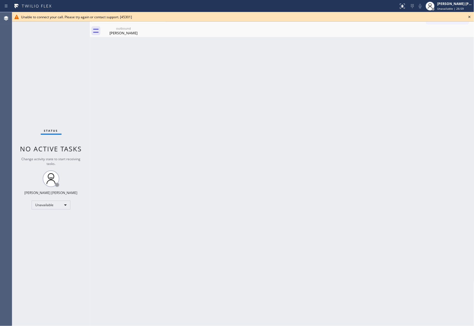
click at [144, 27] on div "outbound [PERSON_NAME]" at bounding box center [123, 31] width 43 height 12
click at [143, 26] on icon at bounding box center [141, 28] width 7 height 7
click at [143, 26] on div at bounding box center [288, 31] width 372 height 12
click at [469, 15] on icon at bounding box center [469, 17] width 7 height 7
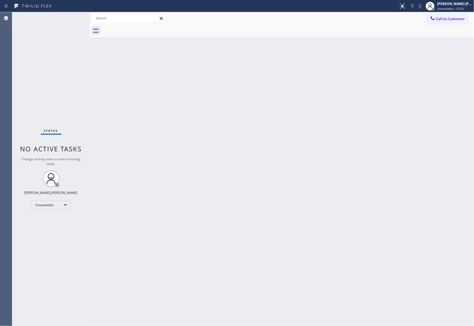
click at [469, 15] on div "Call to Customer Outbound call Location 5 Star Appliance Repair Pro Your caller…" at bounding box center [450, 19] width 48 height 10
click at [456, 21] on span "Call to Customer" at bounding box center [450, 18] width 29 height 5
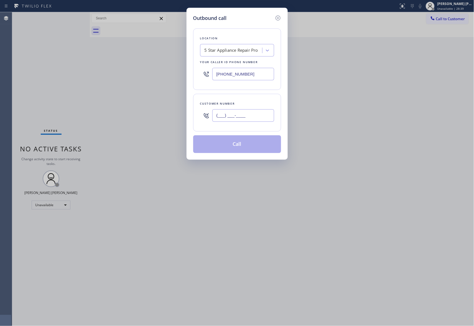
click at [234, 113] on input "(___) ___-____" at bounding box center [243, 115] width 62 height 12
paste input "408) 656-5088"
type input "[PHONE_NUMBER]"
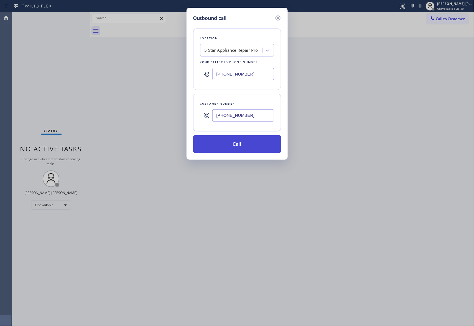
click at [252, 145] on button "Call" at bounding box center [237, 145] width 88 height 18
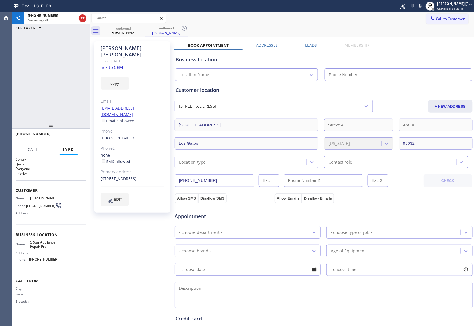
type input "[PHONE_NUMBER]"
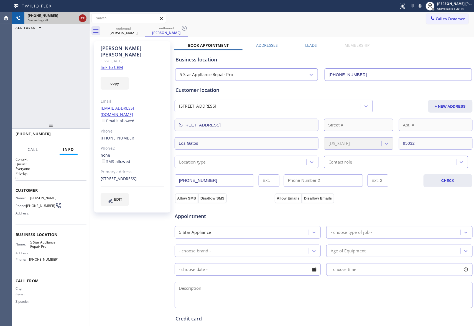
click at [83, 18] on icon at bounding box center [82, 18] width 7 height 7
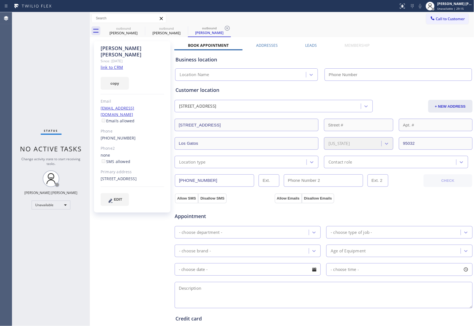
type input "[PHONE_NUMBER]"
click at [305, 44] on label "Leads" at bounding box center [311, 45] width 12 height 5
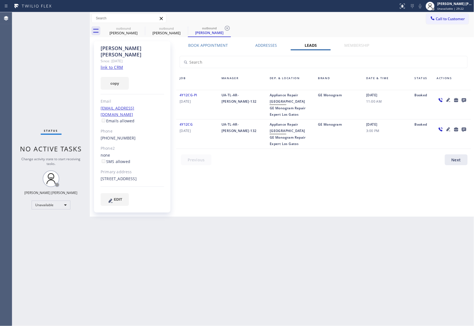
click at [462, 100] on icon at bounding box center [464, 100] width 4 height 4
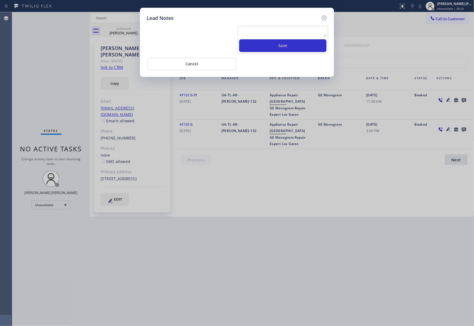
click at [250, 31] on textarea at bounding box center [282, 32] width 87 height 10
paste textarea "VM | please transfer if cx calls back"
type textarea "VM | please transfer if cx calls back"
click at [266, 45] on button "Save" at bounding box center [282, 45] width 87 height 13
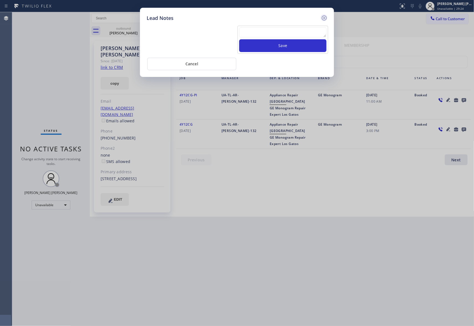
scroll to position [0, 0]
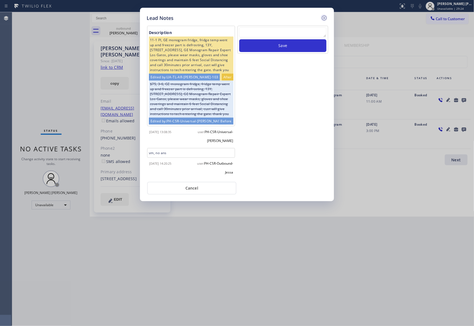
click at [327, 19] on icon at bounding box center [324, 18] width 7 height 7
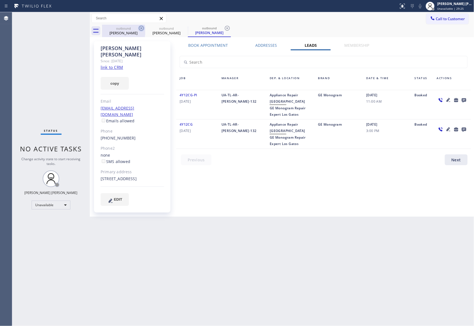
drag, startPoint x: 130, startPoint y: 35, endPoint x: 142, endPoint y: 29, distance: 13.9
click at [130, 35] on div "[PERSON_NAME]" at bounding box center [124, 32] width 42 height 5
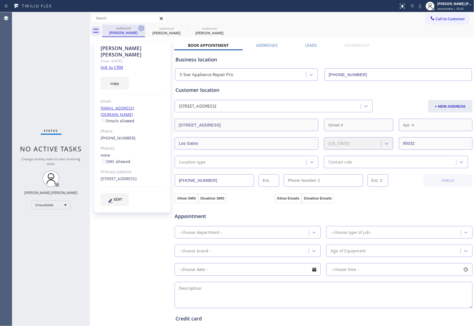
click at [142, 29] on icon at bounding box center [141, 28] width 7 height 7
click at [0, 0] on icon at bounding box center [0, 0] width 0 height 0
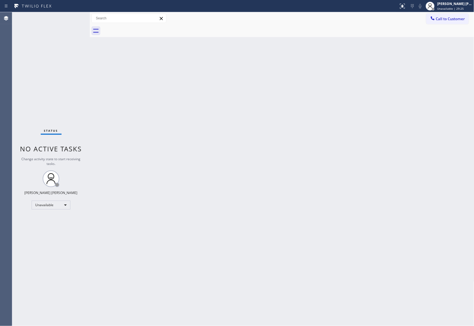
click at [142, 29] on div at bounding box center [288, 31] width 372 height 12
click at [454, 19] on span "Call to Customer" at bounding box center [450, 18] width 29 height 5
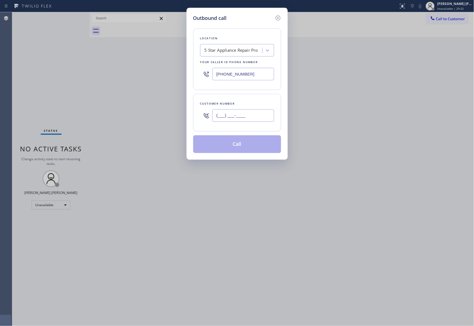
click at [266, 119] on input "(___) ___-____" at bounding box center [243, 115] width 62 height 12
paste input "480) 335-4121"
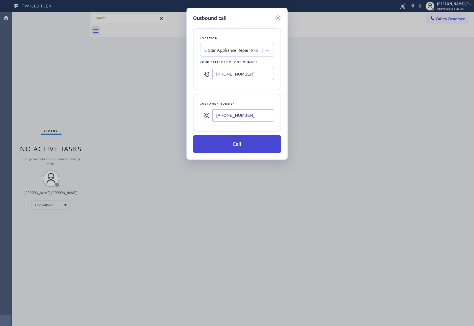
click at [251, 149] on button "Call" at bounding box center [237, 145] width 88 height 18
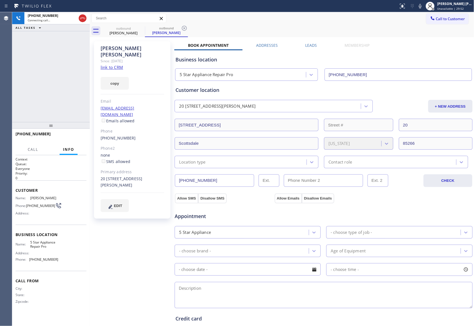
drag, startPoint x: 81, startPoint y: 16, endPoint x: 76, endPoint y: 25, distance: 9.9
click at [81, 16] on icon at bounding box center [82, 18] width 7 height 7
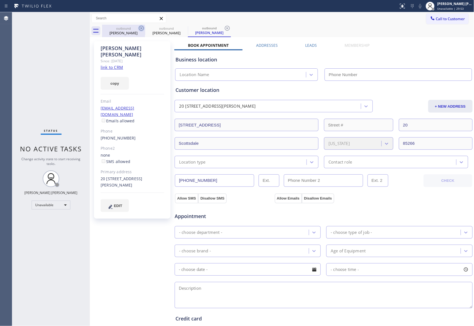
click at [137, 27] on div "outbound" at bounding box center [124, 28] width 42 height 4
click at [140, 27] on icon at bounding box center [141, 28] width 5 height 5
click at [0, 0] on icon at bounding box center [0, 0] width 0 height 0
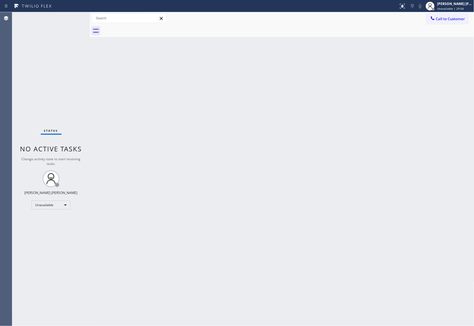
click at [140, 27] on div at bounding box center [288, 31] width 372 height 12
click at [448, 20] on span "Call to Customer" at bounding box center [450, 18] width 29 height 5
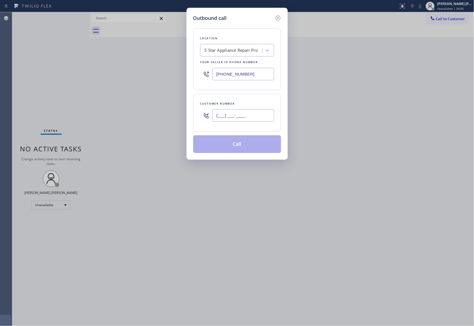
click at [267, 118] on input "(___) ___-____" at bounding box center [243, 115] width 62 height 12
paste input "213) 454-1984"
click at [261, 148] on button "Call" at bounding box center [237, 145] width 88 height 18
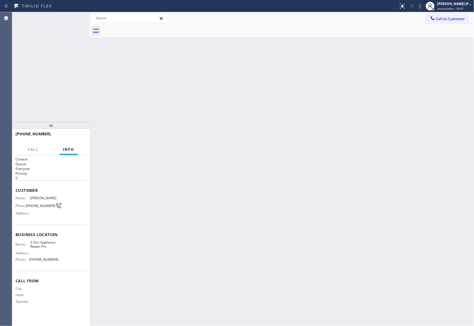
click at [261, 148] on div "Back to Dashboard Change Sender ID Customers Technicians Select a contact Outbo…" at bounding box center [282, 169] width 384 height 314
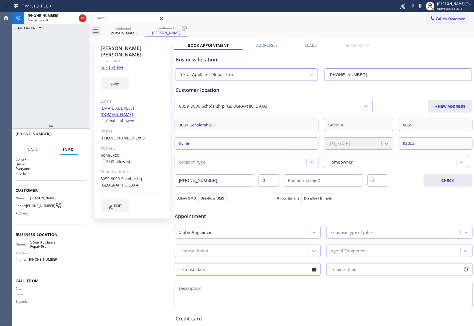
drag, startPoint x: 85, startPoint y: 19, endPoint x: 276, endPoint y: 28, distance: 191.4
click at [85, 19] on icon at bounding box center [82, 18] width 7 height 7
click at [311, 45] on div "outbound [PERSON_NAME] outbound [PERSON_NAME] Call to Customer Outbound call Lo…" at bounding box center [282, 211] width 384 height 398
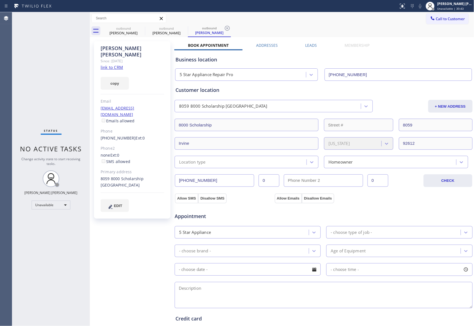
click at [309, 48] on label "Leads" at bounding box center [311, 45] width 12 height 5
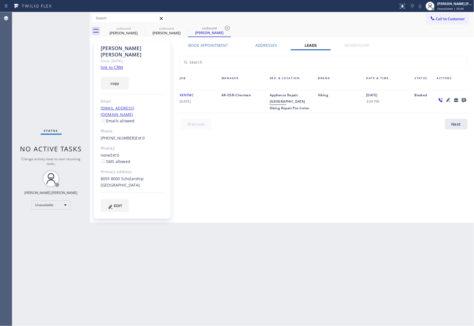
click at [464, 99] on icon at bounding box center [464, 100] width 7 height 7
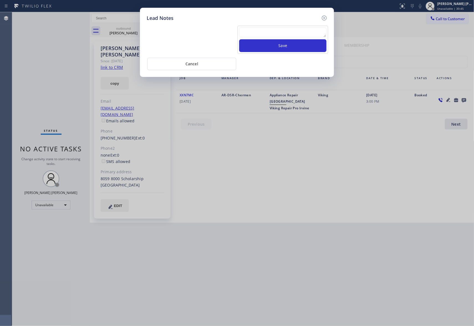
click at [298, 34] on textarea at bounding box center [282, 32] width 87 height 10
paste textarea "VM | please transfer if cx calls back"
click at [308, 47] on button "Save" at bounding box center [282, 45] width 87 height 13
click at [324, 18] on icon at bounding box center [324, 18] width 7 height 7
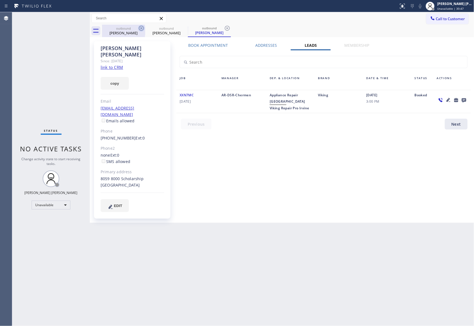
drag, startPoint x: 131, startPoint y: 32, endPoint x: 142, endPoint y: 28, distance: 11.7
click at [131, 32] on div "[PERSON_NAME]" at bounding box center [124, 32] width 42 height 5
click at [142, 28] on icon at bounding box center [141, 28] width 5 height 5
click at [0, 0] on icon at bounding box center [0, 0] width 0 height 0
click at [225, 28] on icon at bounding box center [227, 28] width 5 height 5
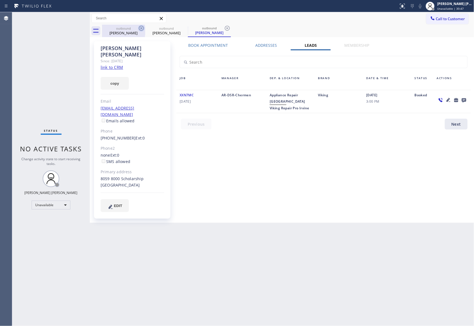
click at [142, 28] on div "outbound [PERSON_NAME] outbound [PERSON_NAME] outbound [PERSON_NAME]" at bounding box center [288, 31] width 372 height 12
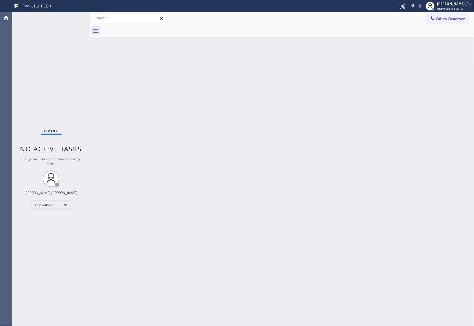
click at [142, 28] on div at bounding box center [288, 31] width 372 height 12
click at [460, 19] on span "Call to Customer" at bounding box center [450, 18] width 29 height 5
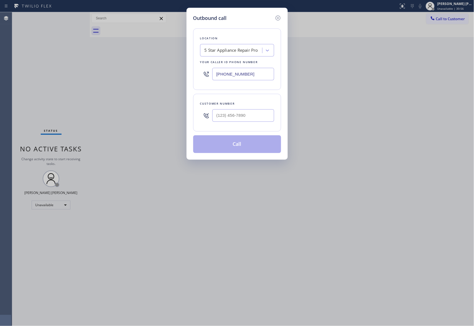
click at [247, 125] on div at bounding box center [243, 116] width 62 height 18
click at [250, 121] on input "(___) ___-____" at bounding box center [243, 115] width 62 height 12
paste input "818) 458-3634"
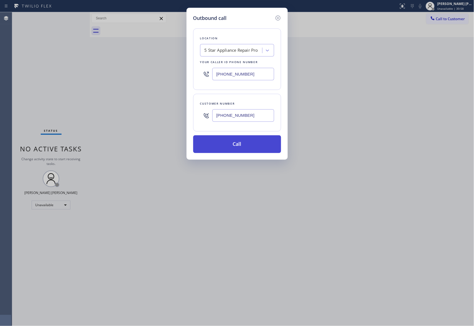
click at [247, 147] on button "Call" at bounding box center [237, 145] width 88 height 18
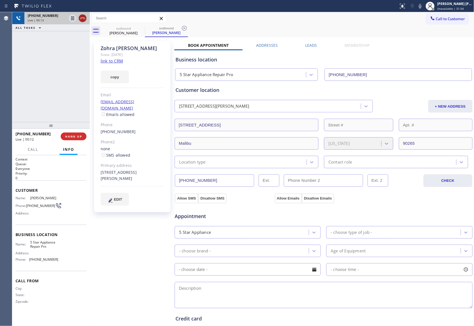
click at [83, 21] on icon at bounding box center [82, 18] width 7 height 7
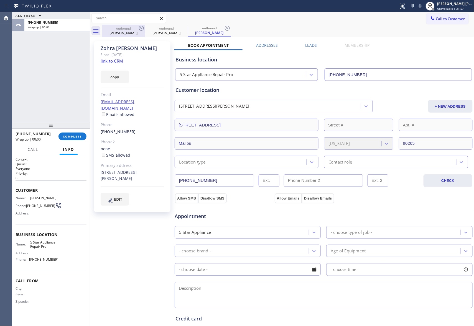
click at [135, 25] on div "outbound [PERSON_NAME]" at bounding box center [124, 31] width 42 height 12
click at [139, 30] on icon at bounding box center [141, 28] width 7 height 7
click at [0, 0] on icon at bounding box center [0, 0] width 0 height 0
click at [139, 30] on div "outbound [PERSON_NAME] outbound [PERSON_NAME] outbound [PERSON_NAME]" at bounding box center [288, 31] width 372 height 12
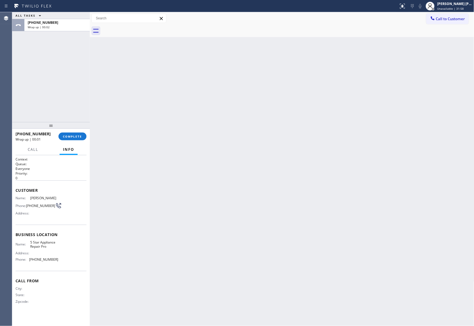
click at [139, 30] on div at bounding box center [288, 31] width 372 height 12
click at [78, 138] on span "COMPLETE" at bounding box center [72, 137] width 19 height 4
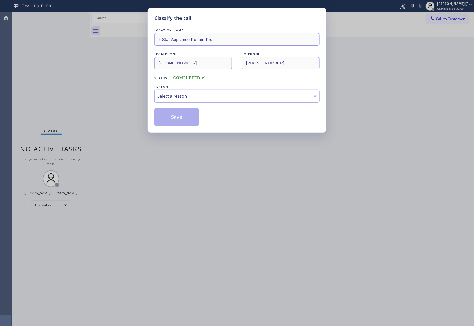
click at [185, 98] on div "Select a reason" at bounding box center [236, 96] width 159 height 6
click at [161, 116] on button "Save" at bounding box center [176, 117] width 45 height 18
drag, startPoint x: 161, startPoint y: 116, endPoint x: 124, endPoint y: 2, distance: 120.6
click at [161, 113] on button "Save" at bounding box center [176, 117] width 45 height 18
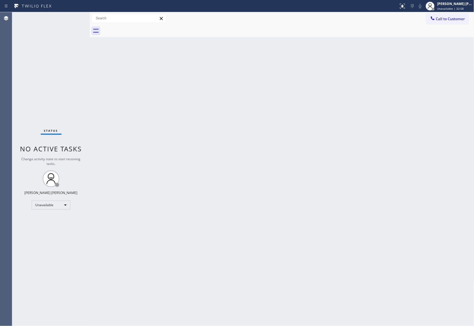
click at [455, 23] on button "Call to Customer" at bounding box center [447, 19] width 42 height 11
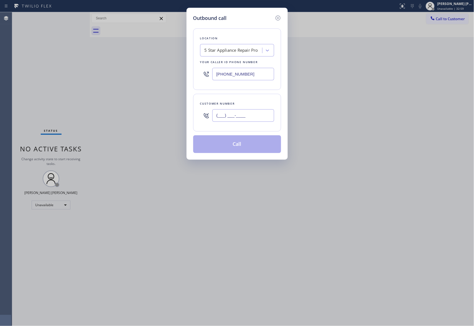
click at [247, 118] on input "(___) ___-____" at bounding box center [243, 115] width 62 height 12
paste input "480) 510-2834"
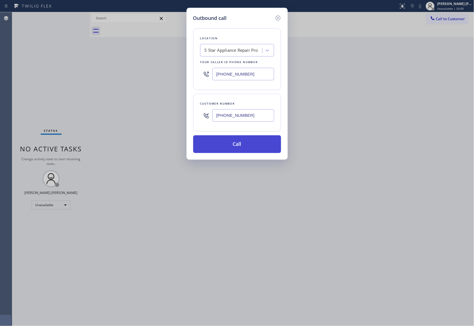
click at [247, 146] on button "Call" at bounding box center [237, 145] width 88 height 18
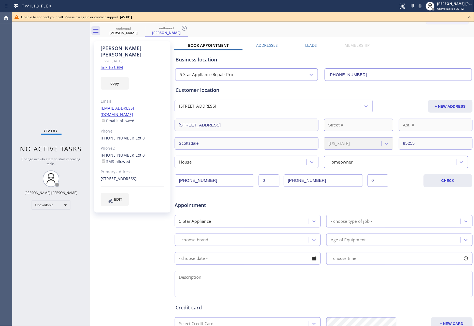
click at [470, 18] on icon at bounding box center [469, 17] width 2 height 2
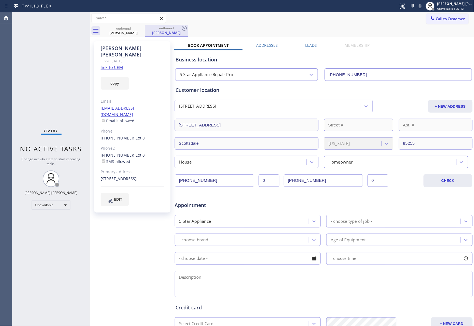
click at [178, 28] on div "outbound" at bounding box center [167, 28] width 42 height 4
click at [180, 28] on div "outbound" at bounding box center [167, 28] width 42 height 4
click at [138, 29] on icon at bounding box center [141, 28] width 7 height 7
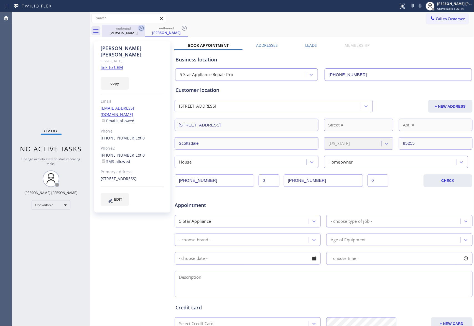
click at [138, 29] on icon at bounding box center [141, 28] width 7 height 7
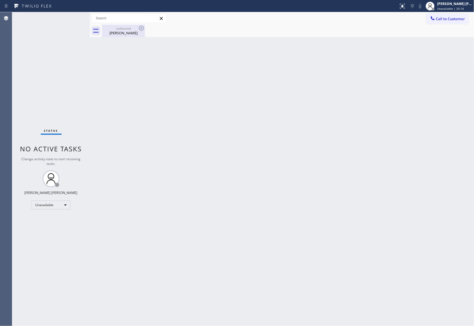
click at [138, 28] on icon at bounding box center [141, 28] width 7 height 7
drag, startPoint x: 141, startPoint y: 27, endPoint x: 231, endPoint y: 25, distance: 90.1
click at [178, 27] on div "outbound [PERSON_NAME]" at bounding box center [288, 31] width 372 height 12
click at [132, 29] on div "outbound" at bounding box center [124, 28] width 42 height 4
click at [136, 27] on div at bounding box center [288, 31] width 372 height 12
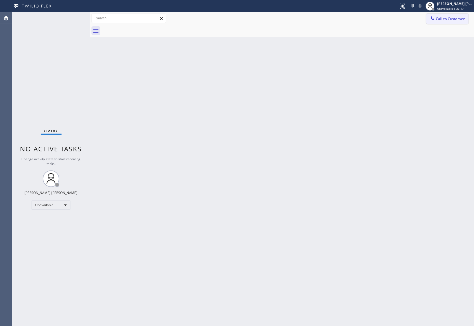
click at [458, 22] on button "Call to Customer" at bounding box center [447, 19] width 42 height 11
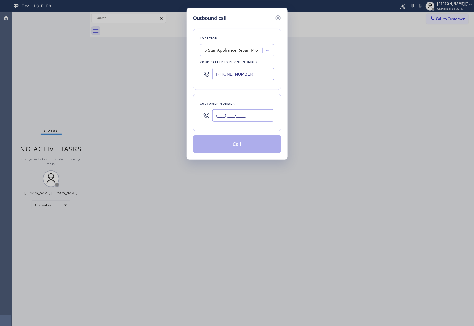
click at [265, 121] on input "(___) ___-____" at bounding box center [243, 115] width 62 height 12
paste input "480) 510-2834"
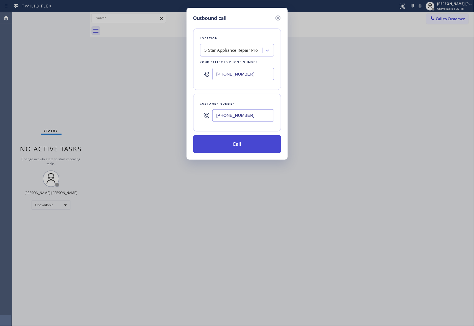
click at [249, 147] on button "Call" at bounding box center [237, 145] width 88 height 18
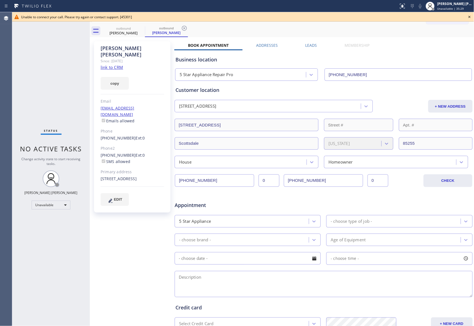
click at [466, 16] on div "Unable to connect your call. Please try again or contact support. [45301]" at bounding box center [243, 16] width 462 height 9
drag, startPoint x: 469, startPoint y: 16, endPoint x: 448, endPoint y: 17, distance: 21.3
click at [469, 17] on icon at bounding box center [469, 17] width 7 height 7
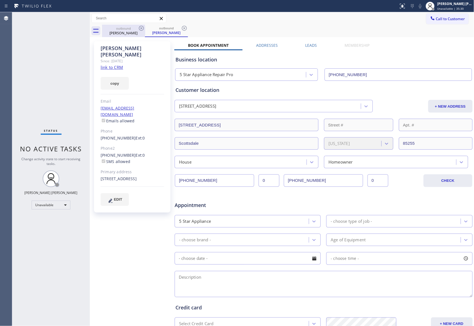
drag, startPoint x: 129, startPoint y: 35, endPoint x: 141, endPoint y: 29, distance: 14.0
click at [129, 35] on div "[PERSON_NAME]" at bounding box center [124, 32] width 42 height 5
click at [141, 29] on icon at bounding box center [141, 28] width 7 height 7
click at [182, 27] on icon at bounding box center [184, 28] width 5 height 5
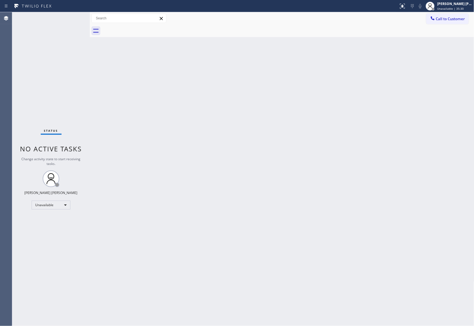
click at [142, 27] on div at bounding box center [288, 31] width 372 height 12
click at [463, 20] on span "Call to Customer" at bounding box center [450, 18] width 29 height 5
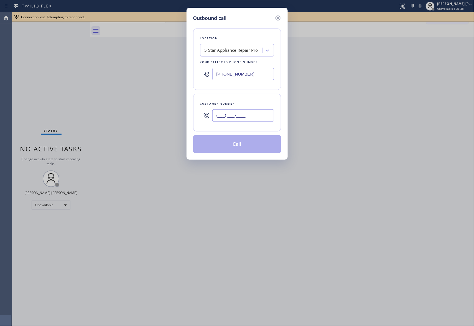
click at [239, 118] on input "(___) ___-____" at bounding box center [243, 115] width 62 height 12
paste input "513) 315-1441"
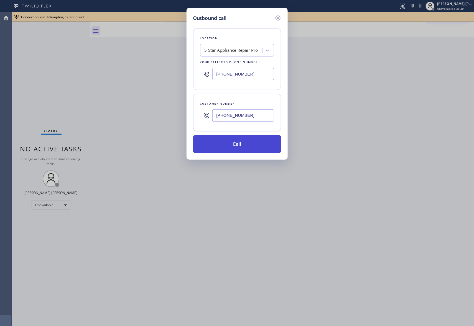
click at [253, 145] on button "Call" at bounding box center [237, 145] width 88 height 18
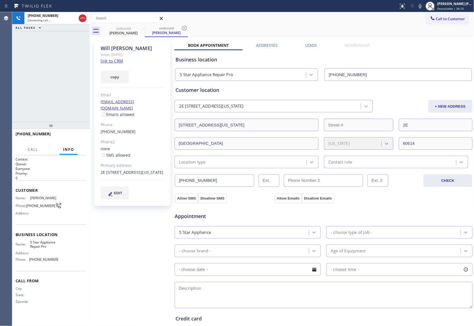
click at [321, 47] on div "Leads" at bounding box center [311, 47] width 39 height 8
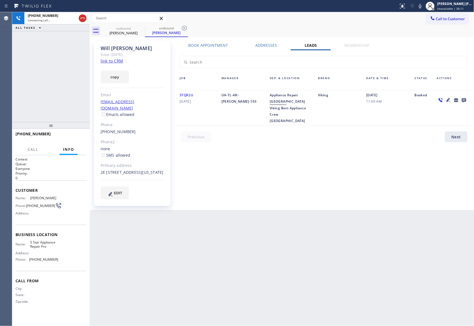
click at [465, 99] on icon at bounding box center [464, 100] width 4 height 4
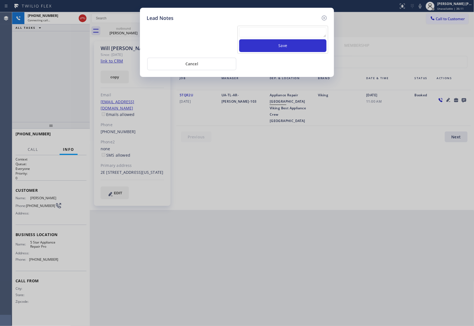
click at [297, 33] on textarea at bounding box center [282, 32] width 87 height 10
paste
click at [301, 45] on button "Save" at bounding box center [282, 45] width 87 height 13
click at [323, 16] on icon at bounding box center [324, 18] width 5 height 5
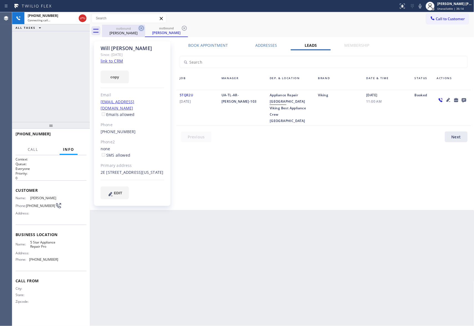
click at [138, 30] on icon at bounding box center [141, 28] width 7 height 7
click at [140, 27] on icon at bounding box center [141, 28] width 7 height 7
click at [145, 27] on div "outbound [PERSON_NAME]" at bounding box center [166, 31] width 43 height 12
click at [140, 27] on icon at bounding box center [141, 28] width 7 height 7
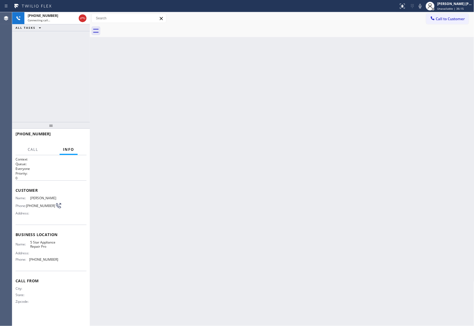
click at [140, 27] on div at bounding box center [288, 31] width 372 height 12
click at [81, 16] on icon at bounding box center [82, 18] width 7 height 7
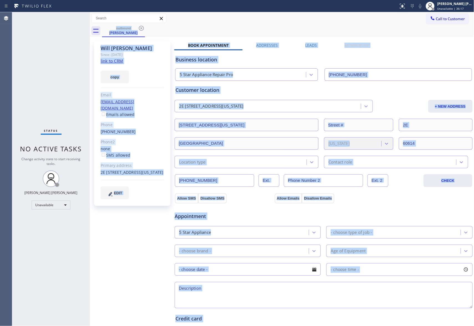
click at [152, 31] on div "outbound [PERSON_NAME]" at bounding box center [288, 31] width 372 height 12
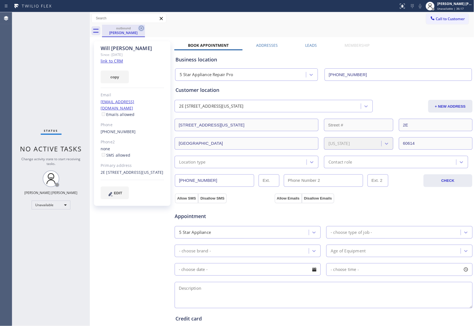
click at [142, 28] on icon at bounding box center [141, 28] width 7 height 7
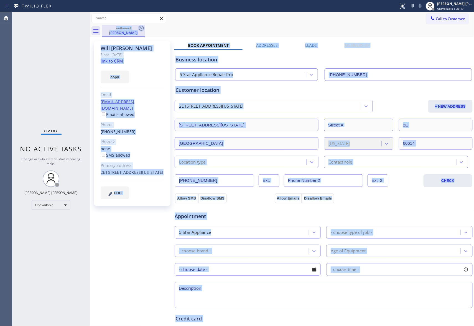
click at [142, 28] on div "outbound [PERSON_NAME]" at bounding box center [288, 31] width 372 height 12
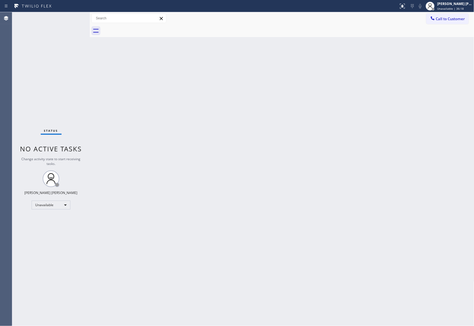
click at [142, 28] on div at bounding box center [288, 31] width 372 height 12
drag, startPoint x: 450, startPoint y: 10, endPoint x: 450, endPoint y: 14, distance: 3.6
click at [450, 11] on div "[PERSON_NAME] [PERSON_NAME] Unavailable | 37:06" at bounding box center [449, 6] width 50 height 12
click at [454, 7] on span "Unavailable | 37:07" at bounding box center [450, 9] width 27 height 4
click at [454, 21] on span "Call to Customer" at bounding box center [450, 18] width 29 height 5
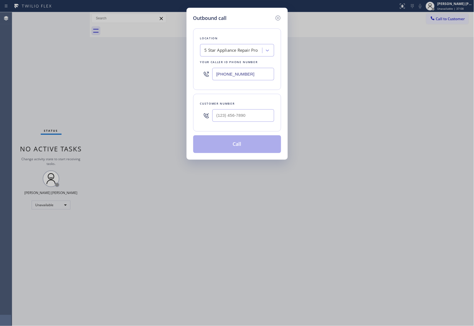
click at [247, 134] on div "Location 5 Star Appliance Repair Pro Your caller id phone number [PHONE_NUMBER]…" at bounding box center [237, 87] width 88 height 131
click at [258, 122] on input "(___) ___-____" at bounding box center [243, 115] width 62 height 12
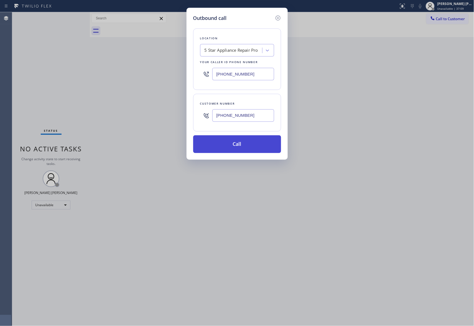
click at [244, 146] on button "Call" at bounding box center [237, 145] width 88 height 18
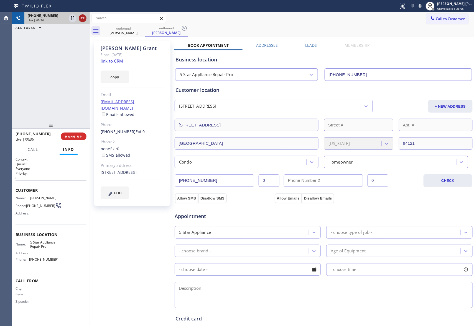
click at [80, 17] on icon at bounding box center [82, 18] width 7 height 7
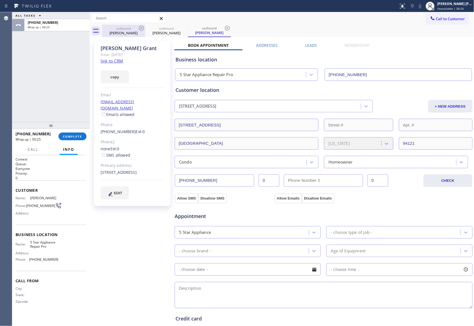
drag, startPoint x: 134, startPoint y: 29, endPoint x: 140, endPoint y: 29, distance: 6.1
click at [134, 29] on div "outbound" at bounding box center [124, 28] width 42 height 4
click at [140, 29] on icon at bounding box center [141, 28] width 7 height 7
click at [0, 0] on icon at bounding box center [0, 0] width 0 height 0
click at [224, 29] on icon at bounding box center [227, 28] width 7 height 7
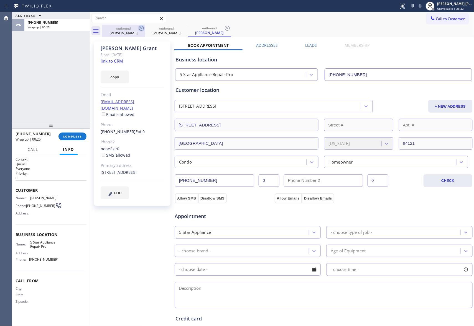
click at [140, 29] on div "outbound [PERSON_NAME] outbound [PERSON_NAME] outbound [PERSON_NAME]" at bounding box center [288, 31] width 372 height 12
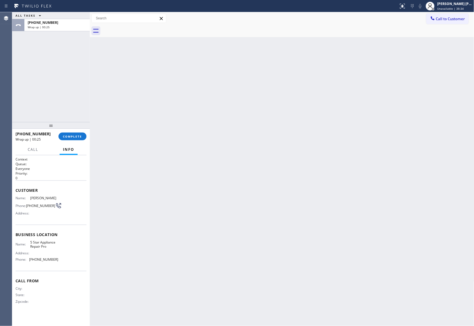
click at [140, 29] on div at bounding box center [288, 31] width 372 height 12
click at [79, 134] on button "COMPLETE" at bounding box center [72, 137] width 28 height 8
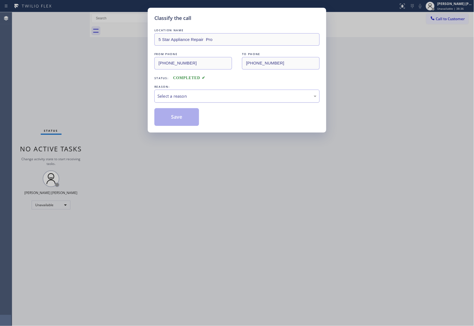
click at [197, 95] on div "Select a reason" at bounding box center [236, 96] width 159 height 6
click at [171, 116] on button "Save" at bounding box center [176, 117] width 45 height 18
click at [457, 18] on div "Classify the call LOCATION NAME 5 Star Appliance Repair Pro FROM PHONE [PHONE_N…" at bounding box center [243, 169] width 462 height 314
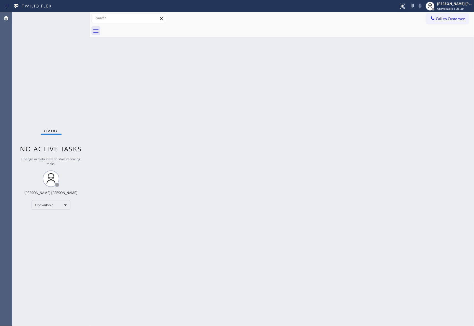
click at [457, 18] on span "Call to Customer" at bounding box center [450, 18] width 29 height 5
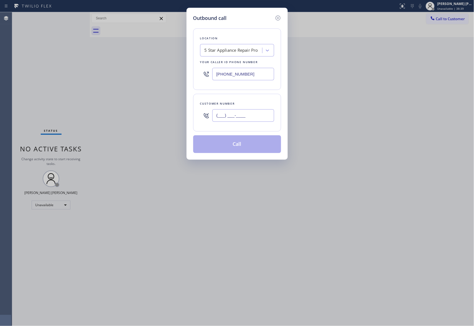
click at [251, 118] on input "(___) ___-____" at bounding box center [243, 115] width 62 height 12
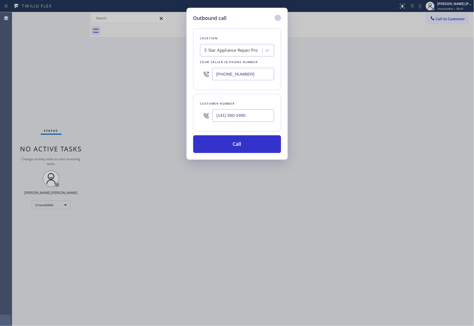
click at [278, 18] on icon at bounding box center [278, 18] width 7 height 7
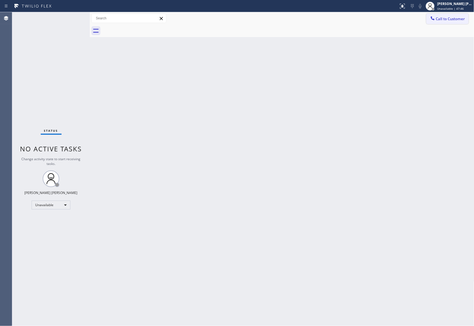
click at [447, 21] on span "Call to Customer" at bounding box center [450, 18] width 29 height 5
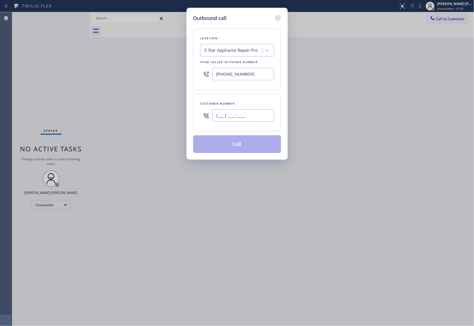
click at [257, 110] on input "(___) ___-____" at bounding box center [243, 115] width 62 height 12
click at [254, 147] on button "Call" at bounding box center [237, 145] width 88 height 18
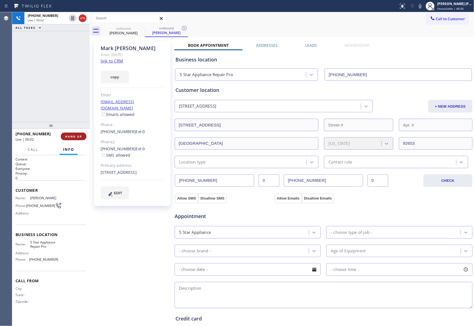
click at [75, 137] on span "HANG UP" at bounding box center [73, 137] width 17 height 4
click at [313, 44] on label "Leads" at bounding box center [311, 45] width 12 height 5
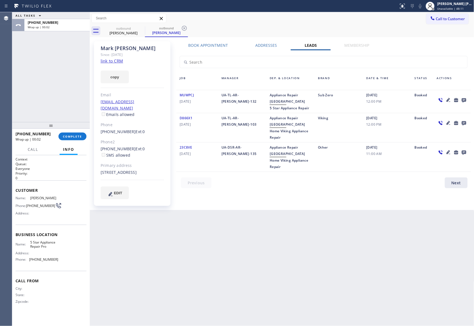
click at [465, 98] on icon at bounding box center [464, 100] width 4 height 4
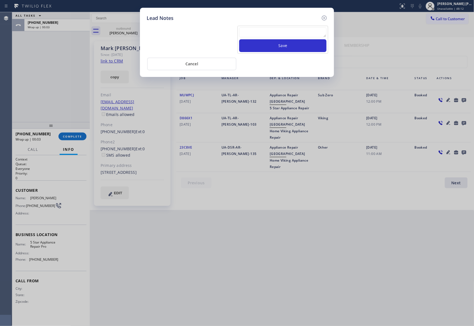
click at [273, 34] on textarea at bounding box center [282, 32] width 87 height 10
click at [286, 47] on button "Save" at bounding box center [282, 45] width 87 height 13
click at [324, 17] on icon at bounding box center [324, 18] width 5 height 5
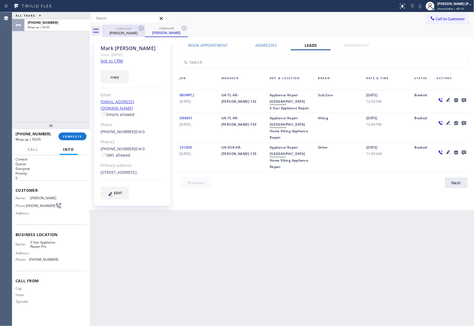
drag, startPoint x: 134, startPoint y: 30, endPoint x: 137, endPoint y: 29, distance: 3.5
click at [134, 30] on div "outbound" at bounding box center [124, 28] width 42 height 4
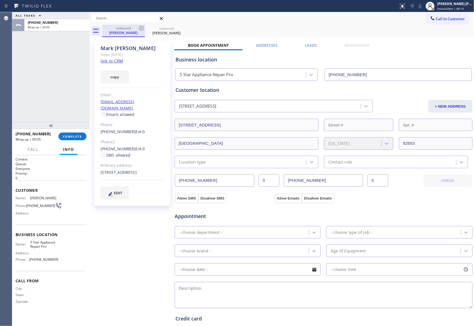
click at [137, 29] on div "outbound" at bounding box center [124, 28] width 42 height 4
click at [139, 28] on icon at bounding box center [141, 28] width 7 height 7
click at [0, 0] on icon at bounding box center [0, 0] width 0 height 0
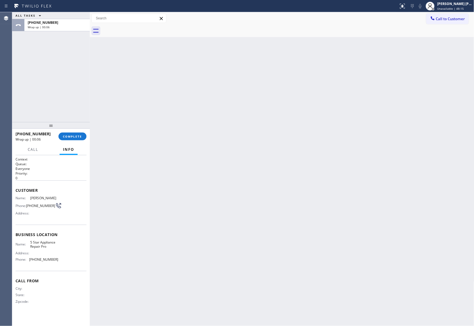
click at [139, 28] on div at bounding box center [288, 31] width 372 height 12
click at [73, 137] on span "COMPLETE" at bounding box center [72, 137] width 19 height 4
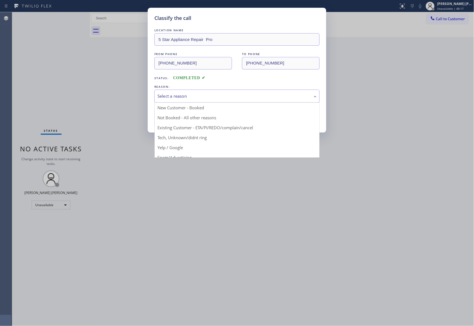
click at [243, 95] on div "Select a reason" at bounding box center [236, 96] width 159 height 6
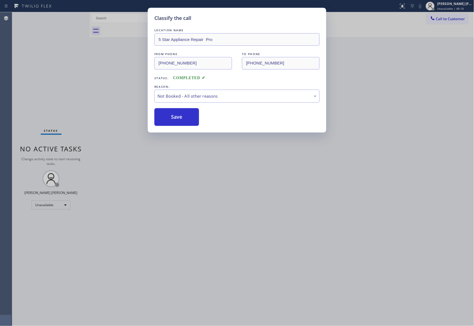
click at [167, 117] on button "Save" at bounding box center [176, 117] width 45 height 18
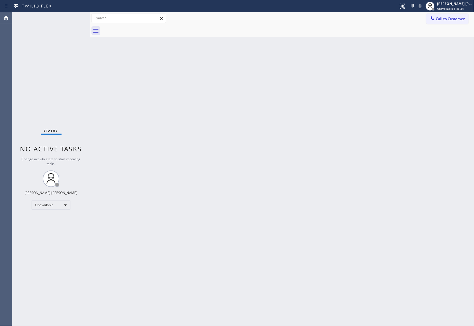
click at [470, 22] on div "Call to Customer Outbound call Location 5 Star Appliance Repair Pro Your caller…" at bounding box center [450, 19] width 48 height 10
click at [458, 18] on span "Call to Customer" at bounding box center [450, 18] width 29 height 5
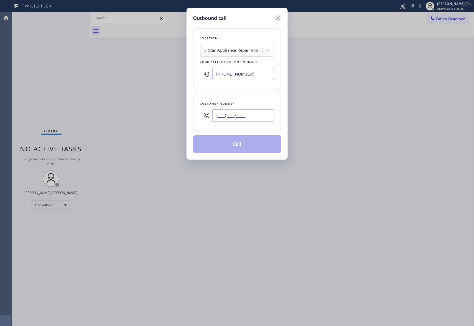
click at [248, 115] on input "(___) ___-____" at bounding box center [243, 115] width 62 height 12
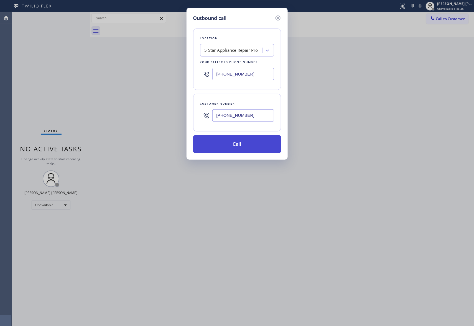
click at [242, 143] on button "Call" at bounding box center [237, 145] width 88 height 18
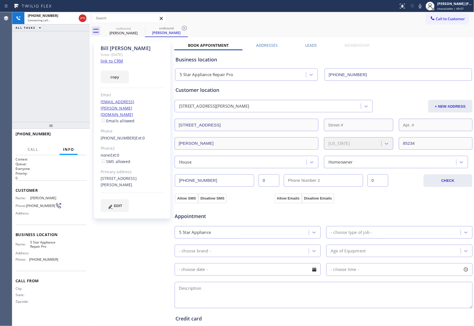
click at [307, 45] on label "Leads" at bounding box center [311, 45] width 12 height 5
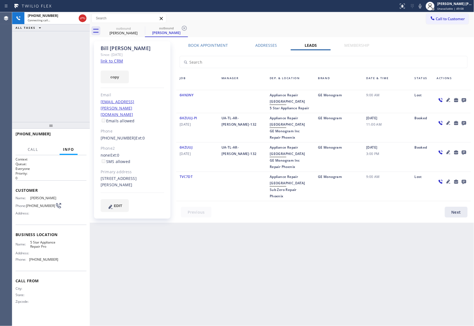
click at [463, 98] on icon at bounding box center [464, 100] width 7 height 7
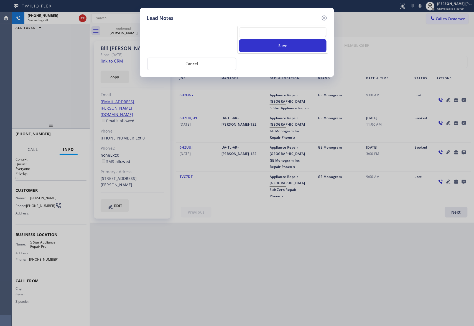
click at [272, 34] on textarea at bounding box center [282, 32] width 87 height 10
click at [292, 46] on button "Save" at bounding box center [282, 45] width 87 height 13
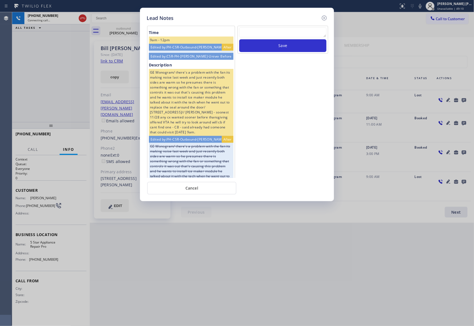
drag, startPoint x: 325, startPoint y: 18, endPoint x: 169, endPoint y: 22, distance: 156.4
click at [324, 18] on icon at bounding box center [324, 18] width 5 height 5
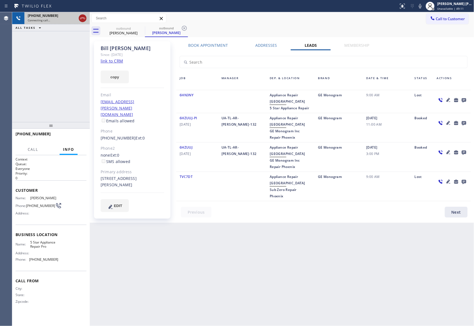
drag, startPoint x: 80, startPoint y: 20, endPoint x: 85, endPoint y: 19, distance: 4.4
click at [80, 19] on icon at bounding box center [82, 18] width 7 height 7
click at [149, 26] on div "outbound [PERSON_NAME]" at bounding box center [167, 31] width 42 height 12
drag, startPoint x: 134, startPoint y: 26, endPoint x: 144, endPoint y: 28, distance: 10.2
click at [134, 26] on div "outbound [PERSON_NAME]" at bounding box center [124, 31] width 42 height 12
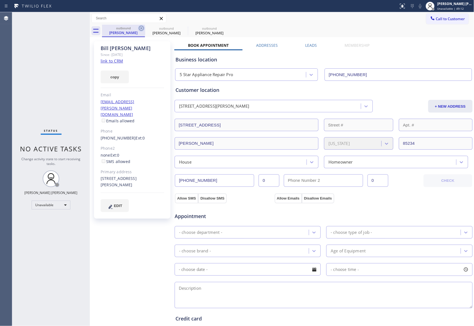
click at [144, 28] on icon at bounding box center [141, 28] width 7 height 7
click at [0, 0] on icon at bounding box center [0, 0] width 0 height 0
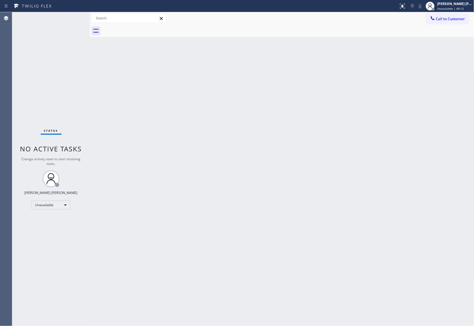
click at [144, 28] on div at bounding box center [288, 31] width 372 height 12
click at [451, 19] on span "Call to Customer" at bounding box center [450, 18] width 29 height 5
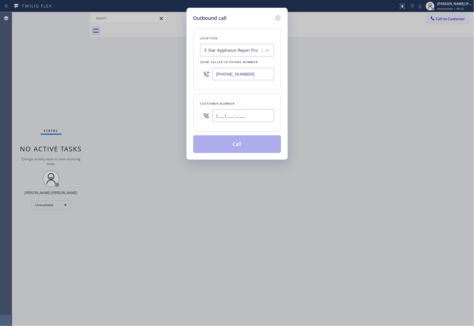
click at [253, 117] on input "(___) ___-____" at bounding box center [243, 115] width 62 height 12
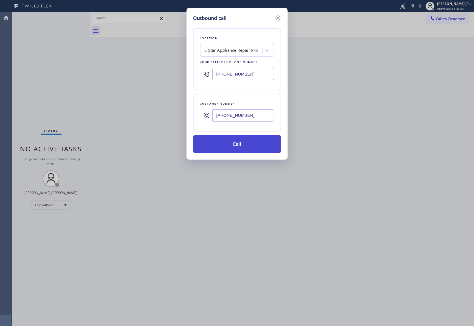
click at [251, 147] on button "Call" at bounding box center [237, 145] width 88 height 18
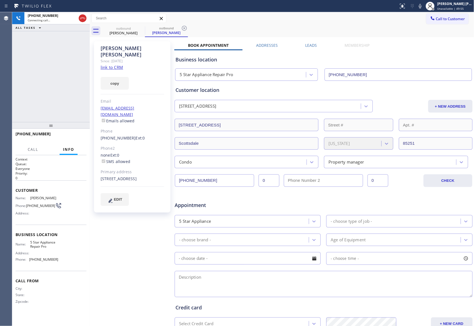
click at [311, 48] on div "Business location 5 Star Appliance Repair Pro [PHONE_NUMBER]" at bounding box center [323, 64] width 298 height 33
click at [307, 44] on label "Leads" at bounding box center [311, 45] width 12 height 5
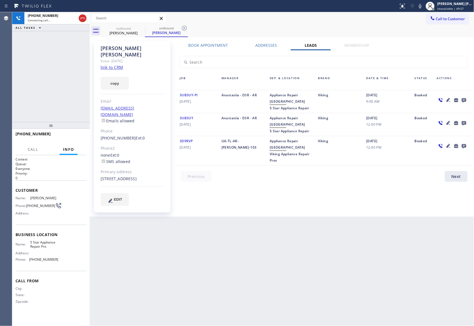
click at [464, 99] on icon at bounding box center [464, 100] width 7 height 7
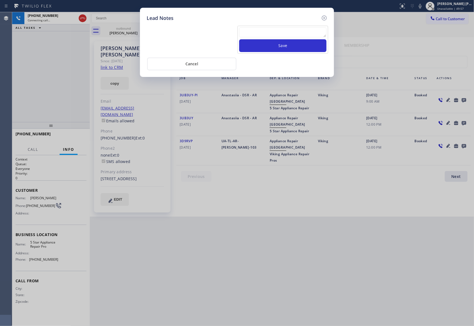
click at [272, 35] on textarea at bounding box center [282, 32] width 87 height 10
click at [280, 45] on button "Save" at bounding box center [282, 45] width 87 height 13
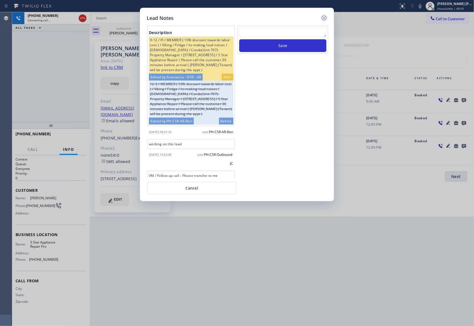
click at [325, 16] on icon at bounding box center [324, 18] width 5 height 5
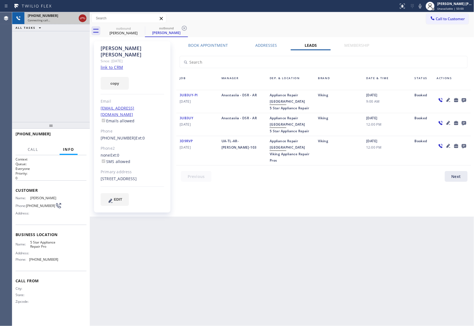
click at [83, 16] on icon at bounding box center [82, 18] width 7 height 7
click at [141, 27] on icon at bounding box center [141, 28] width 7 height 7
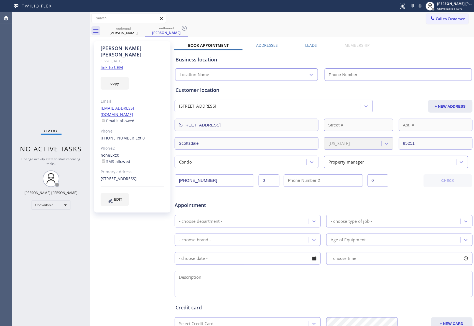
click at [0, 0] on icon at bounding box center [0, 0] width 0 height 0
click at [181, 27] on icon at bounding box center [184, 28] width 7 height 7
click at [141, 27] on div "outbound [PERSON_NAME] outbound [PERSON_NAME]" at bounding box center [288, 31] width 372 height 12
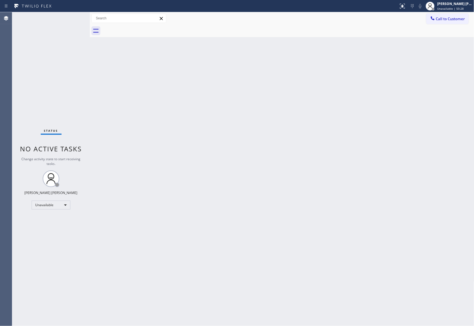
drag, startPoint x: 450, startPoint y: 21, endPoint x: 370, endPoint y: 29, distance: 79.6
click at [449, 21] on button "Call to Customer" at bounding box center [447, 19] width 42 height 11
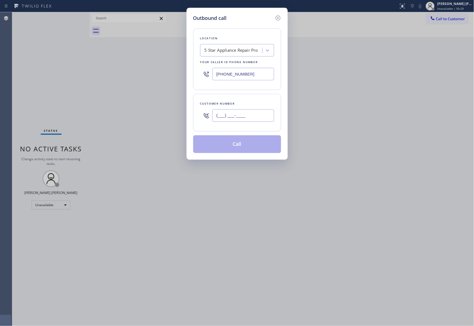
click at [256, 120] on input "(___) ___-____" at bounding box center [243, 115] width 62 height 12
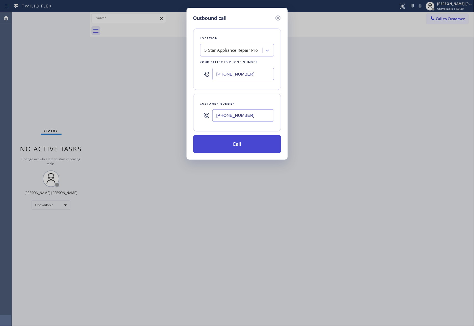
click at [250, 146] on button "Call" at bounding box center [237, 145] width 88 height 18
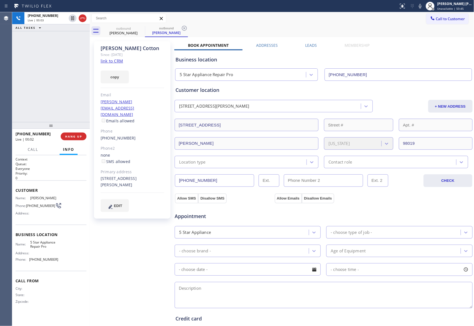
click at [306, 47] on label "Leads" at bounding box center [311, 45] width 12 height 5
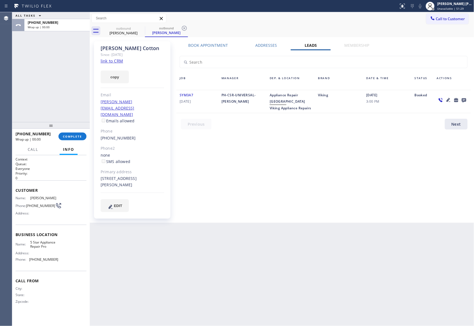
click at [464, 99] on icon at bounding box center [464, 100] width 7 height 7
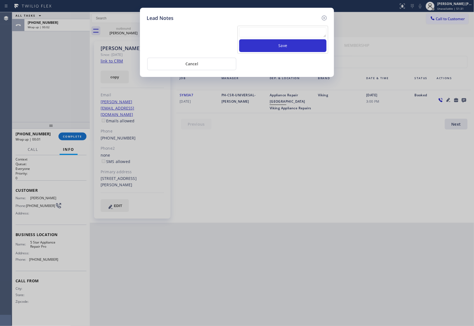
click at [295, 32] on textarea at bounding box center [282, 32] width 87 height 10
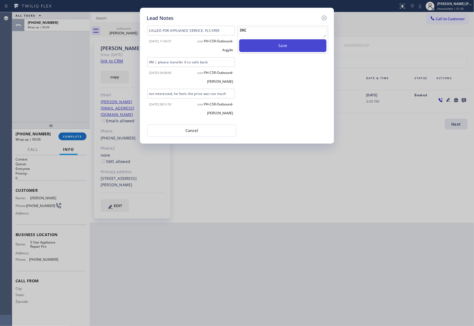
click at [283, 48] on button "Save" at bounding box center [282, 45] width 87 height 13
click at [326, 17] on icon at bounding box center [324, 18] width 5 height 5
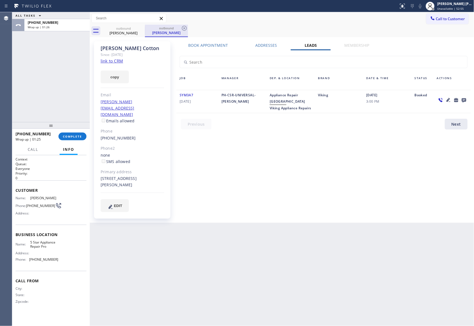
drag, startPoint x: 135, startPoint y: 32, endPoint x: 146, endPoint y: 27, distance: 11.9
click at [141, 29] on div "outbound [PERSON_NAME]" at bounding box center [123, 31] width 43 height 12
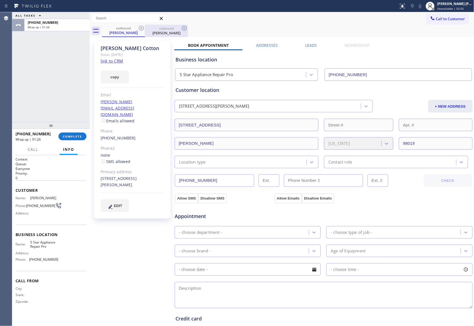
click at [146, 27] on div "outbound" at bounding box center [167, 28] width 42 height 4
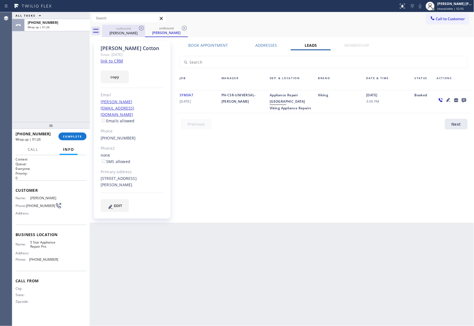
click at [142, 28] on icon at bounding box center [141, 28] width 5 height 5
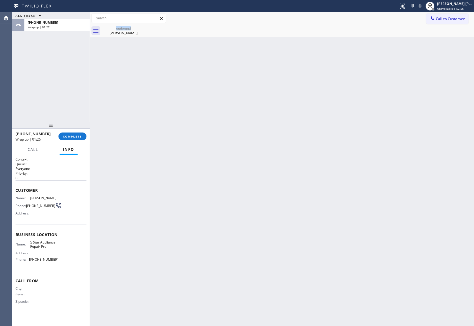
click at [142, 28] on div "outbound [PERSON_NAME]" at bounding box center [123, 31] width 43 height 12
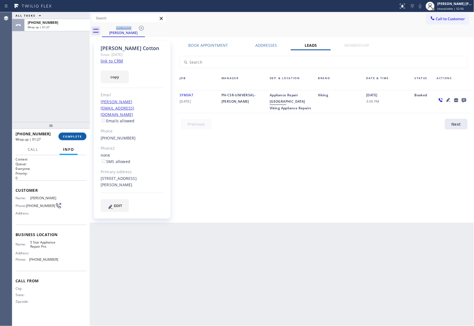
click at [73, 135] on span "COMPLETE" at bounding box center [72, 137] width 19 height 4
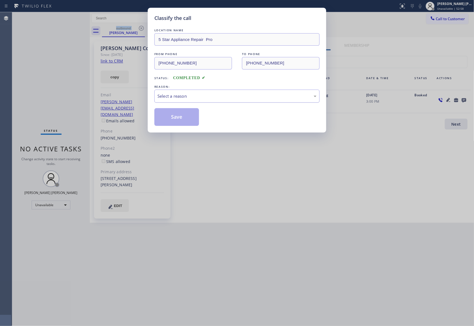
click at [227, 98] on div "Select a reason" at bounding box center [236, 96] width 159 height 6
click at [183, 117] on button "Save" at bounding box center [176, 117] width 45 height 18
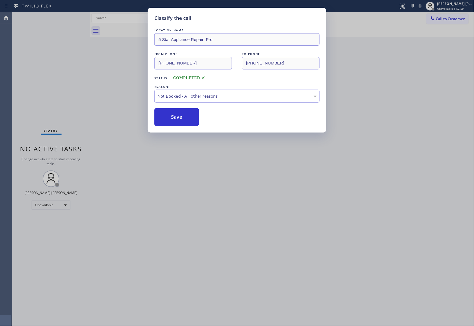
click at [183, 117] on button "Save" at bounding box center [176, 117] width 45 height 18
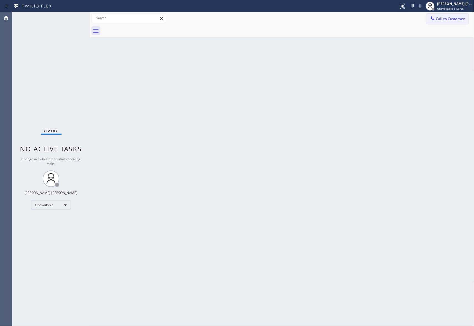
click at [445, 20] on span "Call to Customer" at bounding box center [450, 18] width 29 height 5
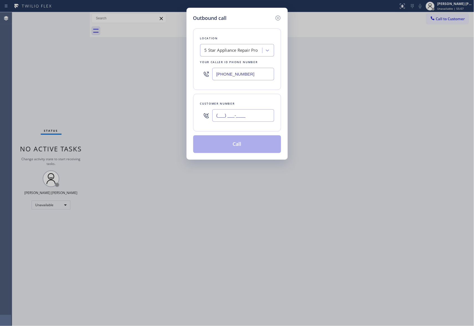
click at [244, 118] on input "(___) ___-____" at bounding box center [243, 115] width 62 height 12
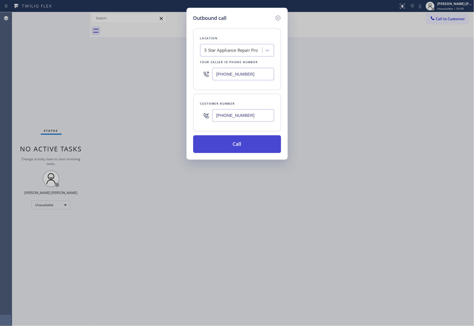
click at [247, 143] on button "Call" at bounding box center [237, 145] width 88 height 18
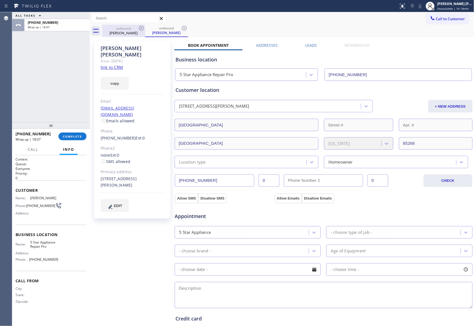
click at [128, 28] on div "outbound" at bounding box center [124, 28] width 42 height 4
click at [139, 27] on icon at bounding box center [141, 28] width 7 height 7
click at [0, 0] on icon at bounding box center [0, 0] width 0 height 0
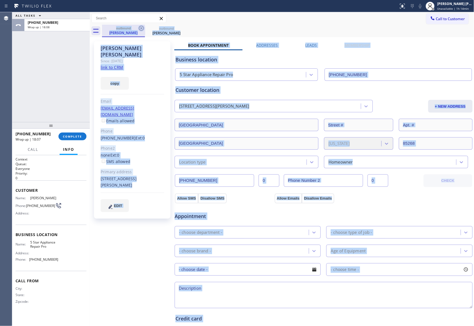
click at [139, 27] on div "outbound [PERSON_NAME] outbound [PERSON_NAME]" at bounding box center [288, 31] width 372 height 12
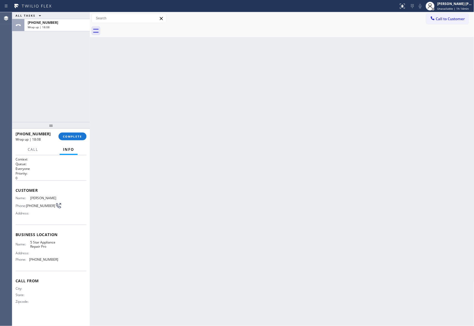
click at [139, 27] on div at bounding box center [288, 31] width 372 height 12
click at [75, 138] on span "COMPLETE" at bounding box center [72, 137] width 19 height 4
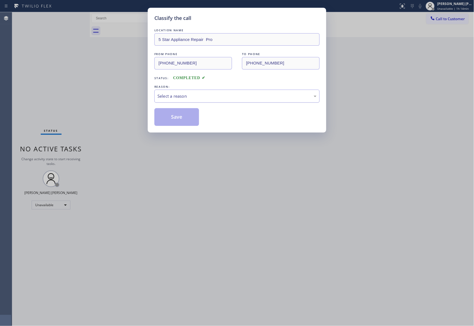
click at [189, 94] on div "Select a reason" at bounding box center [236, 96] width 159 height 6
click at [172, 118] on button "Save" at bounding box center [176, 117] width 45 height 18
click at [446, 18] on div "Classify the call LOCATION NAME 5 Star Appliance Repair Pro FROM PHONE [PHONE_N…" at bounding box center [243, 169] width 462 height 314
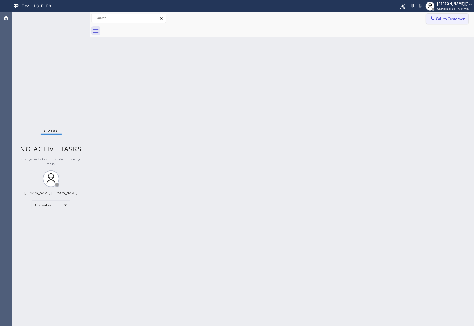
click at [461, 18] on span "Call to Customer" at bounding box center [450, 18] width 29 height 5
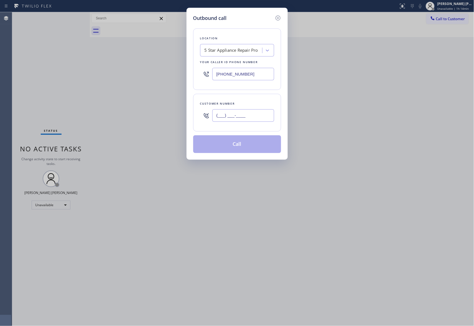
click at [257, 111] on input "(___) ___-____" at bounding box center [243, 115] width 62 height 12
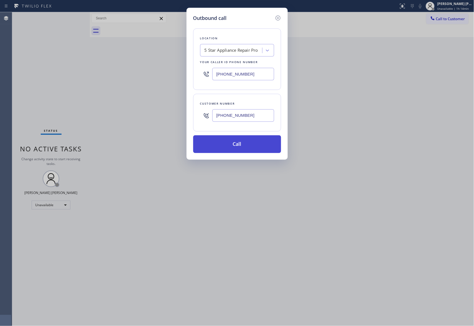
click at [253, 145] on button "Call" at bounding box center [237, 145] width 88 height 18
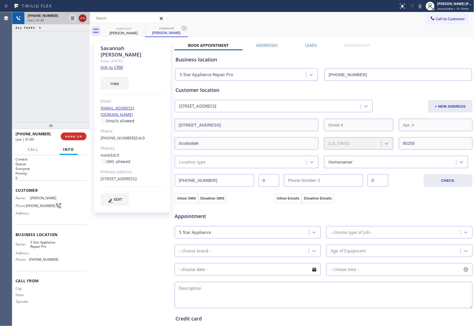
click at [80, 16] on icon at bounding box center [82, 18] width 7 height 7
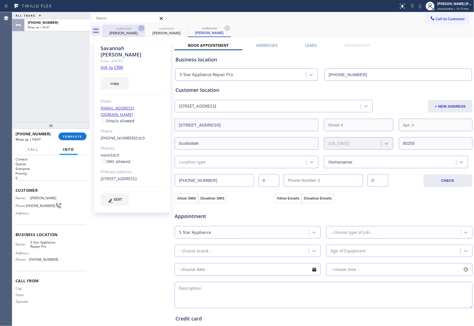
click at [141, 25] on icon at bounding box center [141, 28] width 7 height 7
click at [139, 32] on div at bounding box center [141, 28] width 7 height 7
click at [141, 28] on icon at bounding box center [141, 28] width 5 height 5
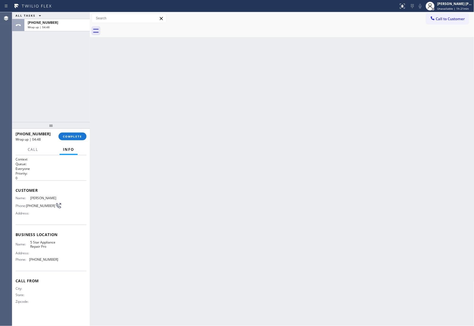
click at [141, 28] on div at bounding box center [288, 31] width 372 height 12
click at [76, 133] on button "COMPLETE" at bounding box center [72, 137] width 28 height 8
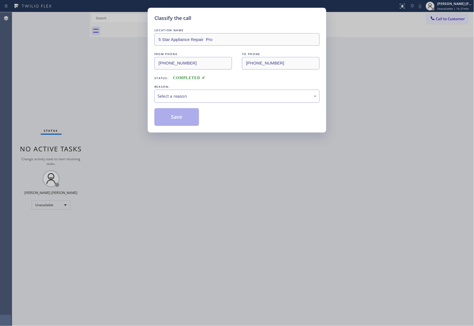
click at [194, 95] on div "Select a reason" at bounding box center [236, 96] width 159 height 6
click at [186, 120] on button "Save" at bounding box center [176, 117] width 45 height 18
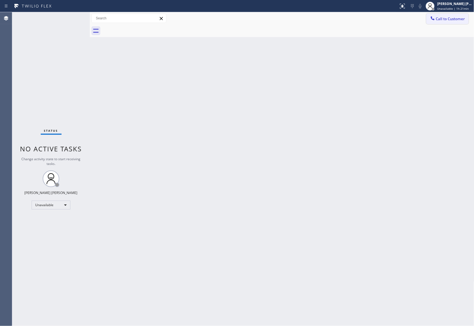
click at [460, 19] on span "Call to Customer" at bounding box center [450, 18] width 29 height 5
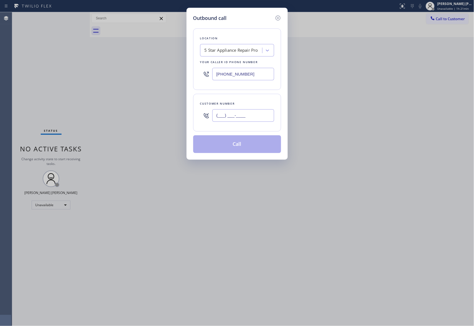
click at [244, 113] on input "(___) ___-____" at bounding box center [243, 115] width 62 height 12
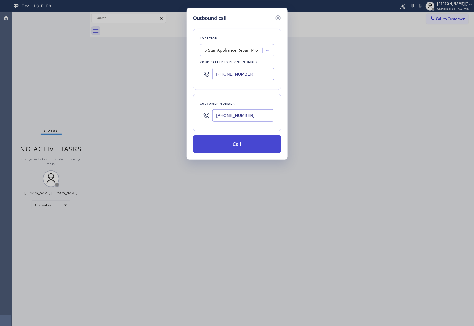
click at [242, 147] on button "Call" at bounding box center [237, 145] width 88 height 18
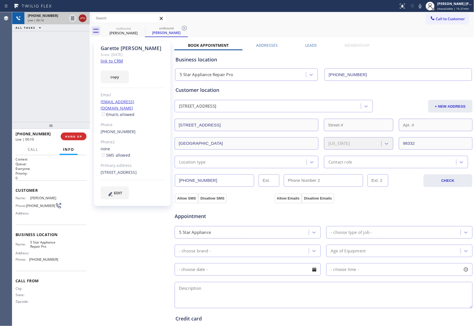
click at [81, 17] on icon at bounding box center [82, 18] width 7 height 7
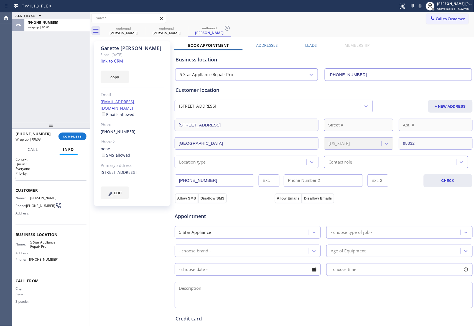
click at [308, 44] on label "Leads" at bounding box center [311, 45] width 12 height 5
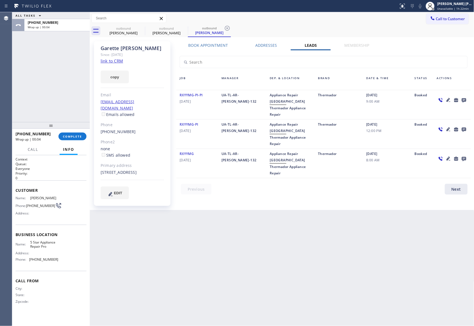
click at [460, 100] on div at bounding box center [464, 100] width 8 height 7
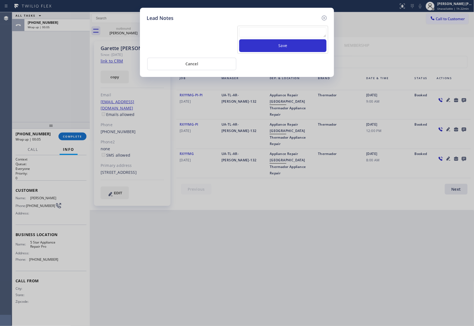
click at [289, 38] on div at bounding box center [282, 33] width 87 height 12
click at [289, 35] on textarea at bounding box center [282, 32] width 87 height 10
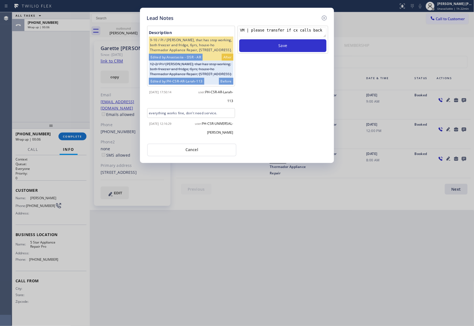
click at [288, 53] on div "VM | please transfer if cx calls back Save" at bounding box center [283, 40] width 91 height 28
click at [293, 47] on button "Save" at bounding box center [282, 45] width 87 height 13
click at [325, 17] on icon at bounding box center [324, 18] width 7 height 7
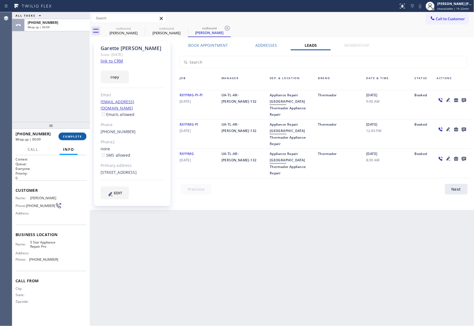
click at [72, 139] on button "COMPLETE" at bounding box center [72, 137] width 28 height 8
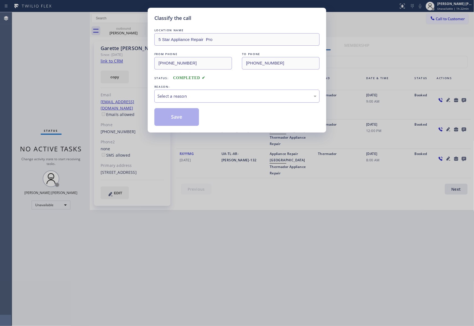
click at [189, 94] on div "Select a reason" at bounding box center [236, 96] width 159 height 6
click at [178, 117] on button "Save" at bounding box center [176, 117] width 45 height 18
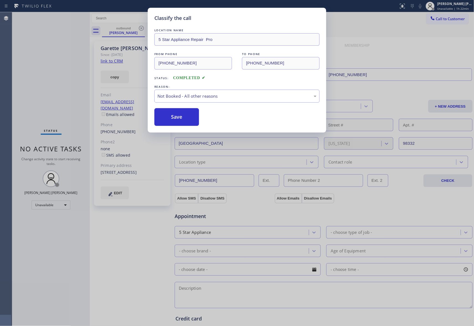
click at [132, 28] on div "Classify the call LOCATION NAME 5 Star Appliance Repair Pro FROM PHONE [PHONE_N…" at bounding box center [243, 169] width 462 height 314
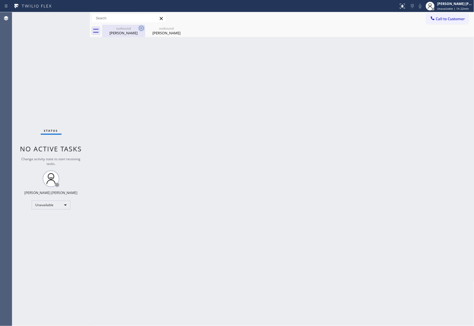
click at [143, 28] on icon at bounding box center [141, 28] width 7 height 7
click at [0, 0] on icon at bounding box center [0, 0] width 0 height 0
click at [143, 28] on div "outbound [PERSON_NAME] outbound [PERSON_NAME]" at bounding box center [288, 31] width 372 height 12
click at [143, 28] on div at bounding box center [288, 31] width 372 height 12
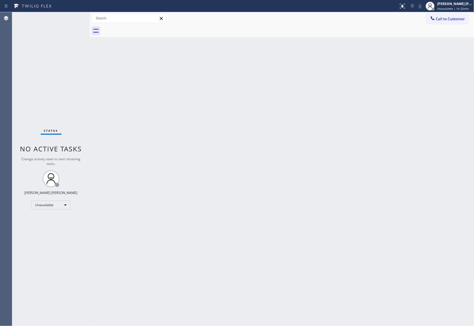
click at [131, 31] on div at bounding box center [288, 31] width 372 height 12
click at [454, 18] on span "Call to Customer" at bounding box center [450, 18] width 29 height 5
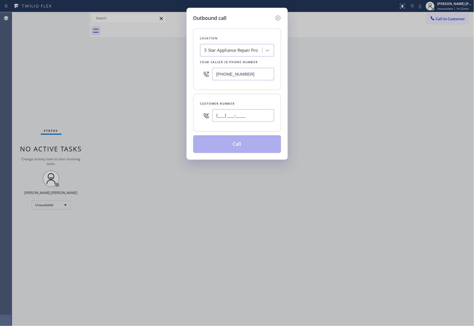
click at [245, 113] on input "(___) ___-____" at bounding box center [243, 115] width 62 height 12
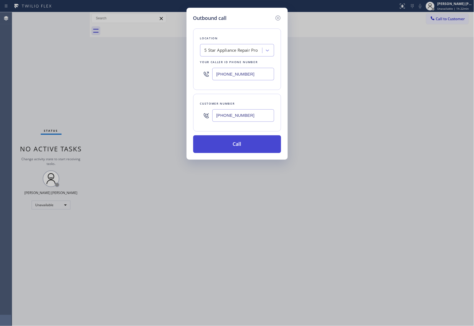
click at [244, 144] on button "Call" at bounding box center [237, 145] width 88 height 18
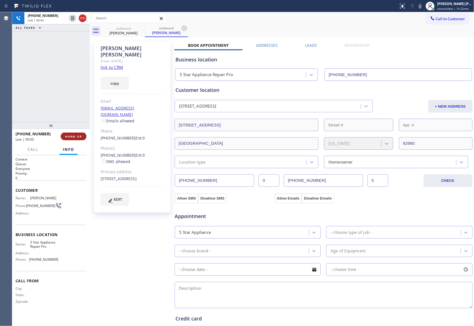
click at [73, 135] on span "HANG UP" at bounding box center [73, 137] width 17 height 4
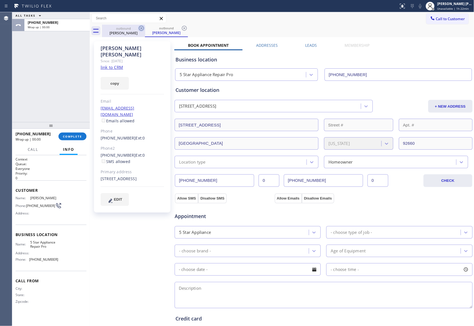
click at [140, 29] on icon at bounding box center [141, 28] width 7 height 7
click at [181, 29] on icon at bounding box center [184, 28] width 7 height 7
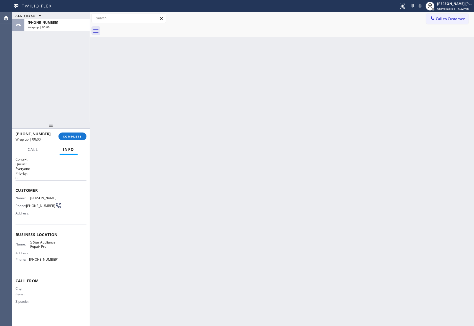
click at [140, 29] on div at bounding box center [288, 31] width 372 height 12
click at [82, 136] on button "COMPLETE" at bounding box center [72, 137] width 28 height 8
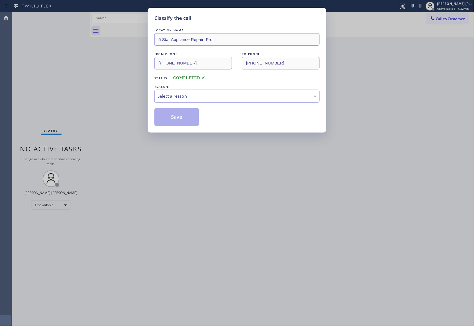
click at [191, 95] on div "Select a reason" at bounding box center [236, 96] width 159 height 6
click at [175, 116] on button "Save" at bounding box center [176, 117] width 45 height 18
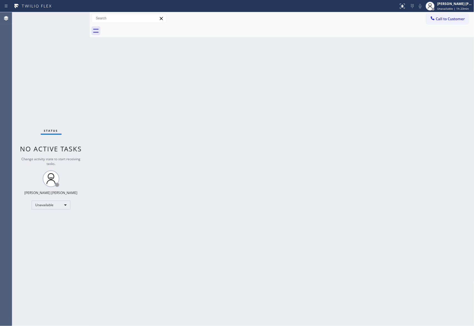
click at [450, 17] on span "Call to Customer" at bounding box center [450, 18] width 29 height 5
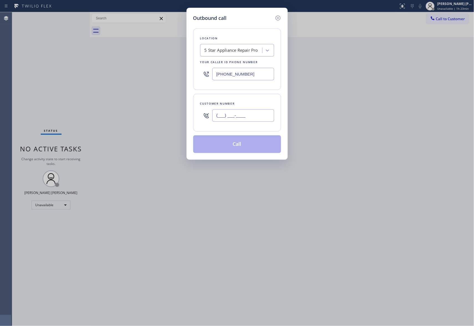
click at [254, 121] on input "(___) ___-____" at bounding box center [243, 115] width 62 height 12
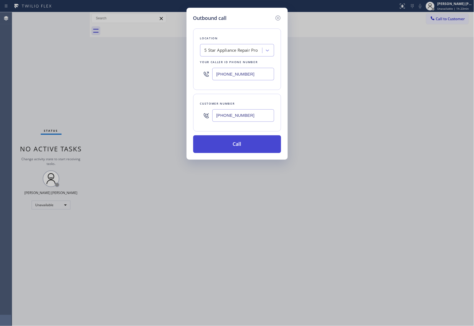
click at [246, 144] on button "Call" at bounding box center [237, 145] width 88 height 18
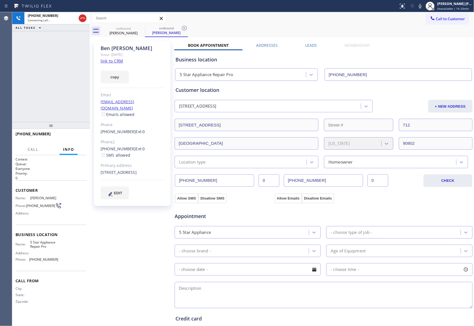
click at [312, 45] on label "Leads" at bounding box center [311, 45] width 12 height 5
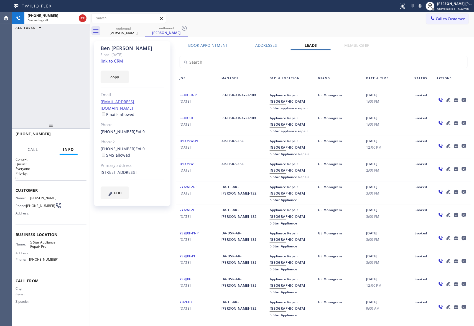
click at [461, 100] on icon at bounding box center [464, 100] width 7 height 7
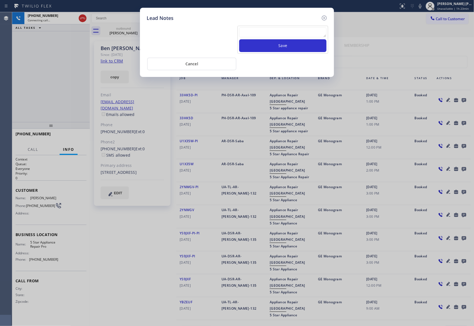
click at [278, 27] on div "Save" at bounding box center [283, 40] width 91 height 28
click at [285, 32] on textarea at bounding box center [282, 32] width 87 height 10
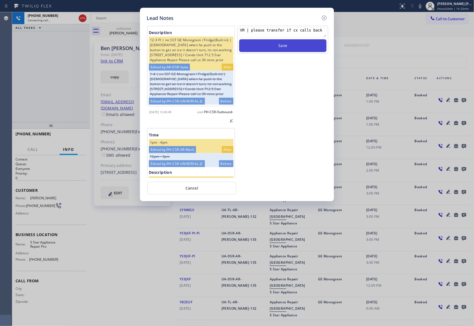
click at [291, 44] on button "Save" at bounding box center [282, 45] width 87 height 13
click at [323, 17] on icon at bounding box center [324, 18] width 7 height 7
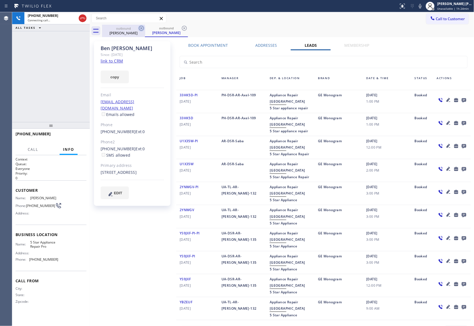
click at [143, 28] on icon at bounding box center [141, 28] width 5 height 5
click at [145, 28] on div "outbound [PERSON_NAME]" at bounding box center [166, 31] width 43 height 12
click at [143, 28] on icon at bounding box center [141, 28] width 5 height 5
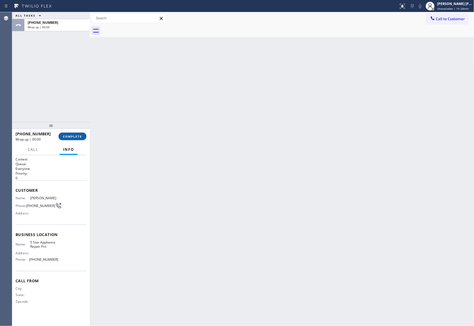
drag, startPoint x: 77, startPoint y: 139, endPoint x: 78, endPoint y: 134, distance: 4.8
click at [77, 137] on button "COMPLETE" at bounding box center [72, 137] width 28 height 8
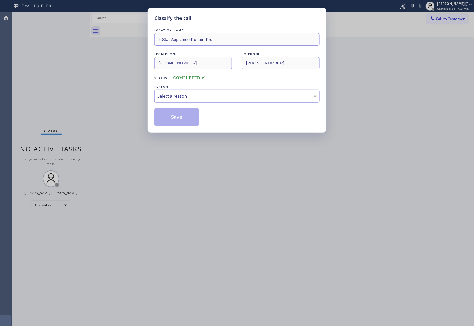
click at [190, 96] on div "Select a reason" at bounding box center [236, 96] width 159 height 6
click at [177, 116] on button "Save" at bounding box center [176, 117] width 45 height 18
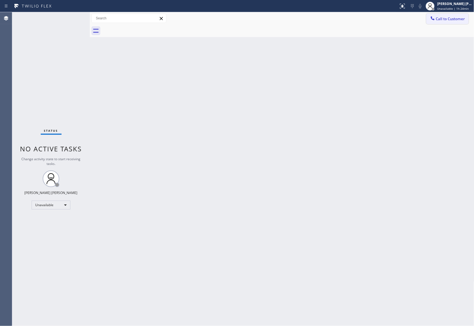
click at [463, 15] on button "Call to Customer" at bounding box center [447, 19] width 42 height 11
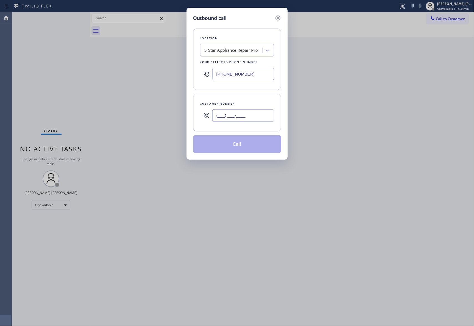
click at [262, 110] on input "(___) ___-____" at bounding box center [243, 115] width 62 height 12
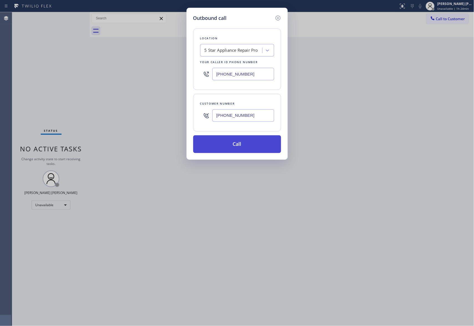
click at [247, 143] on button "Call" at bounding box center [237, 145] width 88 height 18
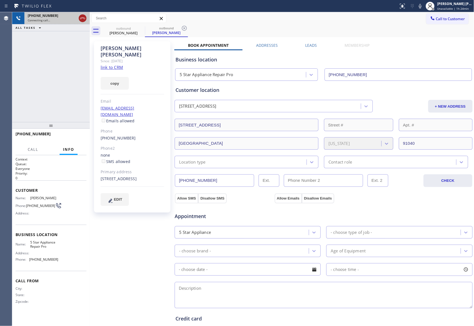
click at [83, 19] on icon at bounding box center [82, 18] width 7 height 7
click at [136, 30] on div "[PERSON_NAME]" at bounding box center [124, 32] width 42 height 5
click at [140, 29] on icon at bounding box center [141, 28] width 7 height 7
click at [181, 29] on icon at bounding box center [184, 28] width 7 height 7
click at [140, 29] on icon at bounding box center [141, 28] width 7 height 7
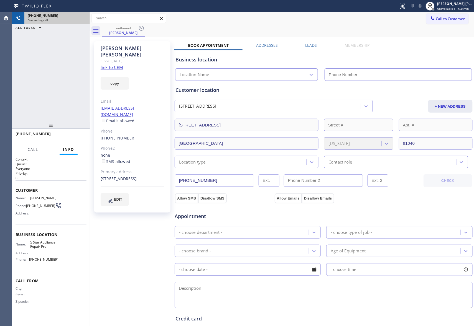
click at [140, 29] on div "outbound [PERSON_NAME]" at bounding box center [288, 31] width 372 height 12
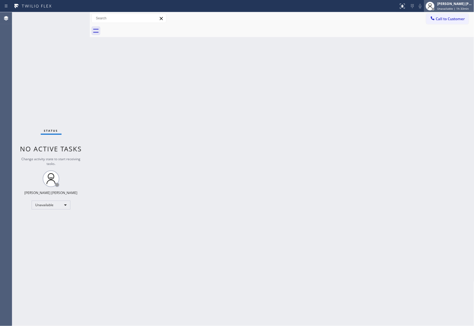
click at [463, 9] on span "Unavailable | 1h 33min" at bounding box center [453, 9] width 32 height 4
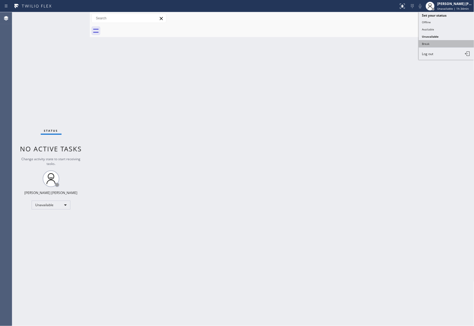
click at [443, 44] on button "Break" at bounding box center [446, 43] width 55 height 7
